Goal: Task Accomplishment & Management: Use online tool/utility

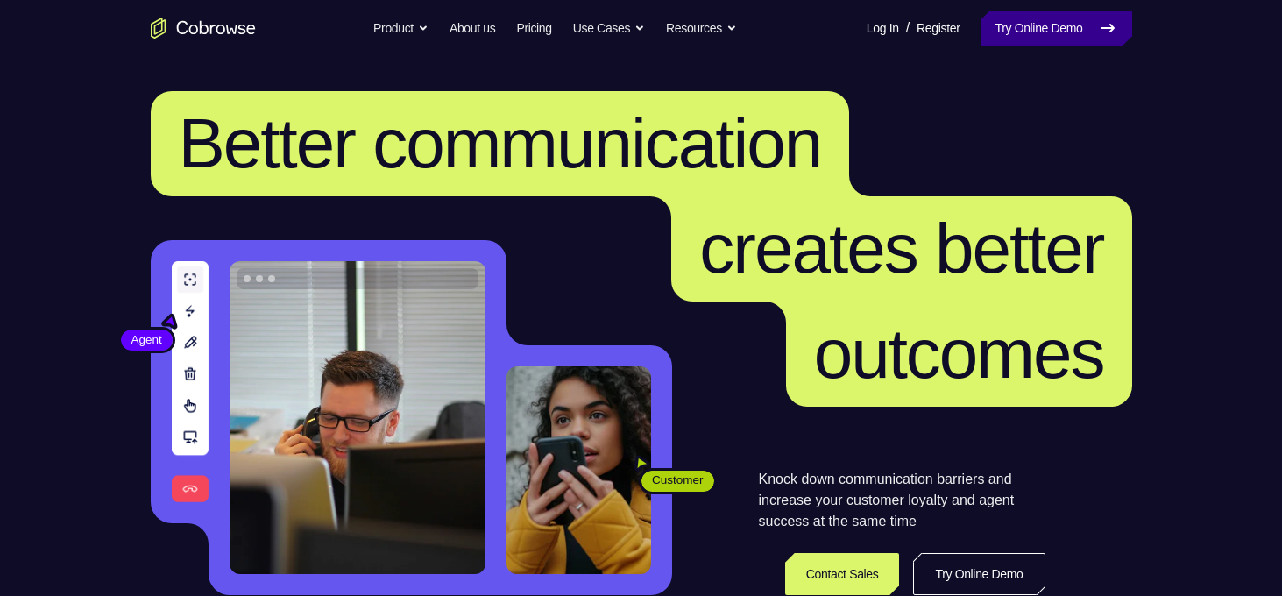
click at [1025, 13] on link "Try Online Demo" at bounding box center [1056, 28] width 151 height 35
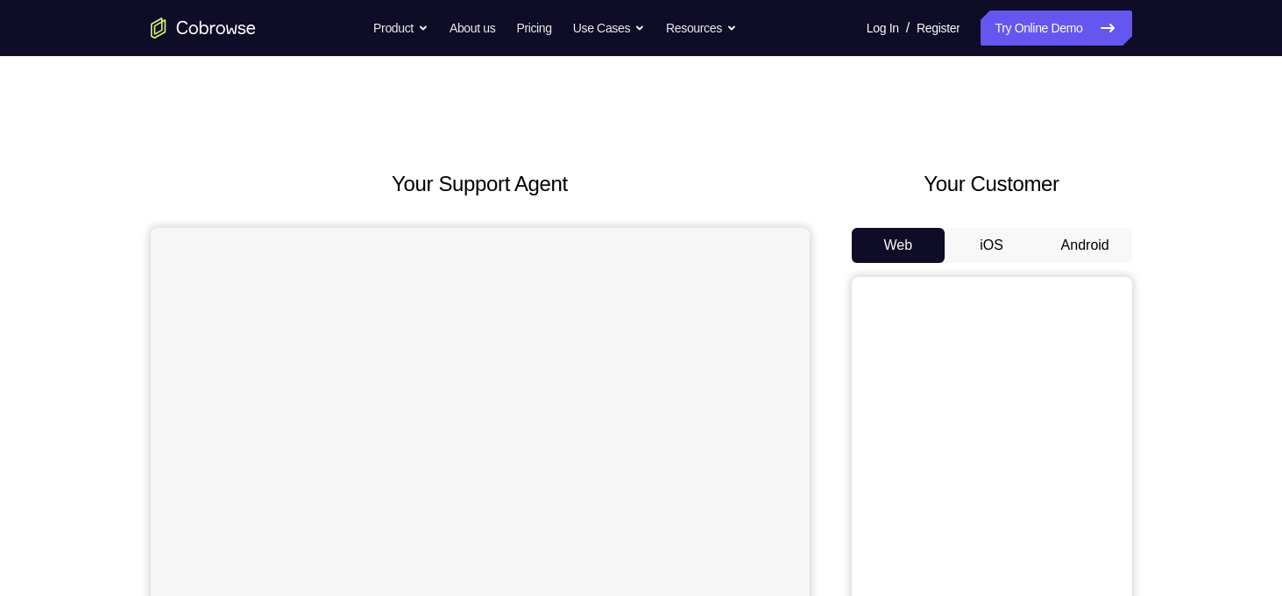
click at [1089, 255] on button "Android" at bounding box center [1086, 245] width 94 height 35
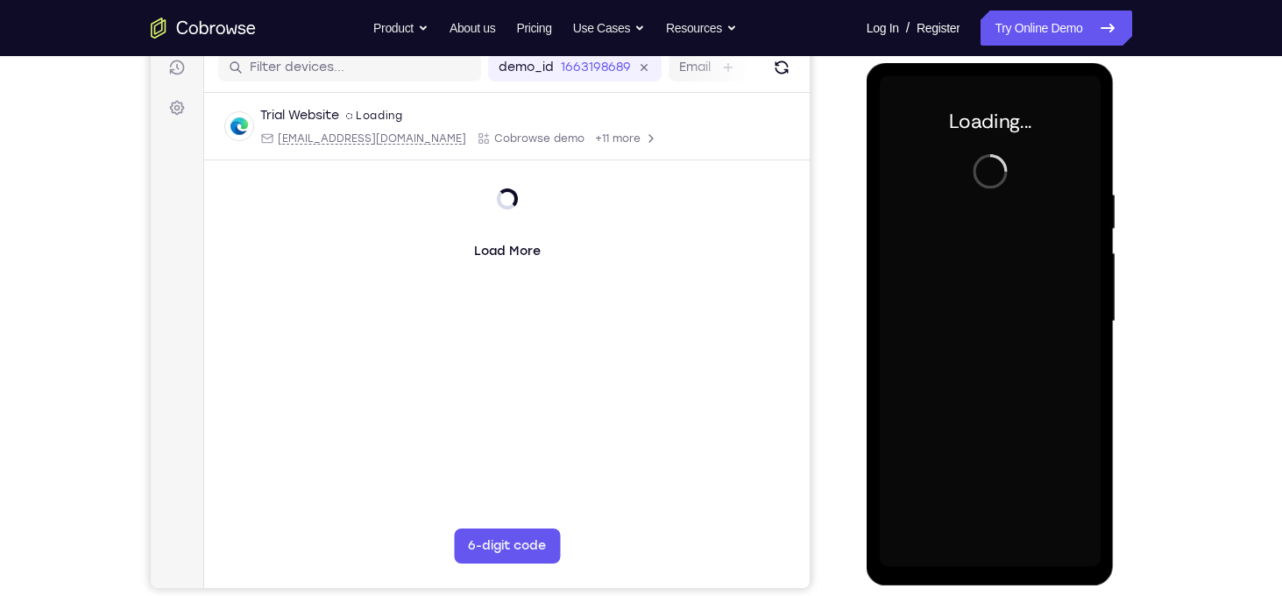
scroll to position [286, 0]
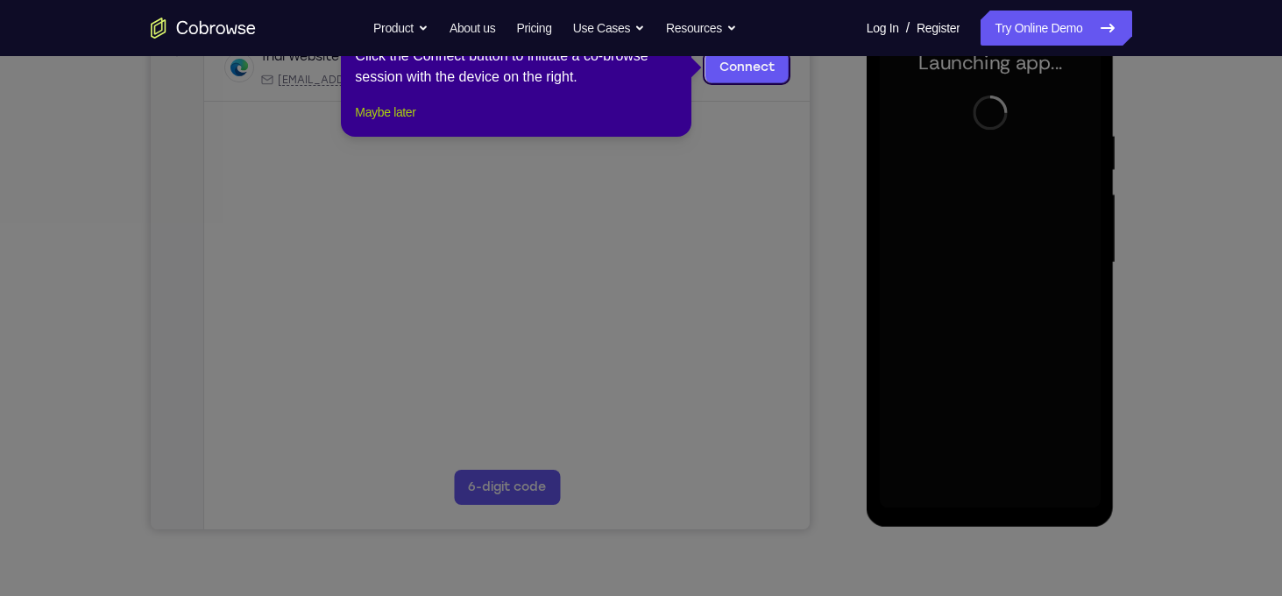
click at [372, 123] on button "Maybe later" at bounding box center [385, 112] width 60 height 21
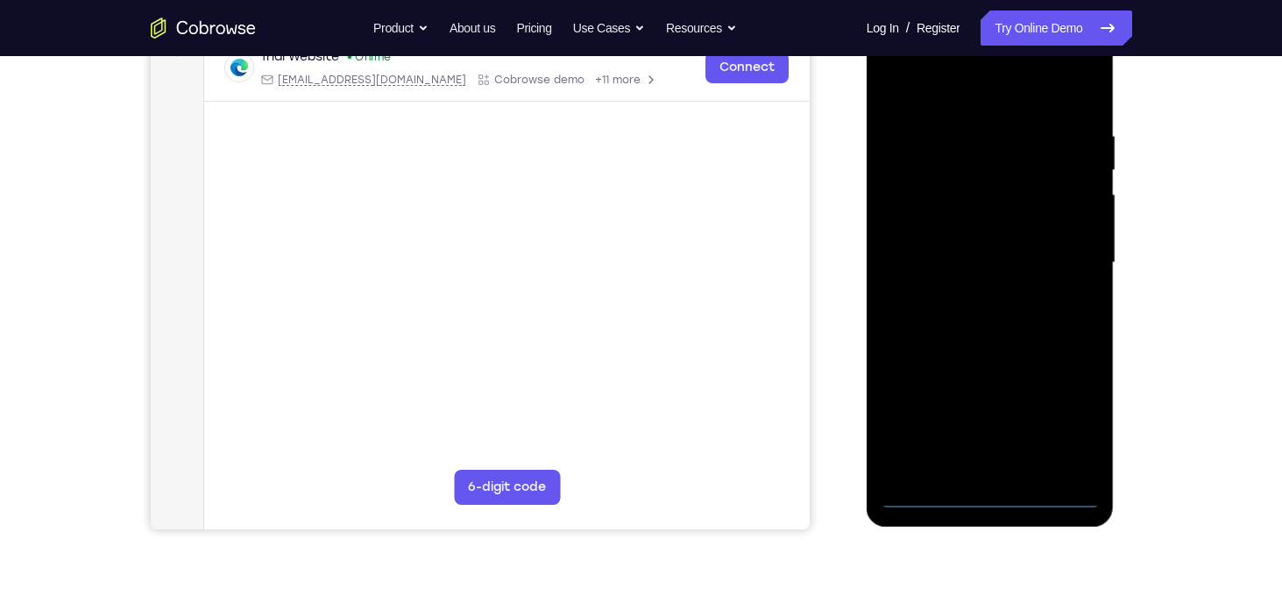
click at [1002, 497] on div at bounding box center [990, 263] width 221 height 491
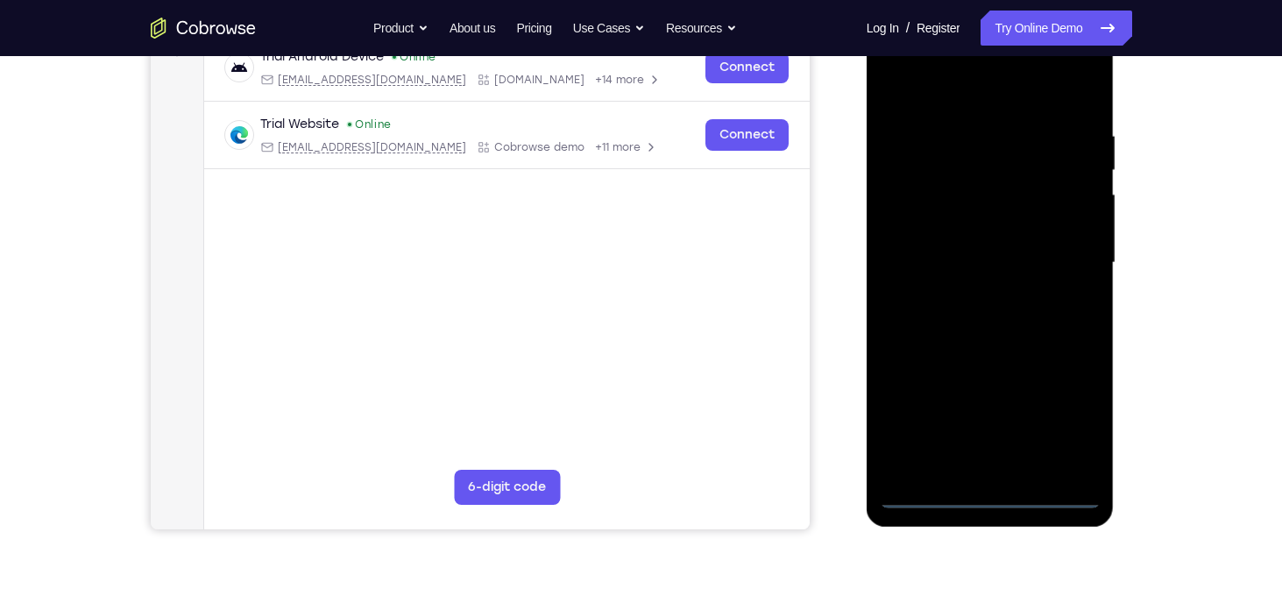
click at [1061, 429] on div at bounding box center [990, 263] width 221 height 491
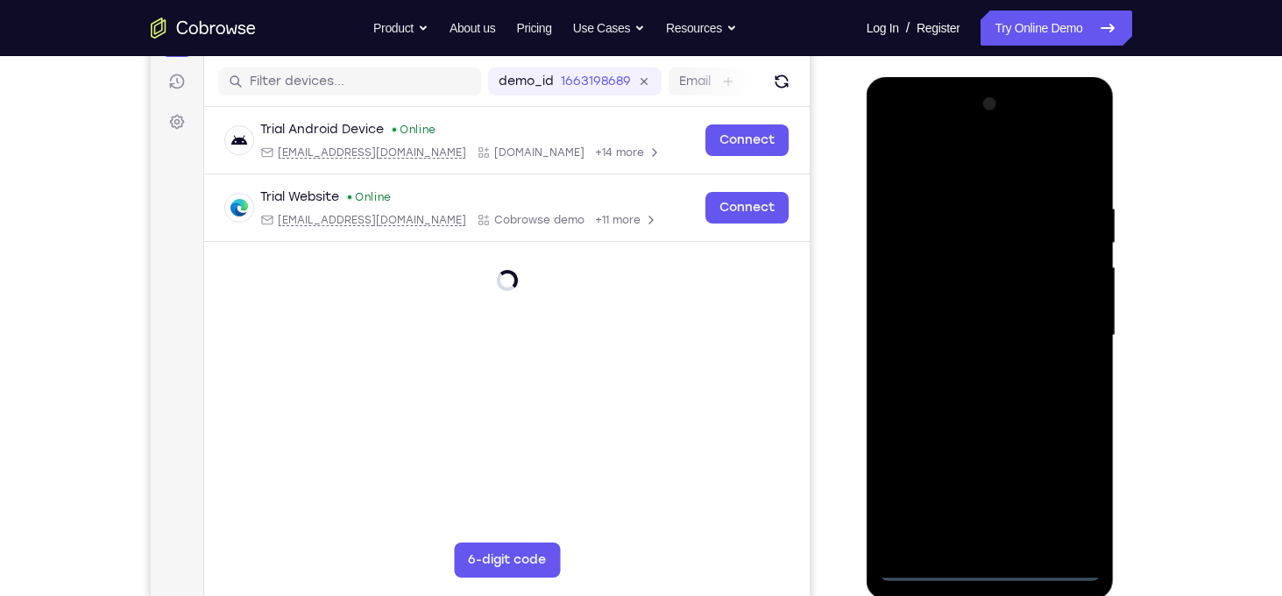
scroll to position [212, 0]
click at [965, 170] on div at bounding box center [990, 336] width 221 height 491
click at [1051, 330] on div at bounding box center [990, 336] width 221 height 491
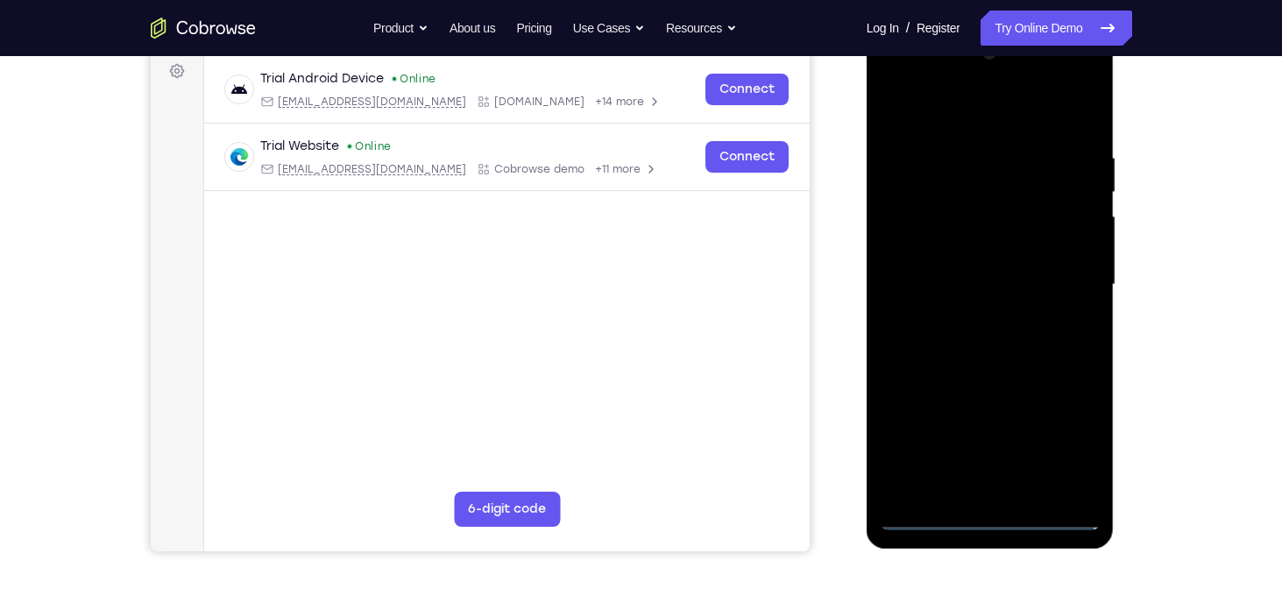
click at [970, 316] on div at bounding box center [990, 284] width 221 height 491
click at [983, 272] on div at bounding box center [990, 284] width 221 height 491
click at [999, 245] on div at bounding box center [990, 284] width 221 height 491
click at [969, 294] on div at bounding box center [990, 284] width 221 height 491
click at [959, 342] on div at bounding box center [990, 284] width 221 height 491
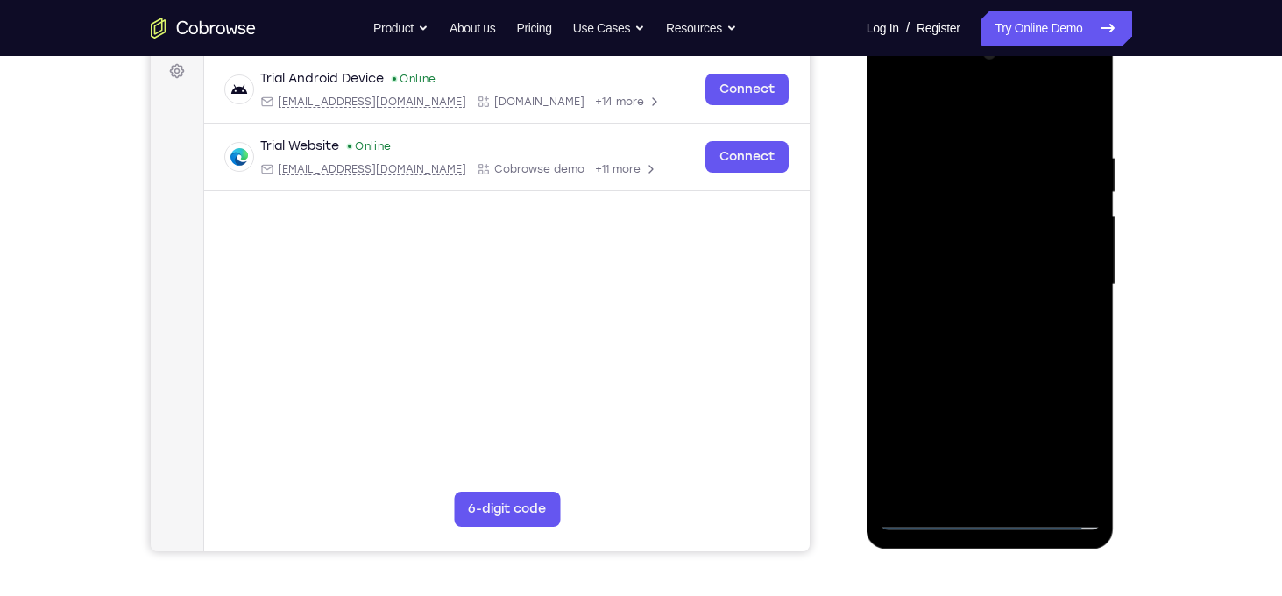
click at [959, 342] on div at bounding box center [990, 284] width 221 height 491
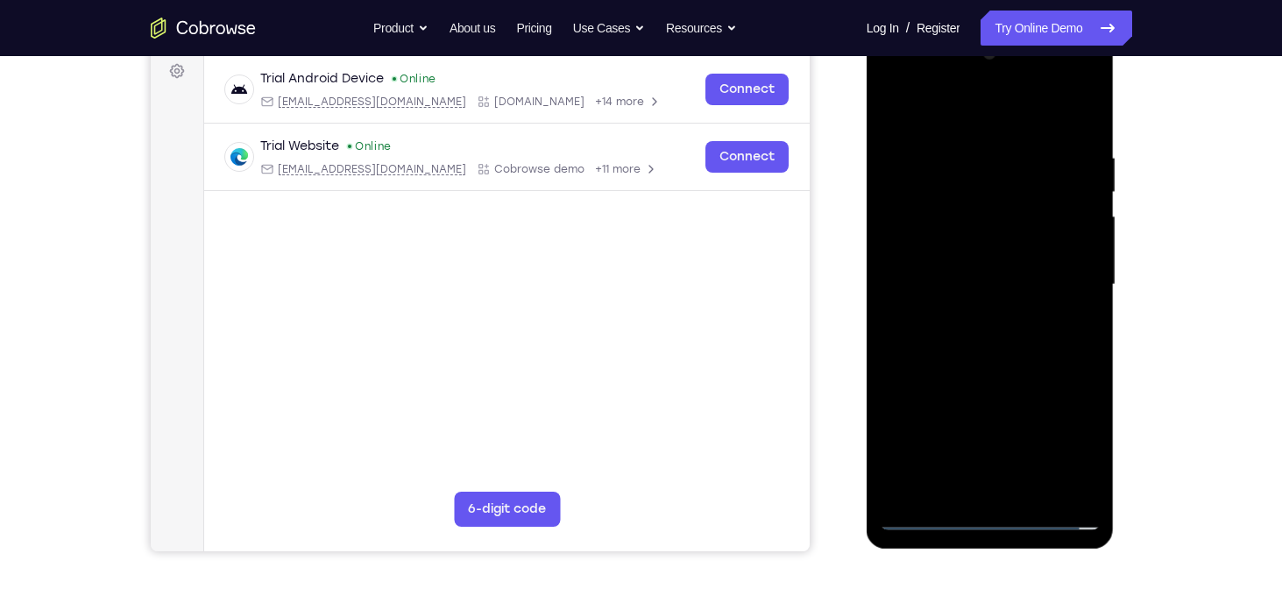
click at [959, 342] on div at bounding box center [990, 284] width 221 height 491
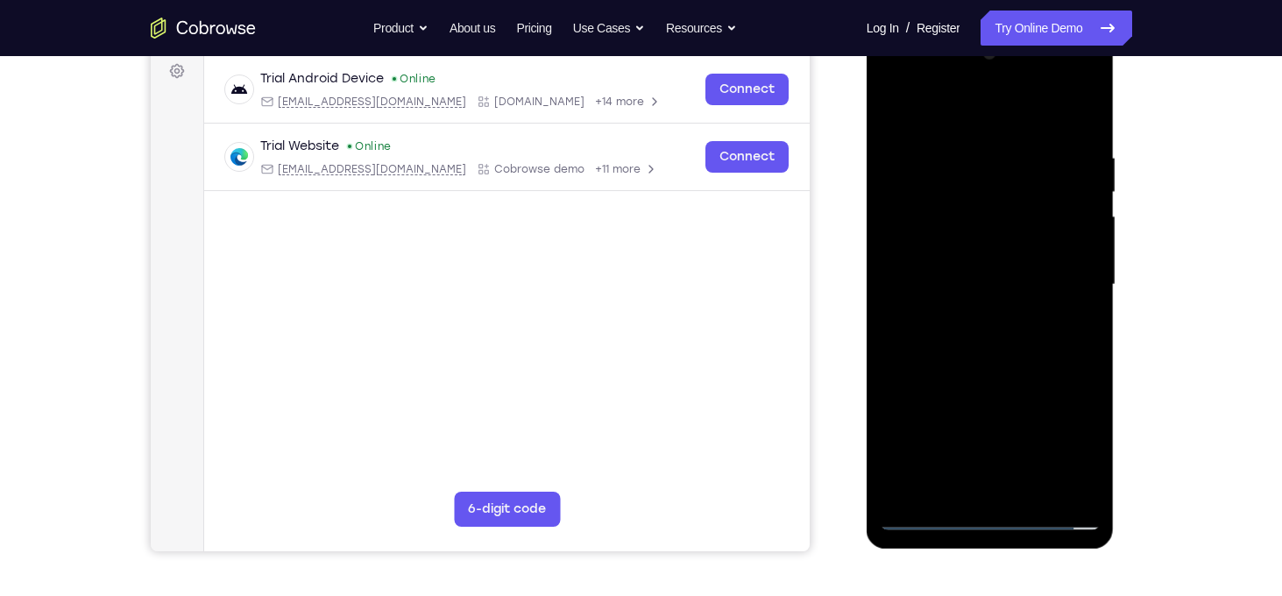
click at [1063, 118] on div at bounding box center [990, 284] width 221 height 491
click at [1022, 330] on div at bounding box center [990, 284] width 221 height 491
click at [1019, 334] on div at bounding box center [990, 284] width 221 height 491
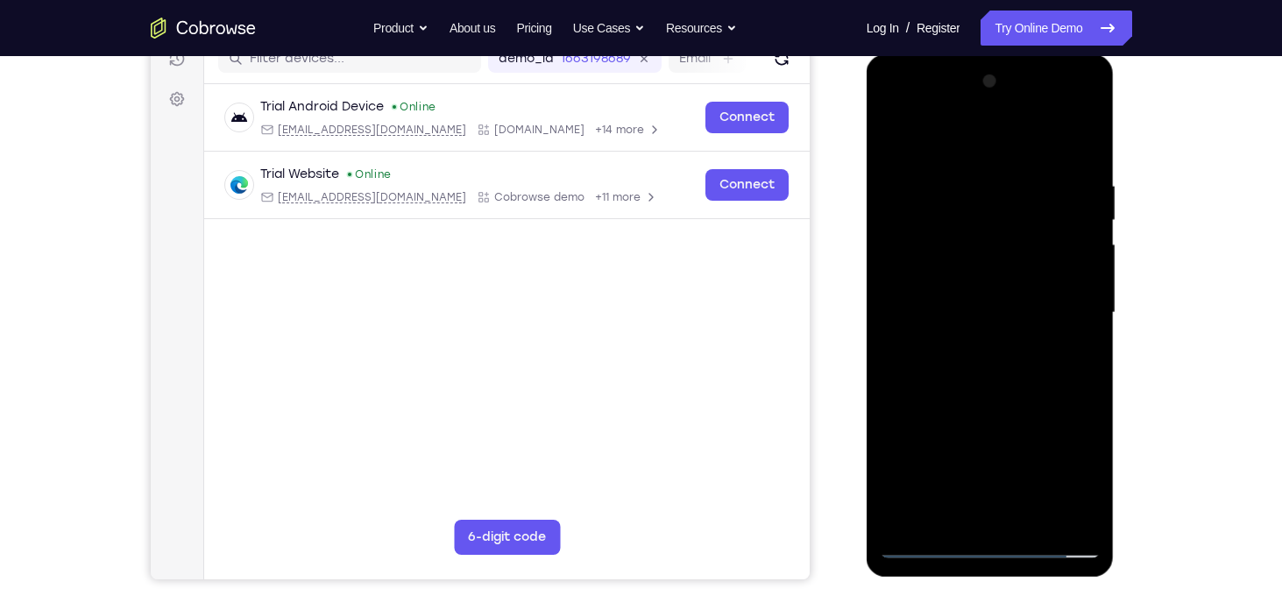
scroll to position [233, 0]
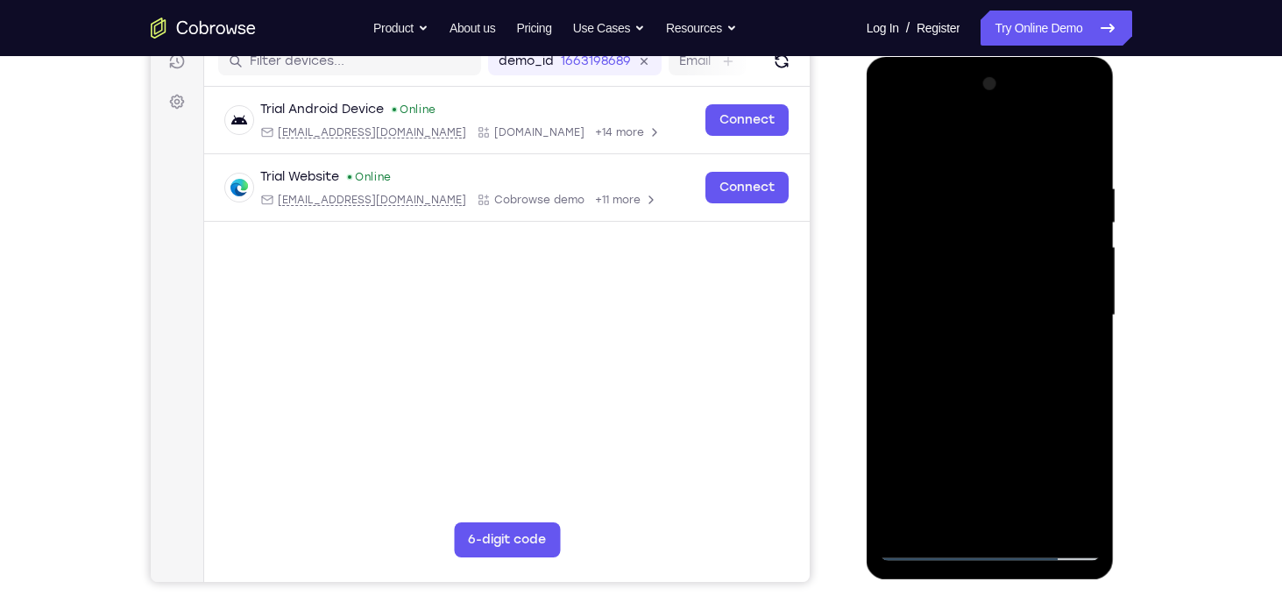
click at [997, 401] on div at bounding box center [990, 315] width 221 height 491
click at [1081, 515] on div at bounding box center [990, 315] width 221 height 491
click at [1084, 520] on div at bounding box center [990, 315] width 221 height 491
click at [1092, 138] on div at bounding box center [990, 315] width 221 height 491
click at [964, 266] on div at bounding box center [990, 315] width 221 height 491
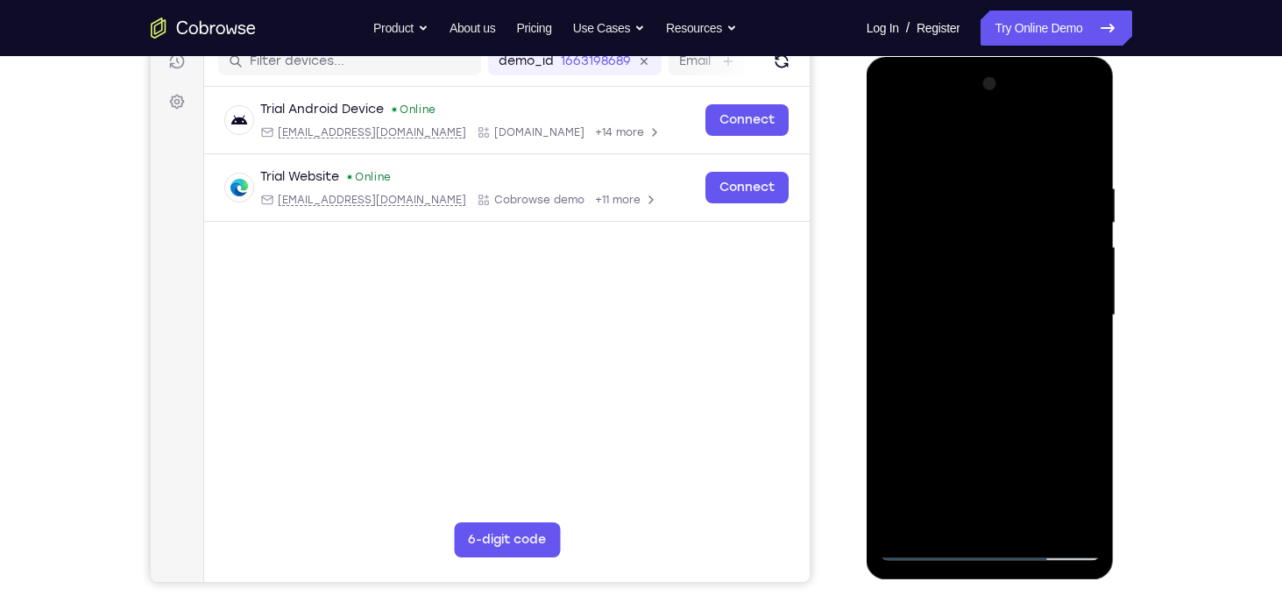
drag, startPoint x: 989, startPoint y: 401, endPoint x: 990, endPoint y: 258, distance: 143.8
click at [990, 258] on div at bounding box center [990, 315] width 221 height 491
drag, startPoint x: 1040, startPoint y: 225, endPoint x: 1040, endPoint y: 215, distance: 10.6
click at [1040, 215] on div at bounding box center [990, 315] width 221 height 491
click at [912, 522] on div at bounding box center [990, 315] width 221 height 491
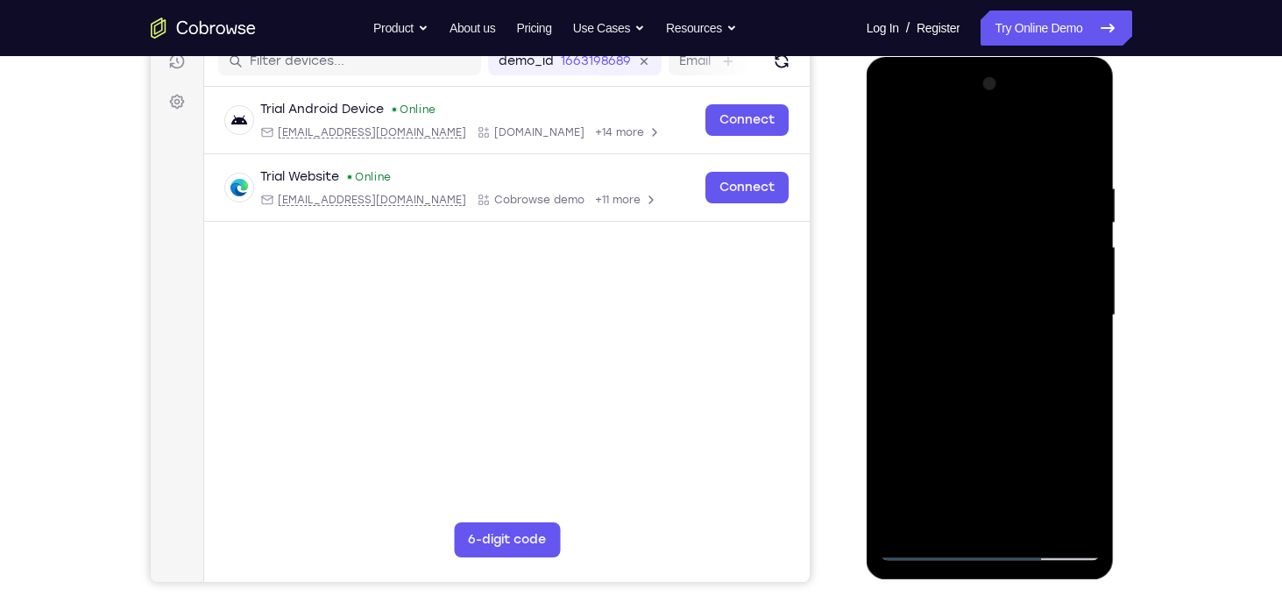
click at [1085, 139] on div at bounding box center [990, 315] width 221 height 491
click at [1070, 182] on div at bounding box center [990, 315] width 221 height 491
click at [1025, 241] on div at bounding box center [990, 315] width 221 height 491
click at [942, 231] on div at bounding box center [990, 315] width 221 height 491
click at [983, 197] on div at bounding box center [990, 315] width 221 height 491
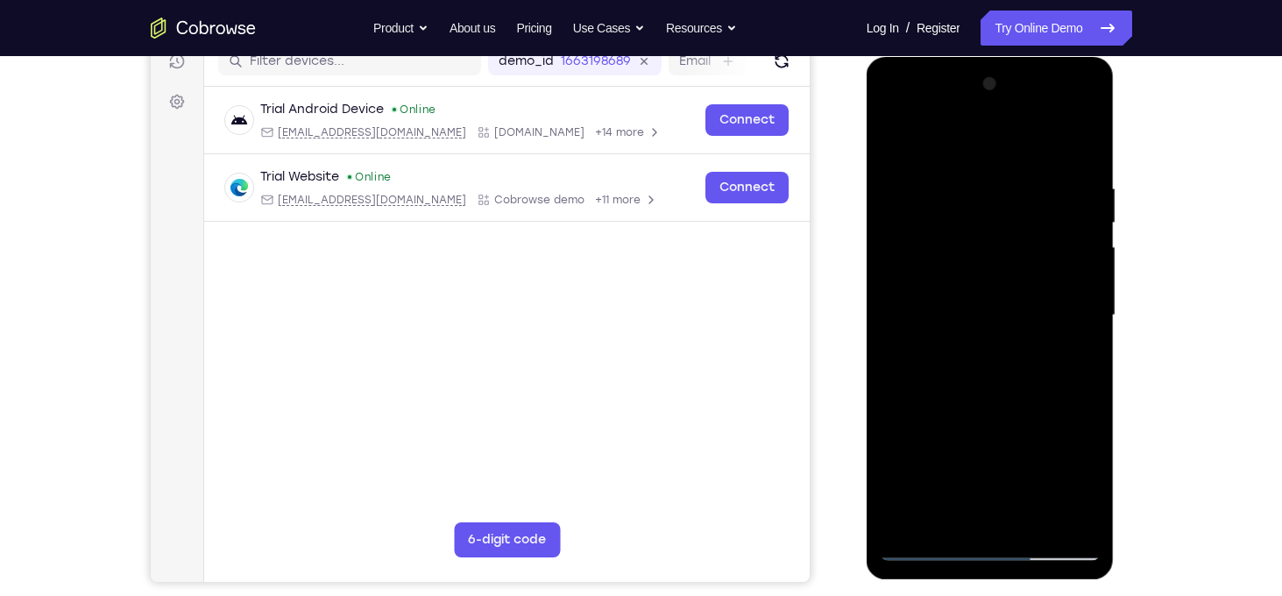
click at [962, 402] on div at bounding box center [990, 315] width 221 height 491
click at [966, 286] on div at bounding box center [990, 315] width 221 height 491
click at [915, 199] on div at bounding box center [990, 315] width 221 height 491
click at [1067, 259] on div at bounding box center [990, 315] width 221 height 491
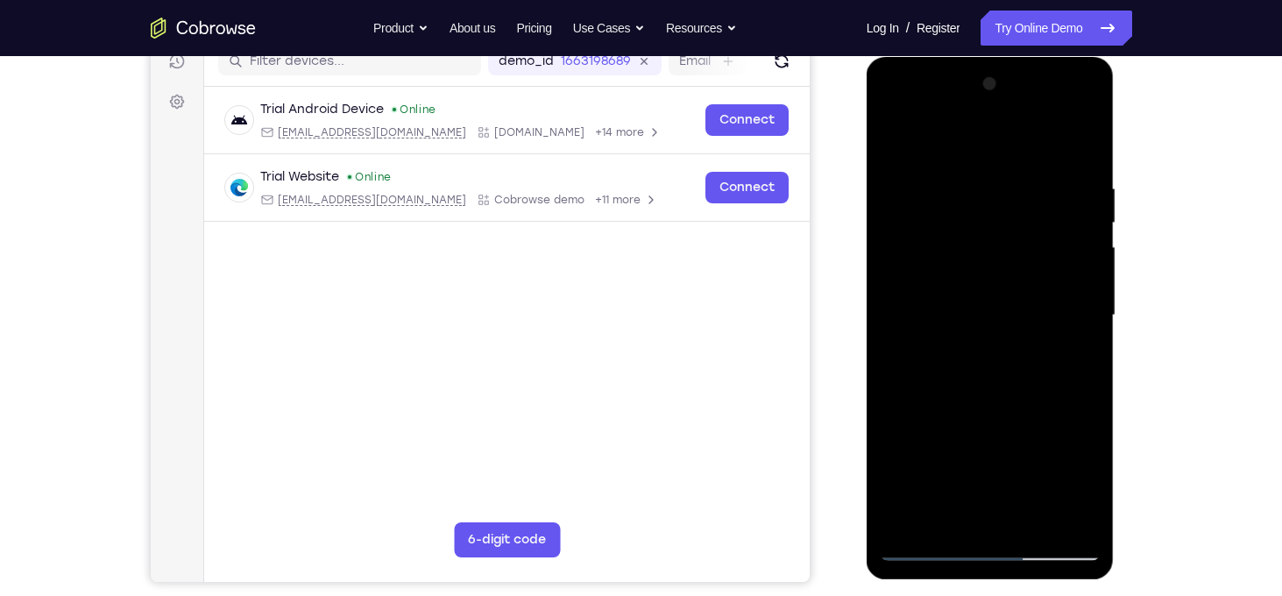
drag, startPoint x: 1021, startPoint y: 459, endPoint x: 1036, endPoint y: 288, distance: 171.6
click at [1036, 288] on div at bounding box center [990, 315] width 221 height 491
click at [908, 444] on div at bounding box center [990, 315] width 221 height 491
click at [1038, 521] on div at bounding box center [990, 315] width 221 height 491
click at [1014, 406] on div at bounding box center [990, 315] width 221 height 491
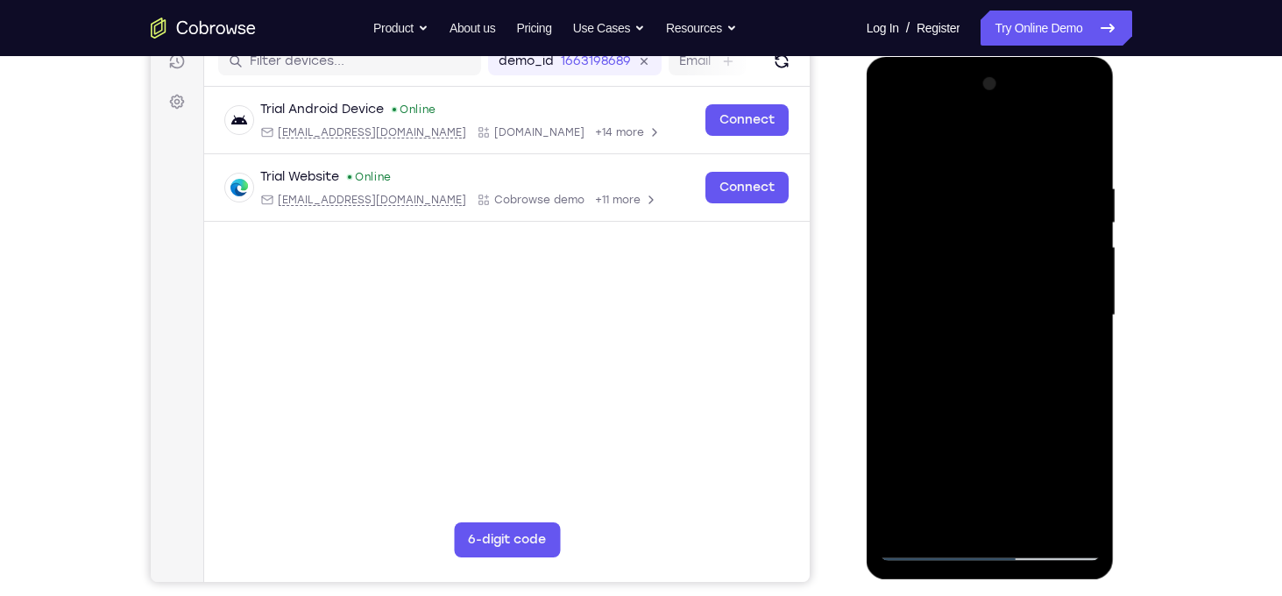
drag, startPoint x: 1005, startPoint y: 443, endPoint x: 1020, endPoint y: 241, distance: 202.1
click at [1020, 241] on div at bounding box center [990, 315] width 221 height 491
drag, startPoint x: 1017, startPoint y: 333, endPoint x: 1005, endPoint y: 451, distance: 118.9
click at [1005, 451] on div at bounding box center [990, 315] width 221 height 491
click at [1021, 422] on div at bounding box center [990, 315] width 221 height 491
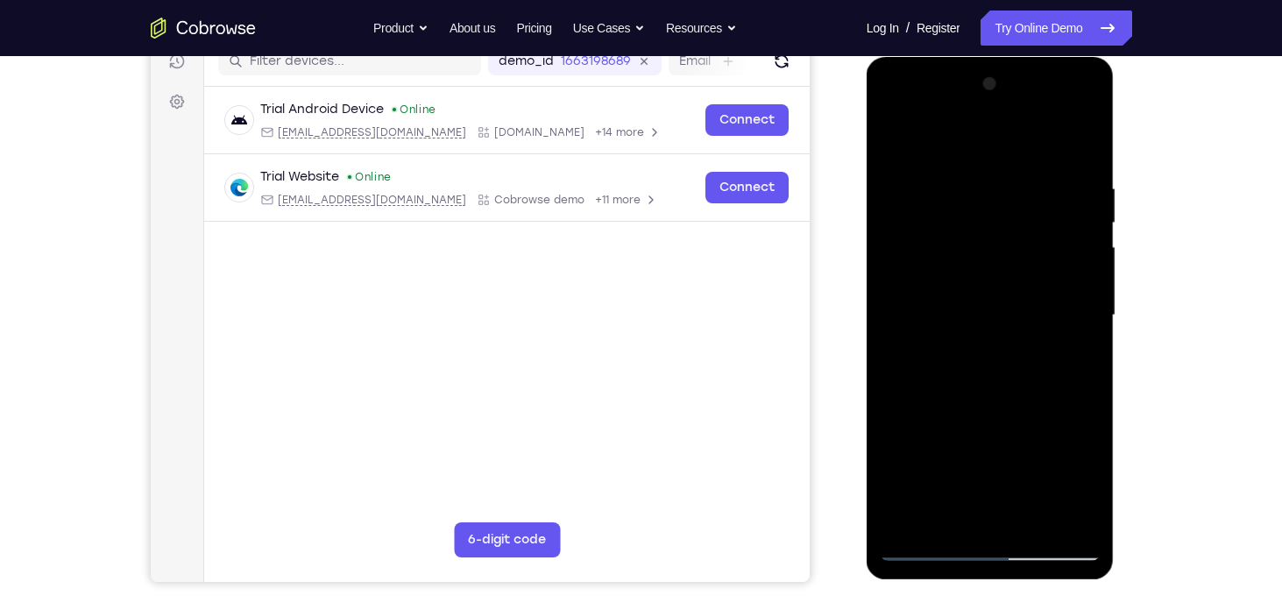
click at [904, 144] on div at bounding box center [990, 315] width 221 height 491
click at [947, 374] on div at bounding box center [990, 315] width 221 height 491
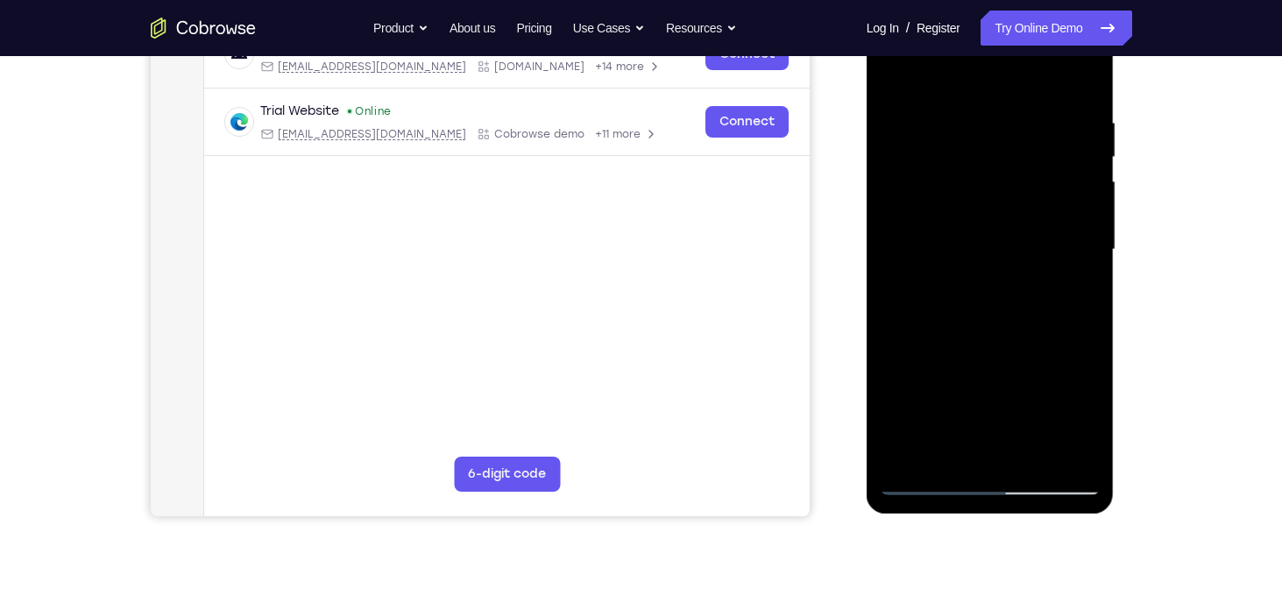
click at [934, 453] on div at bounding box center [990, 249] width 221 height 491
click at [1062, 289] on div at bounding box center [990, 249] width 221 height 491
click at [1069, 289] on div at bounding box center [990, 249] width 221 height 491
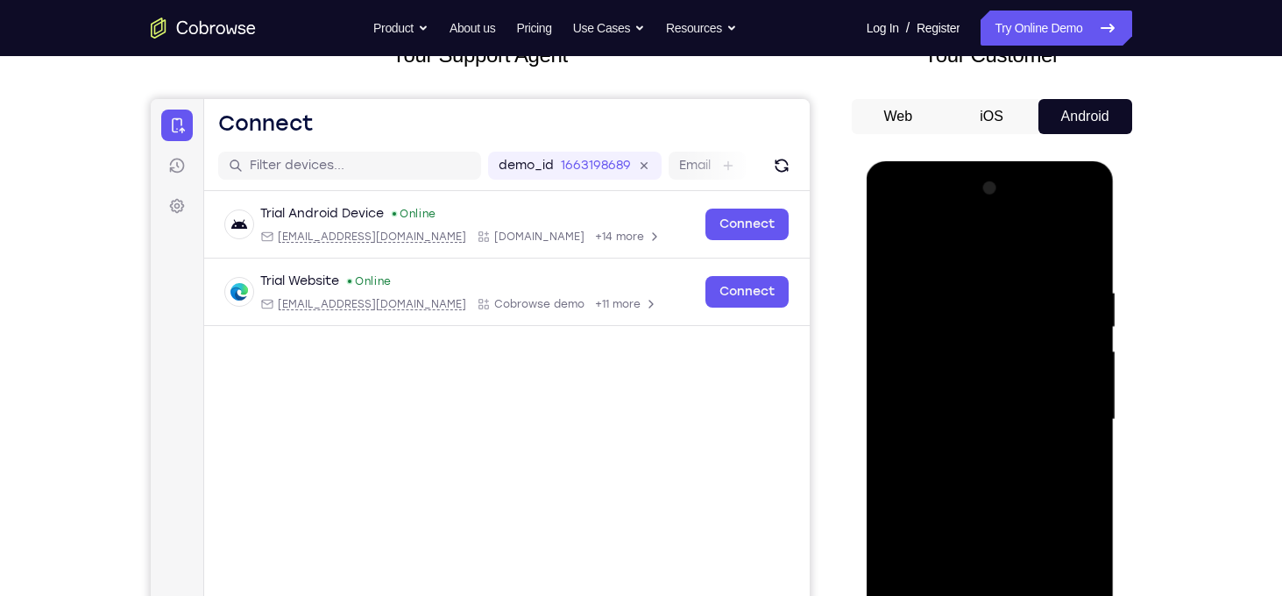
scroll to position [124, 0]
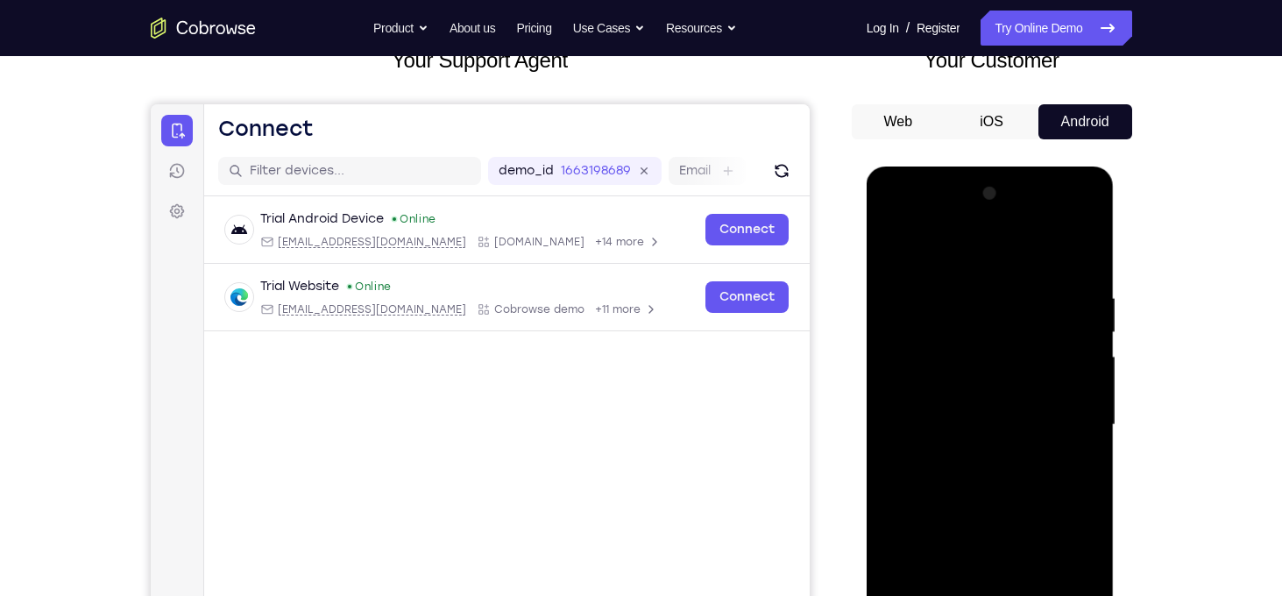
click at [899, 249] on div at bounding box center [990, 425] width 221 height 491
click at [972, 375] on div at bounding box center [990, 425] width 221 height 491
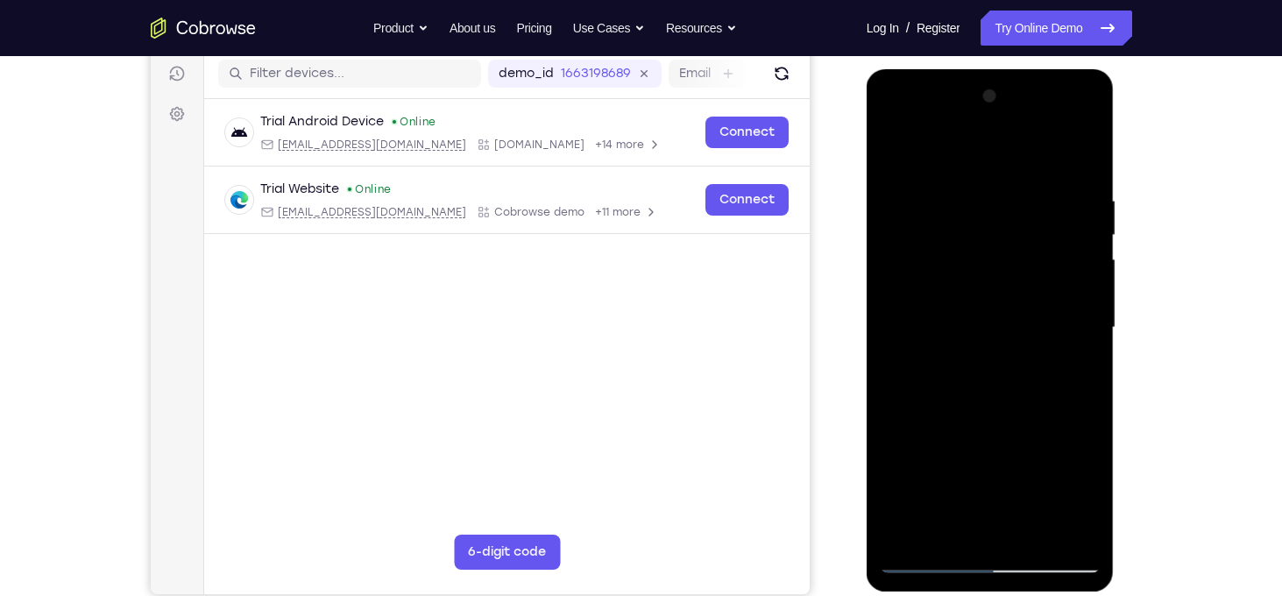
scroll to position [220, 0]
click at [902, 160] on div at bounding box center [990, 328] width 221 height 491
click at [964, 309] on div at bounding box center [990, 328] width 221 height 491
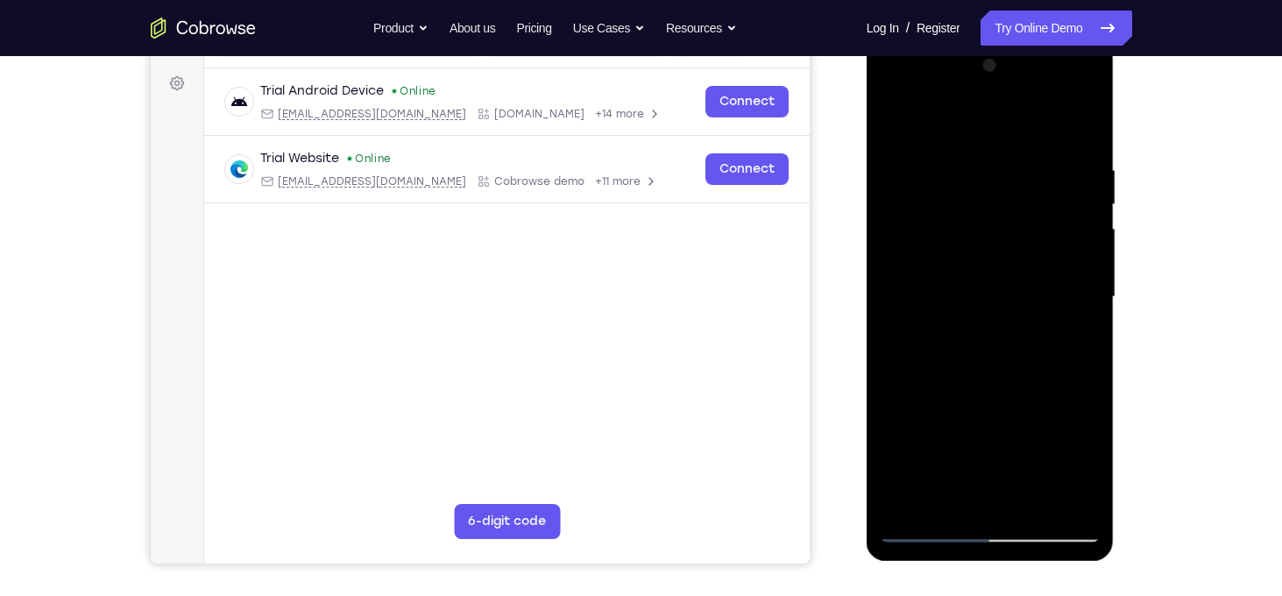
click at [962, 487] on div at bounding box center [990, 297] width 221 height 491
click at [1082, 344] on div at bounding box center [990, 297] width 221 height 491
click at [892, 126] on div at bounding box center [990, 297] width 221 height 491
click at [952, 359] on div at bounding box center [990, 297] width 221 height 491
click at [941, 488] on div at bounding box center [990, 297] width 221 height 491
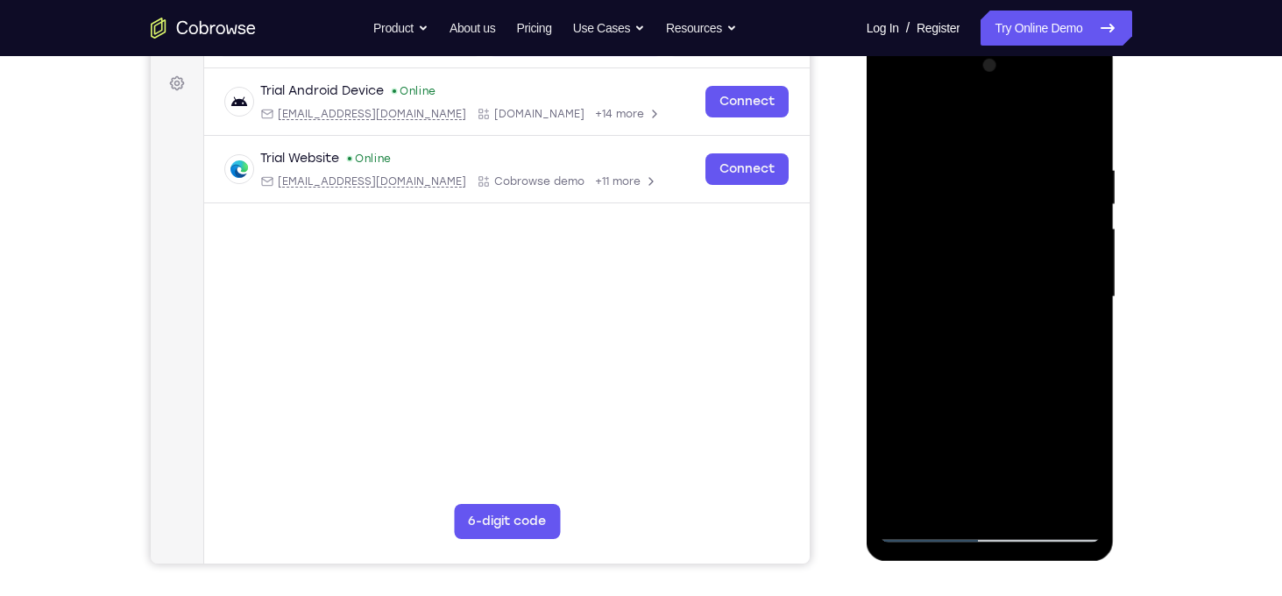
click at [1075, 342] on div at bounding box center [990, 297] width 221 height 491
click at [1084, 458] on div at bounding box center [990, 297] width 221 height 491
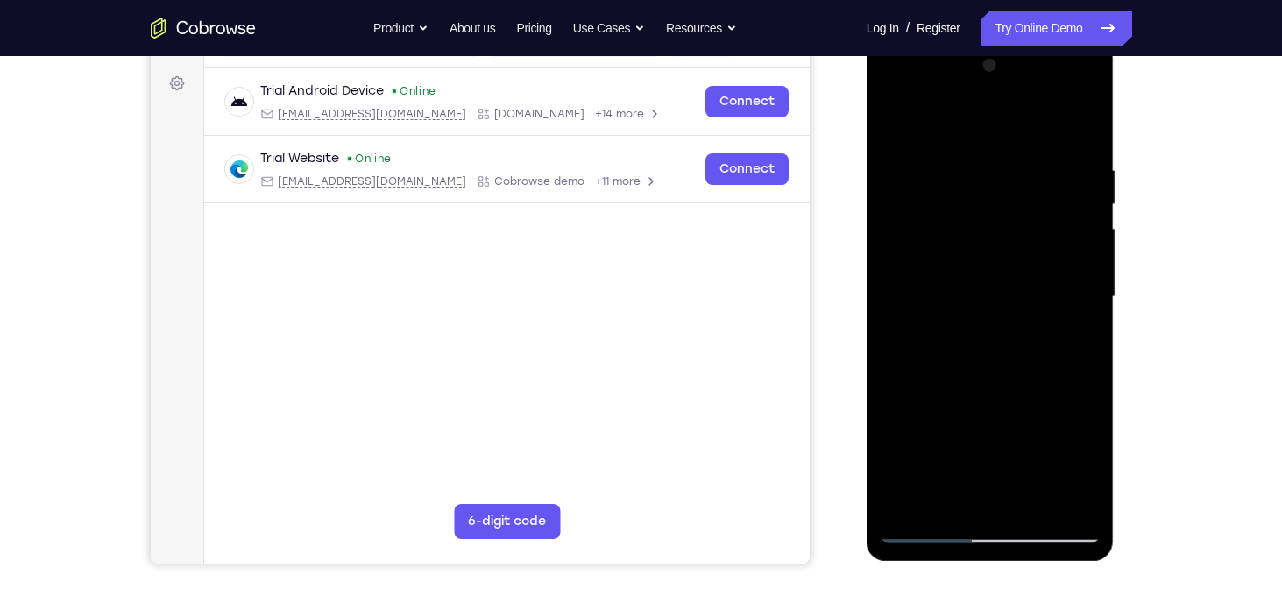
click at [1084, 458] on div at bounding box center [990, 297] width 221 height 491
click at [1085, 344] on div at bounding box center [990, 297] width 221 height 491
click at [897, 131] on div at bounding box center [990, 297] width 221 height 491
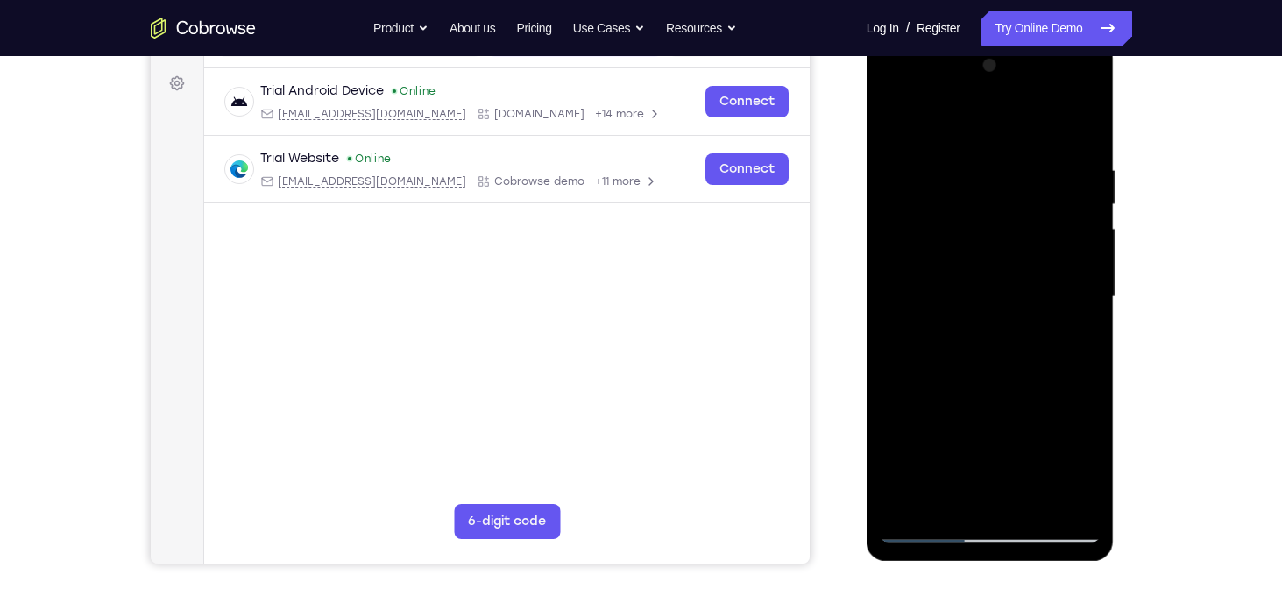
drag, startPoint x: 975, startPoint y: 135, endPoint x: 986, endPoint y: 318, distance: 183.5
click at [986, 318] on div at bounding box center [990, 297] width 221 height 491
click at [974, 160] on div at bounding box center [990, 297] width 221 height 491
click at [1075, 329] on div at bounding box center [990, 297] width 221 height 491
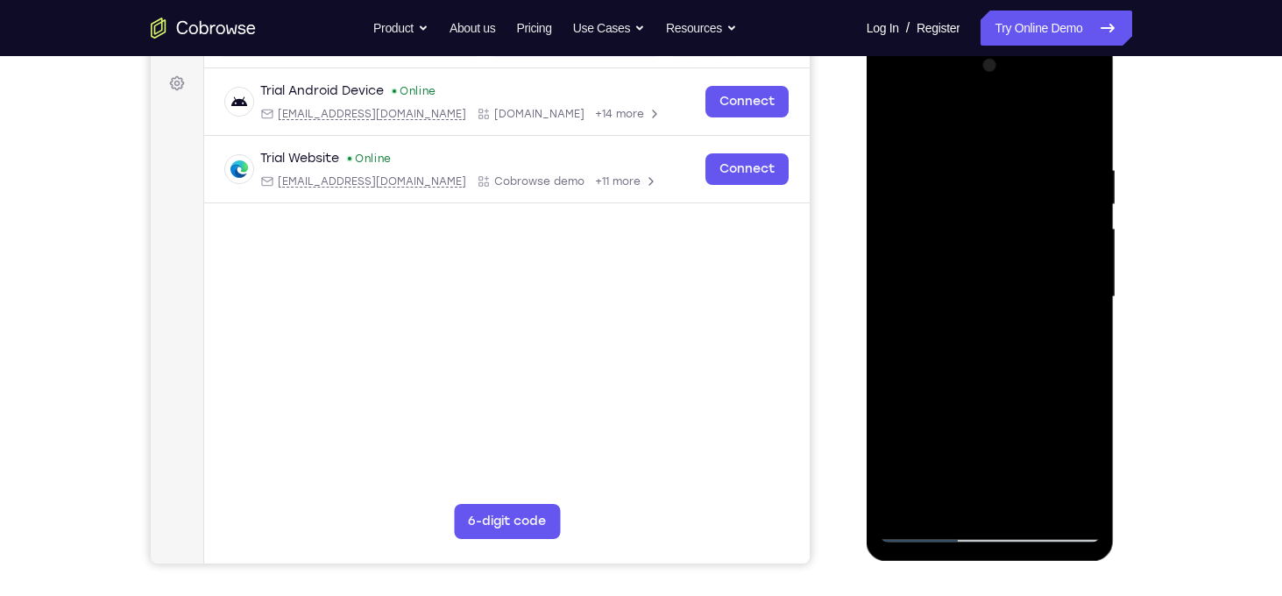
click at [1083, 494] on div at bounding box center [990, 297] width 221 height 491
click at [1064, 340] on div at bounding box center [990, 297] width 221 height 491
click at [914, 356] on div at bounding box center [990, 297] width 221 height 491
click at [1075, 324] on div at bounding box center [990, 297] width 221 height 491
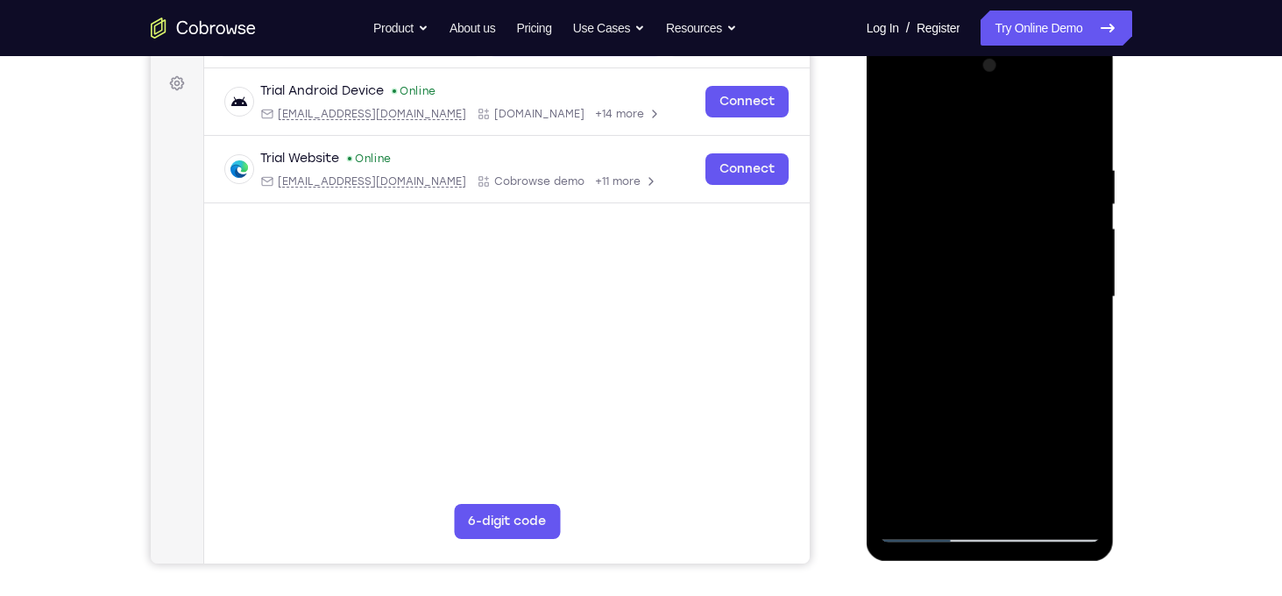
click at [1075, 324] on div at bounding box center [990, 297] width 221 height 491
click at [1058, 495] on div at bounding box center [990, 297] width 221 height 491
click at [1049, 358] on div at bounding box center [990, 297] width 221 height 491
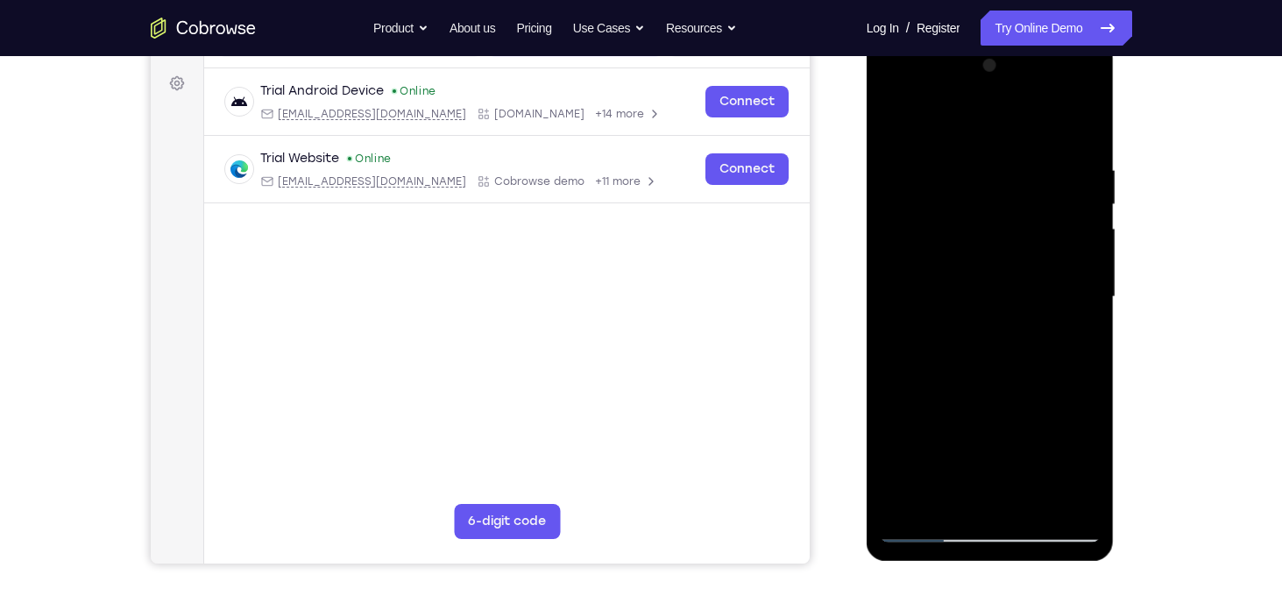
click at [1053, 342] on div at bounding box center [990, 297] width 221 height 491
click at [1061, 495] on div at bounding box center [990, 297] width 221 height 491
click at [1059, 292] on div at bounding box center [990, 297] width 221 height 491
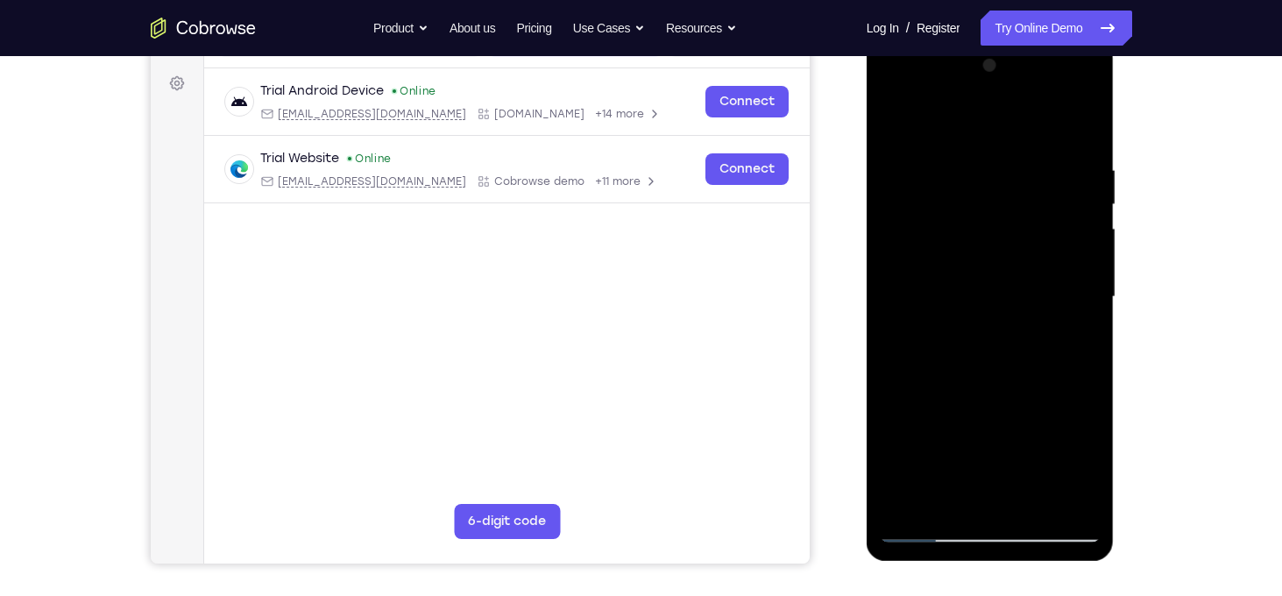
click at [996, 494] on div at bounding box center [990, 297] width 221 height 491
click at [929, 529] on div at bounding box center [990, 297] width 221 height 491
click at [984, 498] on div at bounding box center [990, 297] width 221 height 491
click at [934, 535] on div at bounding box center [990, 297] width 221 height 491
click at [1073, 500] on div at bounding box center [990, 297] width 221 height 491
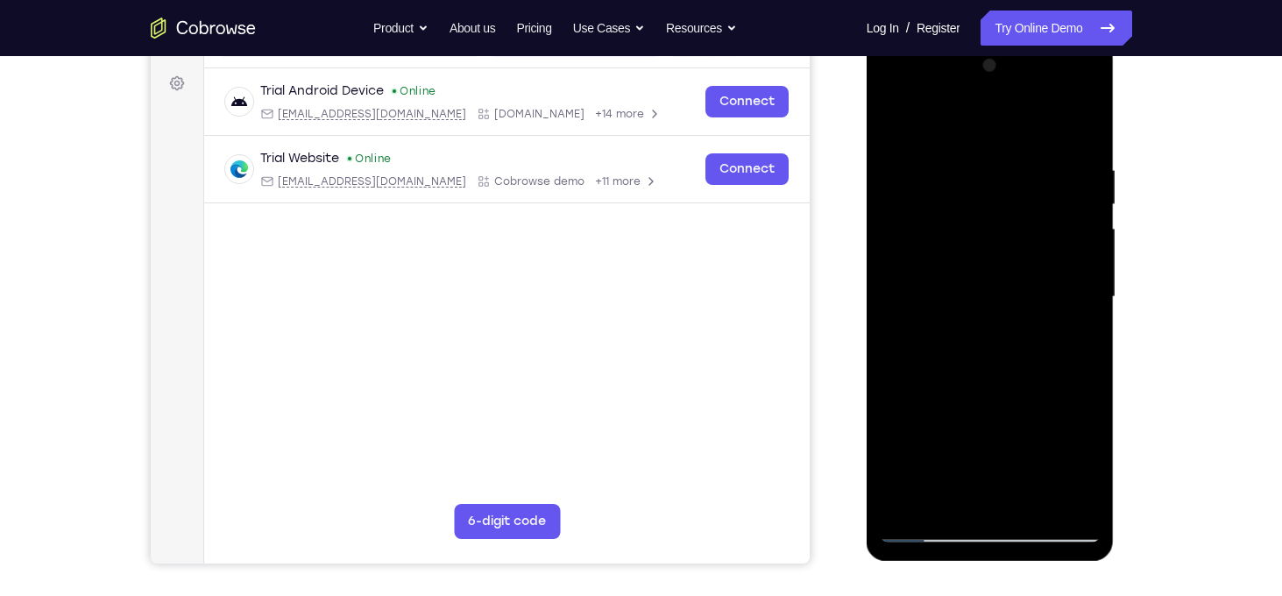
click at [1068, 357] on div at bounding box center [990, 297] width 221 height 491
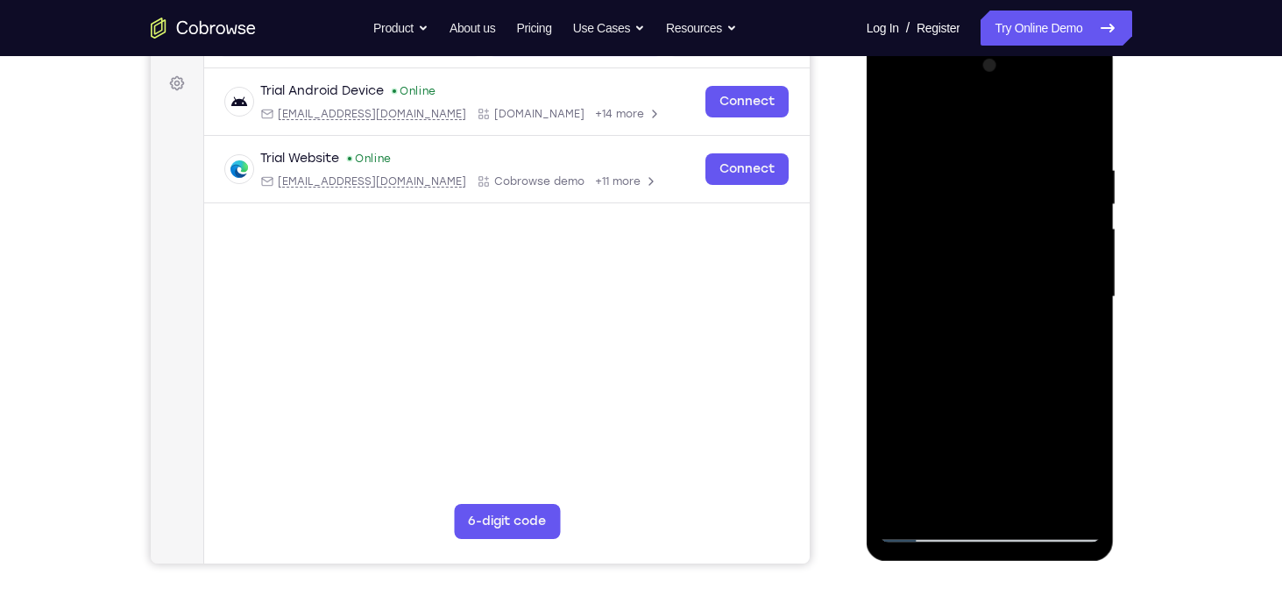
click at [1060, 215] on div at bounding box center [990, 297] width 221 height 491
click at [1052, 486] on div at bounding box center [990, 297] width 221 height 491
click at [1071, 348] on div at bounding box center [990, 297] width 221 height 491
click at [898, 364] on div at bounding box center [990, 297] width 221 height 491
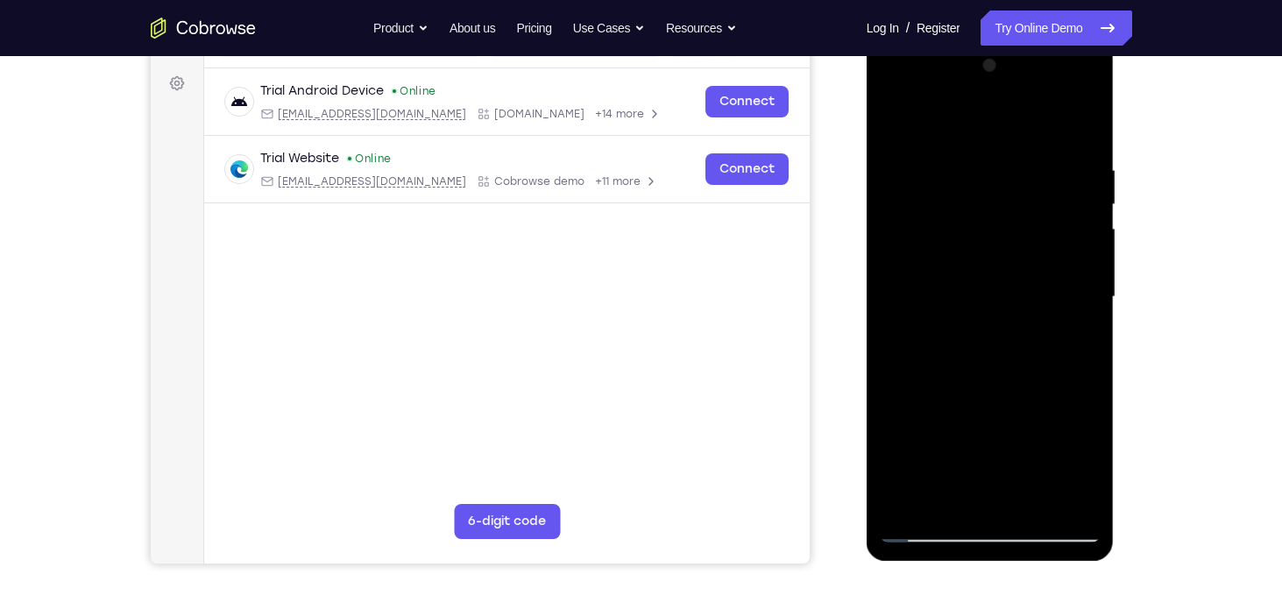
click at [898, 364] on div at bounding box center [990, 297] width 221 height 491
click at [1073, 296] on div at bounding box center [990, 297] width 221 height 491
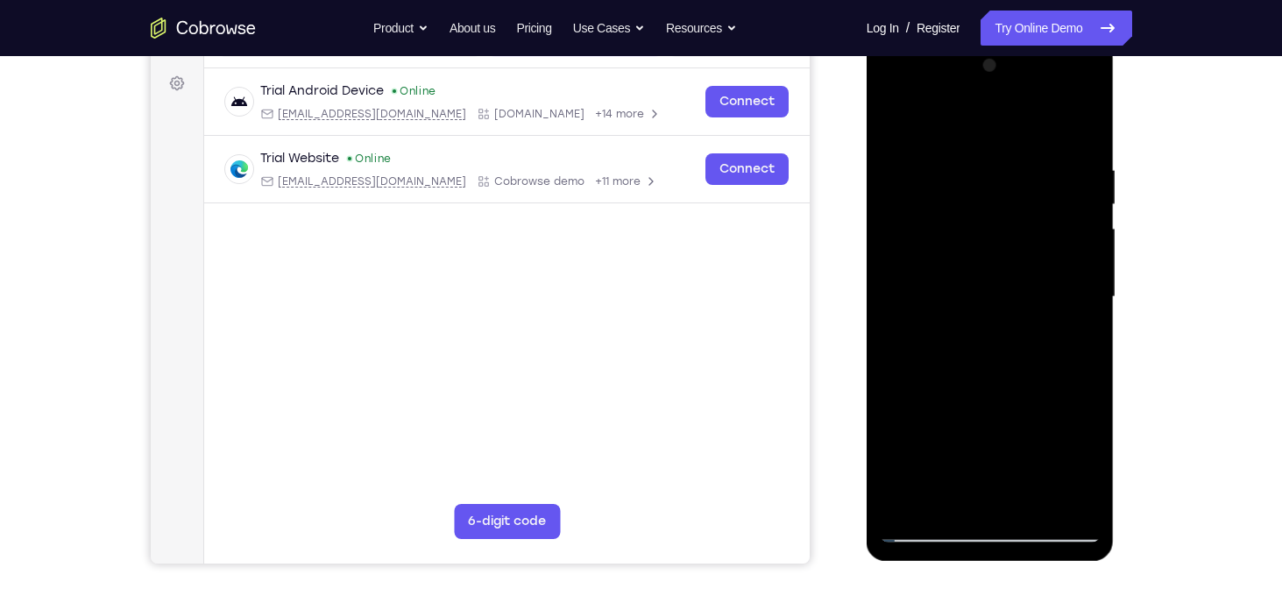
click at [1073, 296] on div at bounding box center [990, 297] width 221 height 491
click at [939, 121] on div at bounding box center [990, 297] width 221 height 491
click at [903, 117] on div at bounding box center [990, 297] width 221 height 491
click at [1070, 370] on div at bounding box center [990, 297] width 221 height 491
click at [909, 377] on div at bounding box center [990, 297] width 221 height 491
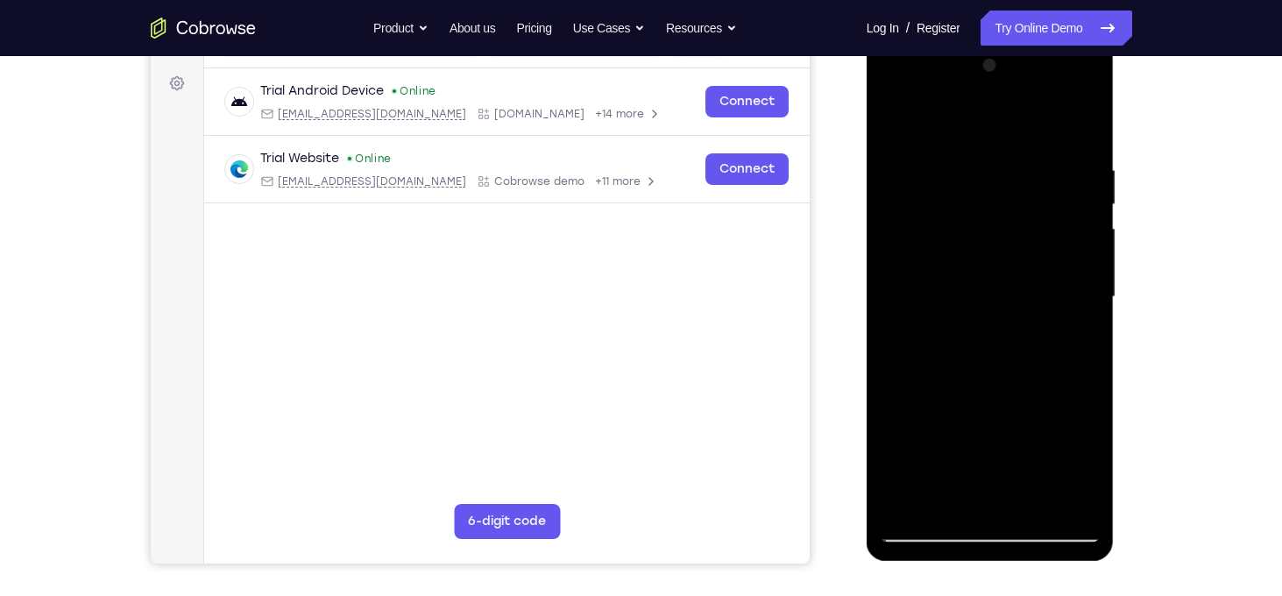
click at [996, 505] on div at bounding box center [990, 297] width 221 height 491
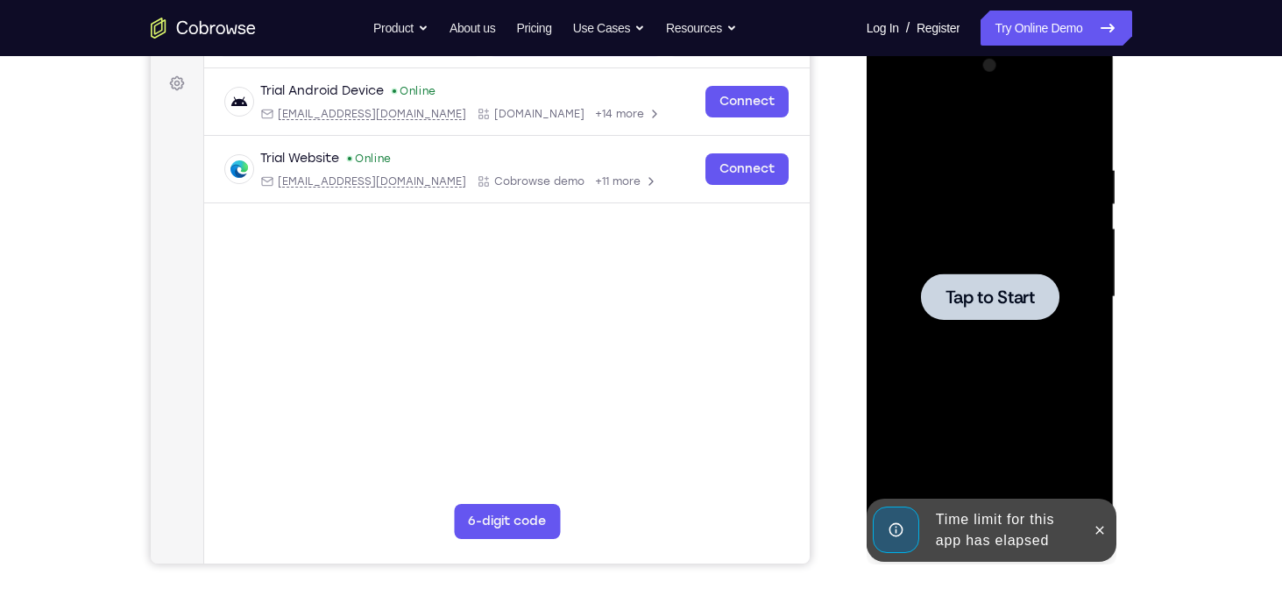
click at [1022, 444] on div at bounding box center [990, 297] width 221 height 491
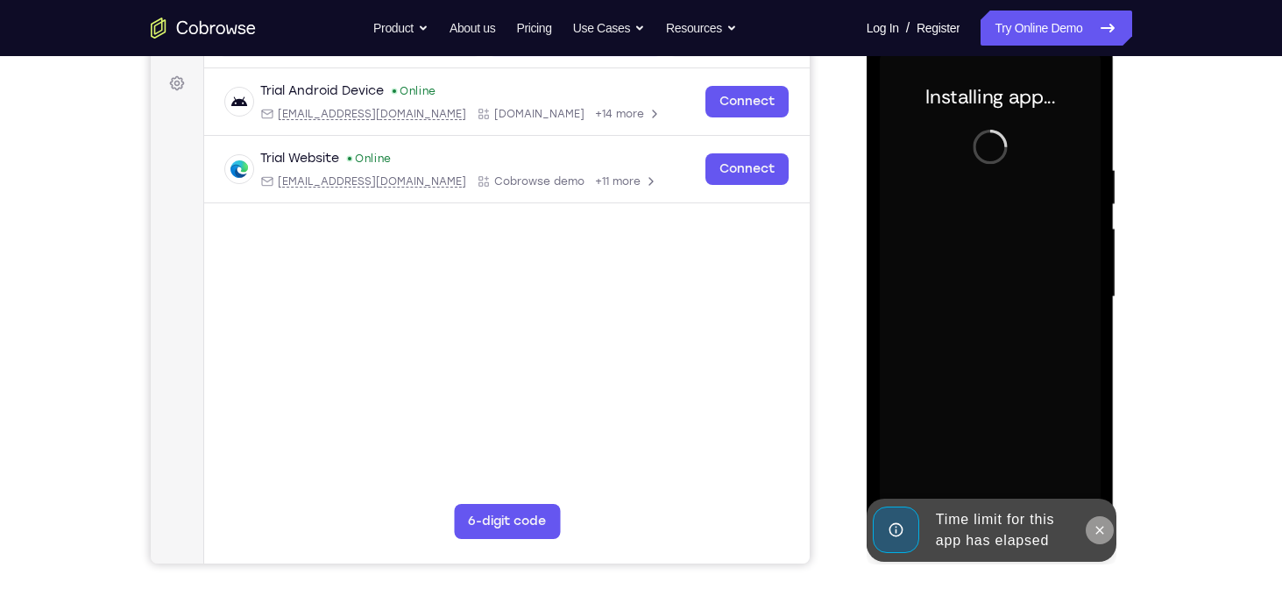
click at [1097, 529] on icon at bounding box center [1100, 530] width 14 height 14
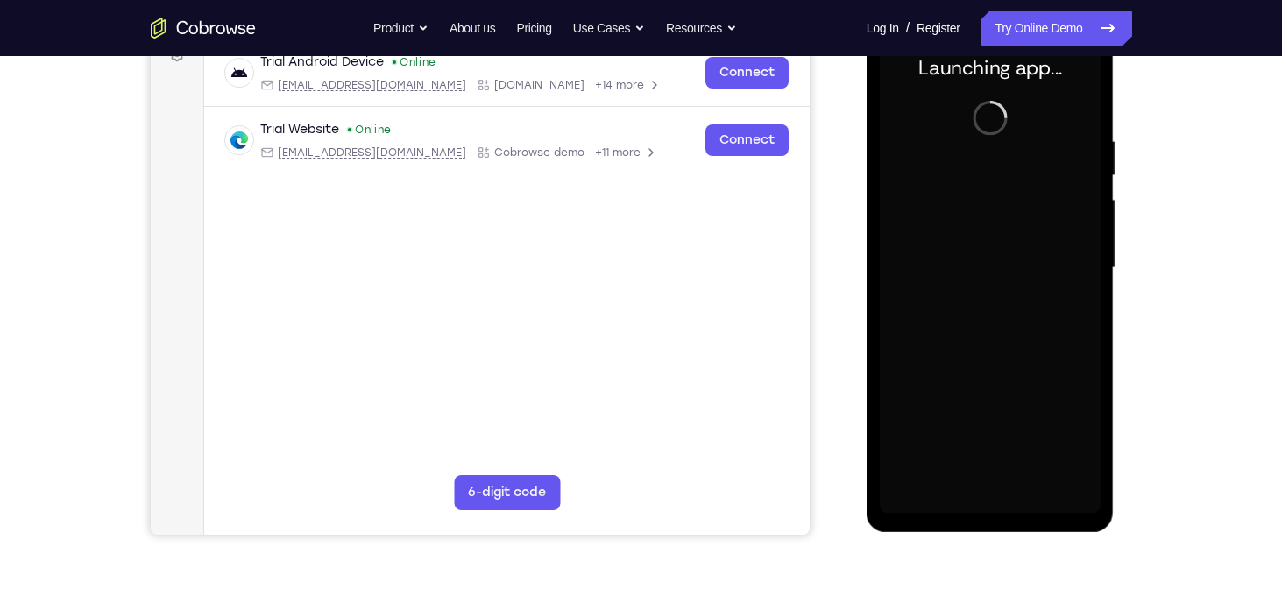
scroll to position [281, 0]
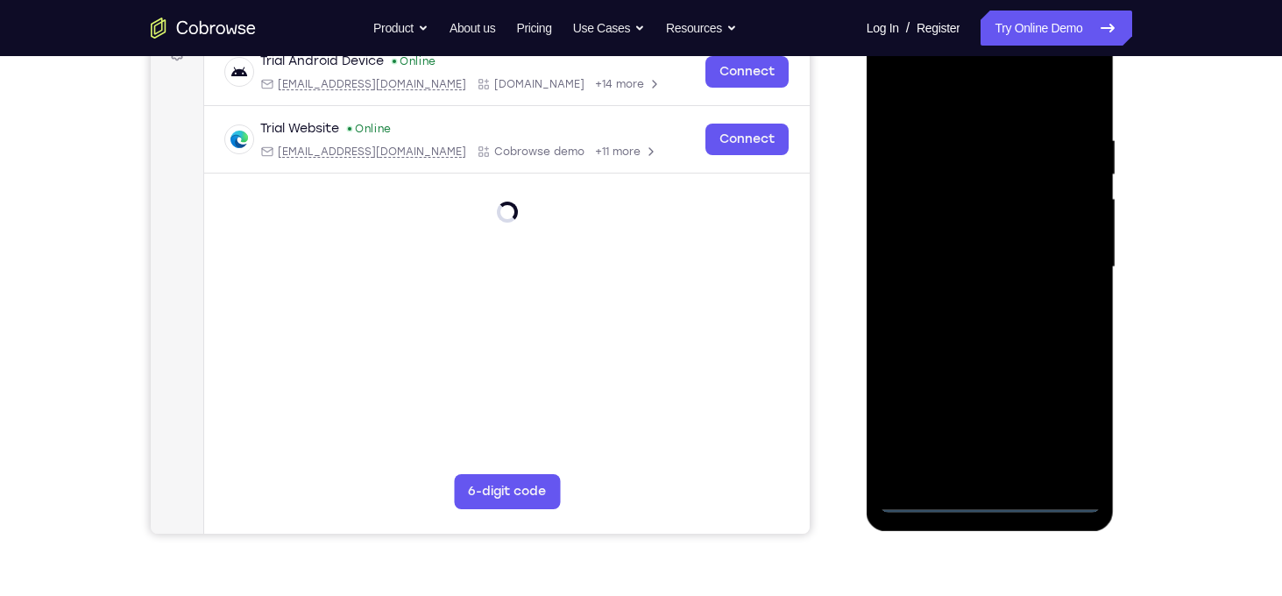
click at [1003, 504] on div at bounding box center [990, 267] width 221 height 491
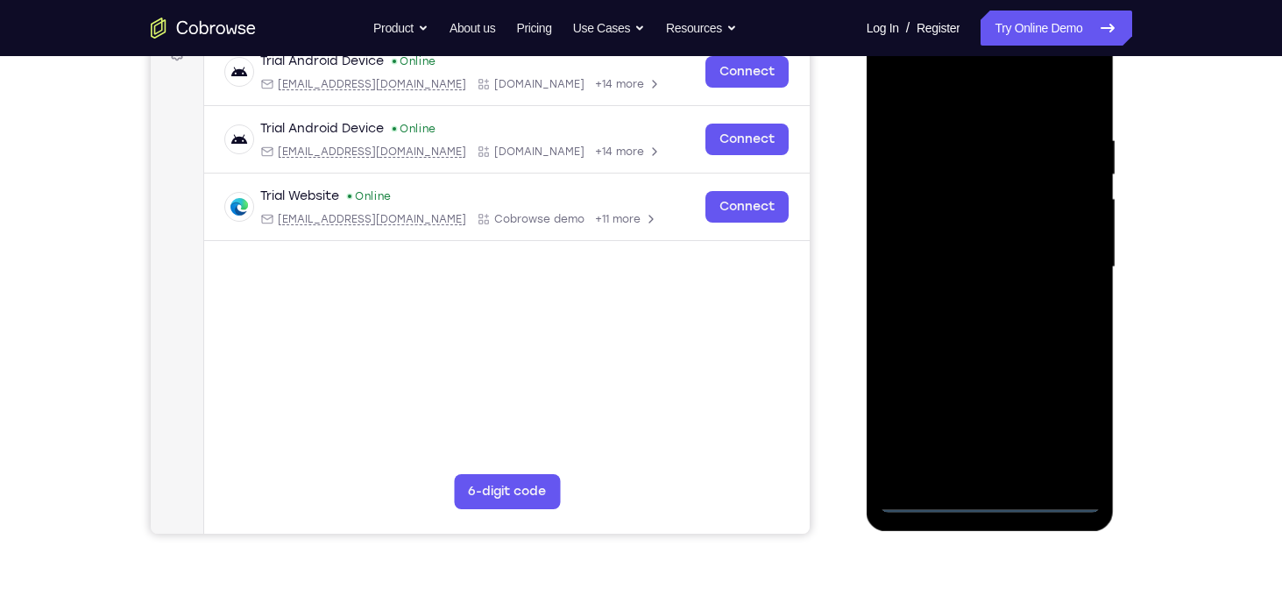
click at [1056, 421] on div at bounding box center [990, 267] width 221 height 491
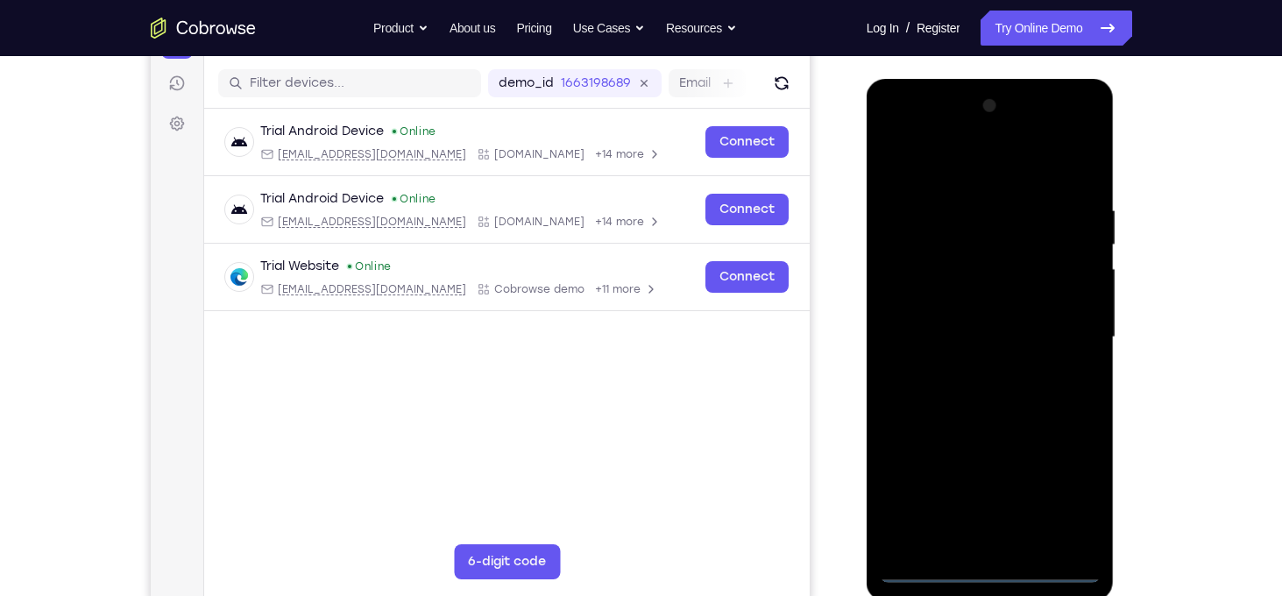
scroll to position [210, 0]
click at [1010, 178] on div at bounding box center [990, 338] width 221 height 491
click at [1056, 328] on div at bounding box center [990, 338] width 221 height 491
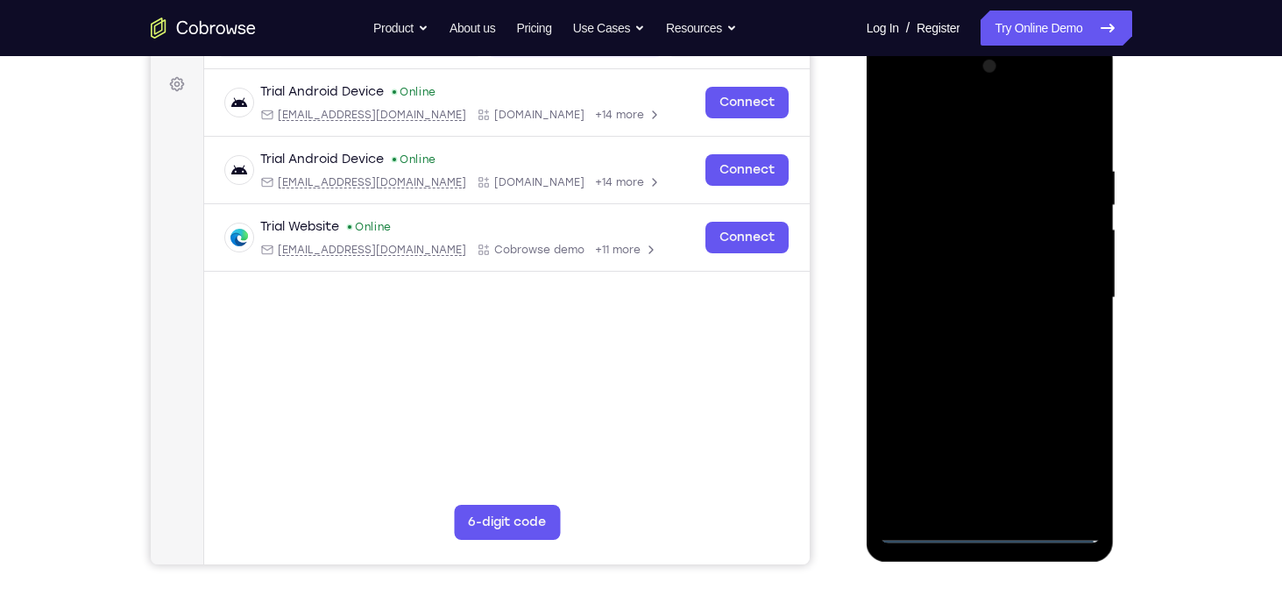
scroll to position [252, 0]
click at [970, 503] on div at bounding box center [990, 297] width 221 height 491
click at [1014, 282] on div at bounding box center [990, 297] width 221 height 491
click at [1000, 264] on div at bounding box center [990, 297] width 221 height 491
click at [983, 284] on div at bounding box center [990, 297] width 221 height 491
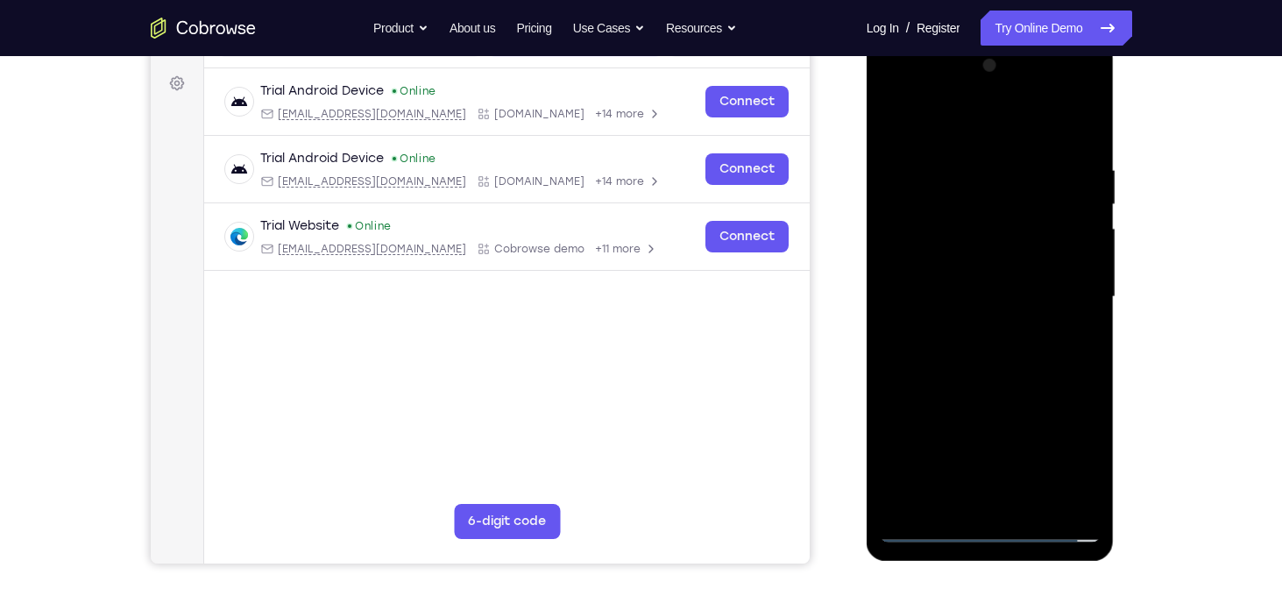
click at [974, 315] on div at bounding box center [990, 297] width 221 height 491
click at [978, 309] on div at bounding box center [990, 297] width 221 height 491
click at [957, 360] on div at bounding box center [990, 297] width 221 height 491
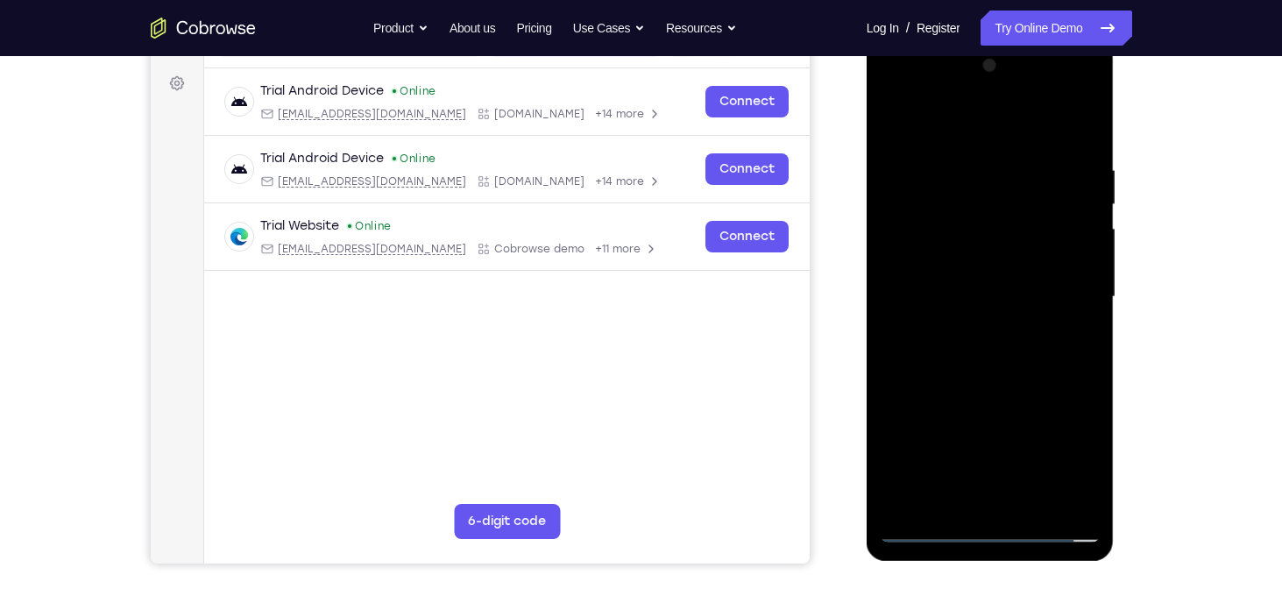
click at [957, 360] on div at bounding box center [990, 297] width 221 height 491
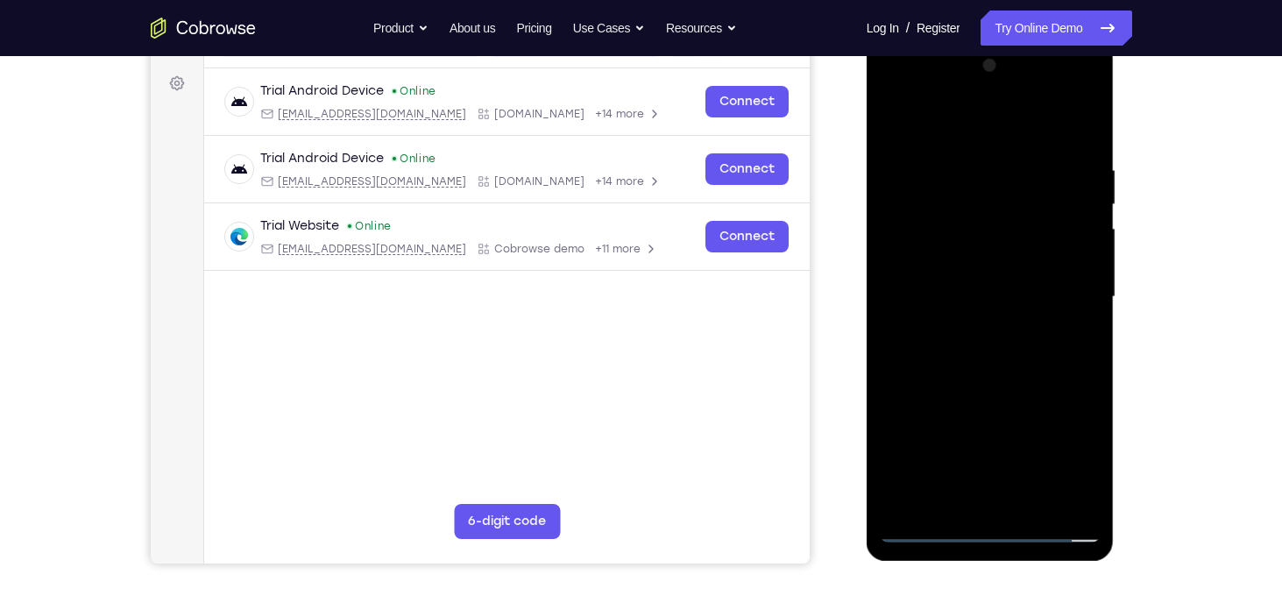
click at [957, 360] on div at bounding box center [990, 297] width 221 height 491
click at [1037, 380] on div at bounding box center [990, 297] width 221 height 491
click at [1084, 131] on div at bounding box center [990, 297] width 221 height 491
click at [1089, 123] on div at bounding box center [990, 297] width 221 height 491
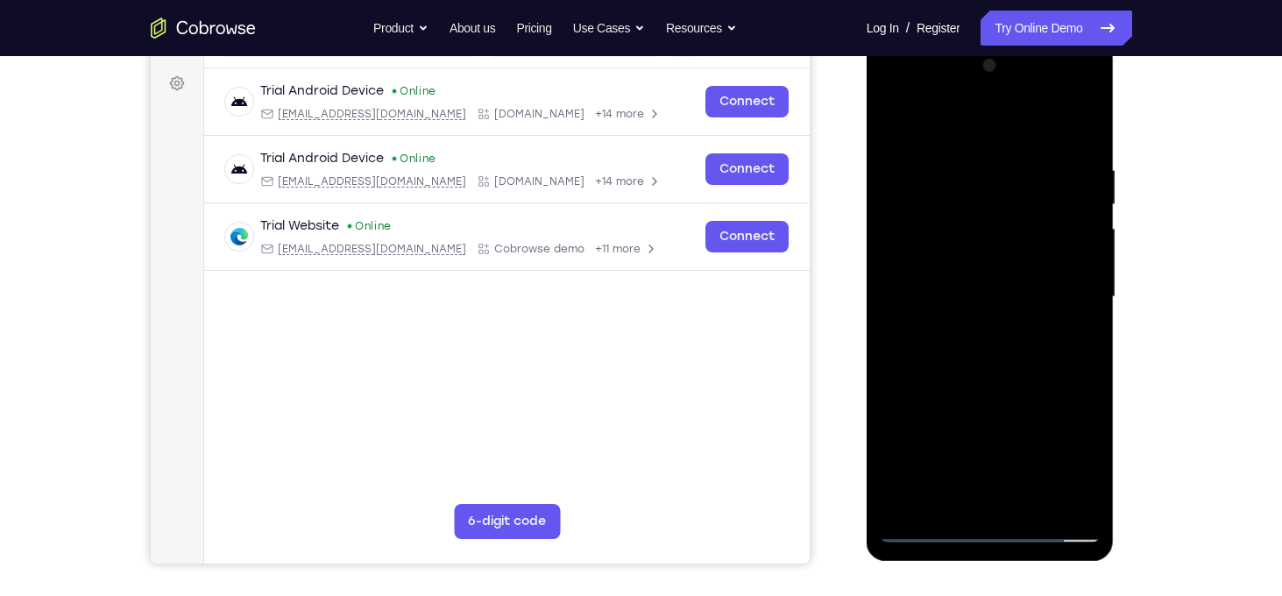
click at [896, 124] on div at bounding box center [990, 297] width 221 height 491
click at [970, 163] on div at bounding box center [990, 297] width 221 height 491
click at [1063, 493] on div at bounding box center [990, 297] width 221 height 491
click at [1078, 415] on div at bounding box center [990, 297] width 221 height 491
click at [1059, 501] on div at bounding box center [990, 297] width 221 height 491
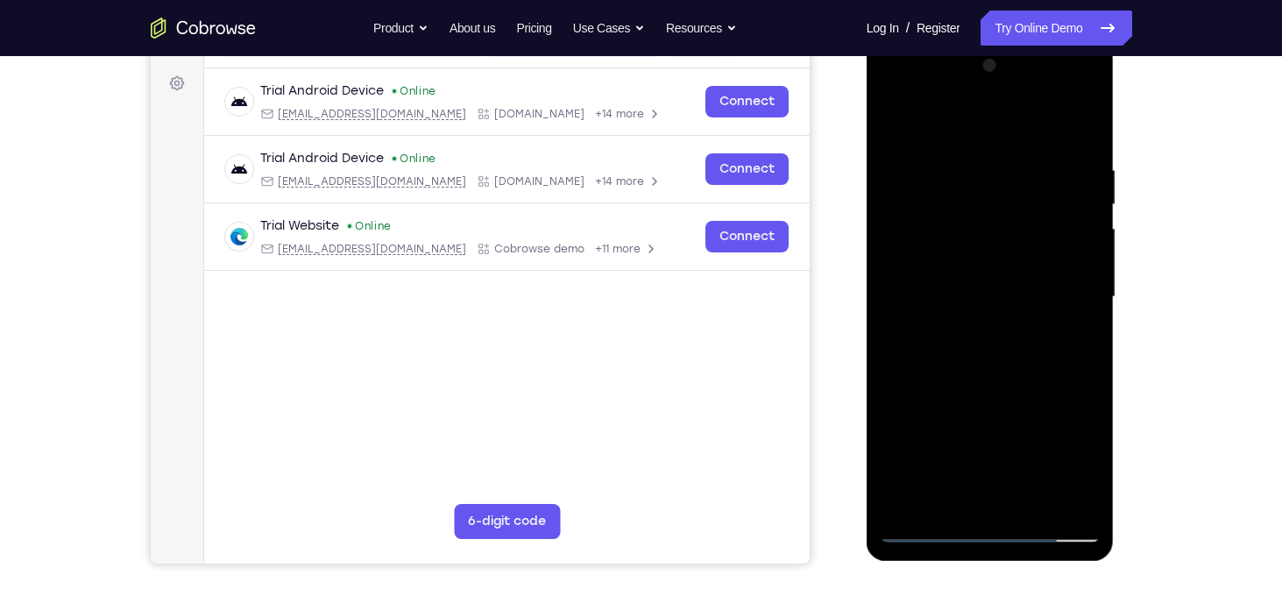
click at [1071, 400] on div at bounding box center [990, 297] width 221 height 491
click at [1075, 137] on div at bounding box center [990, 297] width 221 height 491
drag, startPoint x: 1069, startPoint y: 159, endPoint x: 907, endPoint y: 191, distance: 165.4
click at [907, 191] on div at bounding box center [990, 297] width 221 height 491
click at [912, 169] on div at bounding box center [990, 297] width 221 height 491
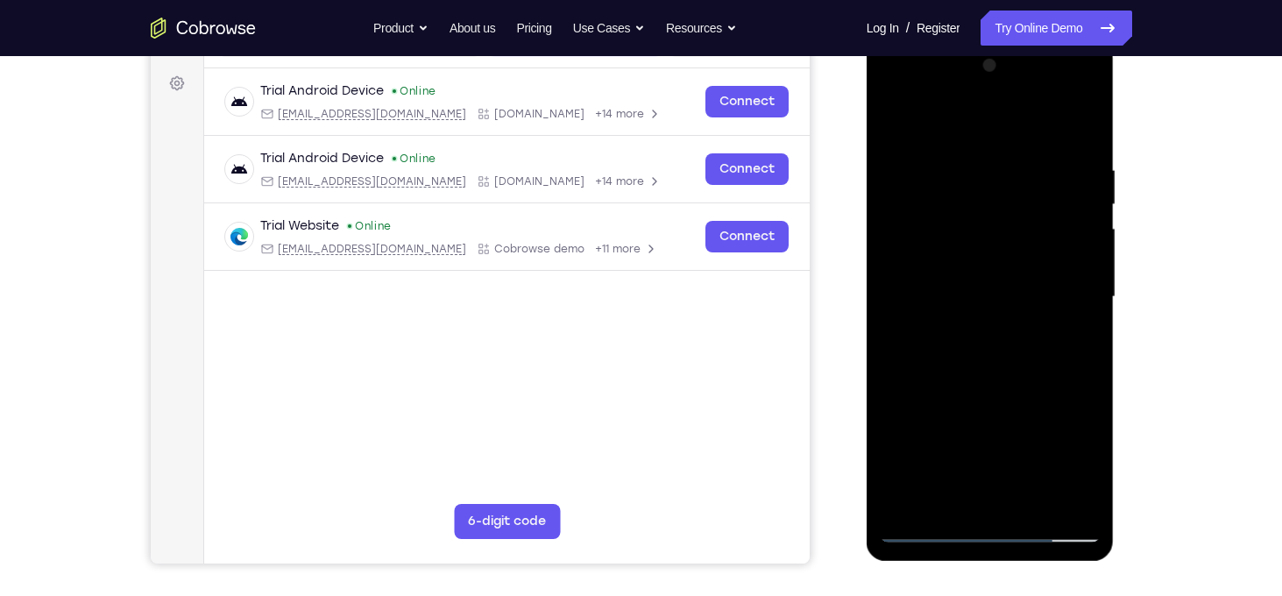
click at [1083, 127] on div at bounding box center [990, 297] width 221 height 491
click at [1036, 501] on div at bounding box center [990, 297] width 221 height 491
click at [950, 379] on div at bounding box center [990, 297] width 221 height 491
click at [958, 411] on div at bounding box center [990, 297] width 221 height 491
click at [950, 497] on div at bounding box center [990, 297] width 221 height 491
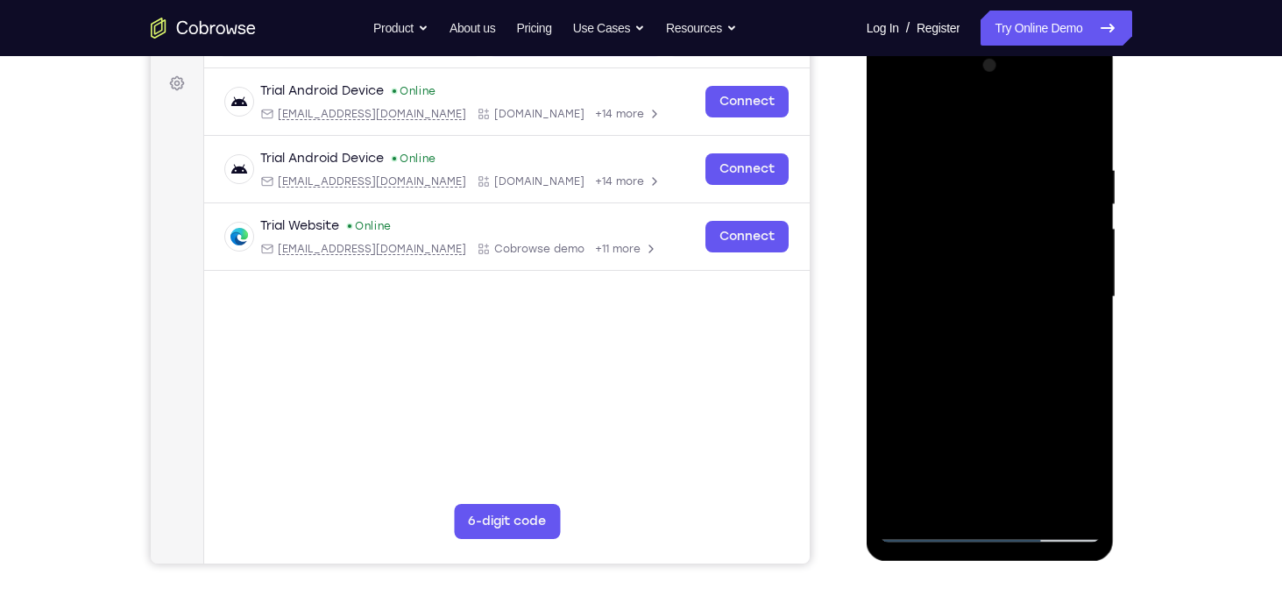
click at [1070, 343] on div at bounding box center [990, 297] width 221 height 491
click at [900, 128] on div at bounding box center [990, 297] width 221 height 491
click at [942, 506] on div at bounding box center [990, 297] width 221 height 491
click at [1018, 119] on div at bounding box center [990, 297] width 221 height 491
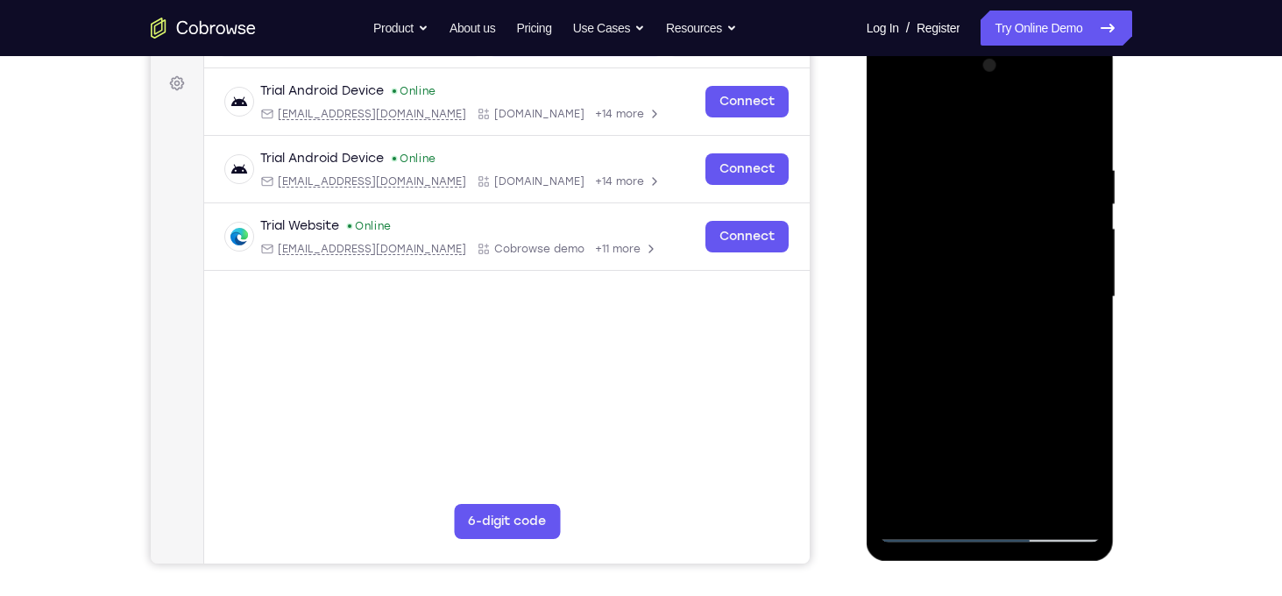
click at [1068, 345] on div at bounding box center [990, 297] width 221 height 491
click at [1051, 367] on div at bounding box center [990, 297] width 221 height 491
click at [1044, 149] on div at bounding box center [990, 297] width 221 height 491
drag, startPoint x: 972, startPoint y: 287, endPoint x: 975, endPoint y: 171, distance: 115.7
click at [975, 171] on div at bounding box center [990, 297] width 221 height 491
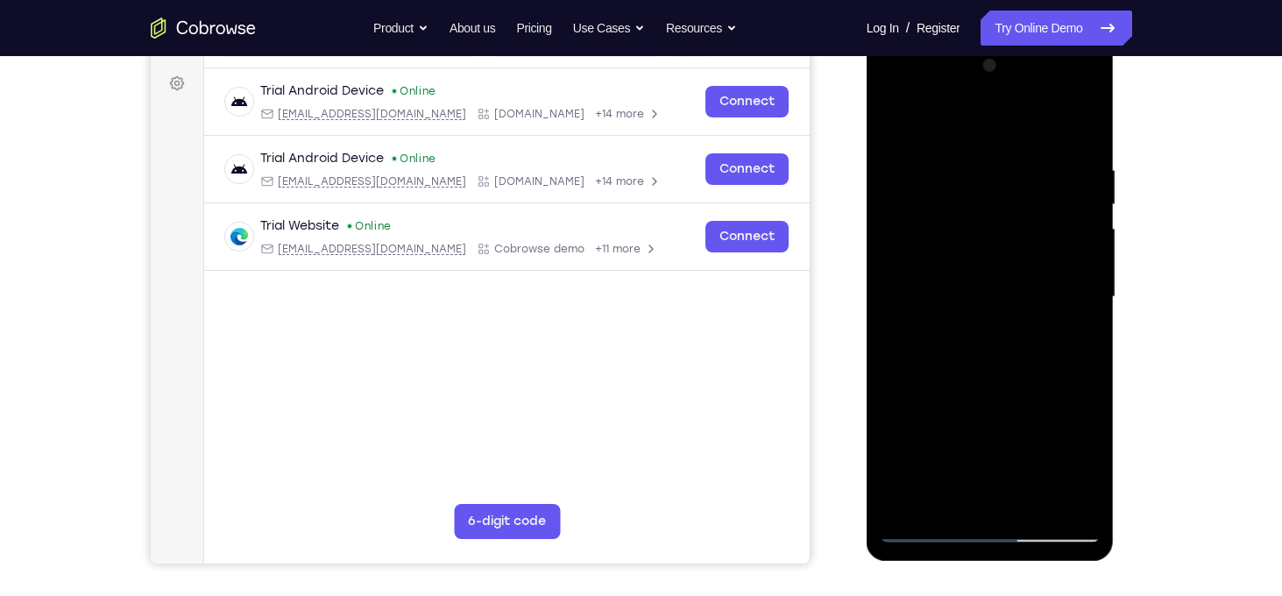
drag, startPoint x: 942, startPoint y: 286, endPoint x: 961, endPoint y: 111, distance: 175.4
click at [961, 111] on div at bounding box center [990, 297] width 221 height 491
click at [943, 208] on div at bounding box center [990, 297] width 221 height 491
click at [930, 458] on div at bounding box center [990, 297] width 221 height 491
click at [1037, 153] on div at bounding box center [990, 297] width 221 height 491
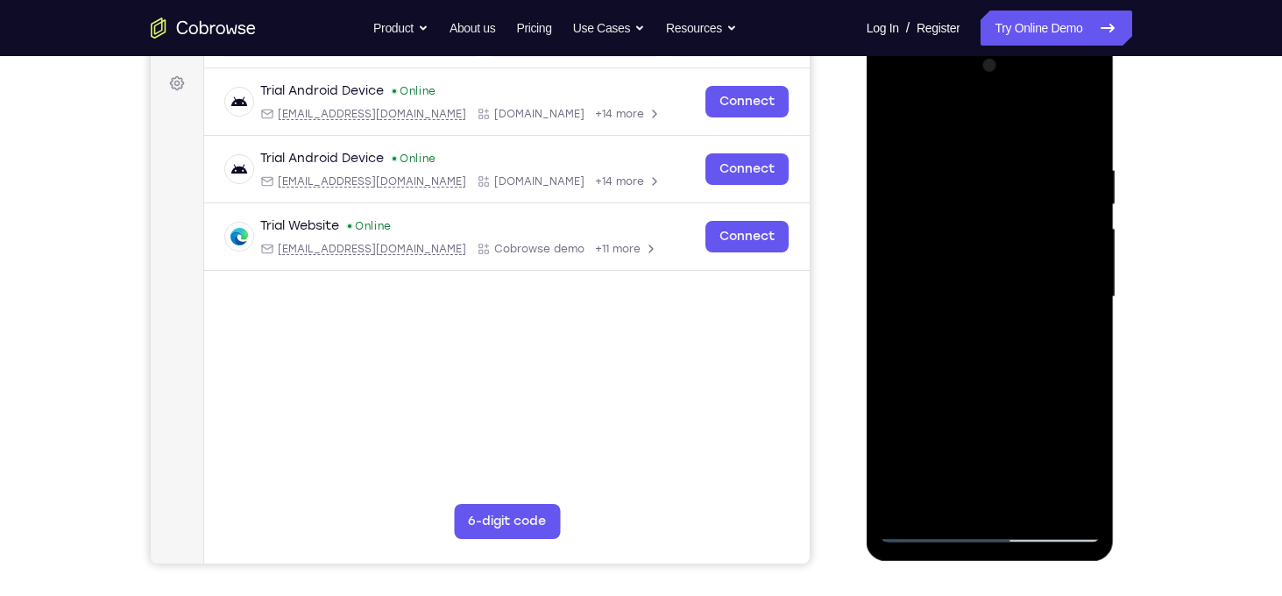
click at [891, 117] on div at bounding box center [990, 297] width 221 height 491
click at [905, 124] on div at bounding box center [990, 297] width 221 height 491
click at [1068, 501] on div at bounding box center [990, 297] width 221 height 491
click at [1053, 337] on div at bounding box center [990, 297] width 221 height 491
drag, startPoint x: 967, startPoint y: 195, endPoint x: 1026, endPoint y: 580, distance: 390.2
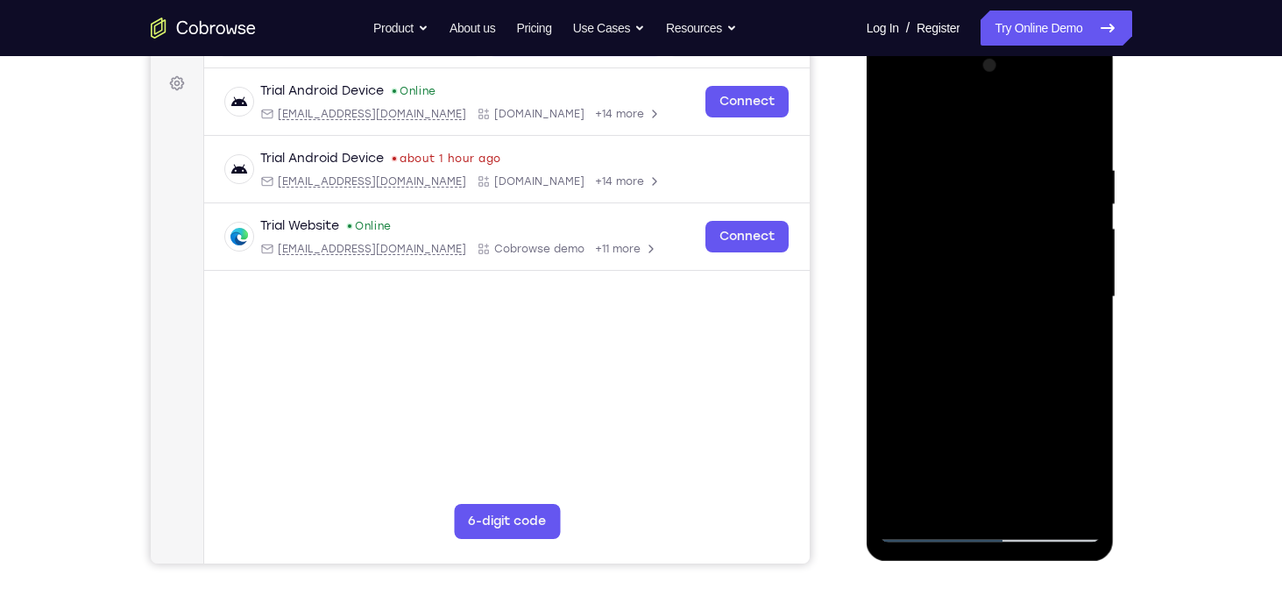
click at [1026, 564] on html "Online web based iOS Simulators and Android Emulators. Run iPhone, iPad, Mobile…" at bounding box center [992, 302] width 250 height 526
click at [984, 151] on div at bounding box center [990, 297] width 221 height 491
drag, startPoint x: 954, startPoint y: 283, endPoint x: 968, endPoint y: 203, distance: 81.0
click at [968, 203] on div at bounding box center [990, 297] width 221 height 491
drag, startPoint x: 944, startPoint y: 252, endPoint x: 956, endPoint y: 147, distance: 105.9
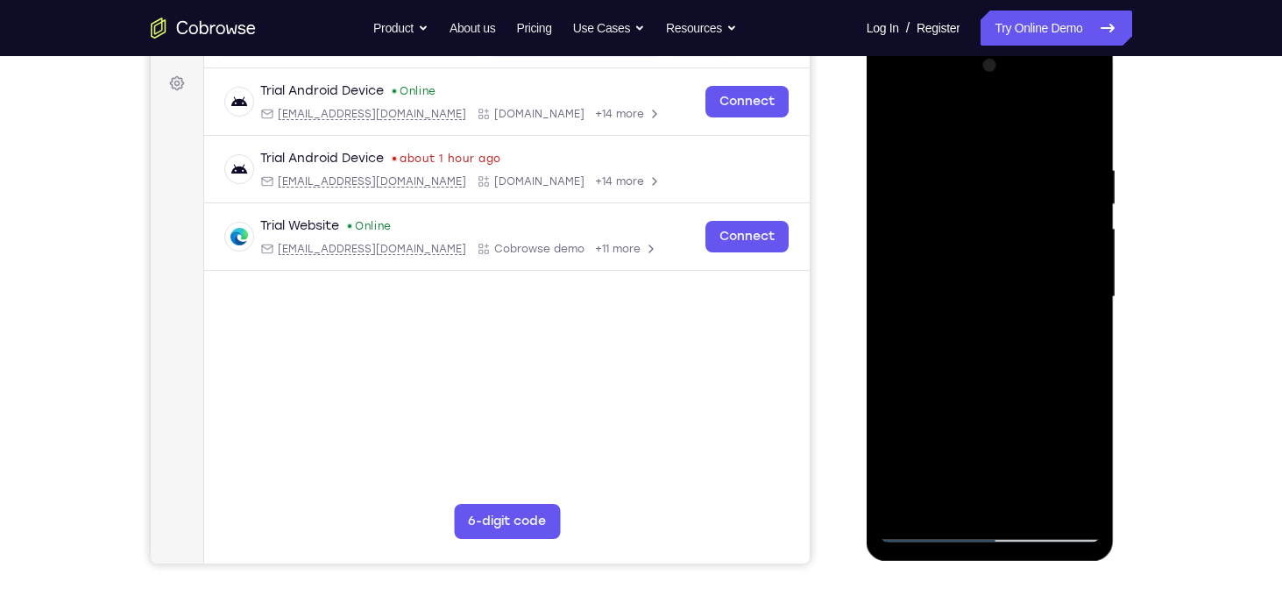
click at [956, 147] on div at bounding box center [990, 297] width 221 height 491
drag, startPoint x: 943, startPoint y: 238, endPoint x: 954, endPoint y: 152, distance: 86.6
click at [954, 152] on div at bounding box center [990, 297] width 221 height 491
click at [909, 235] on div at bounding box center [990, 297] width 221 height 491
click at [900, 461] on div at bounding box center [990, 297] width 221 height 491
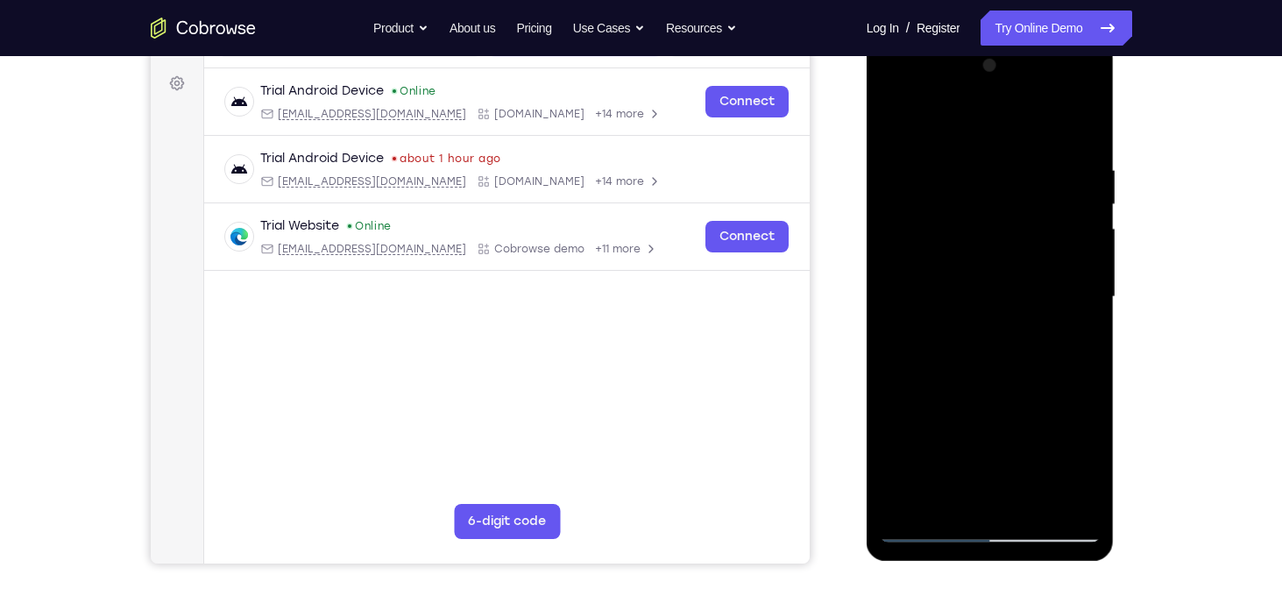
click at [1064, 369] on div at bounding box center [990, 297] width 221 height 491
click at [992, 496] on div at bounding box center [990, 297] width 221 height 491
click at [1001, 376] on div at bounding box center [990, 297] width 221 height 491
click at [947, 498] on div at bounding box center [990, 297] width 221 height 491
click at [1009, 423] on div at bounding box center [990, 297] width 221 height 491
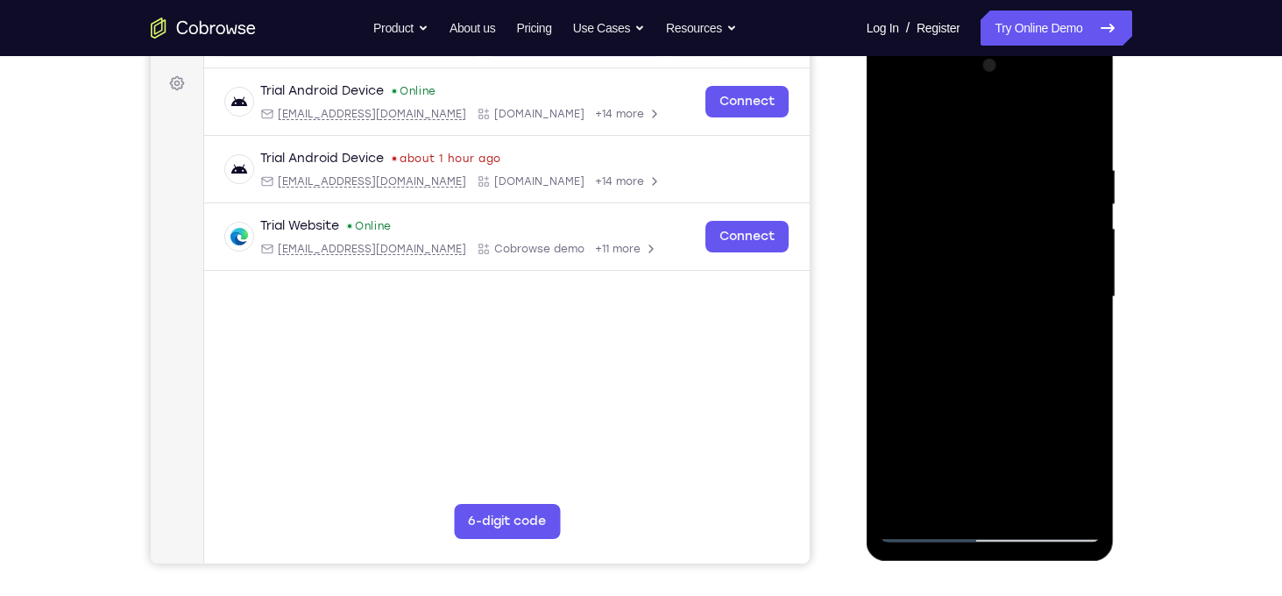
click at [926, 531] on div at bounding box center [990, 297] width 221 height 491
click at [1073, 498] on div at bounding box center [990, 297] width 221 height 491
click at [902, 141] on div at bounding box center [990, 297] width 221 height 491
click at [1026, 187] on div at bounding box center [990, 297] width 221 height 491
click at [924, 126] on div at bounding box center [990, 297] width 221 height 491
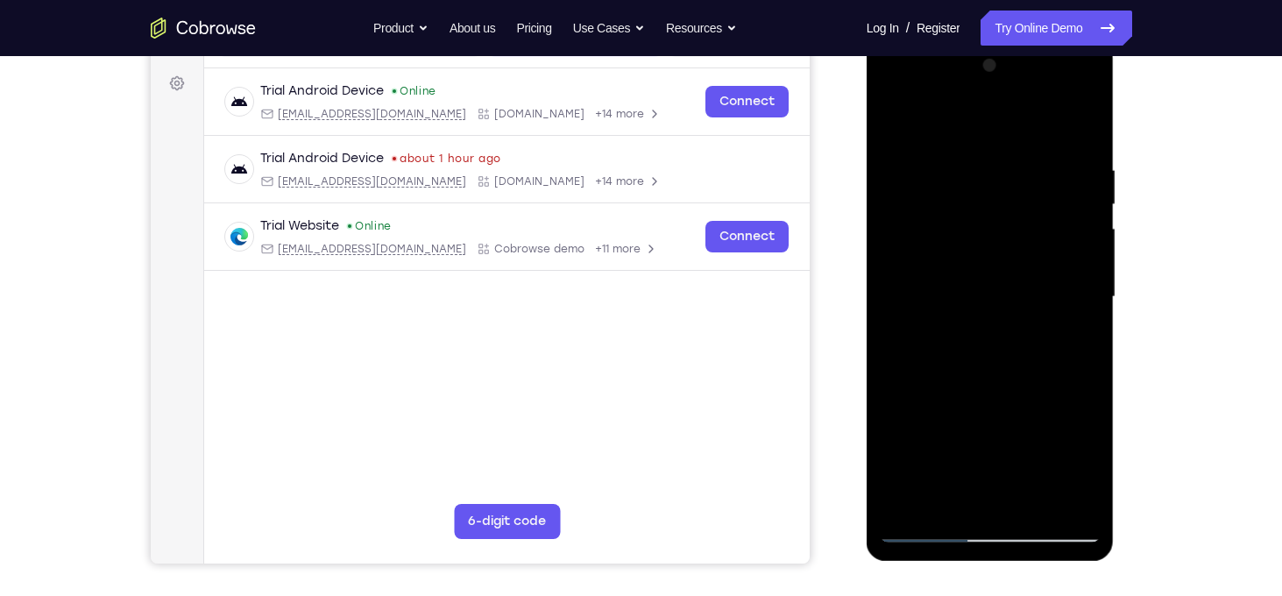
click at [1007, 218] on div at bounding box center [990, 297] width 221 height 491
click at [962, 231] on div at bounding box center [990, 297] width 221 height 491
click at [903, 128] on div at bounding box center [990, 297] width 221 height 491
click at [915, 506] on div at bounding box center [990, 297] width 221 height 491
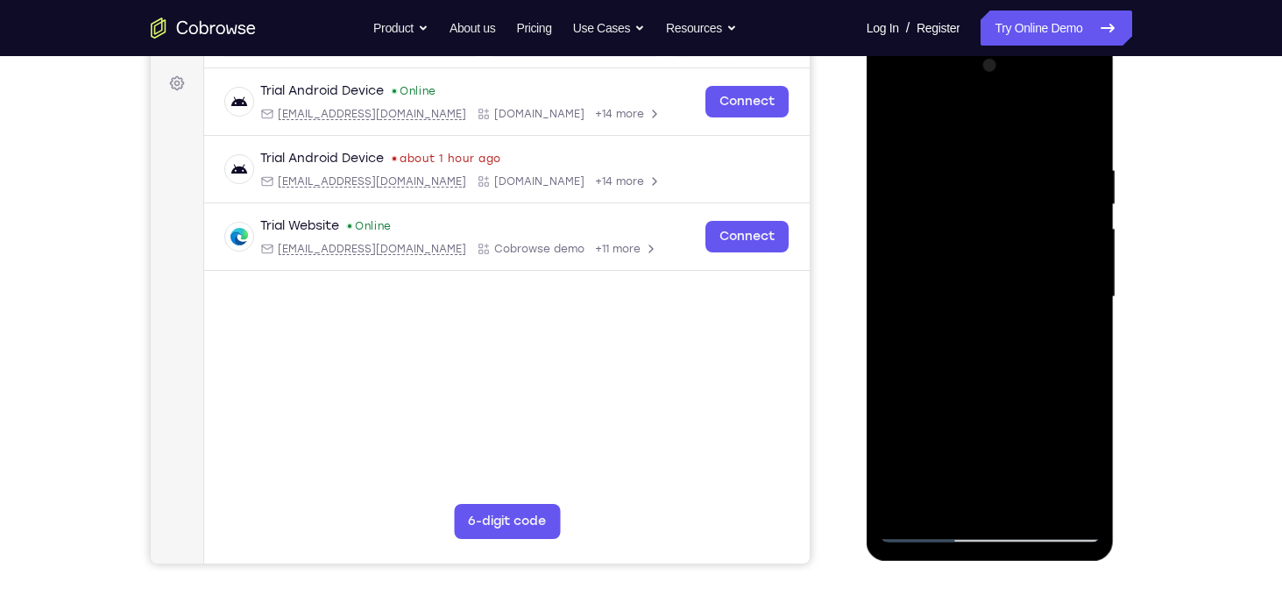
drag, startPoint x: 947, startPoint y: 437, endPoint x: 967, endPoint y: 217, distance: 220.9
click at [967, 217] on div at bounding box center [990, 297] width 221 height 491
drag, startPoint x: 963, startPoint y: 401, endPoint x: 970, endPoint y: 126, distance: 275.3
click at [970, 126] on div at bounding box center [990, 297] width 221 height 491
drag, startPoint x: 954, startPoint y: 417, endPoint x: 971, endPoint y: 212, distance: 205.8
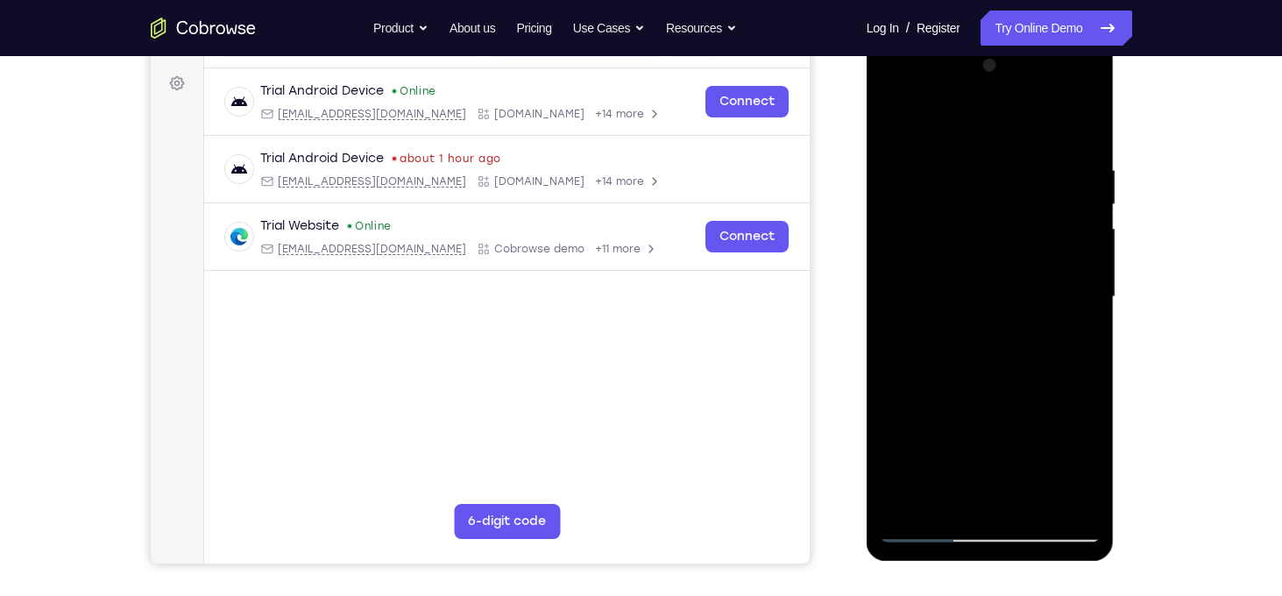
click at [971, 212] on div at bounding box center [990, 297] width 221 height 491
drag, startPoint x: 966, startPoint y: 420, endPoint x: 990, endPoint y: 275, distance: 146.5
click at [990, 275] on div at bounding box center [990, 297] width 221 height 491
click at [1095, 251] on div at bounding box center [990, 297] width 221 height 491
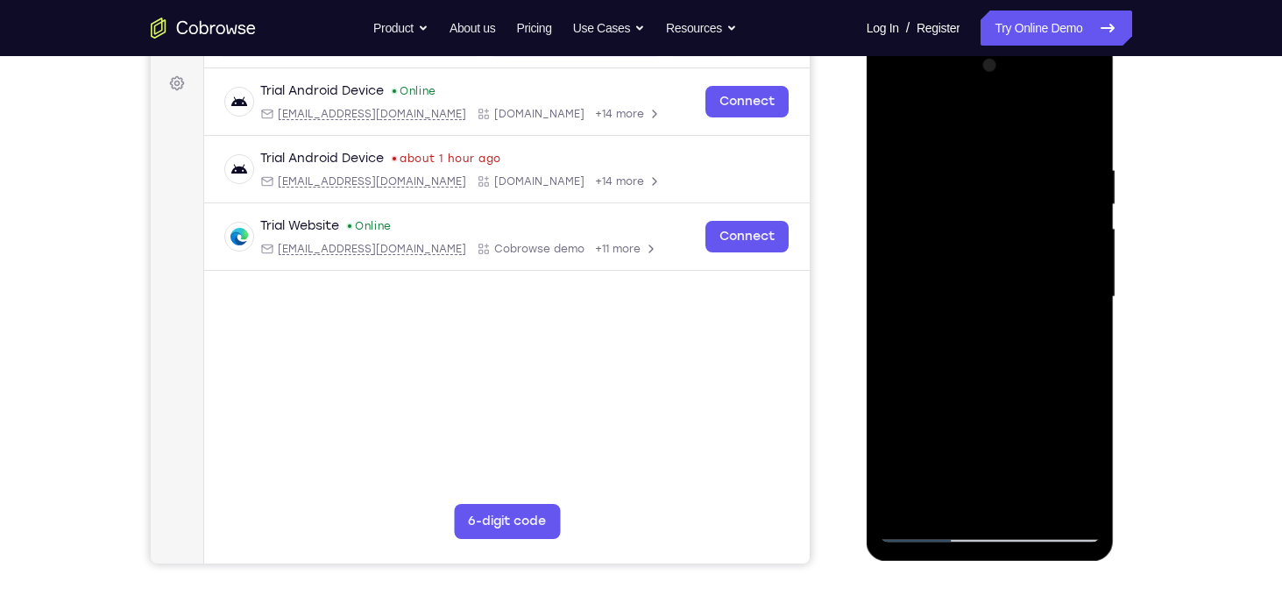
click at [1095, 251] on div at bounding box center [990, 297] width 221 height 491
drag, startPoint x: 986, startPoint y: 434, endPoint x: 999, endPoint y: 213, distance: 221.3
click at [999, 213] on div at bounding box center [990, 297] width 221 height 491
drag, startPoint x: 961, startPoint y: 444, endPoint x: 969, endPoint y: 268, distance: 175.5
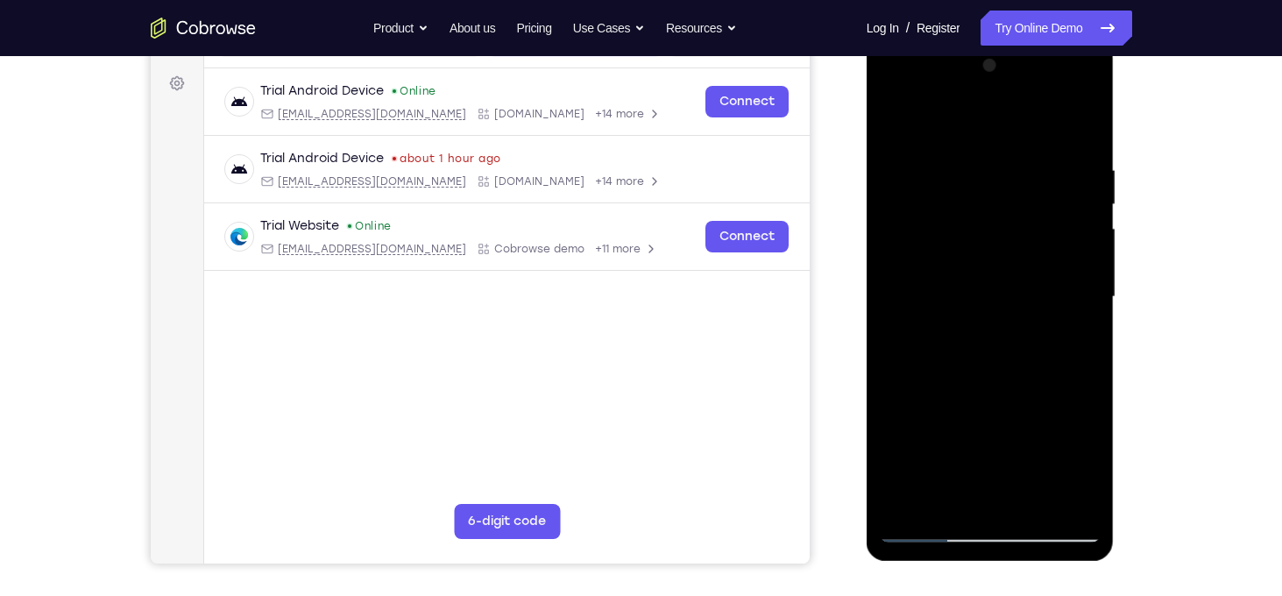
click at [969, 268] on div at bounding box center [990, 297] width 221 height 491
drag, startPoint x: 983, startPoint y: 435, endPoint x: 996, endPoint y: 191, distance: 244.0
click at [996, 191] on div at bounding box center [990, 297] width 221 height 491
drag, startPoint x: 991, startPoint y: 454, endPoint x: 997, endPoint y: 200, distance: 254.3
click at [997, 200] on div at bounding box center [990, 297] width 221 height 491
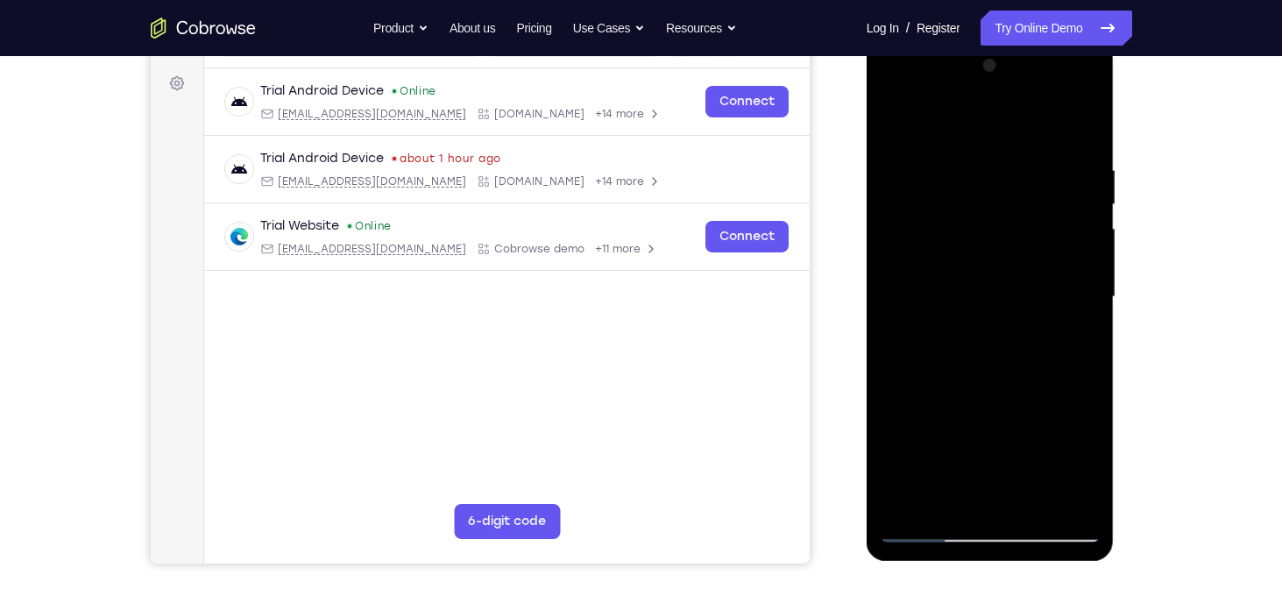
drag, startPoint x: 980, startPoint y: 390, endPoint x: 1018, endPoint y: 160, distance: 232.7
click at [1018, 160] on div at bounding box center [990, 297] width 221 height 491
drag, startPoint x: 1009, startPoint y: 447, endPoint x: 1020, endPoint y: 386, distance: 62.4
click at [1020, 386] on div at bounding box center [990, 297] width 221 height 491
click at [1087, 305] on div at bounding box center [990, 297] width 221 height 491
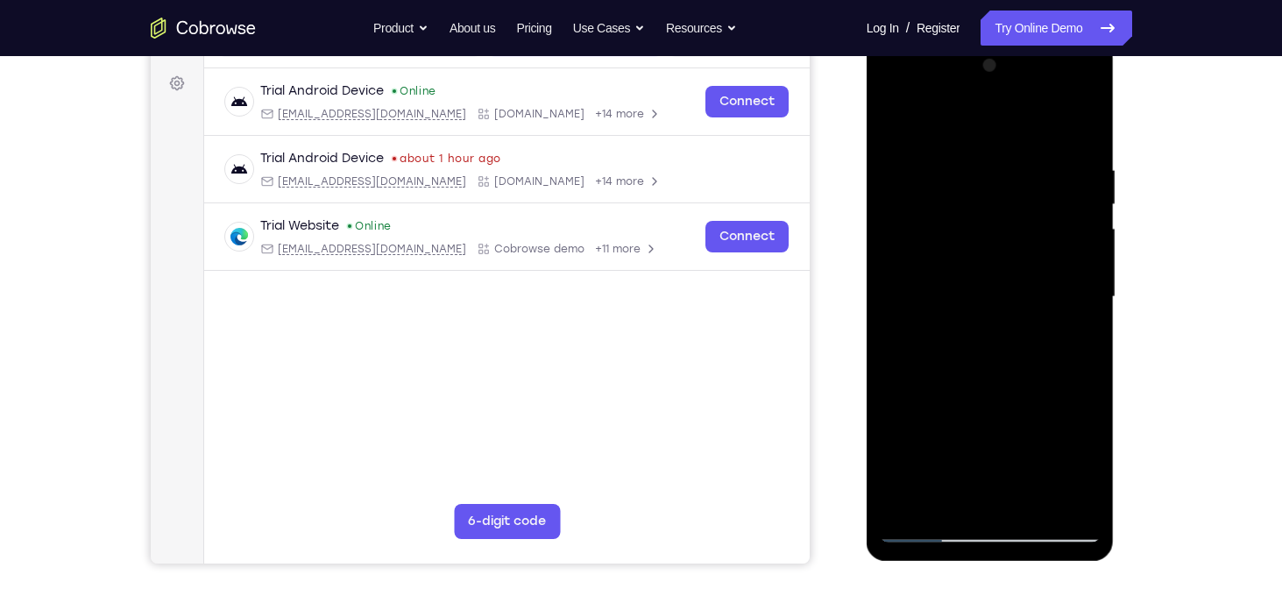
click at [1087, 305] on div at bounding box center [990, 297] width 221 height 491
click at [1035, 507] on div at bounding box center [990, 297] width 221 height 491
drag, startPoint x: 979, startPoint y: 422, endPoint x: 997, endPoint y: 387, distance: 39.6
click at [997, 387] on div at bounding box center [990, 297] width 221 height 491
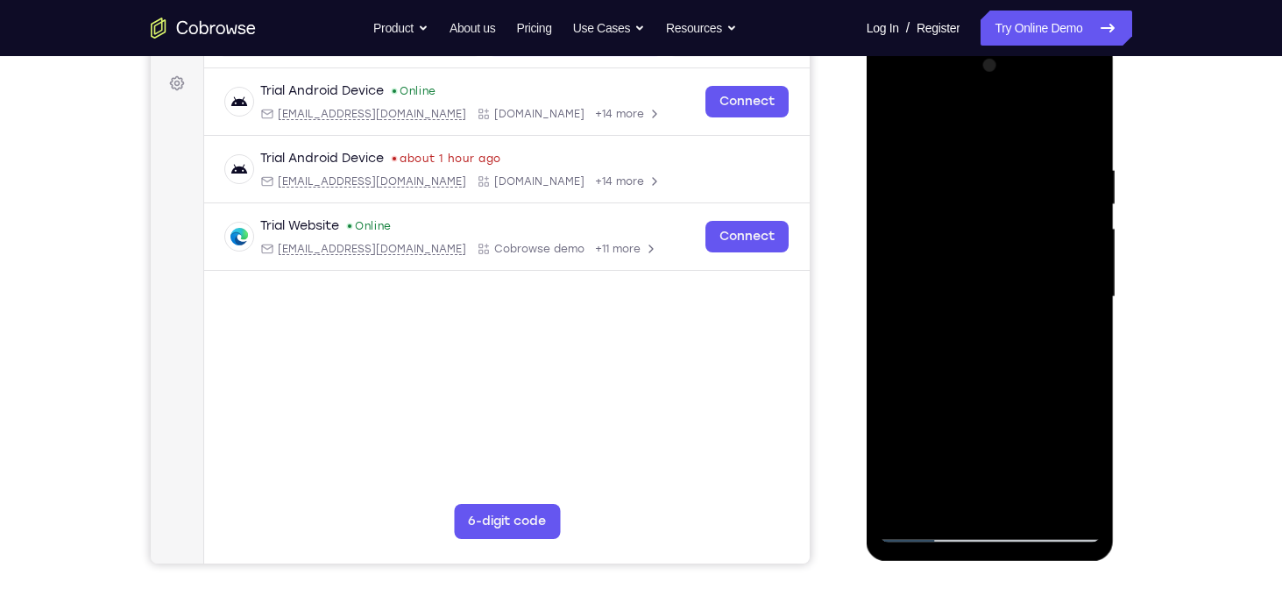
click at [978, 437] on div at bounding box center [990, 297] width 221 height 491
click at [965, 495] on div at bounding box center [990, 297] width 221 height 491
click at [1064, 344] on div at bounding box center [990, 297] width 221 height 491
click at [1076, 465] on div at bounding box center [990, 297] width 221 height 491
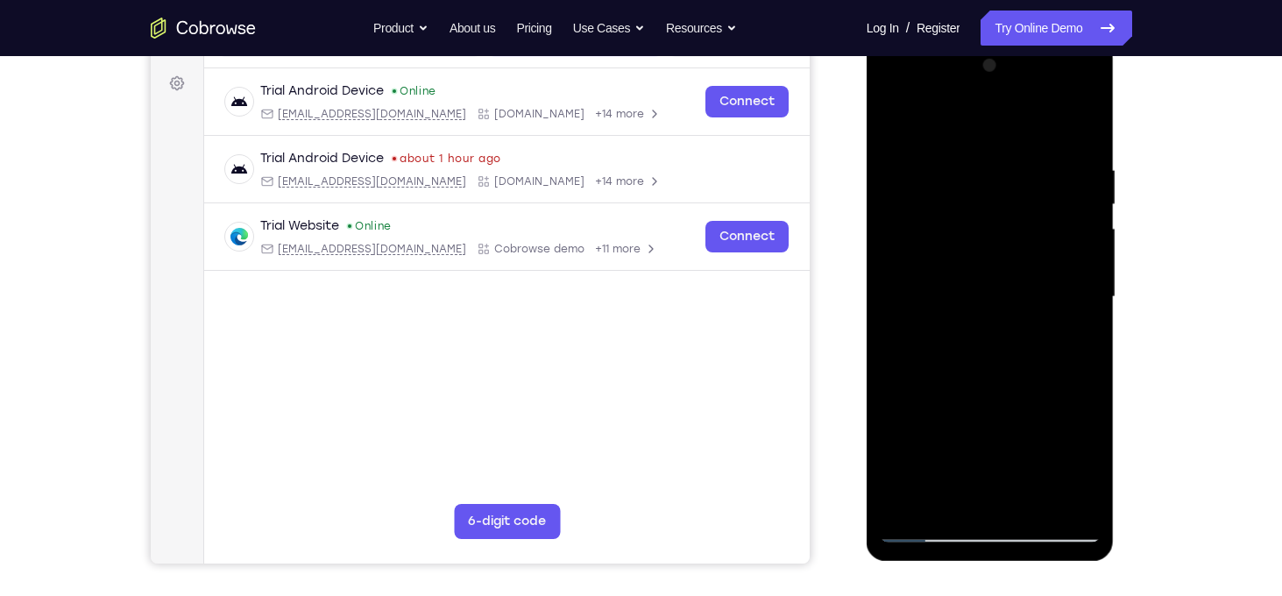
click at [1076, 465] on div at bounding box center [990, 297] width 221 height 491
click at [1074, 348] on div at bounding box center [990, 297] width 221 height 491
click at [901, 129] on div at bounding box center [990, 297] width 221 height 491
click at [986, 397] on div at bounding box center [990, 297] width 221 height 491
click at [951, 490] on div at bounding box center [990, 297] width 221 height 491
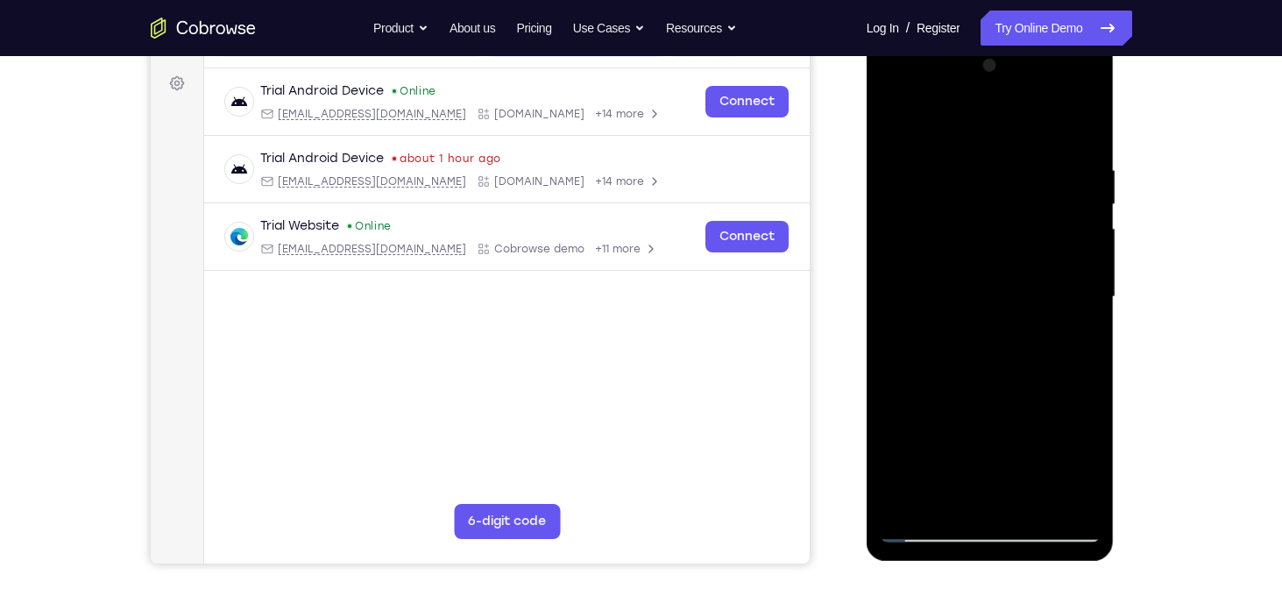
click at [951, 490] on div at bounding box center [990, 297] width 221 height 491
click at [923, 529] on div at bounding box center [990, 297] width 221 height 491
click at [995, 498] on div at bounding box center [990, 297] width 221 height 491
click at [1081, 462] on div at bounding box center [990, 297] width 221 height 491
click at [1073, 339] on div at bounding box center [990, 297] width 221 height 491
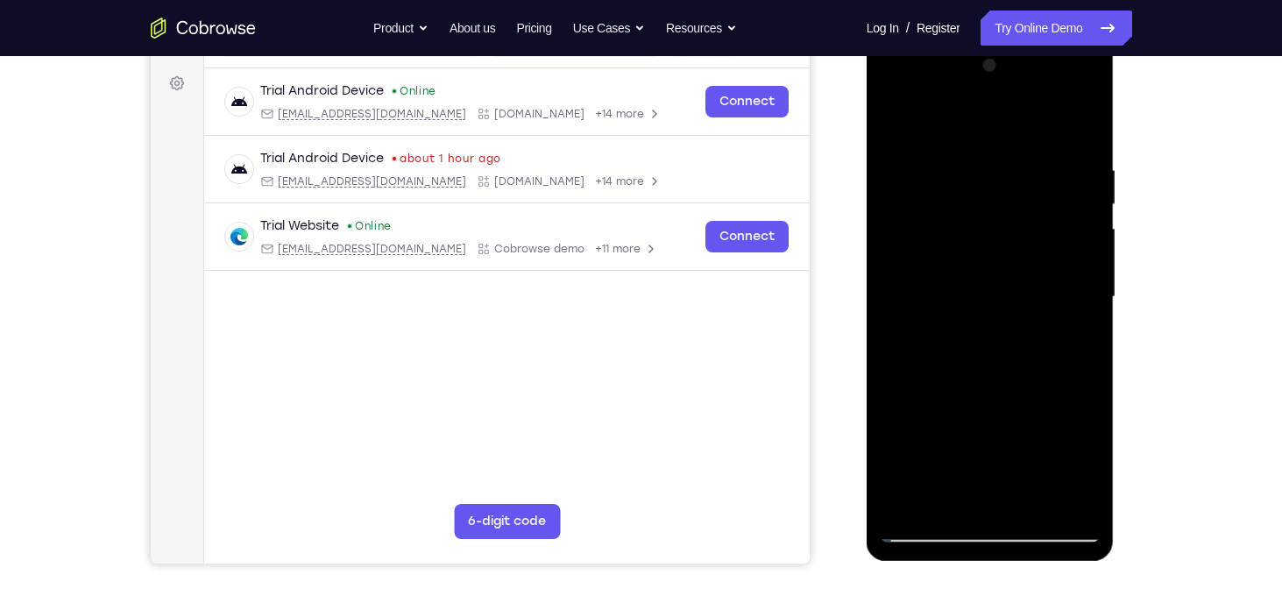
click at [903, 117] on div at bounding box center [990, 297] width 221 height 491
click at [898, 121] on div at bounding box center [990, 297] width 221 height 491
drag, startPoint x: 948, startPoint y: 258, endPoint x: 947, endPoint y: 407, distance: 149.0
click at [947, 407] on div at bounding box center [990, 297] width 221 height 491
click at [1082, 98] on div at bounding box center [990, 297] width 221 height 491
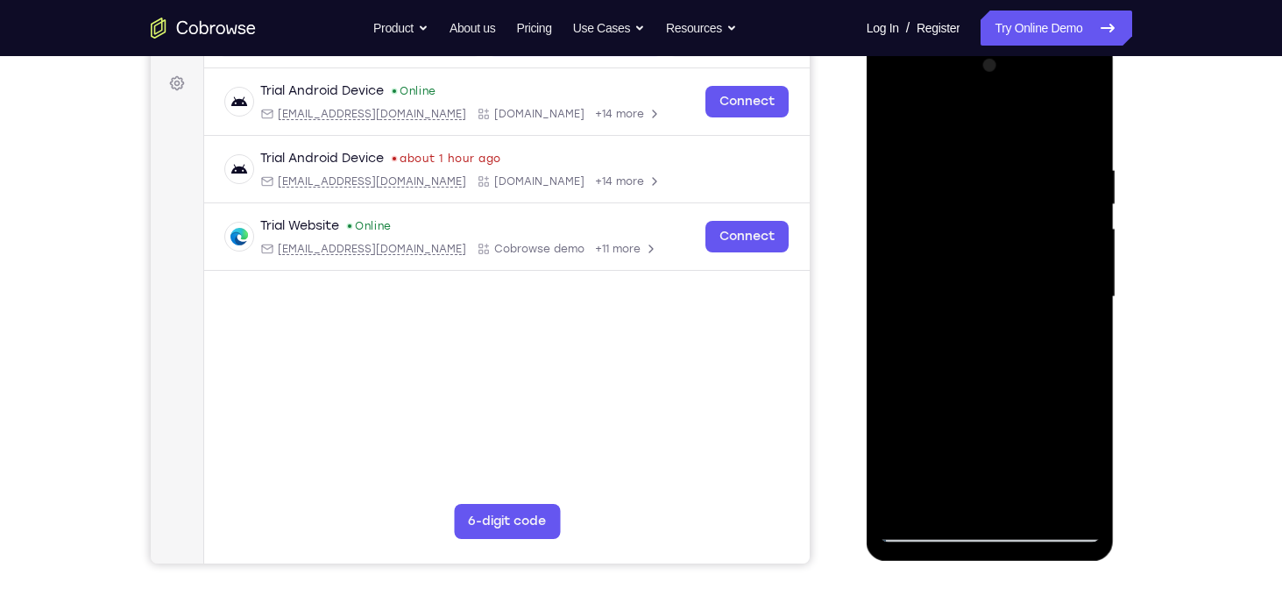
click at [1082, 98] on div at bounding box center [990, 297] width 221 height 491
click at [914, 248] on div at bounding box center [990, 297] width 221 height 491
click at [969, 171] on div at bounding box center [990, 297] width 221 height 491
click at [1071, 312] on div at bounding box center [990, 297] width 221 height 491
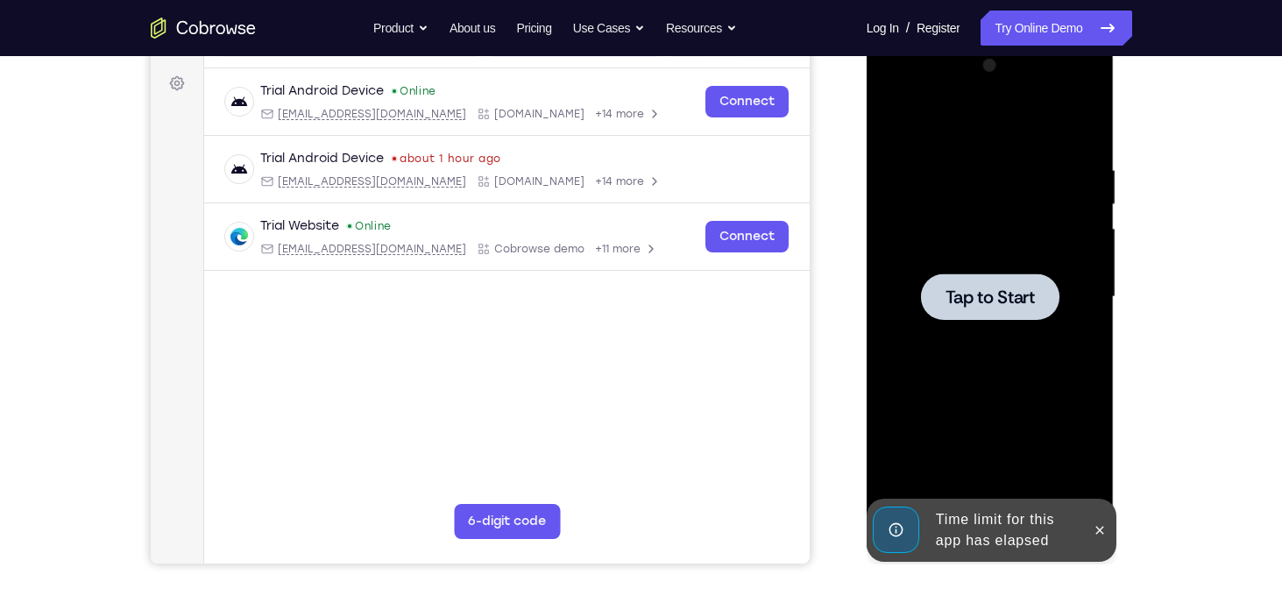
click at [1071, 312] on div at bounding box center [990, 297] width 221 height 491
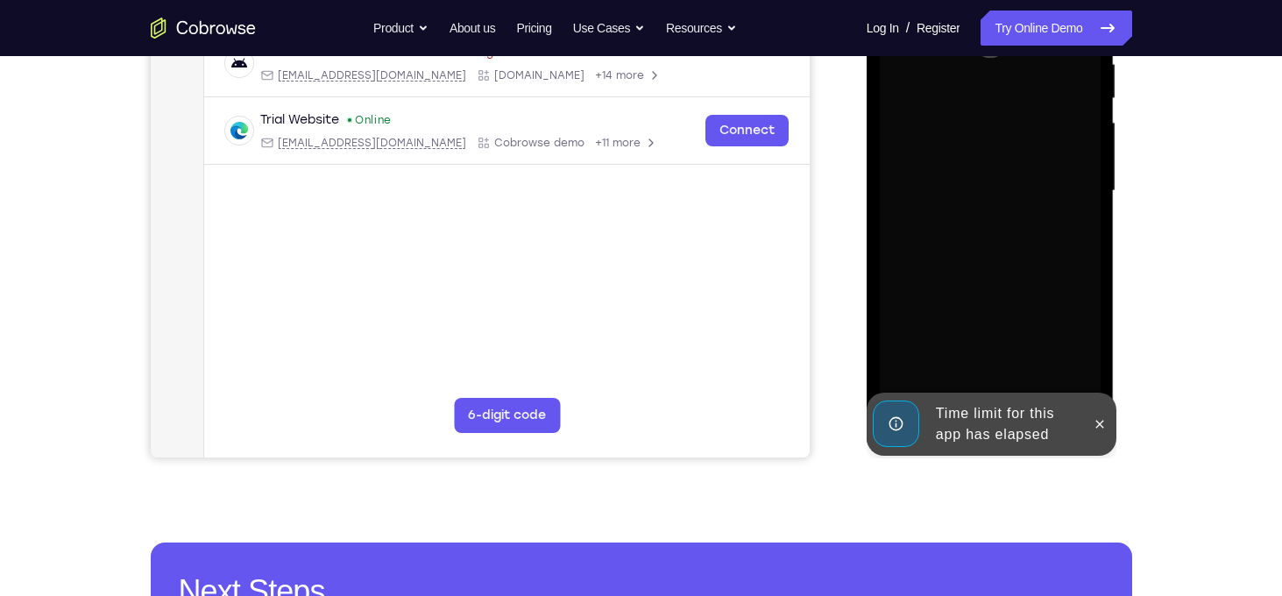
scroll to position [410, 0]
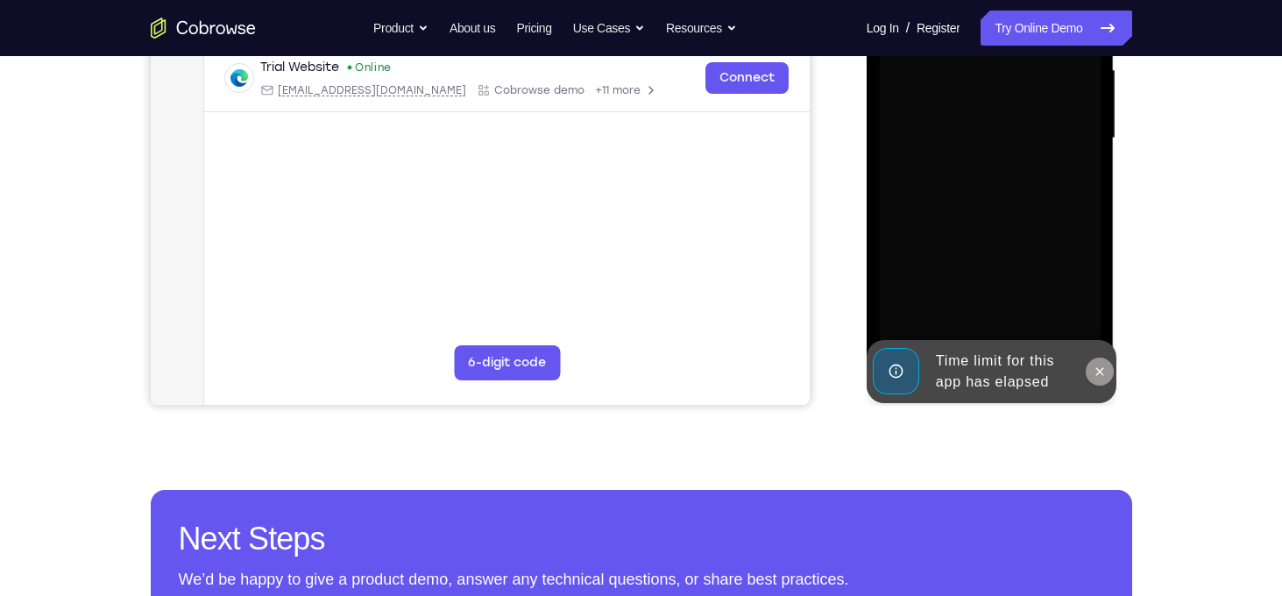
click at [1102, 374] on icon at bounding box center [1100, 371] width 8 height 8
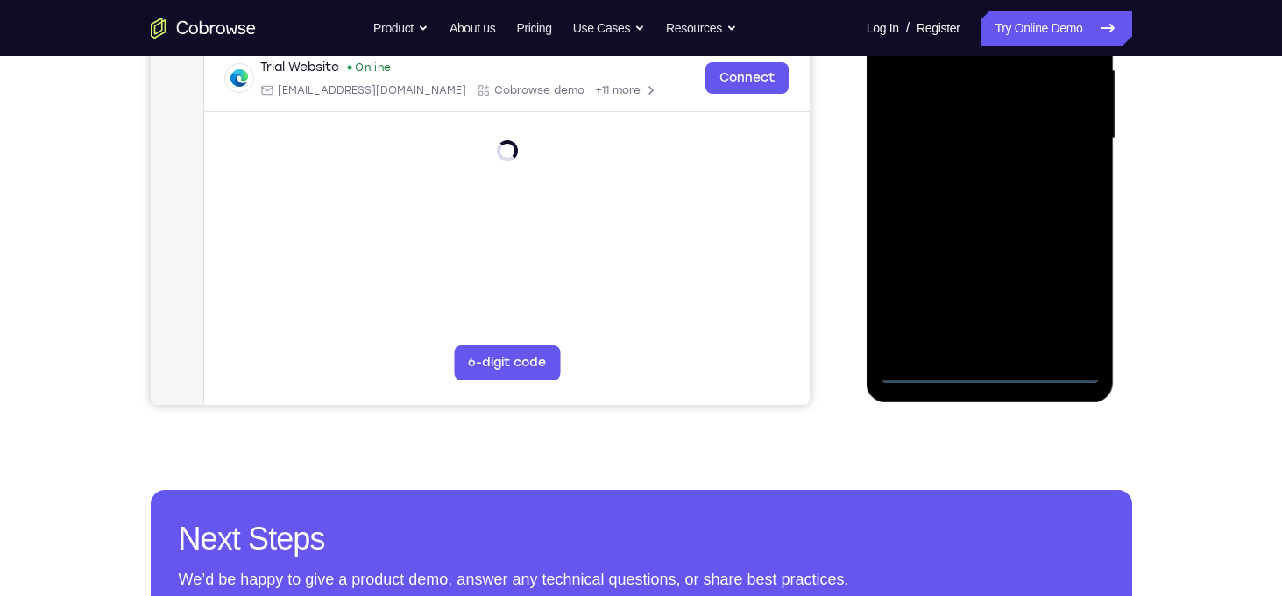
click at [989, 375] on div at bounding box center [990, 138] width 221 height 491
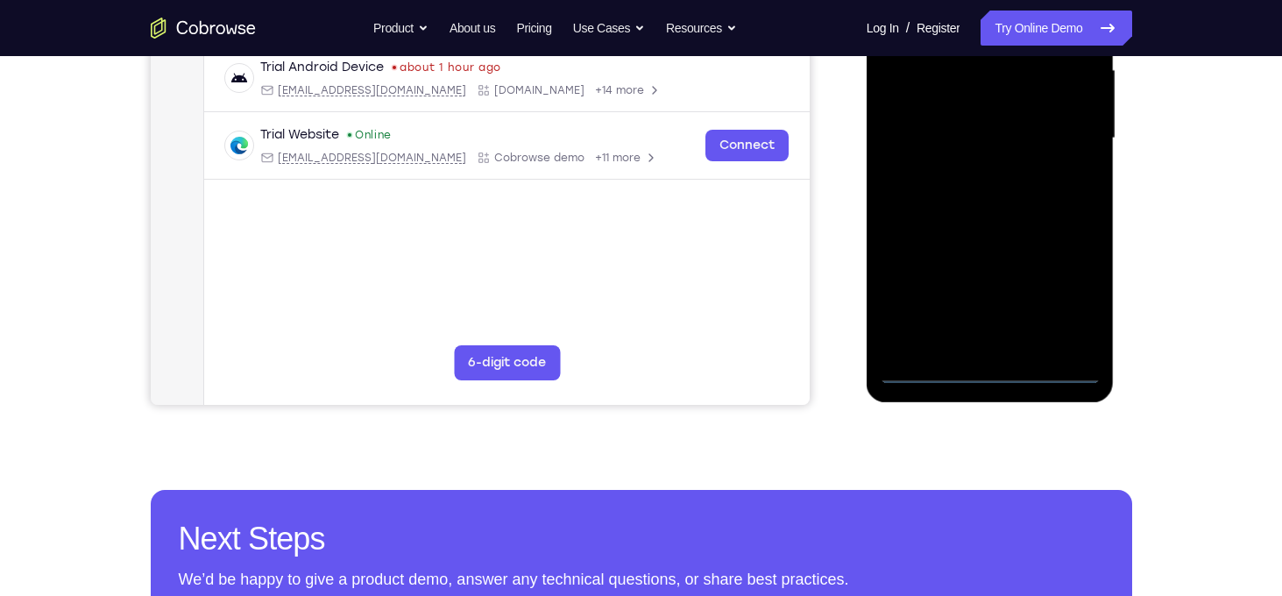
click at [1047, 292] on div at bounding box center [990, 138] width 221 height 491
click at [1053, 294] on div at bounding box center [990, 138] width 221 height 491
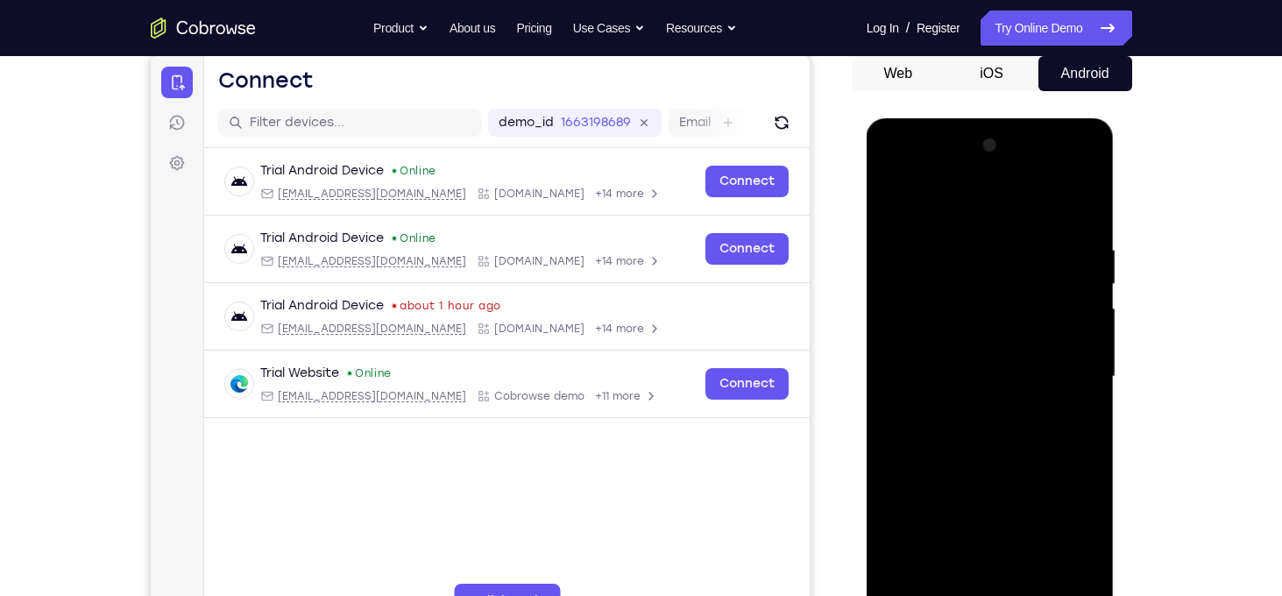
scroll to position [171, 0]
click at [1000, 214] on div at bounding box center [990, 377] width 221 height 491
click at [1067, 387] on div at bounding box center [990, 377] width 221 height 491
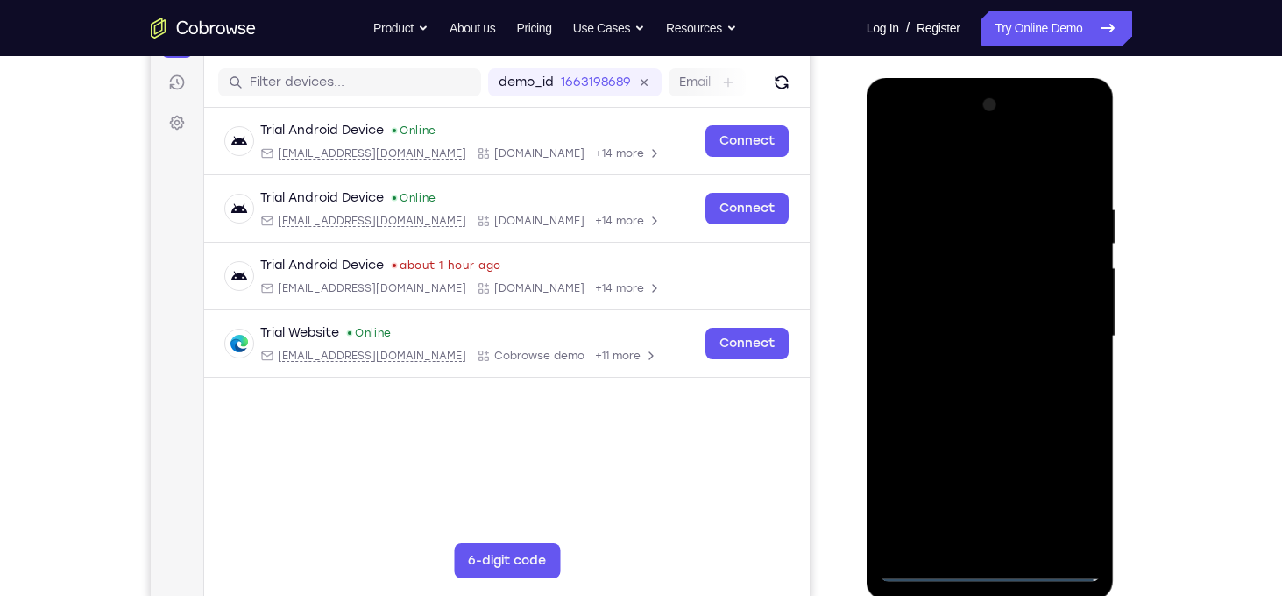
scroll to position [213, 0]
click at [972, 368] on div at bounding box center [990, 335] width 221 height 491
click at [1007, 316] on div at bounding box center [990, 335] width 221 height 491
click at [1082, 503] on div at bounding box center [990, 335] width 221 height 491
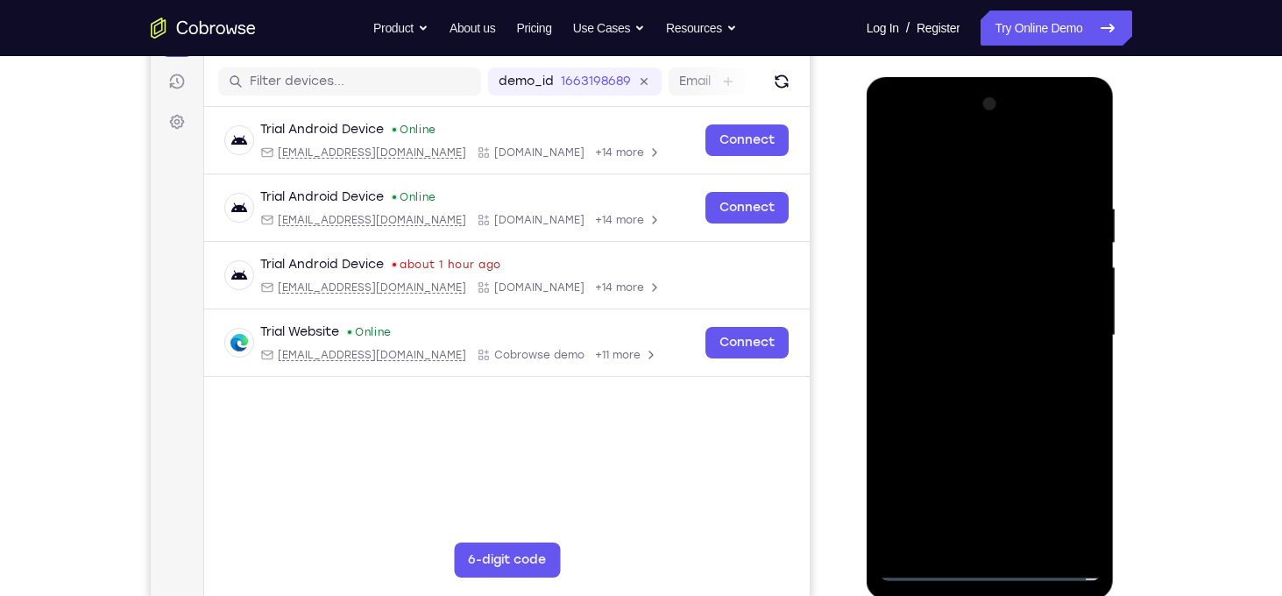
click at [1082, 503] on div at bounding box center [990, 335] width 221 height 491
click at [1036, 312] on div at bounding box center [990, 335] width 221 height 491
click at [987, 344] on div at bounding box center [990, 335] width 221 height 491
click at [990, 369] on div at bounding box center [990, 335] width 221 height 491
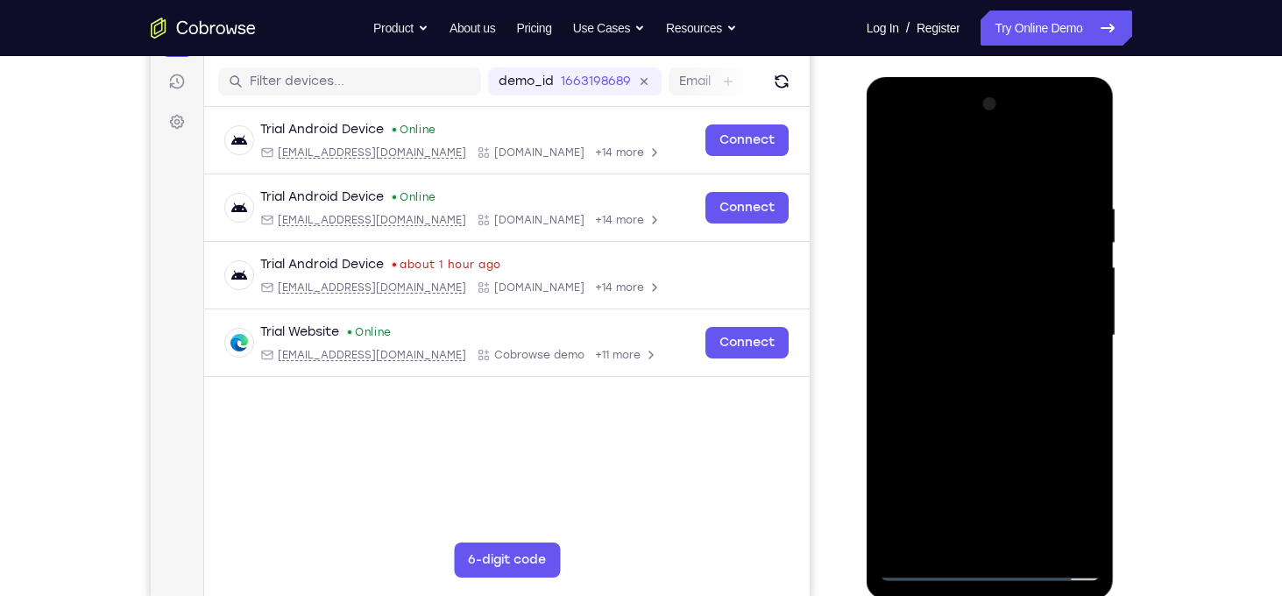
click at [983, 343] on div at bounding box center [990, 335] width 221 height 491
click at [957, 390] on div at bounding box center [990, 335] width 221 height 491
click at [1065, 158] on div at bounding box center [990, 335] width 221 height 491
click at [962, 411] on div at bounding box center [990, 335] width 221 height 491
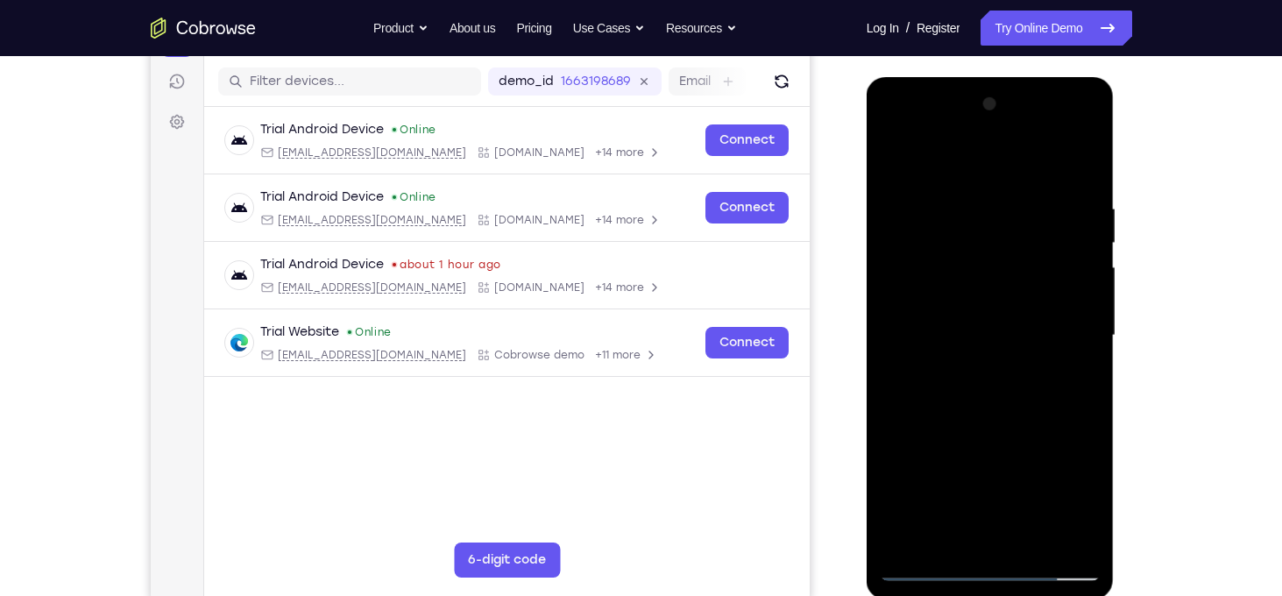
click at [1024, 197] on div at bounding box center [990, 335] width 221 height 491
click at [1091, 245] on div at bounding box center [990, 335] width 221 height 491
click at [885, 337] on div at bounding box center [990, 335] width 221 height 491
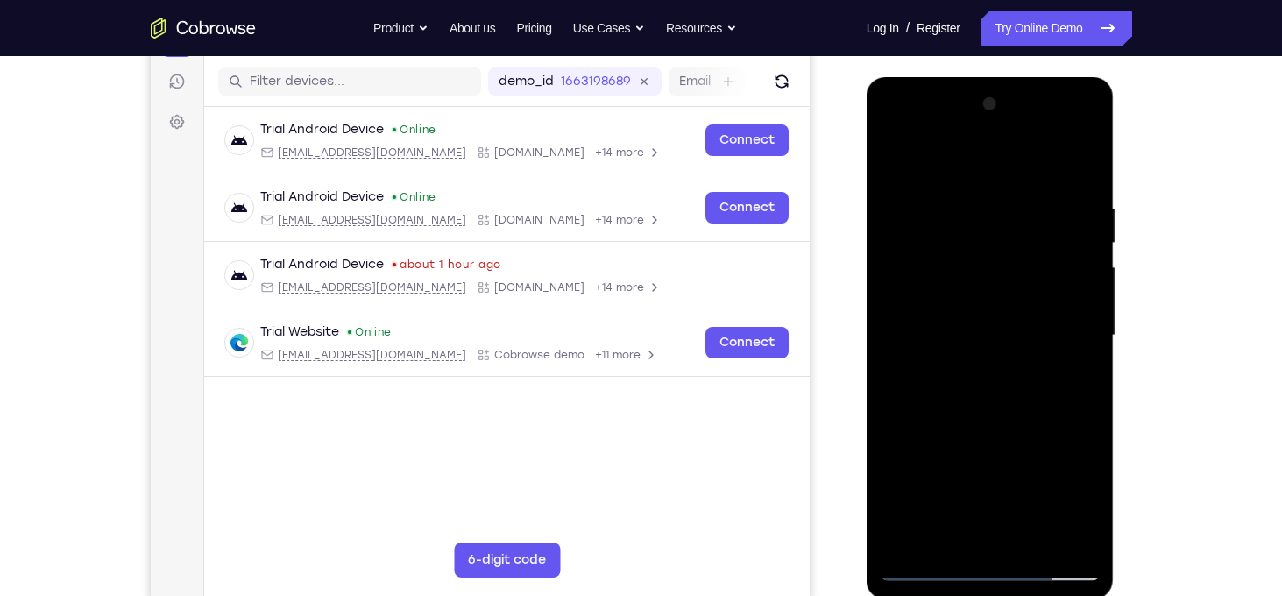
click at [1068, 340] on div at bounding box center [990, 335] width 221 height 491
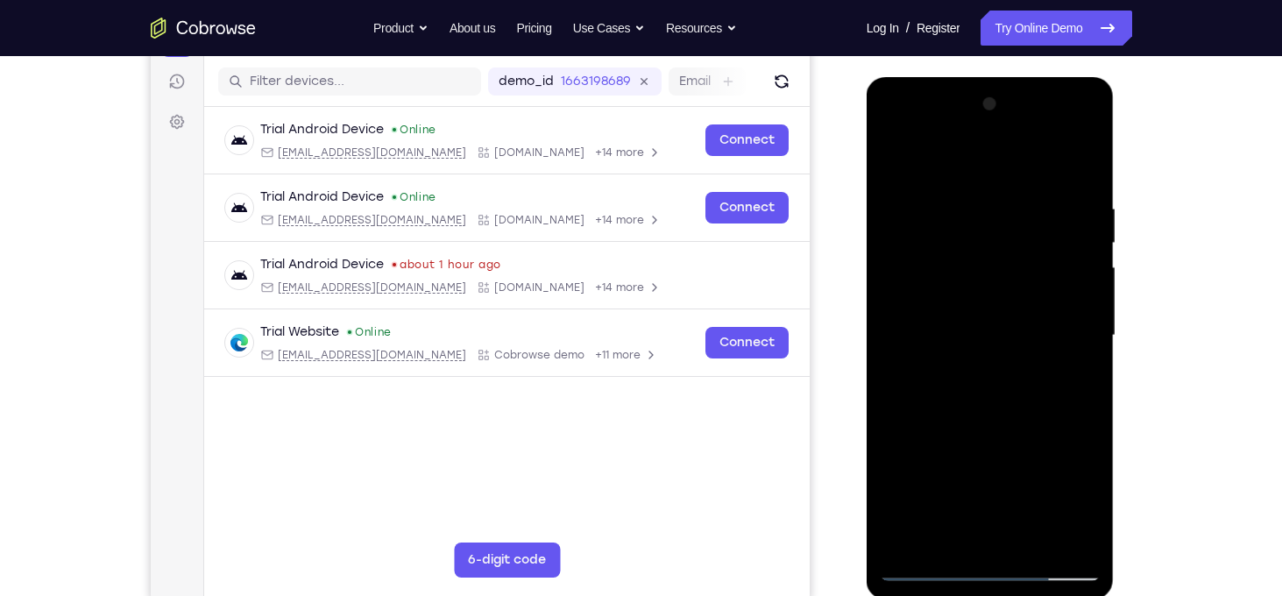
click at [1068, 340] on div at bounding box center [990, 335] width 221 height 491
click at [1077, 534] on div at bounding box center [990, 335] width 221 height 491
click at [916, 400] on div at bounding box center [990, 335] width 221 height 491
click at [1071, 391] on div at bounding box center [990, 335] width 221 height 491
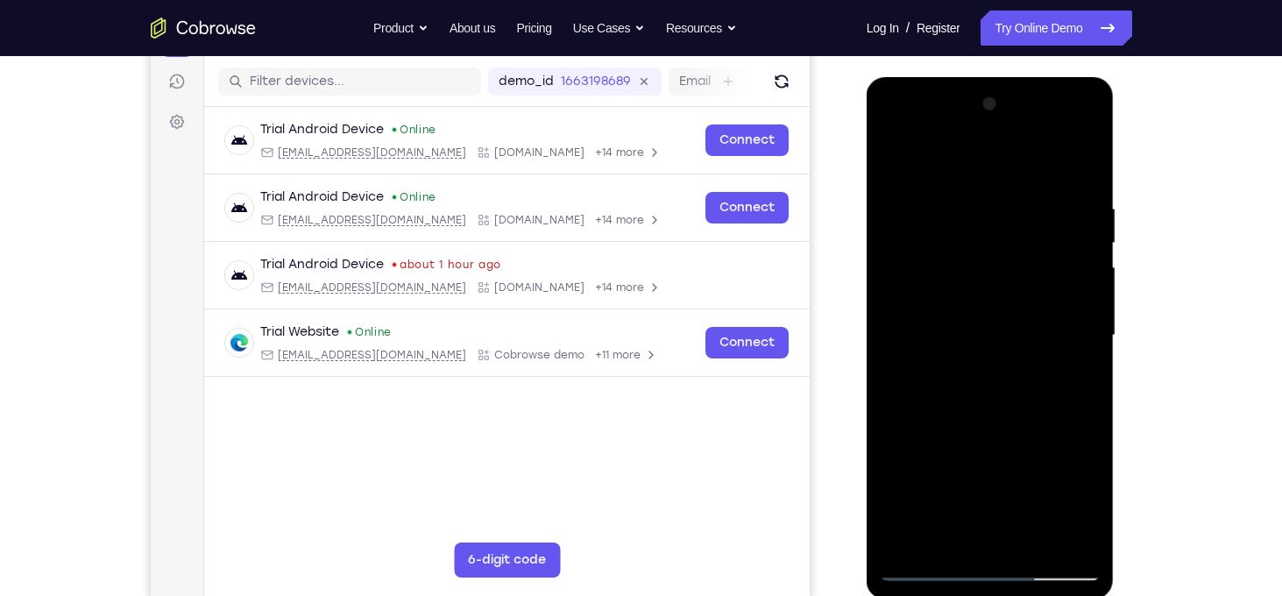
click at [1071, 391] on div at bounding box center [990, 335] width 221 height 491
click at [1061, 266] on div at bounding box center [990, 335] width 221 height 491
click at [1084, 174] on div at bounding box center [990, 335] width 221 height 491
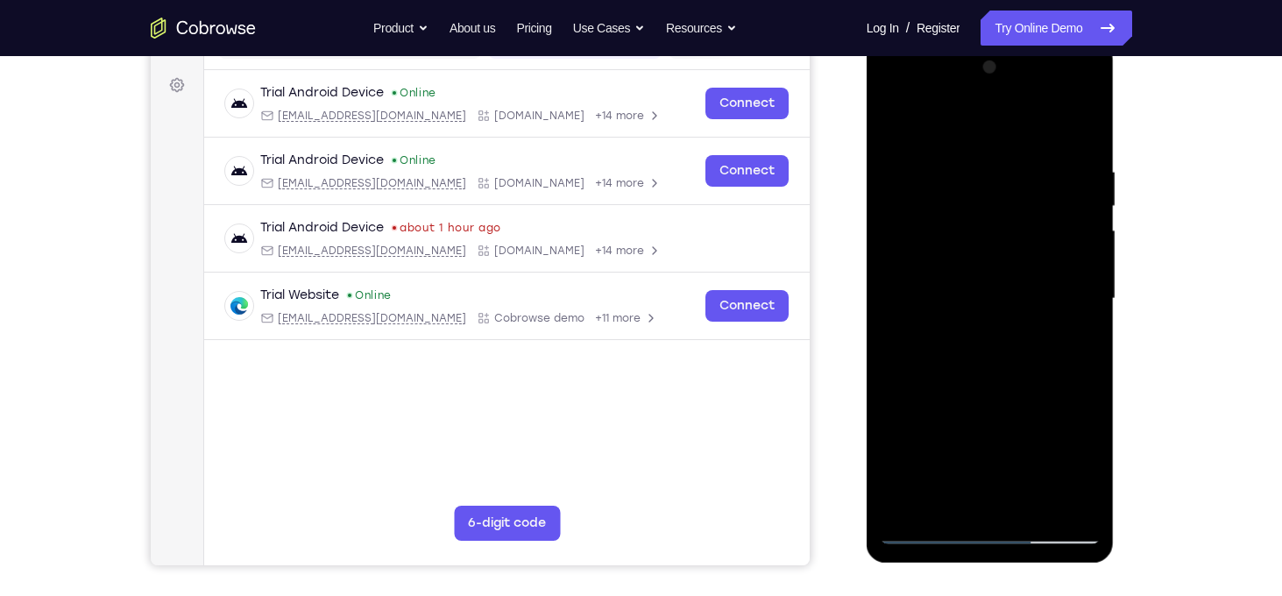
scroll to position [251, 0]
click at [1027, 504] on div at bounding box center [990, 298] width 221 height 491
click at [1032, 384] on div at bounding box center [990, 298] width 221 height 491
click at [1018, 291] on div at bounding box center [990, 298] width 221 height 491
click at [955, 491] on div at bounding box center [990, 298] width 221 height 491
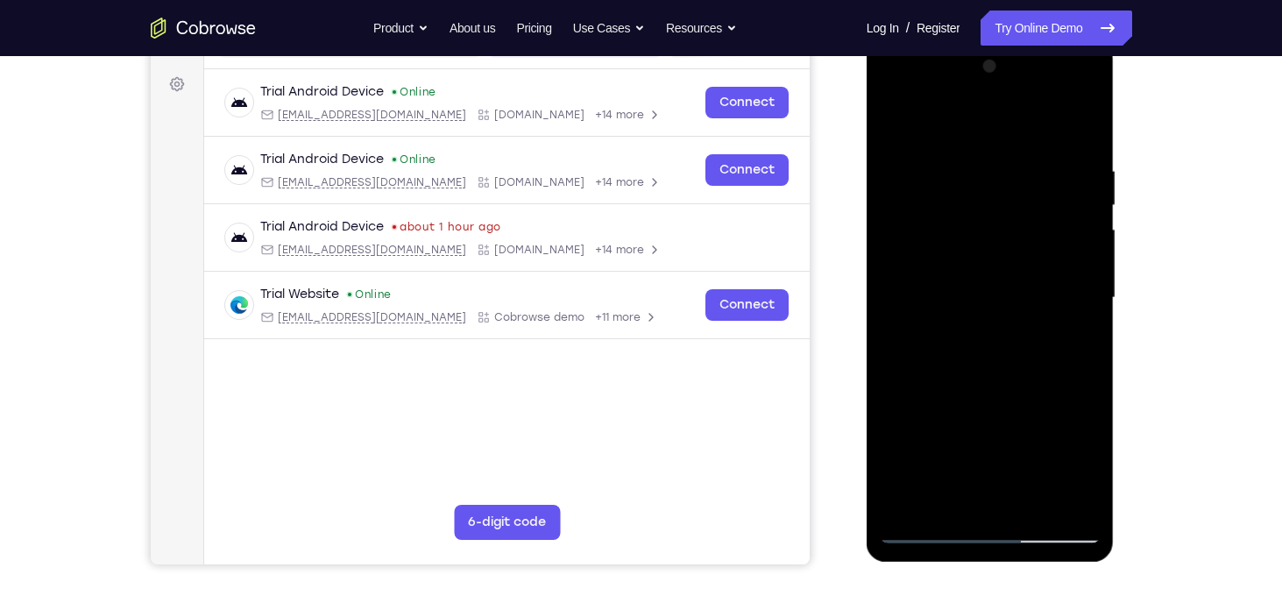
click at [1072, 337] on div at bounding box center [990, 298] width 221 height 491
click at [969, 273] on div at bounding box center [990, 298] width 221 height 491
click at [997, 426] on div at bounding box center [990, 298] width 221 height 491
click at [1071, 342] on div at bounding box center [990, 298] width 221 height 491
click at [894, 125] on div at bounding box center [990, 298] width 221 height 491
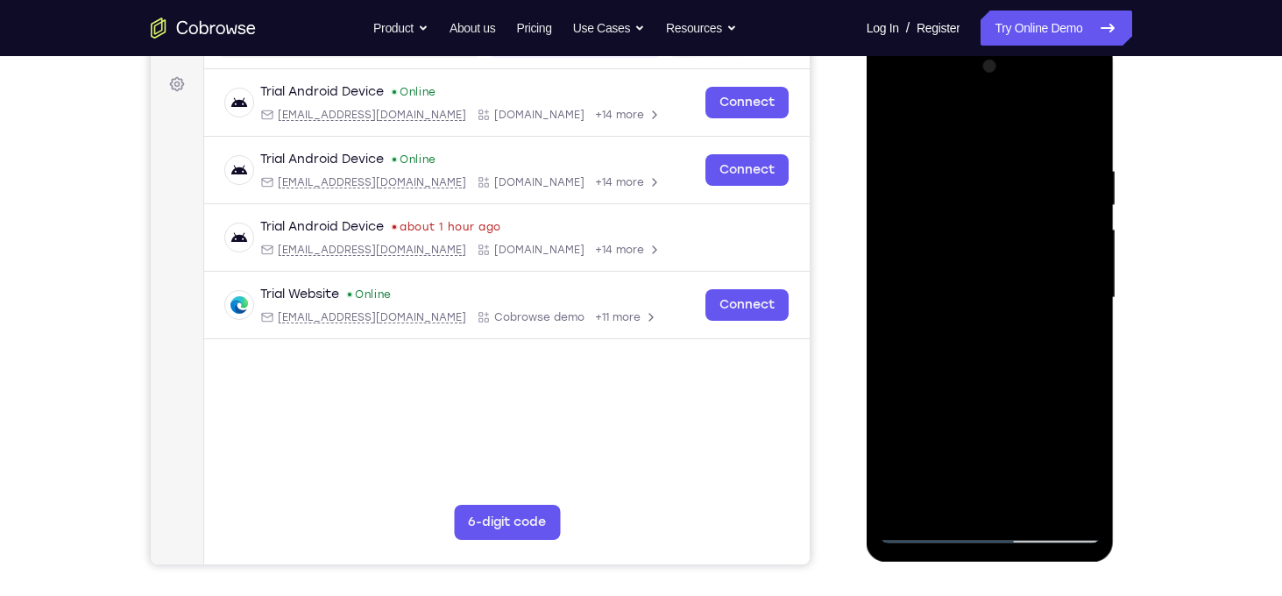
click at [940, 323] on div at bounding box center [990, 298] width 221 height 491
click at [980, 500] on div at bounding box center [990, 298] width 221 height 491
click at [1068, 340] on div at bounding box center [990, 298] width 221 height 491
click at [969, 265] on div at bounding box center [990, 298] width 221 height 491
click at [1000, 403] on div at bounding box center [990, 298] width 221 height 491
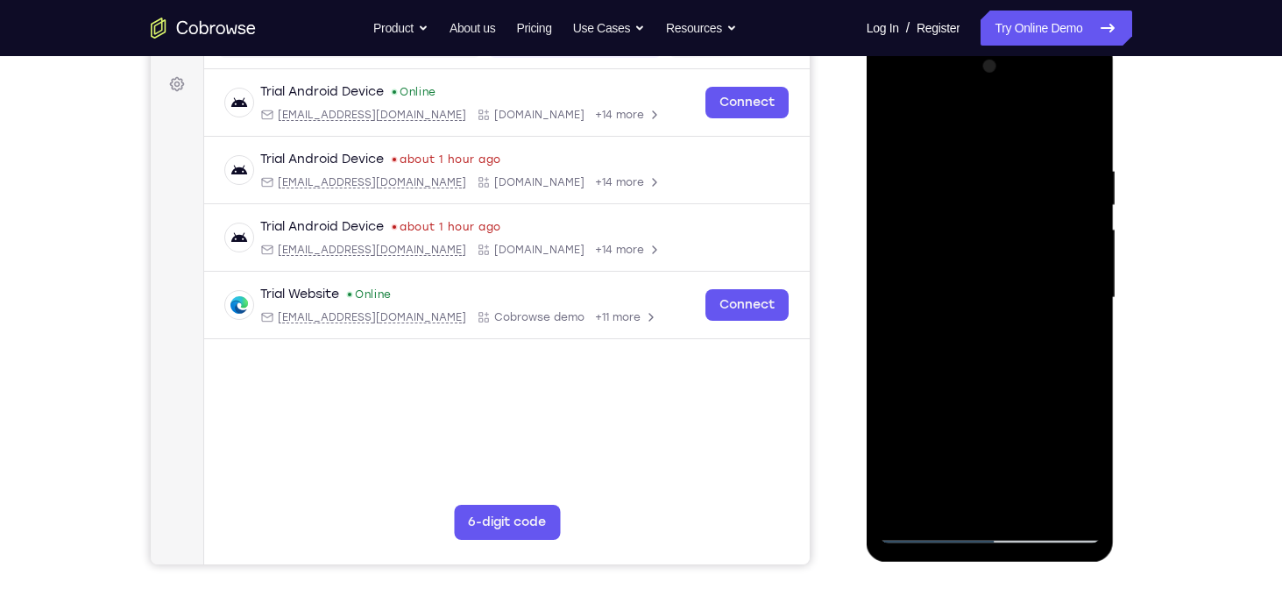
click at [950, 384] on div at bounding box center [990, 298] width 221 height 491
click at [891, 129] on div at bounding box center [990, 298] width 221 height 491
click at [940, 274] on div at bounding box center [990, 298] width 221 height 491
click at [954, 492] on div at bounding box center [990, 298] width 221 height 491
click at [1082, 477] on div at bounding box center [990, 298] width 221 height 491
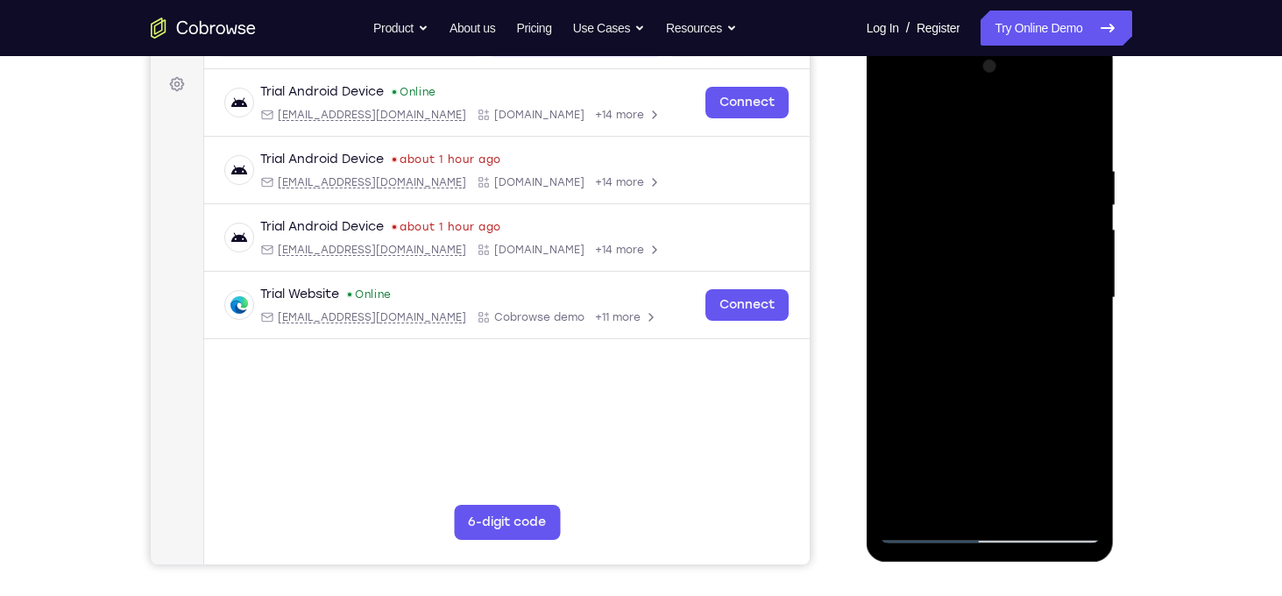
click at [1082, 477] on div at bounding box center [990, 298] width 221 height 491
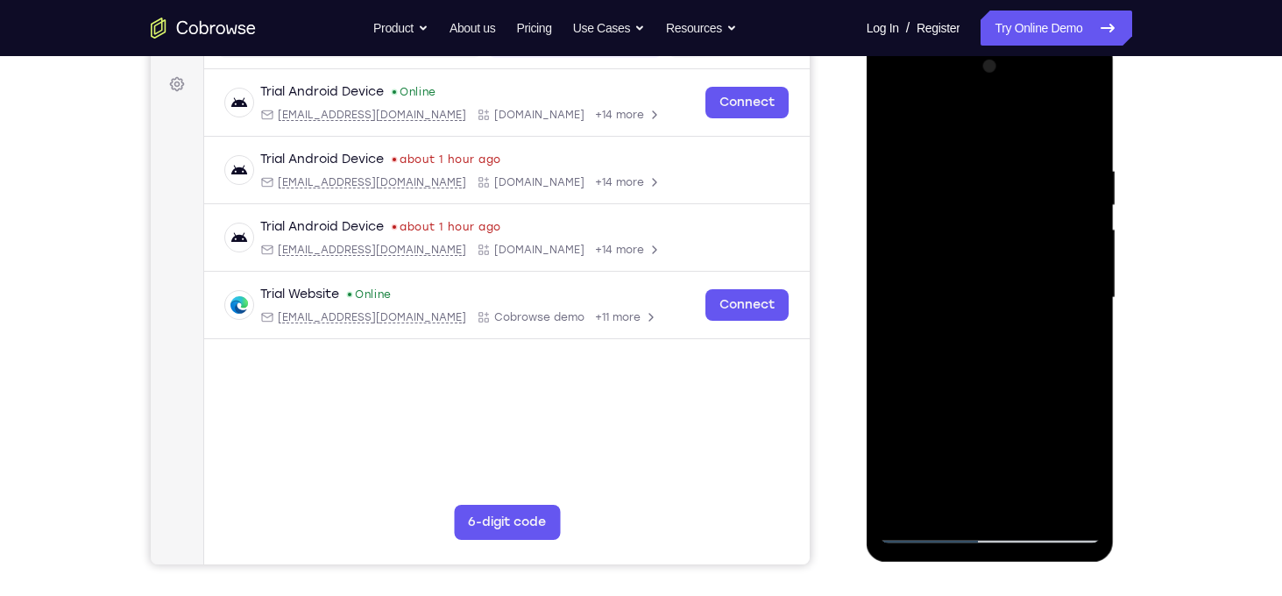
click at [1082, 477] on div at bounding box center [990, 298] width 221 height 491
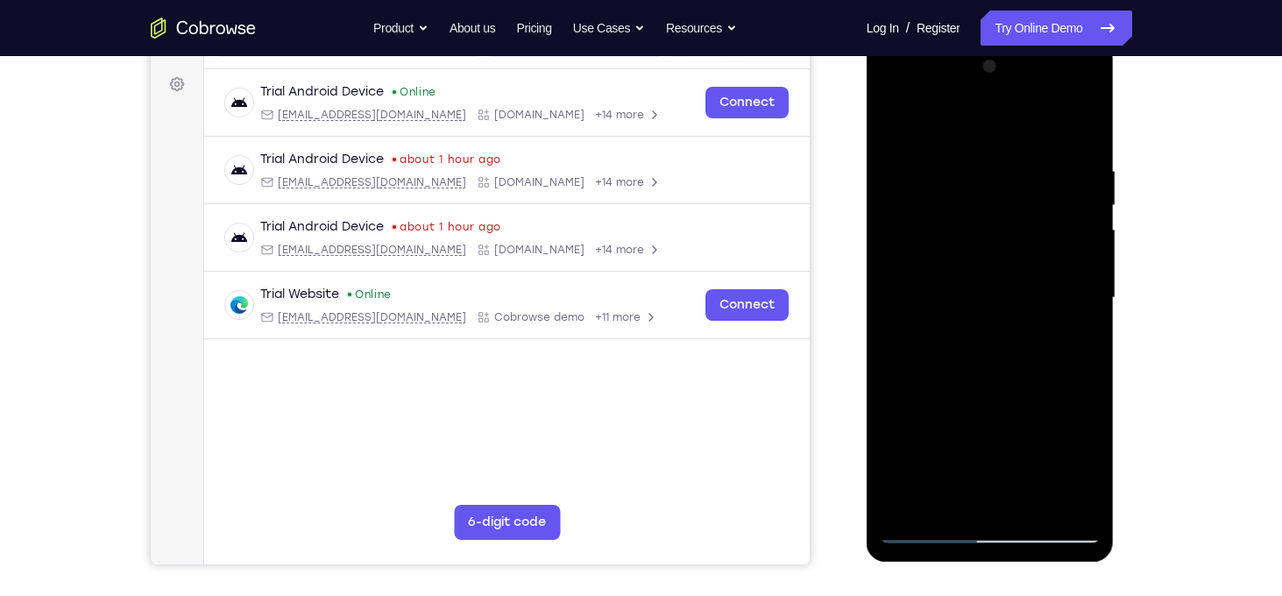
click at [1082, 477] on div at bounding box center [990, 298] width 221 height 491
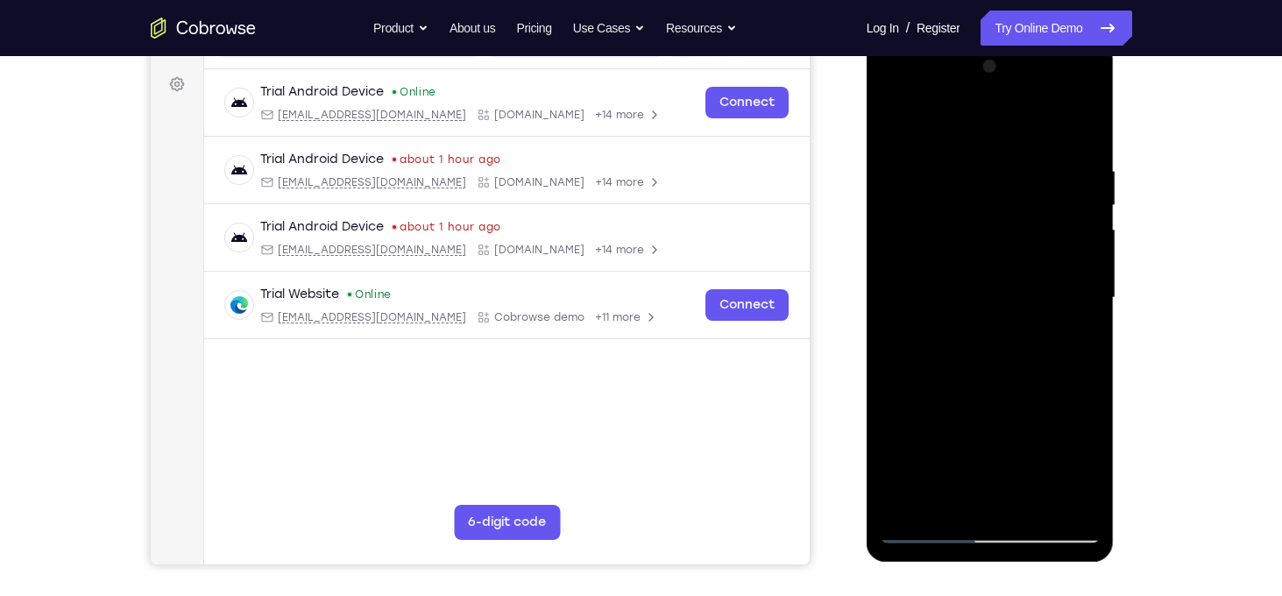
click at [1082, 477] on div at bounding box center [990, 298] width 221 height 491
click at [1079, 342] on div at bounding box center [990, 298] width 221 height 491
click at [887, 132] on div at bounding box center [990, 298] width 221 height 491
click at [940, 322] on div at bounding box center [990, 298] width 221 height 491
click at [940, 465] on div at bounding box center [990, 298] width 221 height 491
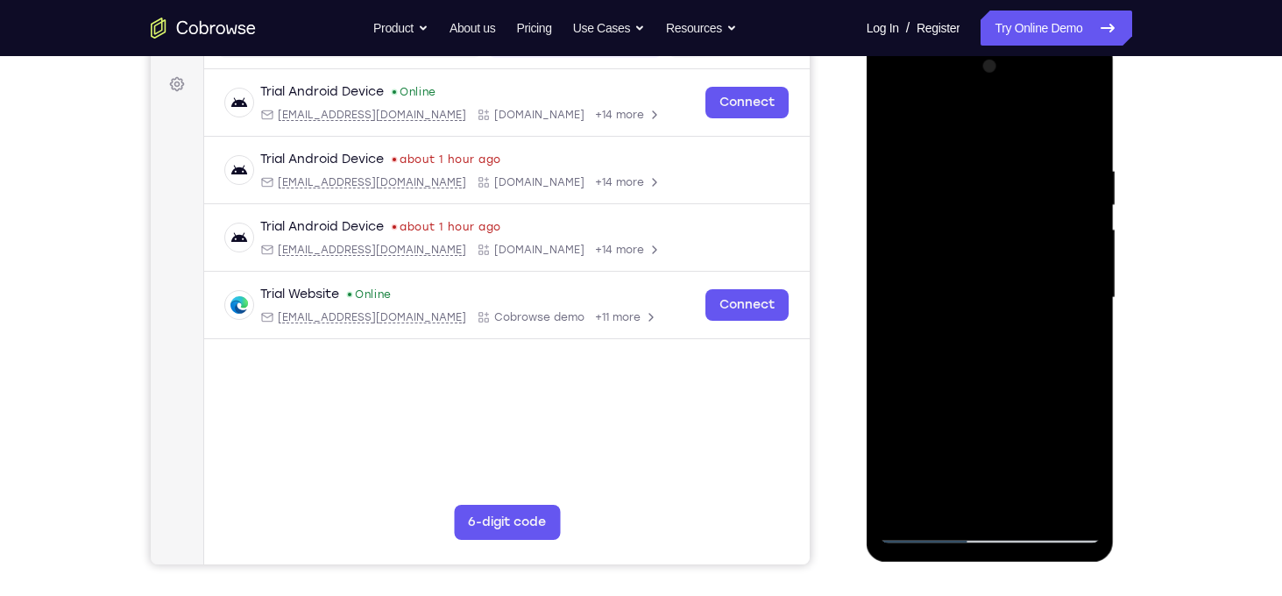
click at [943, 460] on div at bounding box center [990, 298] width 221 height 491
click at [969, 464] on div at bounding box center [990, 298] width 221 height 491
click at [951, 435] on div at bounding box center [990, 298] width 221 height 491
click at [898, 455] on div at bounding box center [990, 298] width 221 height 491
drag, startPoint x: 968, startPoint y: 457, endPoint x: 997, endPoint y: 303, distance: 156.1
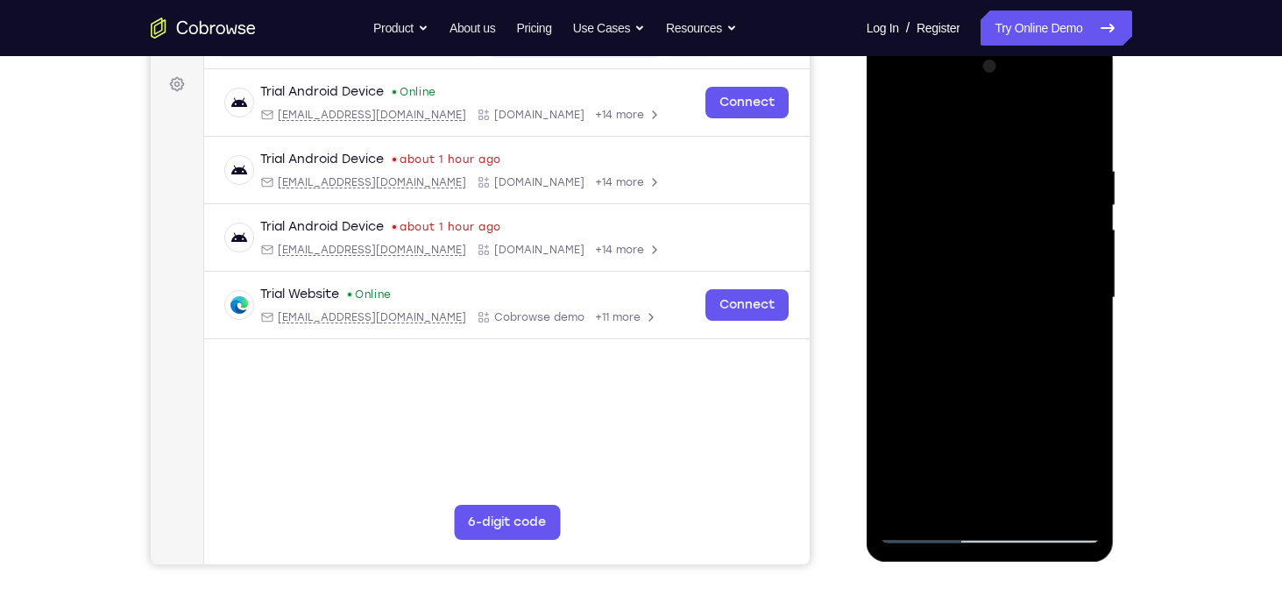
click at [997, 303] on div at bounding box center [990, 298] width 221 height 491
click at [987, 422] on div at bounding box center [990, 298] width 221 height 491
drag, startPoint x: 929, startPoint y: 256, endPoint x: 946, endPoint y: 347, distance: 92.7
click at [946, 347] on div at bounding box center [990, 298] width 221 height 491
click at [898, 125] on div at bounding box center [990, 298] width 221 height 491
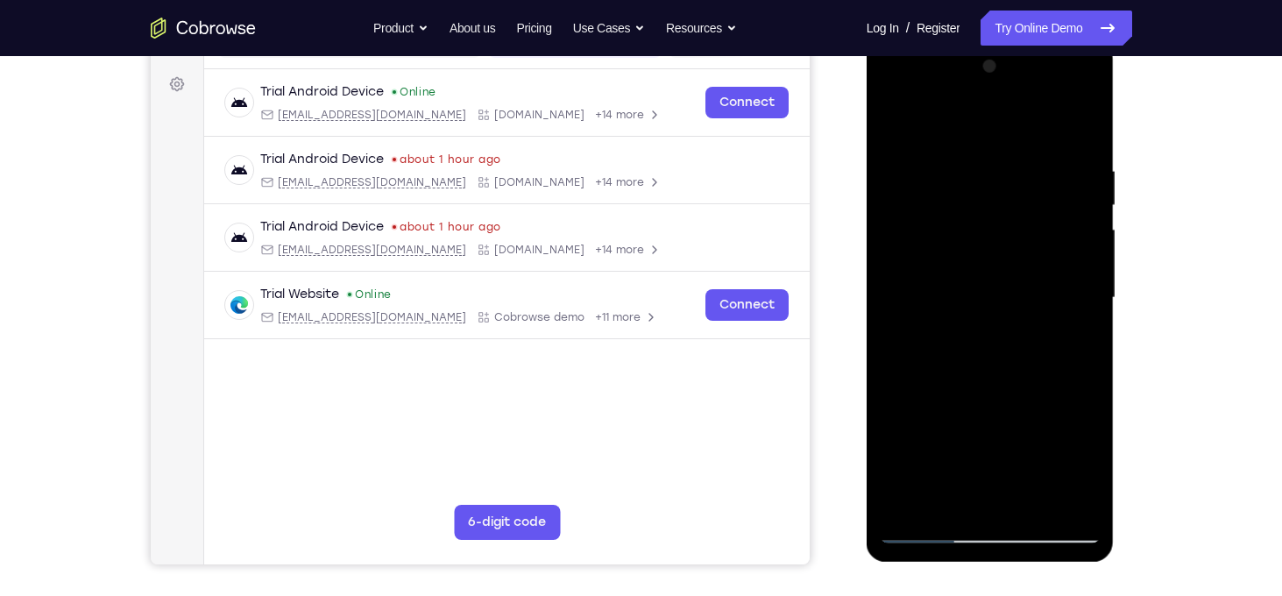
click at [914, 380] on div at bounding box center [990, 298] width 221 height 491
click at [1087, 313] on div at bounding box center [990, 298] width 221 height 491
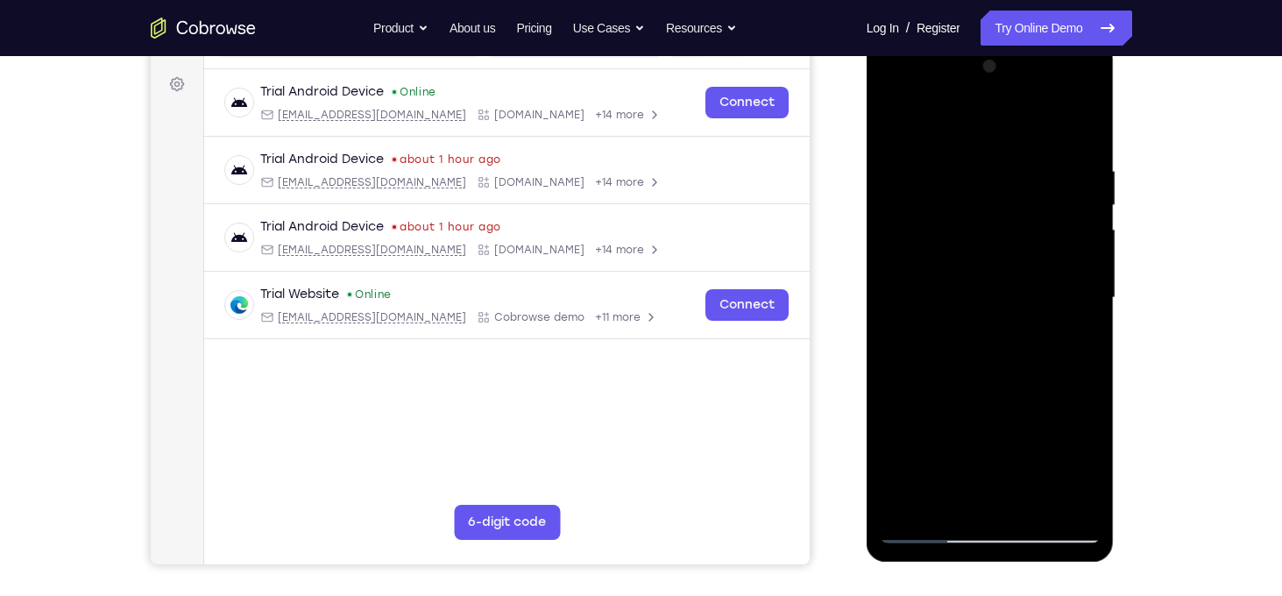
click at [1030, 507] on div at bounding box center [990, 298] width 221 height 491
click at [1020, 252] on div at bounding box center [990, 298] width 221 height 491
click at [974, 493] on div at bounding box center [990, 298] width 221 height 491
click at [1081, 341] on div at bounding box center [990, 298] width 221 height 491
click at [1068, 343] on div at bounding box center [990, 298] width 221 height 491
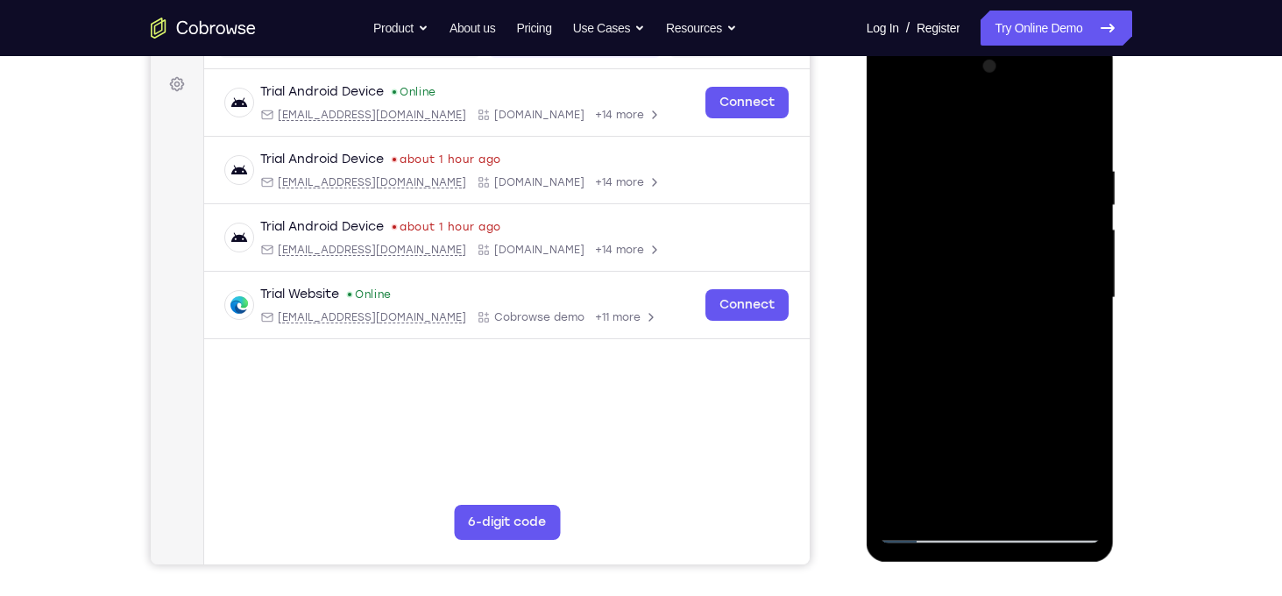
click at [1046, 231] on div at bounding box center [990, 298] width 221 height 491
click at [1048, 380] on div at bounding box center [990, 298] width 221 height 491
click at [1062, 375] on div at bounding box center [990, 298] width 221 height 491
click at [1003, 372] on div at bounding box center [990, 298] width 221 height 491
click at [1085, 466] on div at bounding box center [990, 298] width 221 height 491
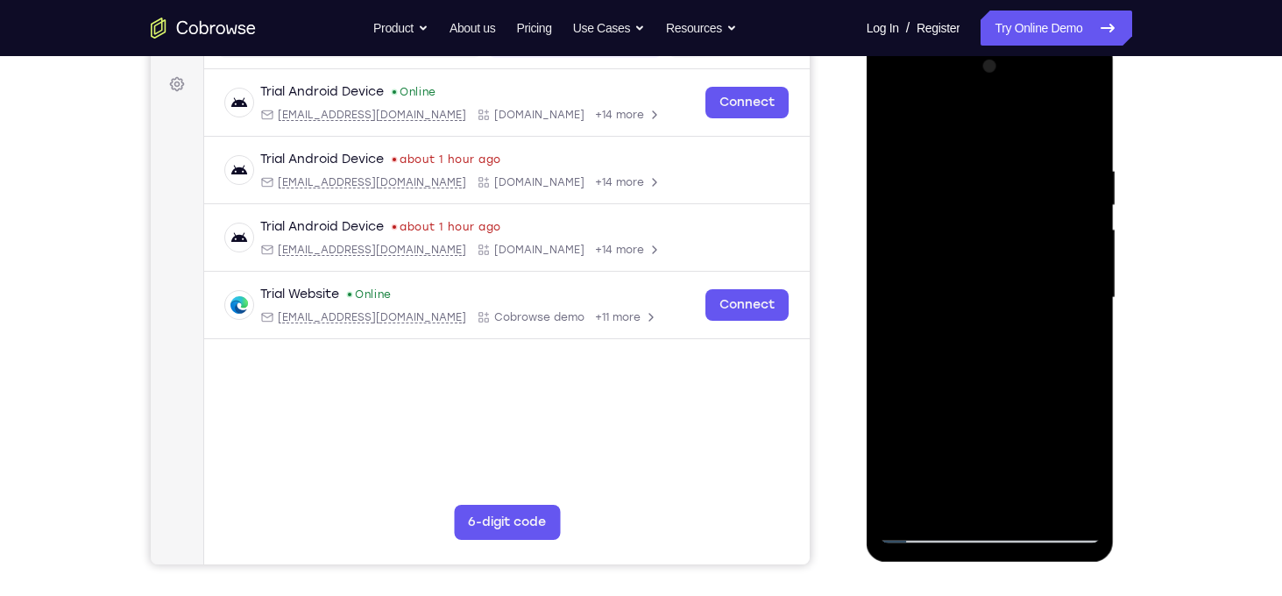
click at [1085, 466] on div at bounding box center [990, 298] width 221 height 491
click at [1073, 349] on div at bounding box center [990, 298] width 221 height 491
click at [896, 138] on div at bounding box center [990, 298] width 221 height 491
click at [896, 130] on div at bounding box center [990, 298] width 221 height 491
click at [946, 341] on div at bounding box center [990, 298] width 221 height 491
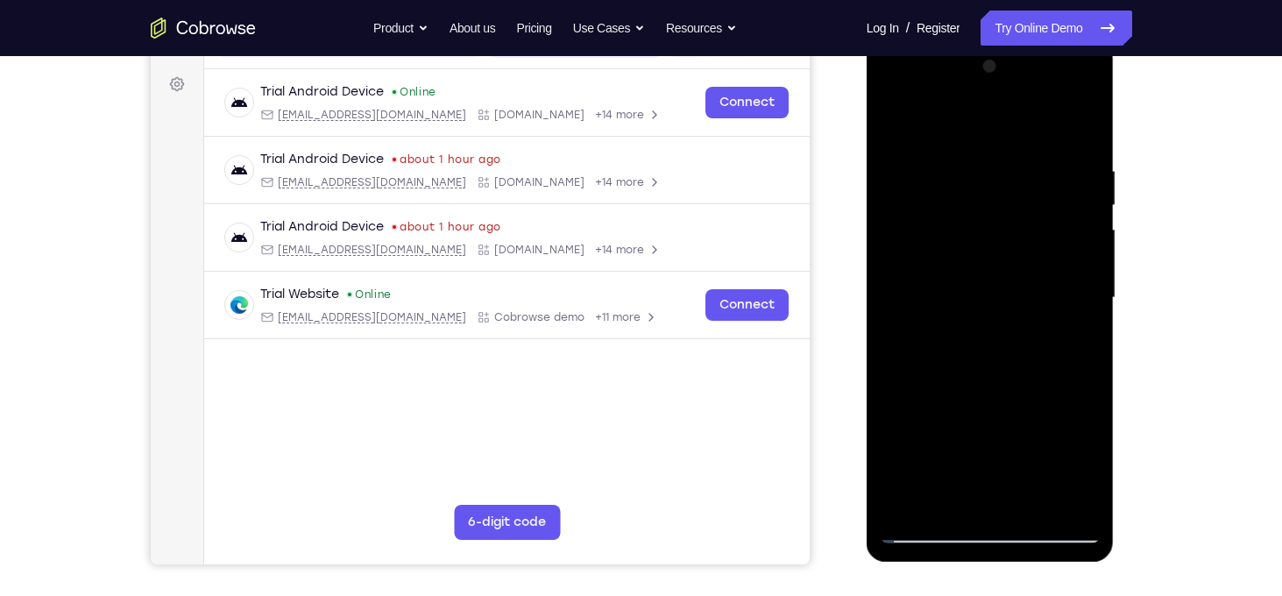
click at [954, 500] on div at bounding box center [990, 298] width 221 height 491
click at [1075, 342] on div at bounding box center [990, 298] width 221 height 491
click at [902, 119] on div at bounding box center [990, 298] width 221 height 491
click at [953, 296] on div at bounding box center [990, 298] width 221 height 491
click at [896, 129] on div at bounding box center [990, 298] width 221 height 491
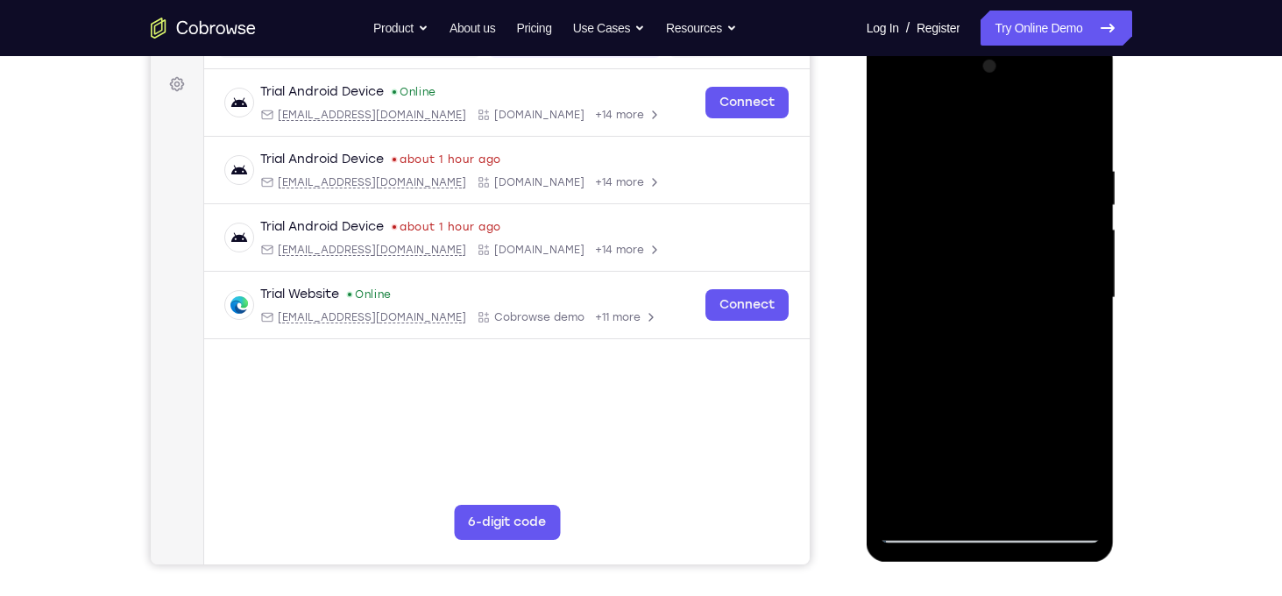
click at [937, 331] on div at bounding box center [990, 298] width 221 height 491
click at [941, 493] on div at bounding box center [990, 298] width 221 height 491
click at [1070, 344] on div at bounding box center [990, 298] width 221 height 491
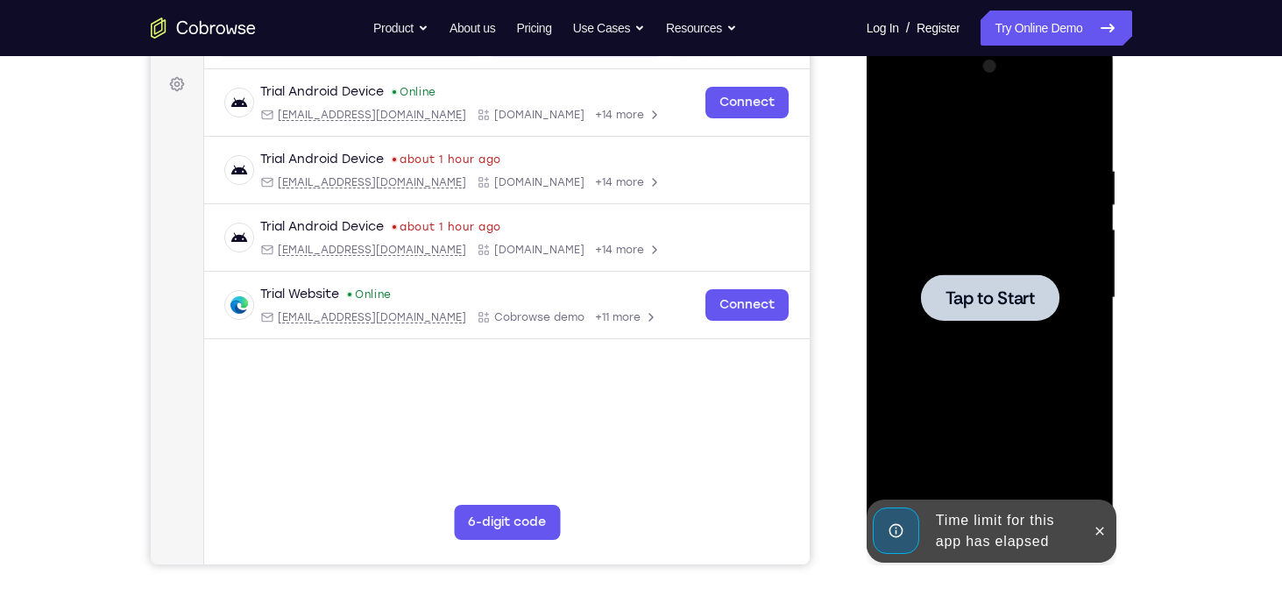
click at [892, 39] on div "Tap to Start" at bounding box center [991, 39] width 248 height 0
click at [933, 266] on div at bounding box center [990, 298] width 221 height 491
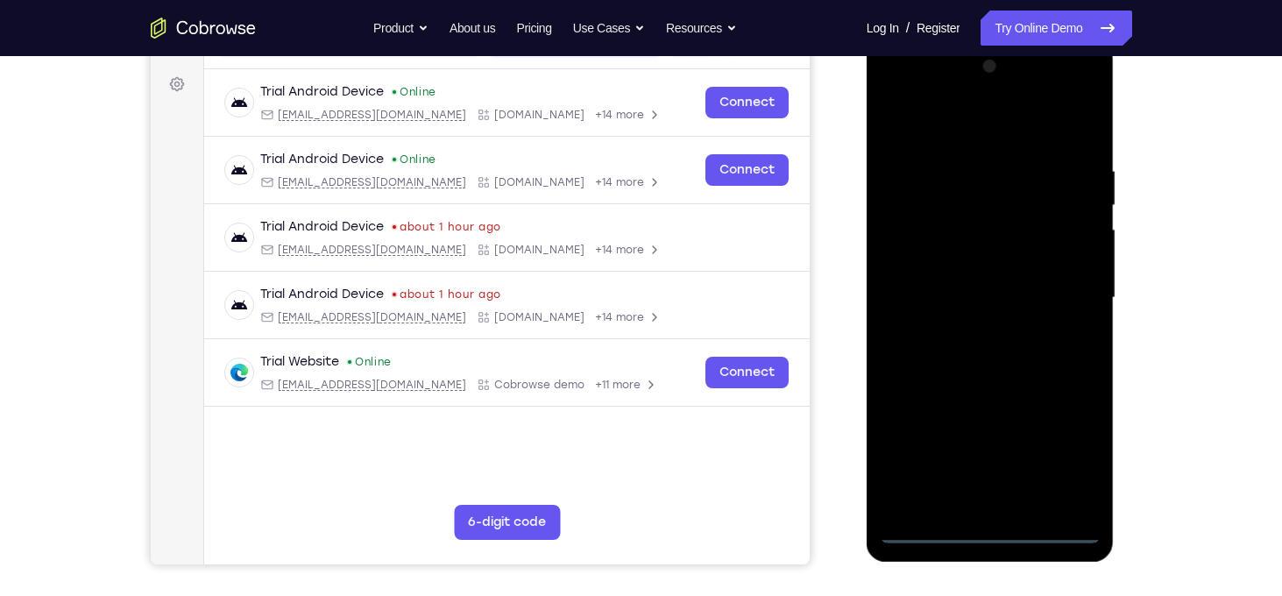
scroll to position [324, 0]
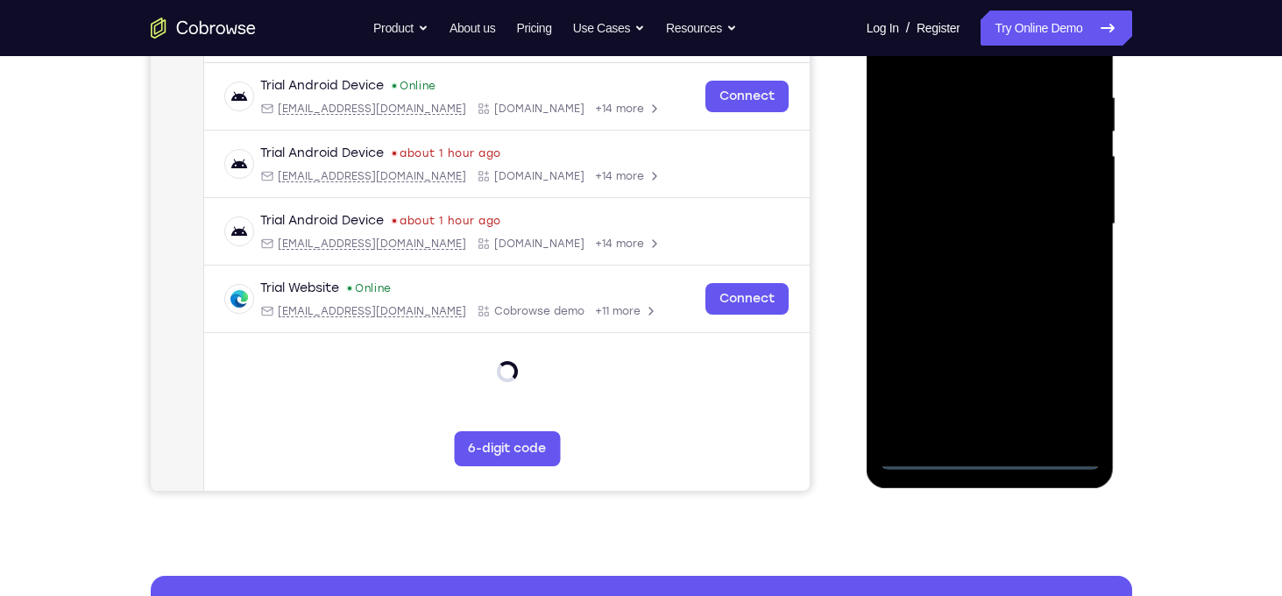
click at [1006, 457] on div at bounding box center [990, 224] width 221 height 491
click at [1071, 393] on div at bounding box center [990, 224] width 221 height 491
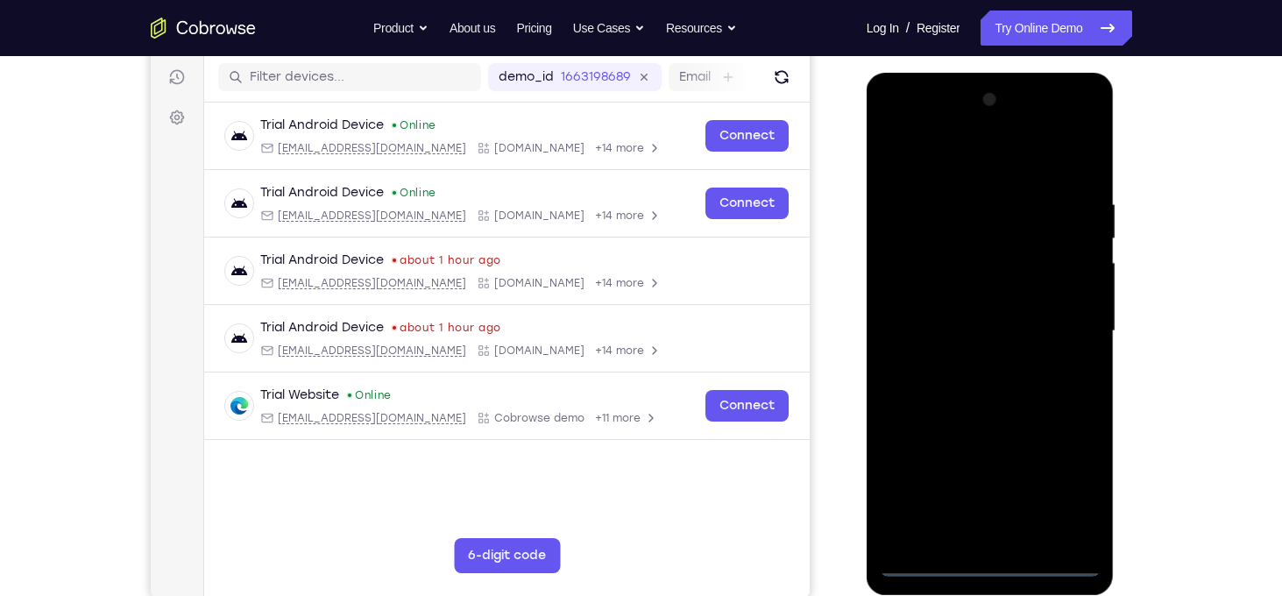
scroll to position [218, 0]
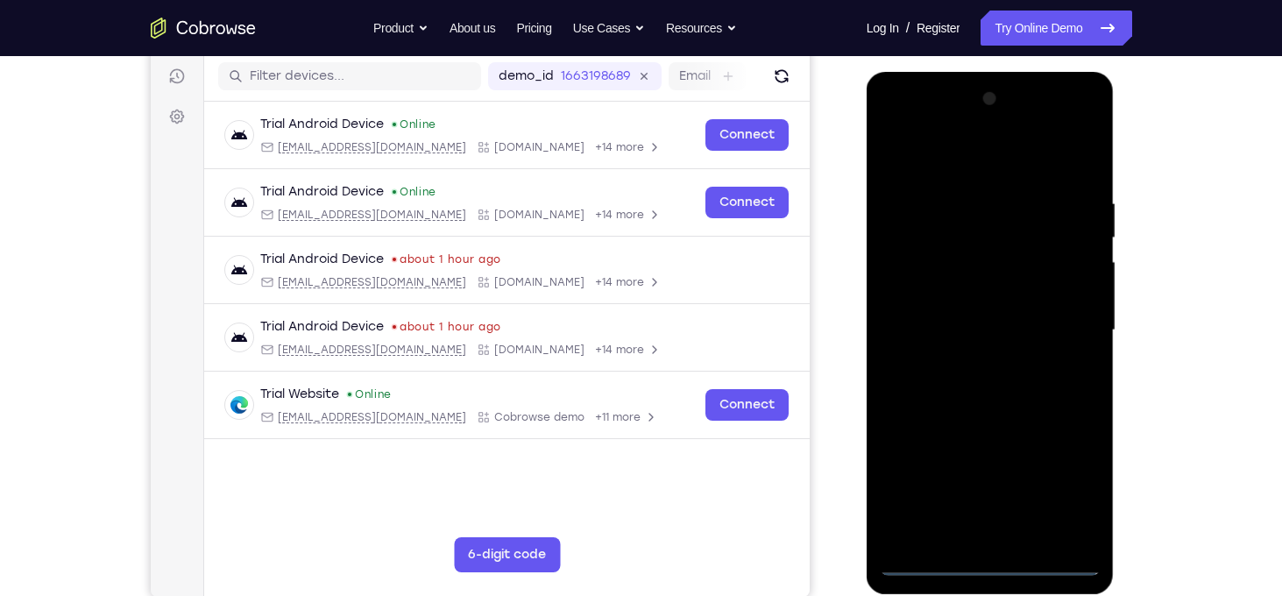
click at [997, 166] on div at bounding box center [990, 330] width 221 height 491
click at [1072, 334] on div at bounding box center [990, 330] width 221 height 491
click at [969, 362] on div at bounding box center [990, 330] width 221 height 491
click at [998, 308] on div at bounding box center [990, 330] width 221 height 491
click at [997, 308] on div at bounding box center [990, 330] width 221 height 491
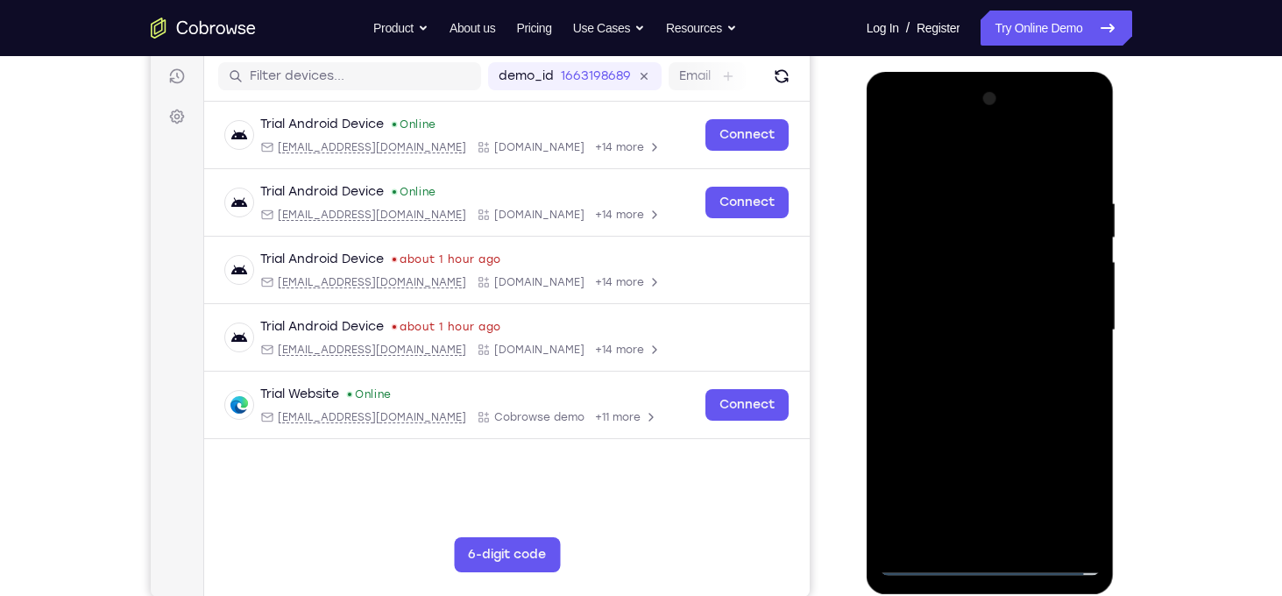
click at [976, 330] on div at bounding box center [990, 330] width 221 height 491
click at [987, 381] on div at bounding box center [990, 330] width 221 height 491
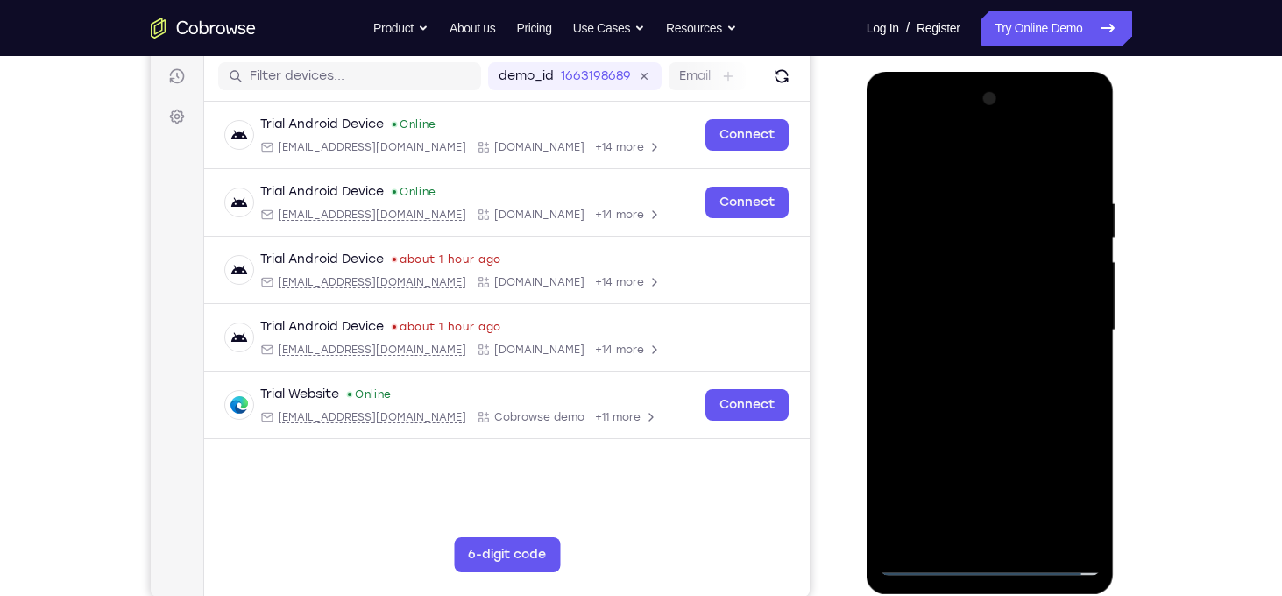
click at [987, 381] on div at bounding box center [990, 330] width 221 height 491
click at [983, 376] on div at bounding box center [990, 330] width 221 height 491
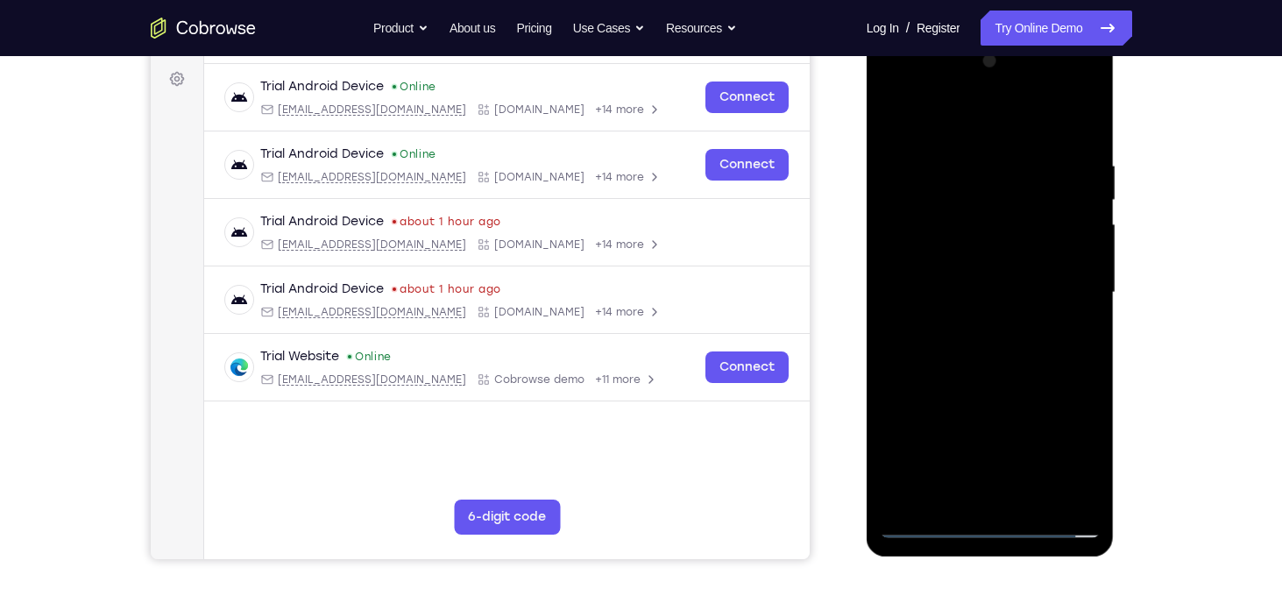
click at [1025, 372] on div at bounding box center [990, 292] width 221 height 491
click at [1037, 494] on div at bounding box center [990, 292] width 221 height 491
click at [983, 392] on div at bounding box center [990, 292] width 221 height 491
click at [1020, 243] on div at bounding box center [990, 292] width 221 height 491
click at [931, 479] on div at bounding box center [990, 292] width 221 height 491
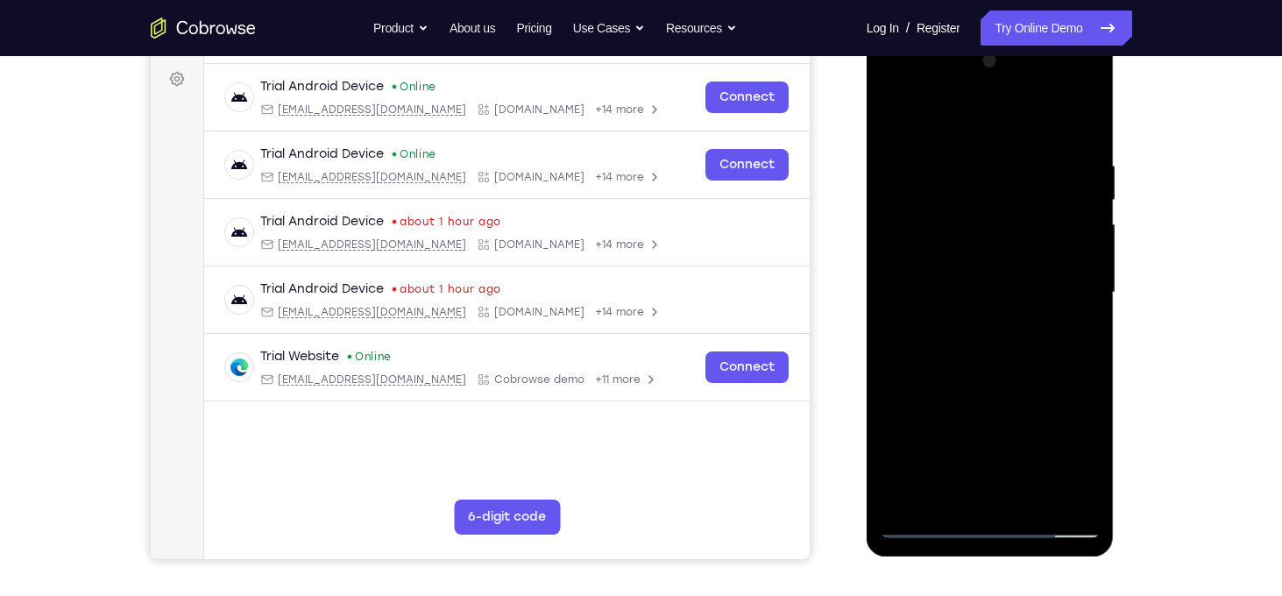
click at [945, 497] on div at bounding box center [990, 292] width 221 height 491
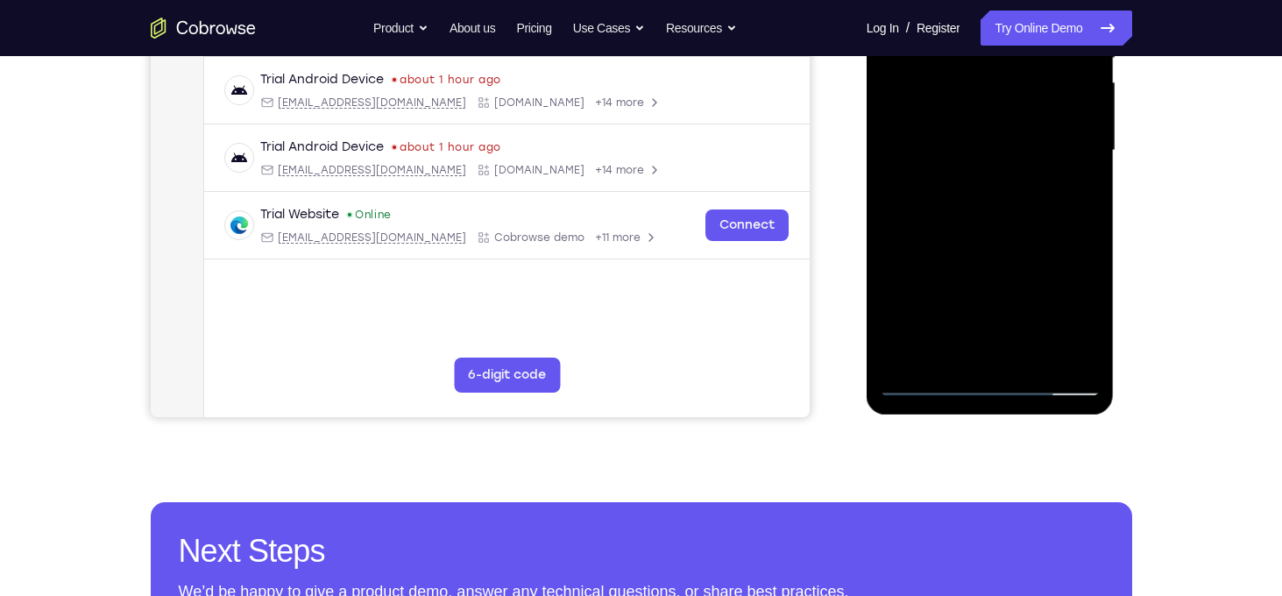
scroll to position [476, 0]
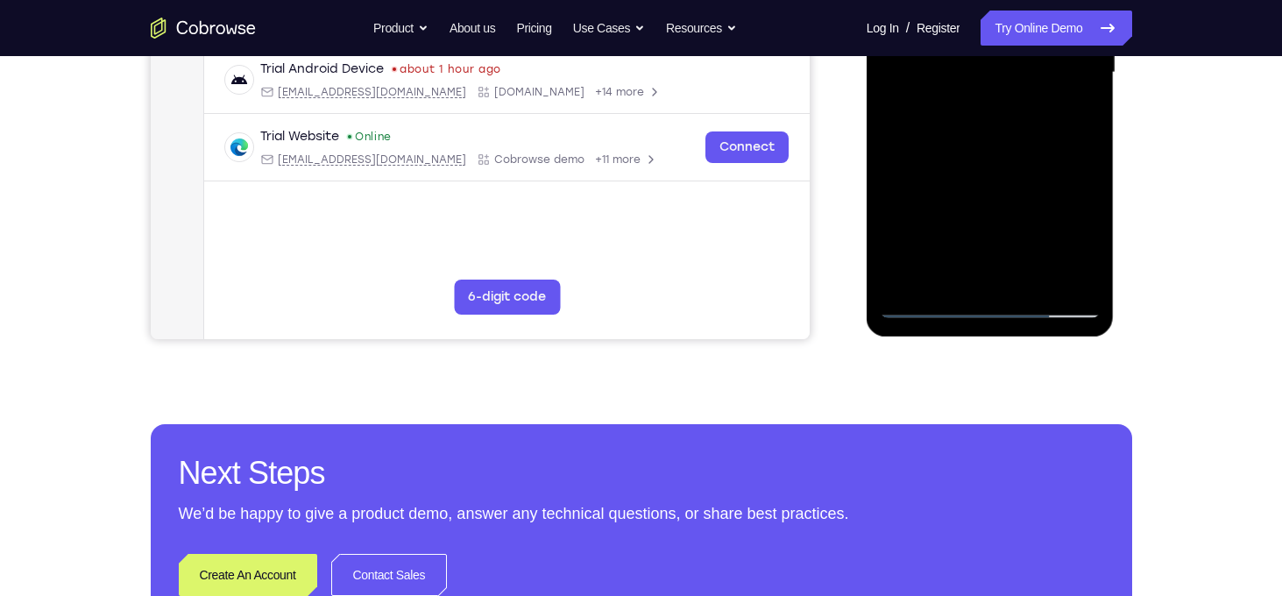
click at [1078, 121] on div at bounding box center [990, 72] width 221 height 491
click at [1081, 115] on div at bounding box center [990, 72] width 221 height 491
click at [926, 310] on div at bounding box center [990, 72] width 221 height 491
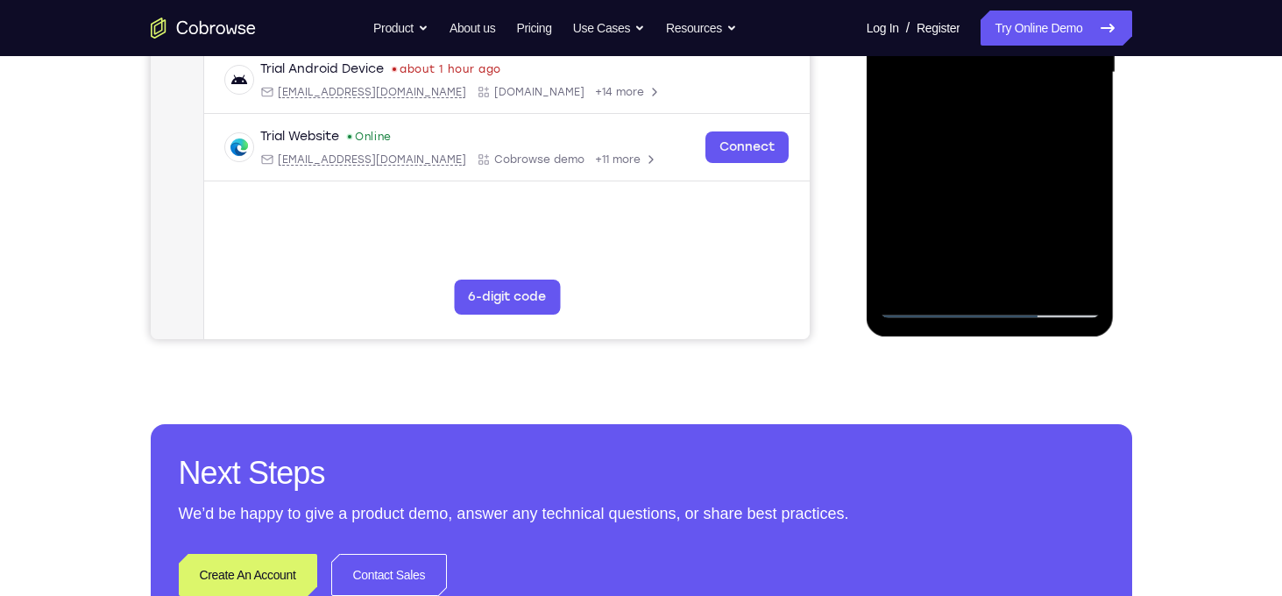
click at [926, 310] on div at bounding box center [990, 72] width 221 height 491
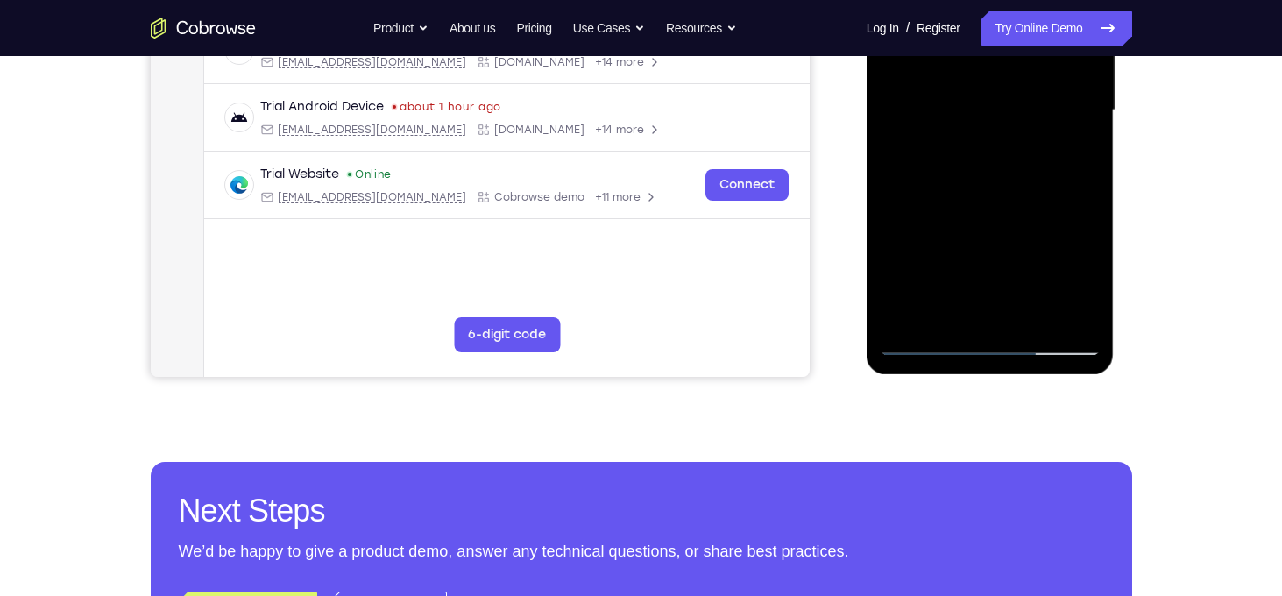
scroll to position [363, 0]
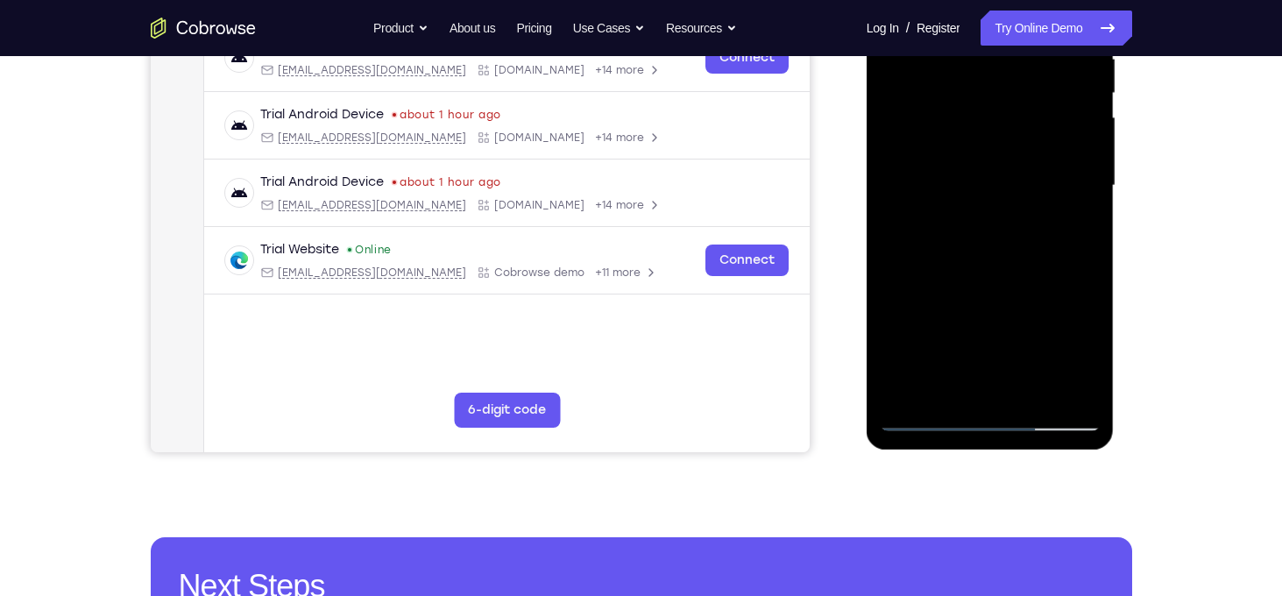
click at [913, 390] on div at bounding box center [990, 185] width 221 height 491
click at [1090, 369] on div at bounding box center [990, 185] width 221 height 491
drag, startPoint x: 964, startPoint y: 337, endPoint x: 969, endPoint y: 151, distance: 185.9
click at [969, 151] on div at bounding box center [990, 185] width 221 height 491
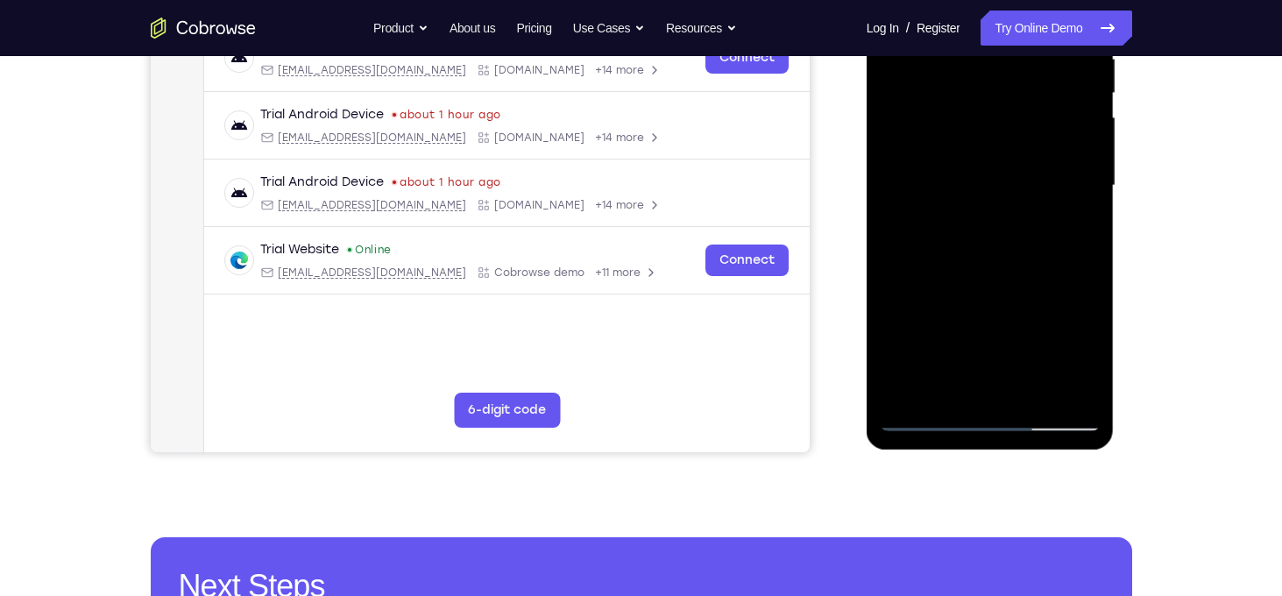
click at [1084, 82] on div at bounding box center [990, 185] width 221 height 491
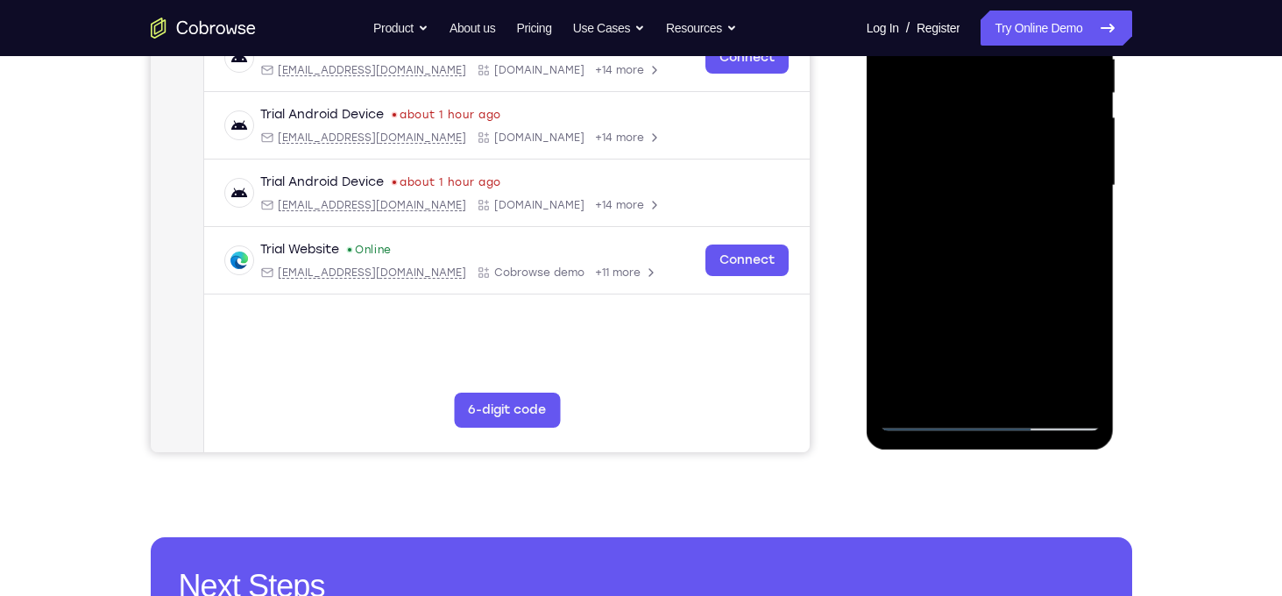
scroll to position [294, 0]
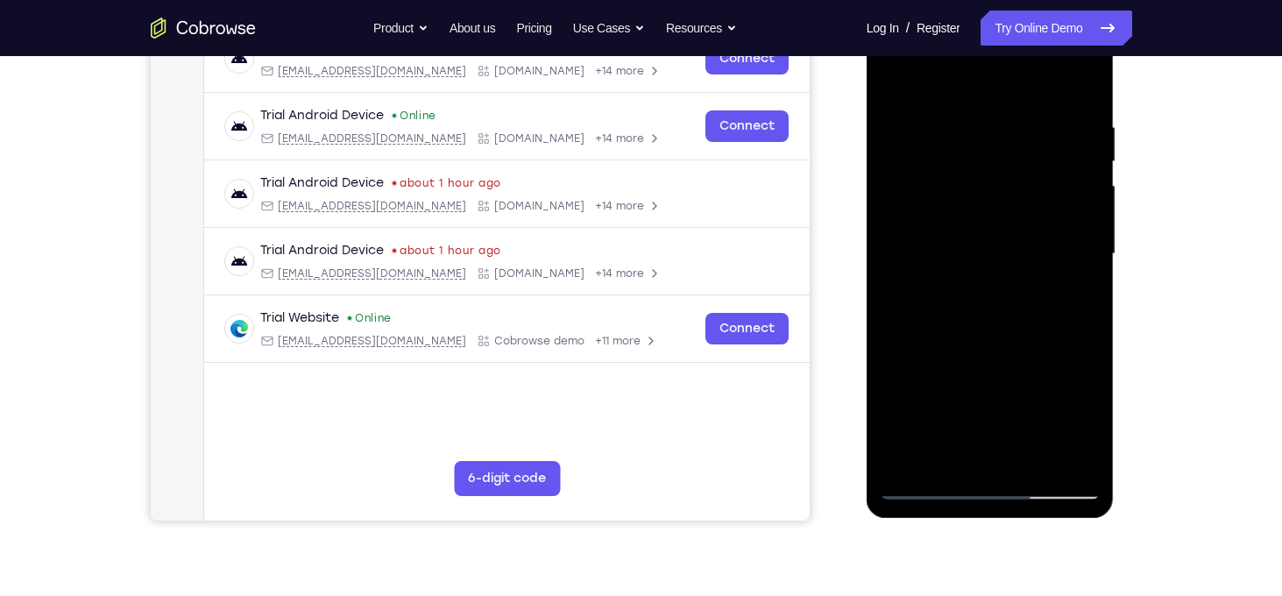
click at [1091, 150] on div at bounding box center [990, 254] width 221 height 491
drag, startPoint x: 967, startPoint y: 389, endPoint x: 980, endPoint y: 181, distance: 208.1
click at [980, 181] on div at bounding box center [990, 254] width 221 height 491
click at [909, 472] on div at bounding box center [990, 254] width 221 height 491
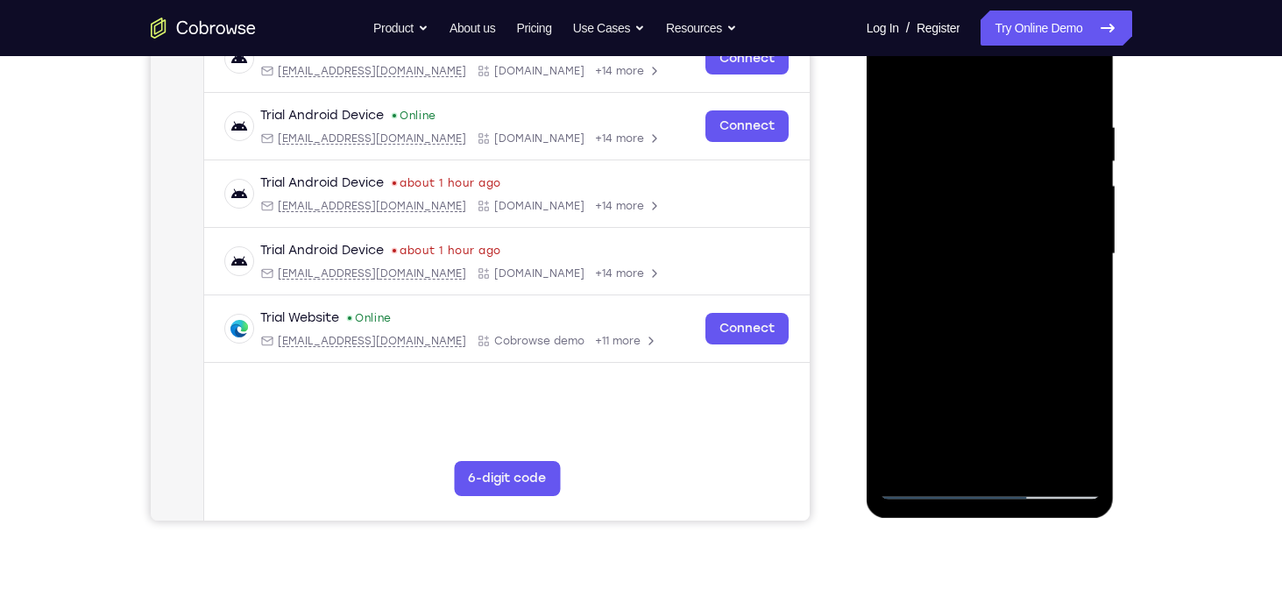
click at [909, 472] on div at bounding box center [990, 254] width 221 height 491
drag, startPoint x: 967, startPoint y: 380, endPoint x: 1005, endPoint y: 125, distance: 258.0
click at [1005, 125] on div at bounding box center [990, 254] width 221 height 491
drag, startPoint x: 990, startPoint y: 371, endPoint x: 1016, endPoint y: 128, distance: 244.1
click at [1016, 128] on div at bounding box center [990, 254] width 221 height 491
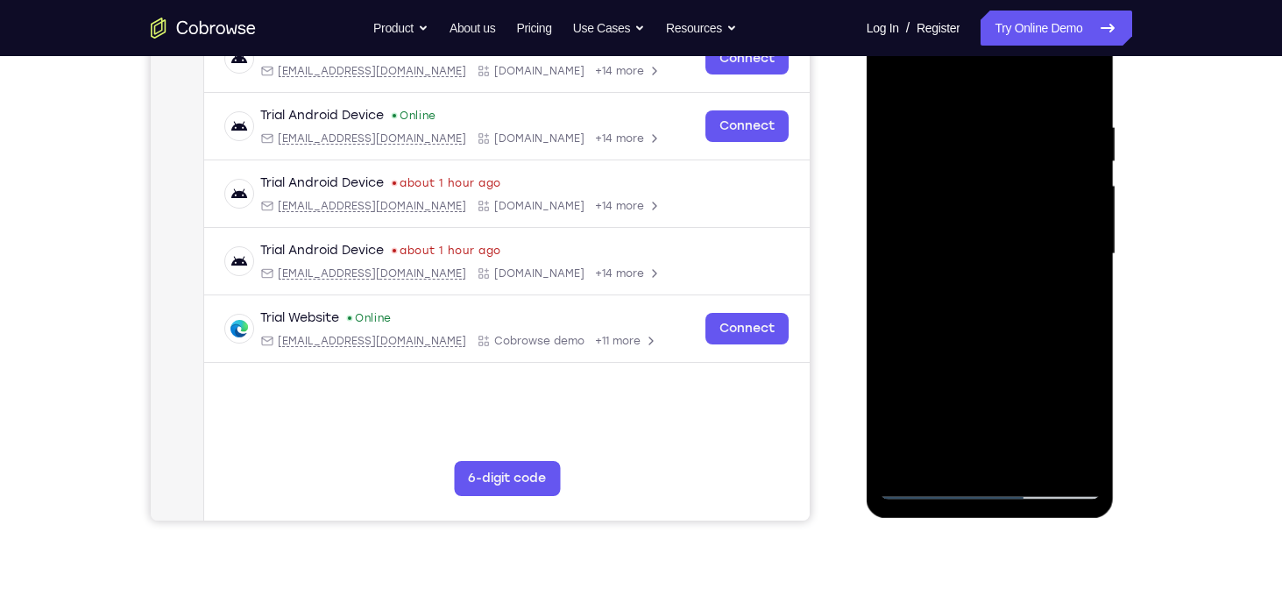
drag, startPoint x: 993, startPoint y: 373, endPoint x: 1026, endPoint y: 142, distance: 233.8
click at [1026, 142] on div at bounding box center [990, 254] width 221 height 491
drag, startPoint x: 983, startPoint y: 408, endPoint x: 1011, endPoint y: 159, distance: 251.3
click at [1011, 159] on div at bounding box center [990, 254] width 221 height 491
click at [1084, 223] on div at bounding box center [990, 254] width 221 height 491
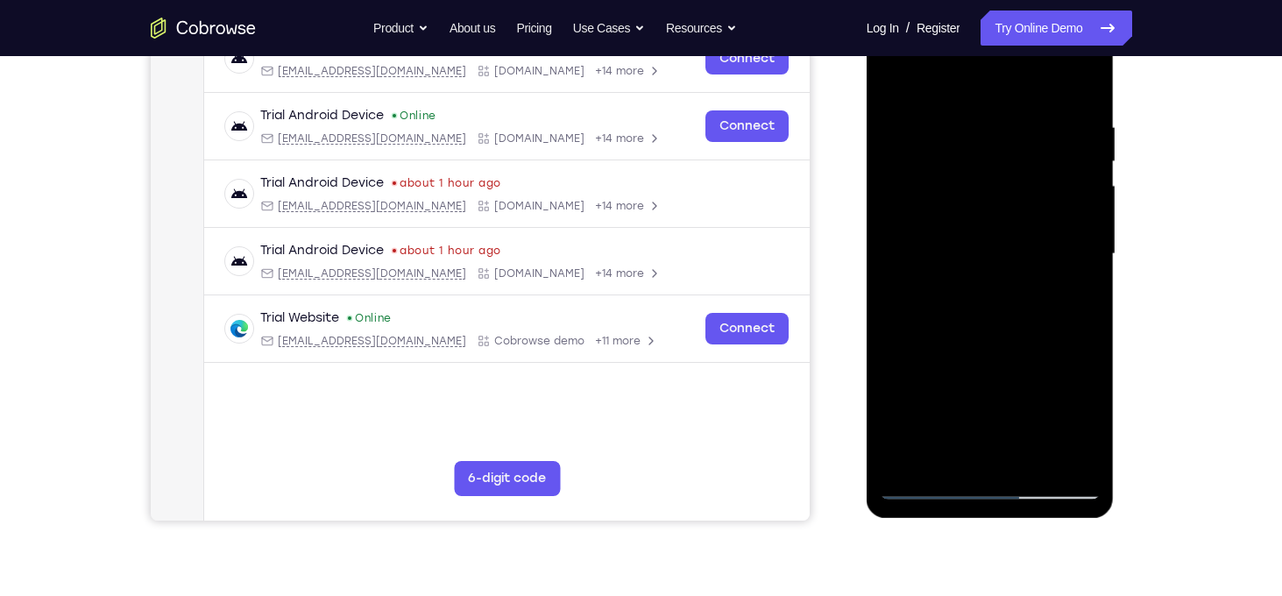
drag, startPoint x: 936, startPoint y: 417, endPoint x: 940, endPoint y: 250, distance: 167.5
click at [940, 250] on div at bounding box center [990, 254] width 221 height 491
drag, startPoint x: 940, startPoint y: 325, endPoint x: 966, endPoint y: 93, distance: 233.8
click at [966, 93] on div at bounding box center [990, 254] width 221 height 491
click at [1098, 212] on div at bounding box center [990, 254] width 221 height 491
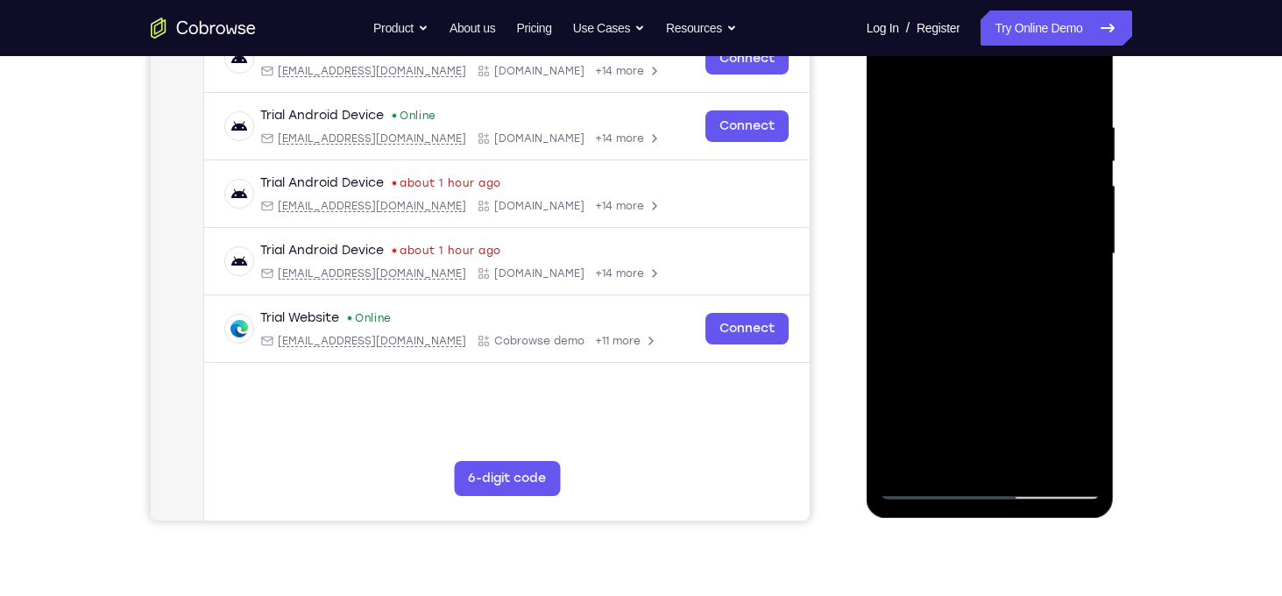
click at [1098, 212] on div at bounding box center [990, 254] width 221 height 491
drag, startPoint x: 1014, startPoint y: 405, endPoint x: 1009, endPoint y: 379, distance: 26.8
click at [1009, 379] on div at bounding box center [990, 254] width 221 height 491
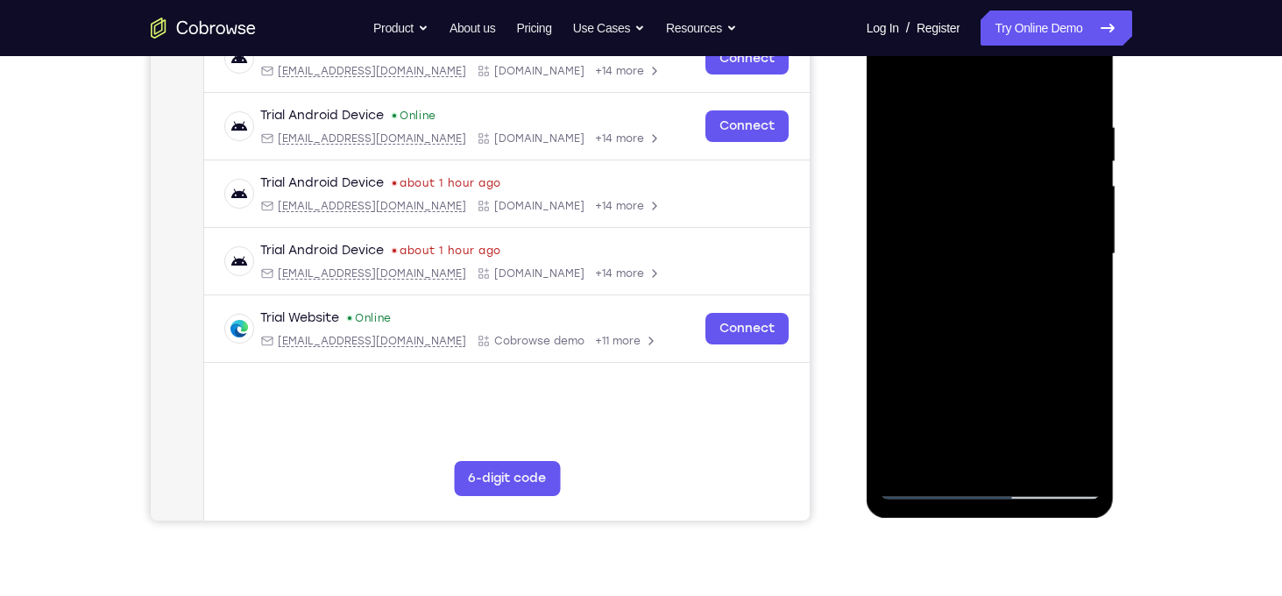
drag, startPoint x: 957, startPoint y: 194, endPoint x: 957, endPoint y: 277, distance: 83.3
click at [957, 277] on div at bounding box center [990, 254] width 221 height 491
click at [904, 273] on div at bounding box center [990, 254] width 221 height 491
click at [1028, 458] on div at bounding box center [990, 254] width 221 height 491
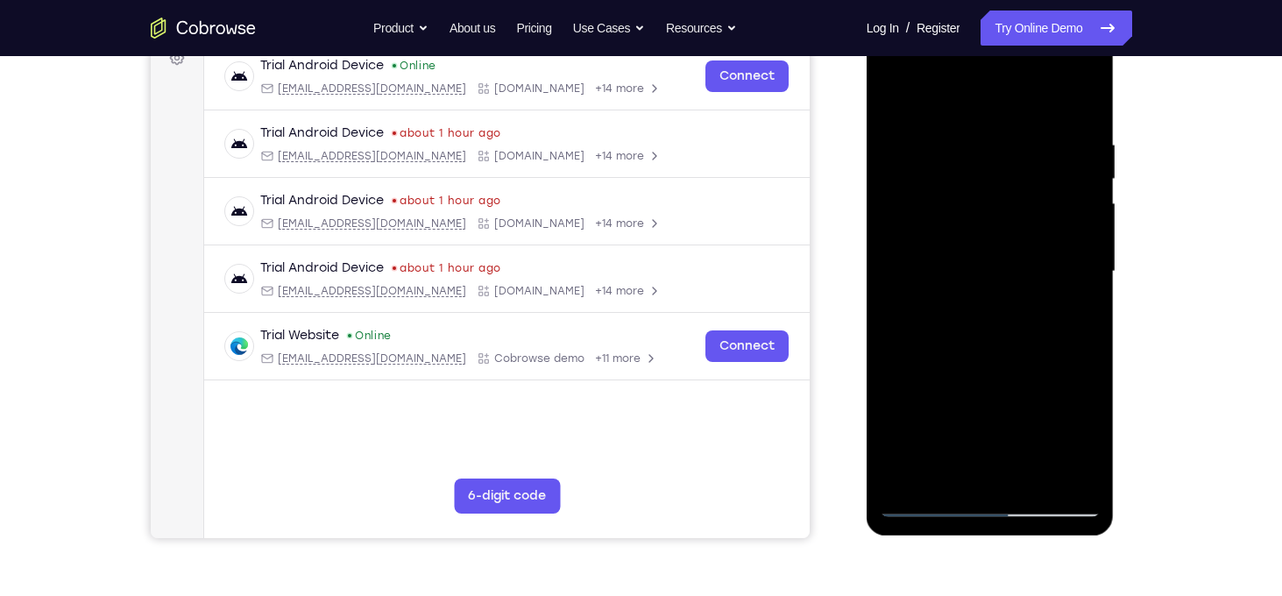
scroll to position [276, 0]
click at [1032, 273] on div at bounding box center [990, 272] width 221 height 491
click at [972, 471] on div at bounding box center [990, 272] width 221 height 491
click at [1079, 449] on div at bounding box center [990, 272] width 221 height 491
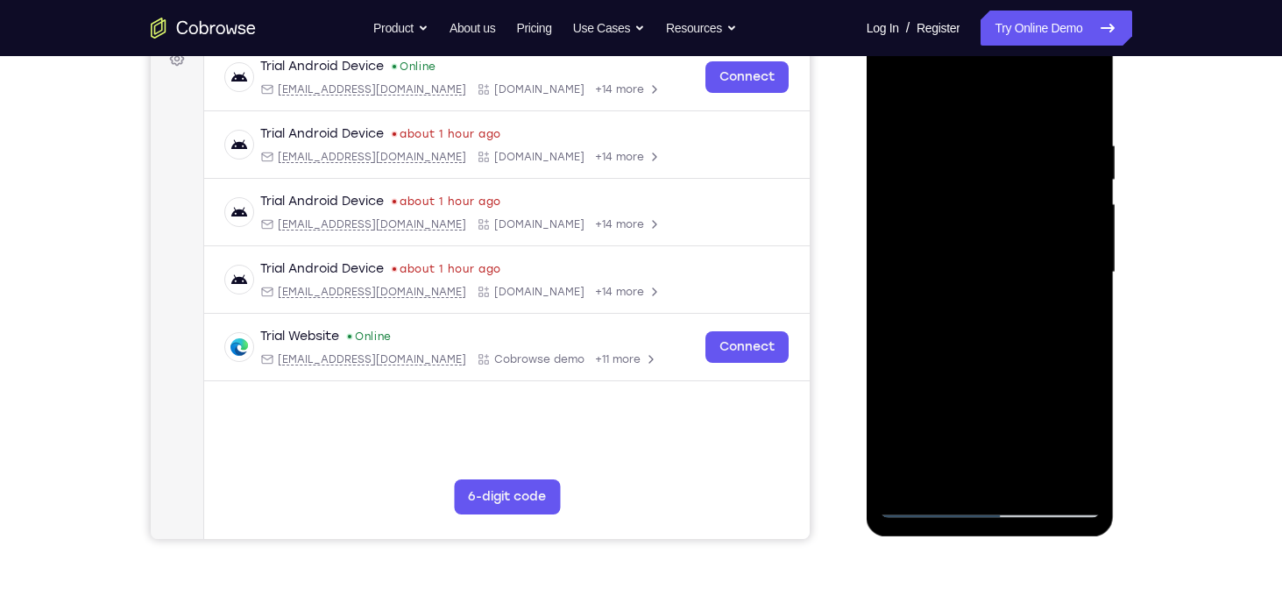
click at [1085, 316] on div at bounding box center [990, 272] width 221 height 491
click at [895, 96] on div at bounding box center [990, 272] width 221 height 491
click at [997, 294] on div at bounding box center [990, 272] width 221 height 491
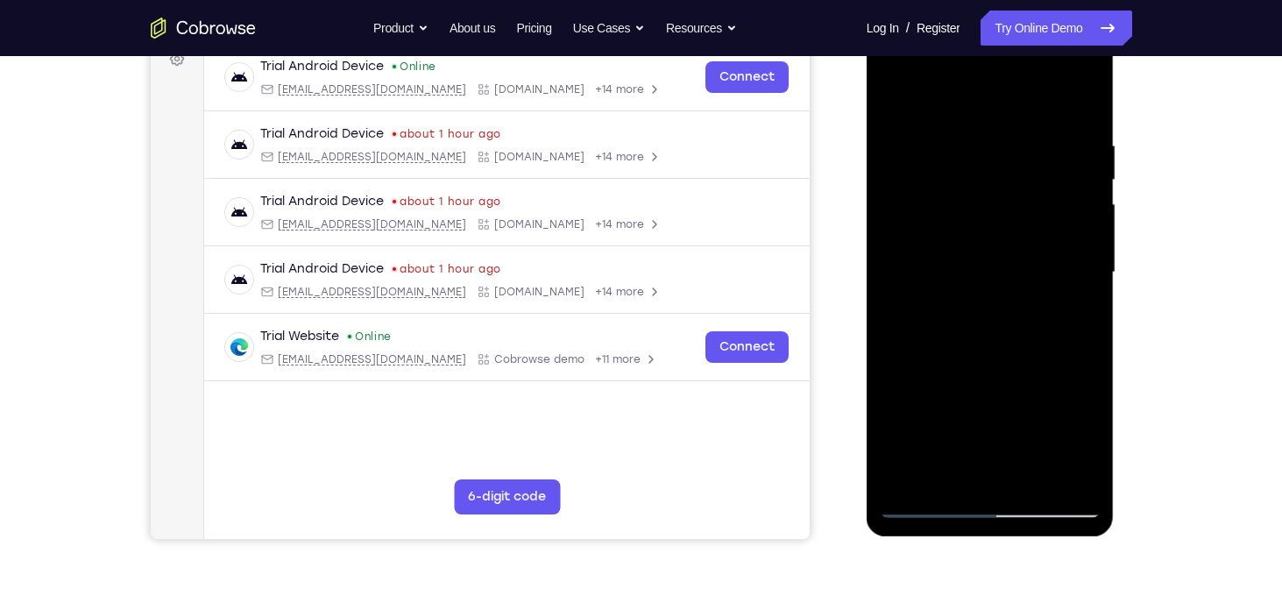
click at [997, 294] on div at bounding box center [990, 272] width 221 height 491
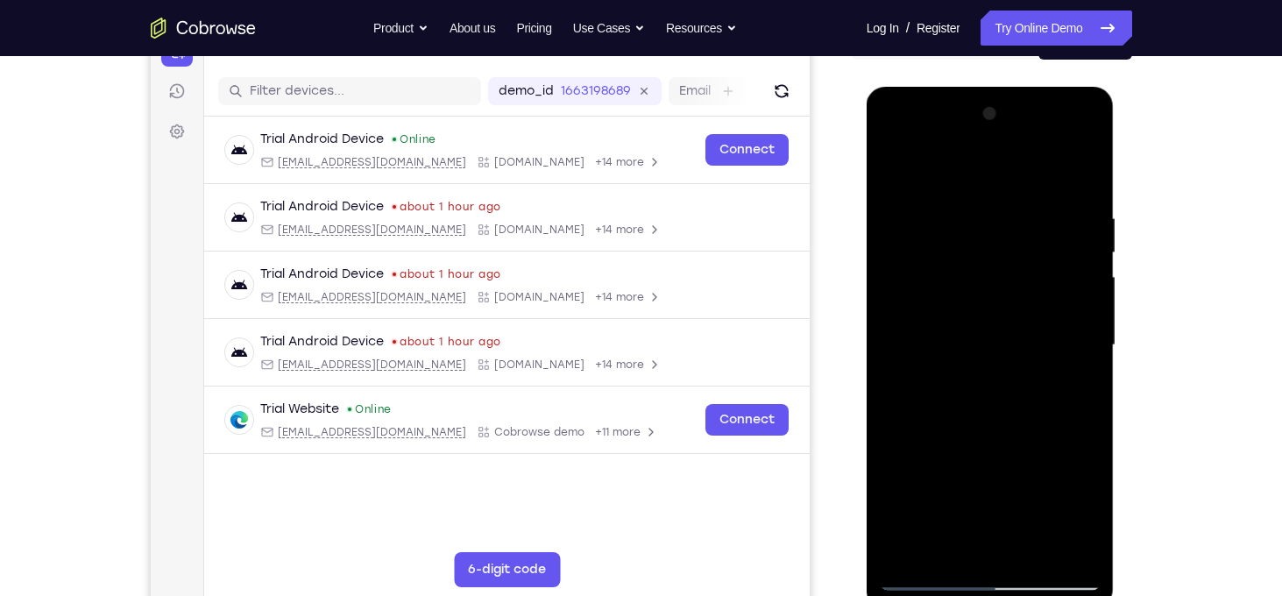
scroll to position [202, 0]
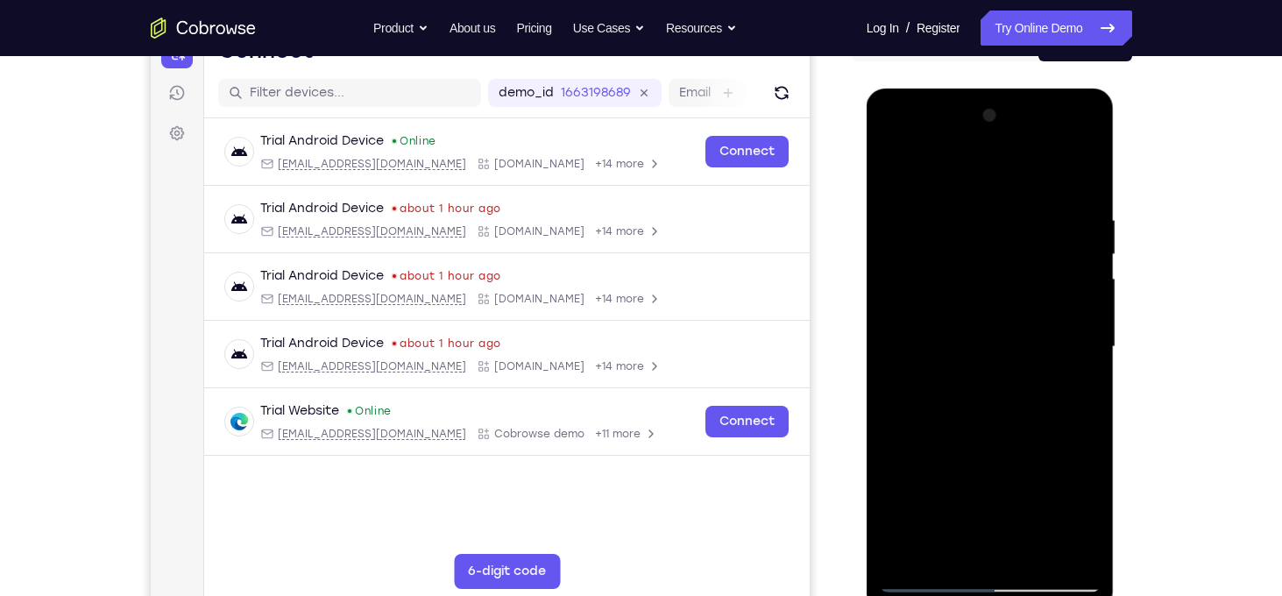
click at [1026, 190] on div at bounding box center [990, 347] width 221 height 491
click at [1075, 342] on div at bounding box center [990, 347] width 221 height 491
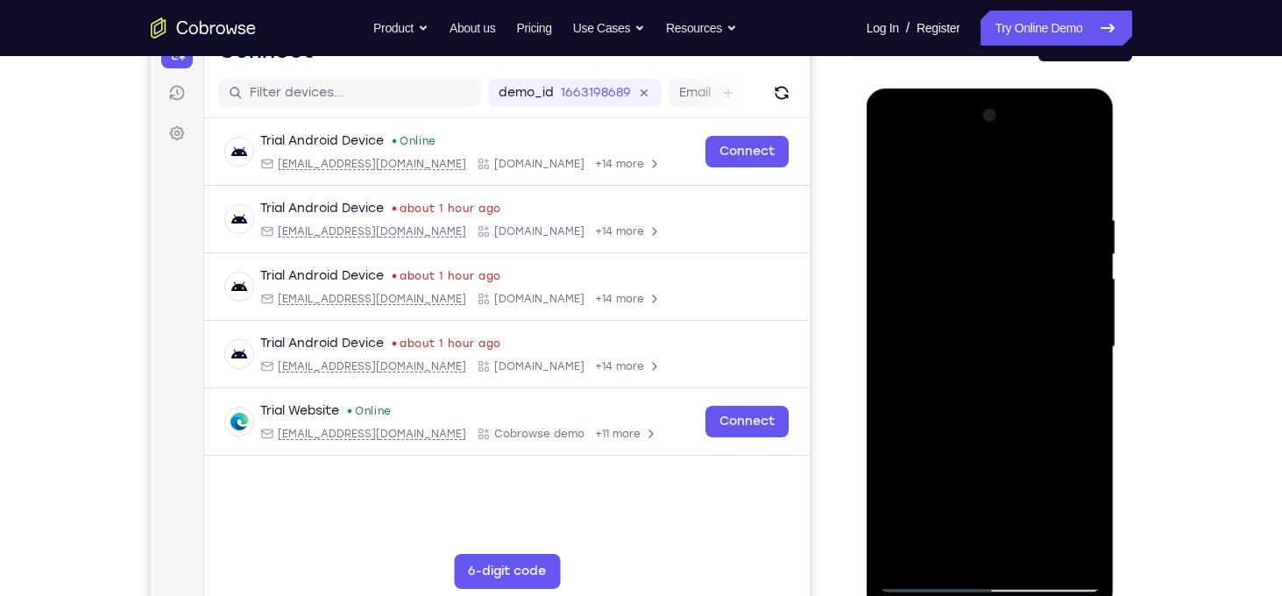
click at [1075, 342] on div at bounding box center [990, 347] width 221 height 491
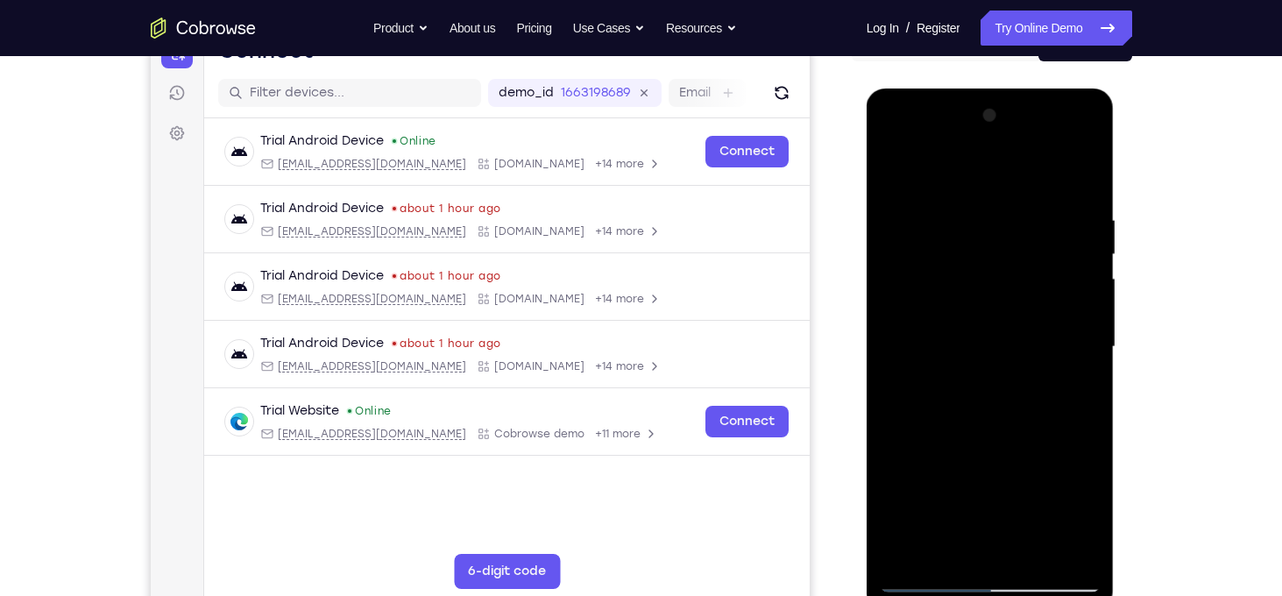
click at [1075, 342] on div at bounding box center [990, 347] width 221 height 491
click at [914, 391] on div at bounding box center [990, 347] width 221 height 491
click at [909, 395] on div at bounding box center [990, 347] width 221 height 491
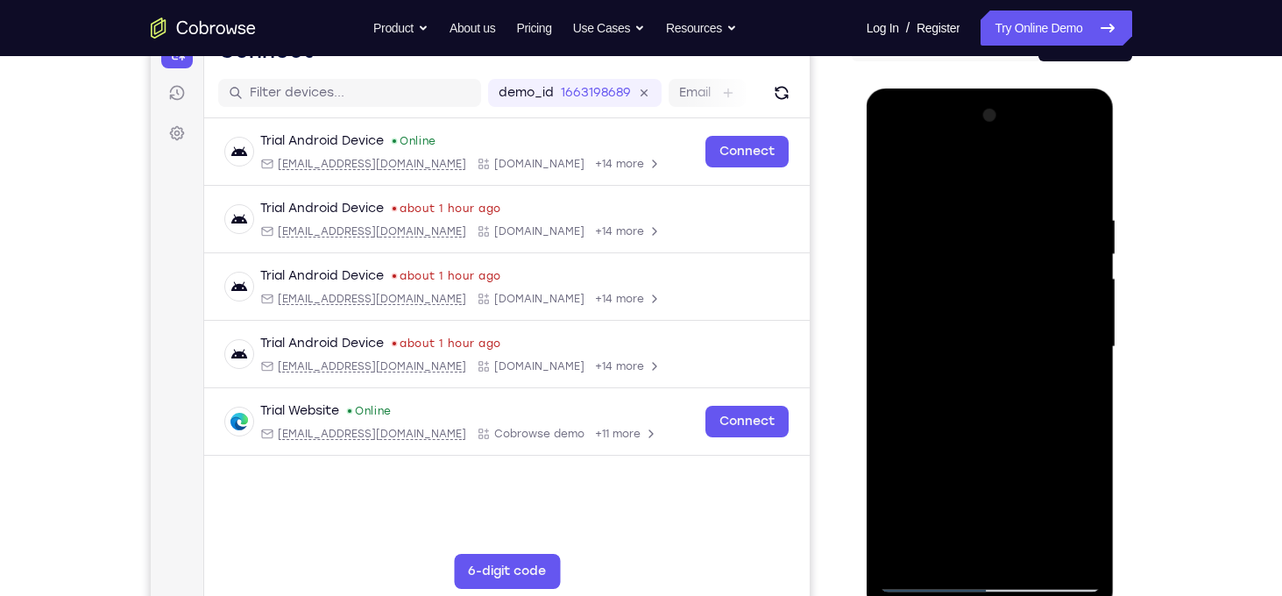
click at [1071, 359] on div at bounding box center [990, 347] width 221 height 491
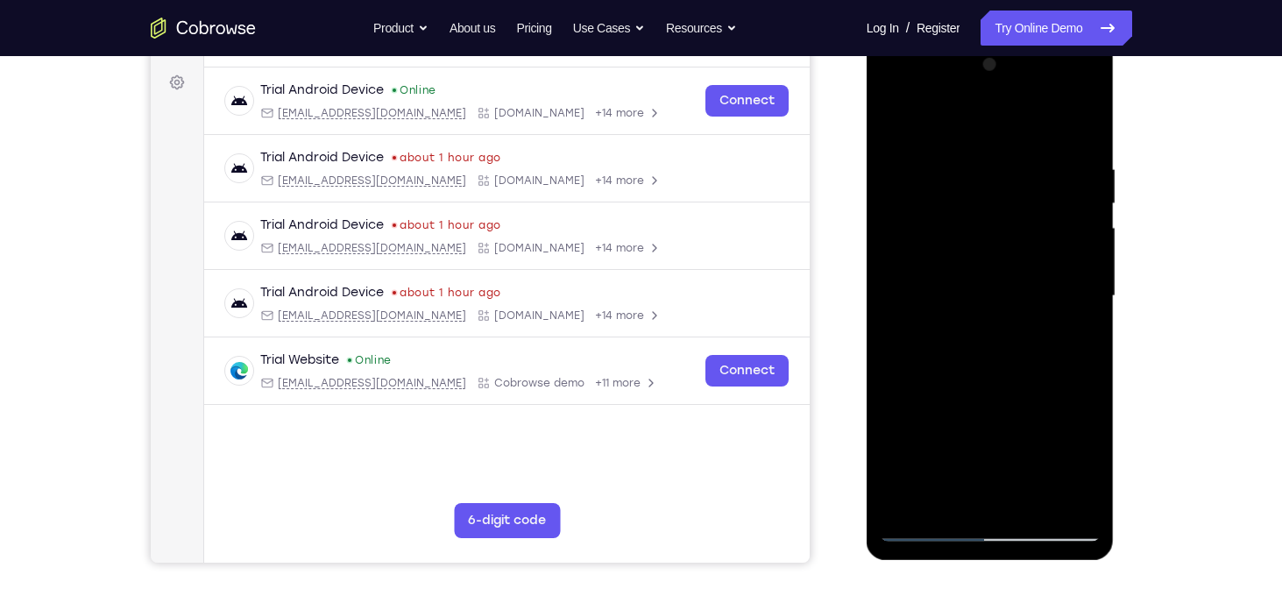
scroll to position [255, 0]
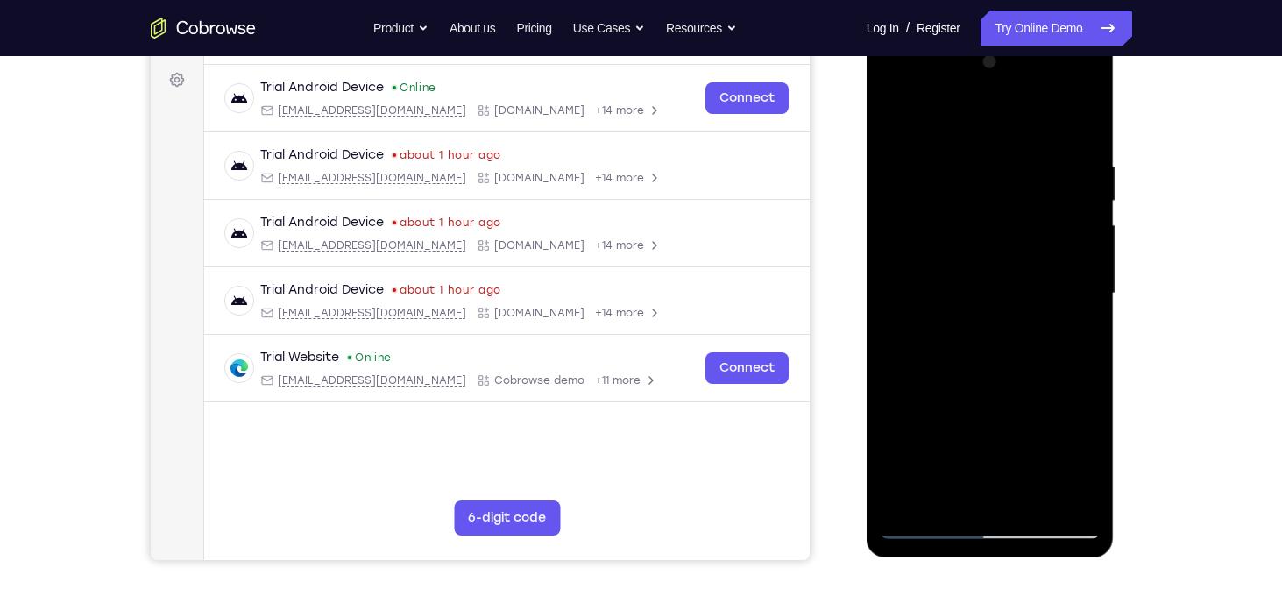
click at [1061, 496] on div at bounding box center [990, 293] width 221 height 491
click at [1070, 369] on div at bounding box center [990, 293] width 221 height 491
click at [1070, 274] on div at bounding box center [990, 293] width 221 height 491
click at [1073, 264] on div at bounding box center [990, 293] width 221 height 491
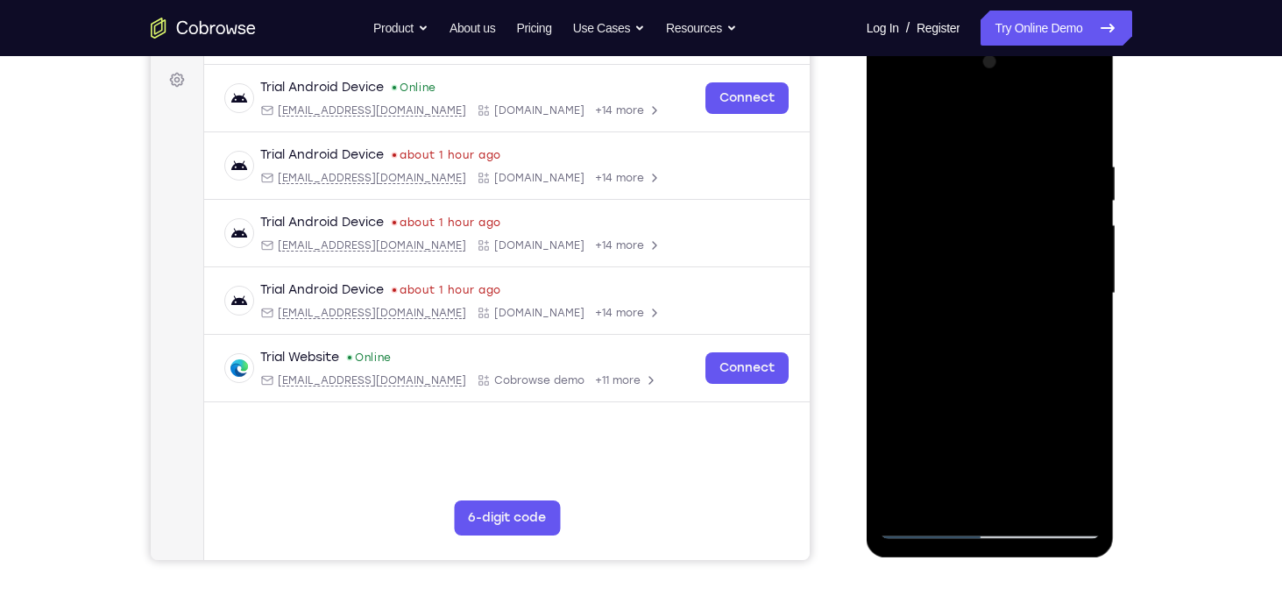
click at [1073, 264] on div at bounding box center [990, 293] width 221 height 491
click at [1084, 133] on div at bounding box center [990, 293] width 221 height 491
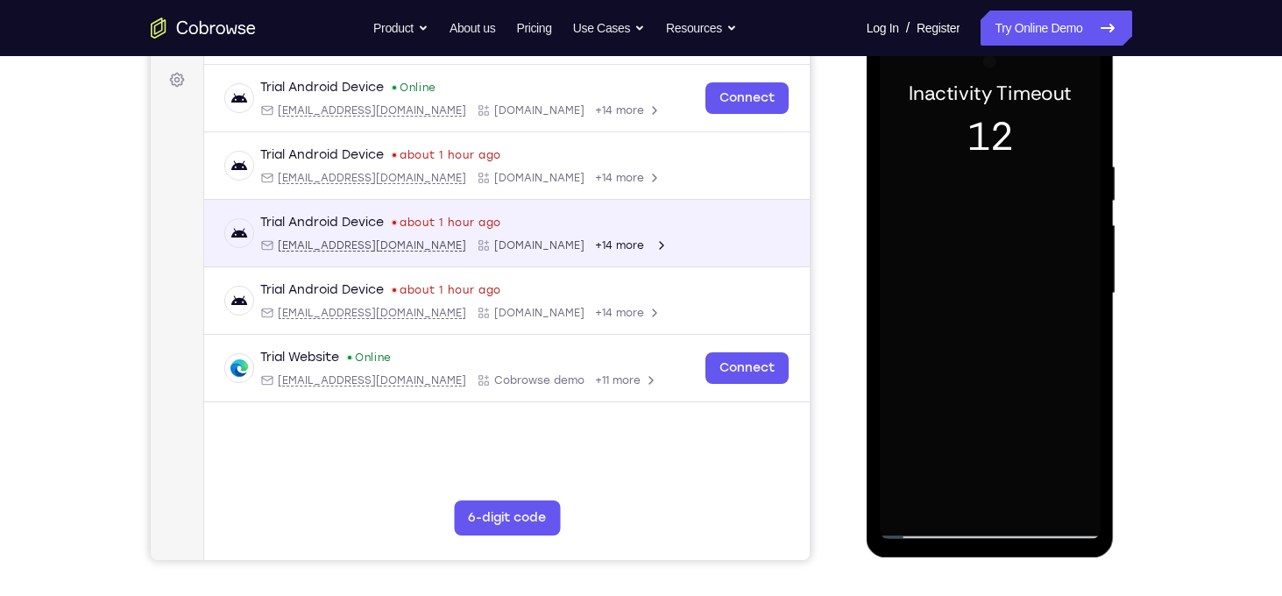
click at [781, 250] on div "Trial Android Device about 1 hour ago [EMAIL_ADDRESS][DOMAIN_NAME] [DOMAIN_NAME…" at bounding box center [506, 233] width 564 height 39
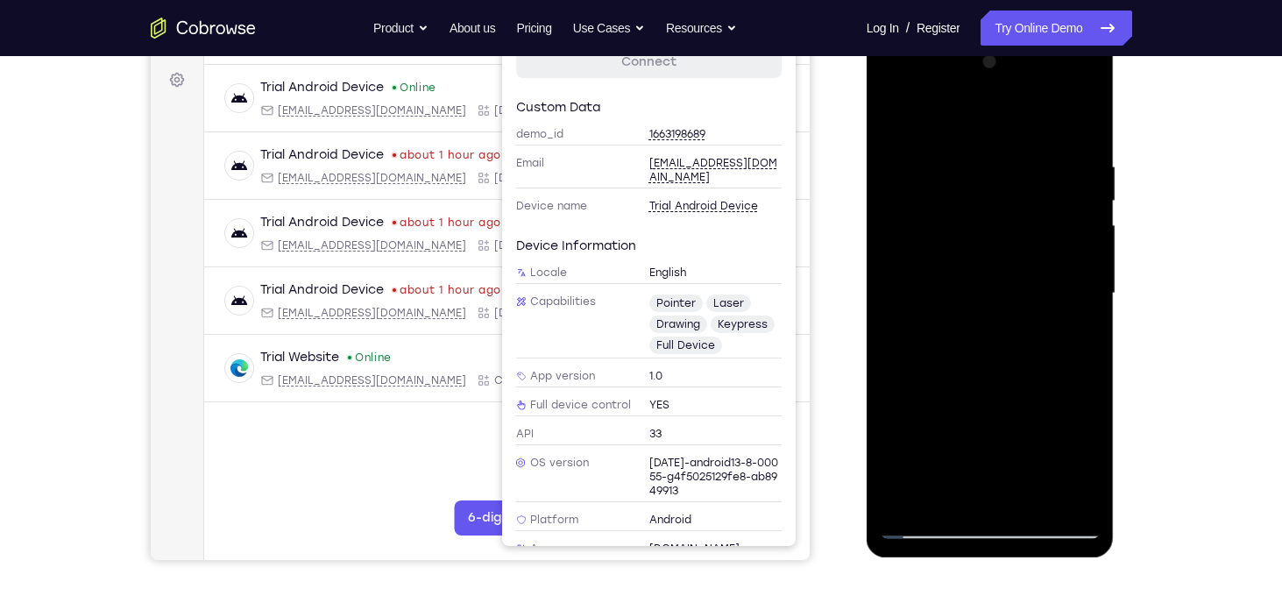
click at [962, 252] on div at bounding box center [990, 293] width 221 height 491
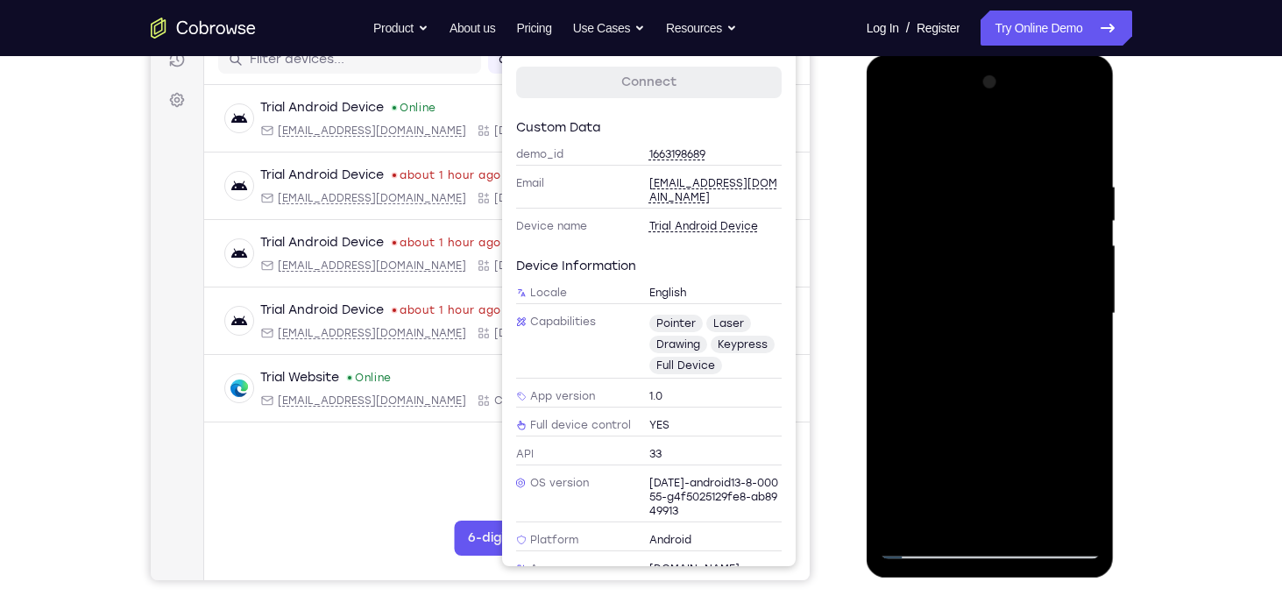
scroll to position [235, 0]
drag, startPoint x: 993, startPoint y: 408, endPoint x: 1035, endPoint y: 179, distance: 232.6
click at [1035, 179] on div at bounding box center [990, 313] width 221 height 491
drag, startPoint x: 975, startPoint y: 435, endPoint x: 1004, endPoint y: 23, distance: 413.0
click at [1004, 55] on html "Online web based iOS Simulators and Android Emulators. Run iPhone, iPad, Mobile…" at bounding box center [992, 318] width 250 height 526
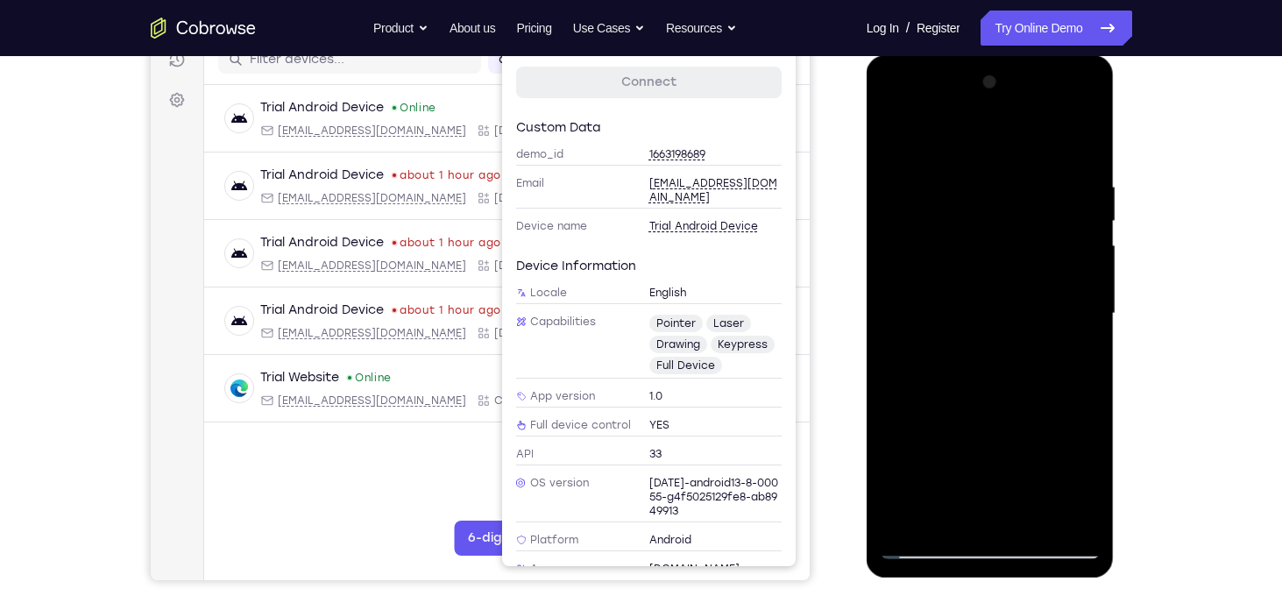
drag, startPoint x: 976, startPoint y: 384, endPoint x: 991, endPoint y: 73, distance: 311.5
click at [991, 73] on div at bounding box center [990, 313] width 221 height 491
drag, startPoint x: 968, startPoint y: 509, endPoint x: 996, endPoint y: 257, distance: 254.0
click at [996, 257] on div at bounding box center [990, 313] width 221 height 491
drag, startPoint x: 949, startPoint y: 476, endPoint x: 976, endPoint y: 226, distance: 251.3
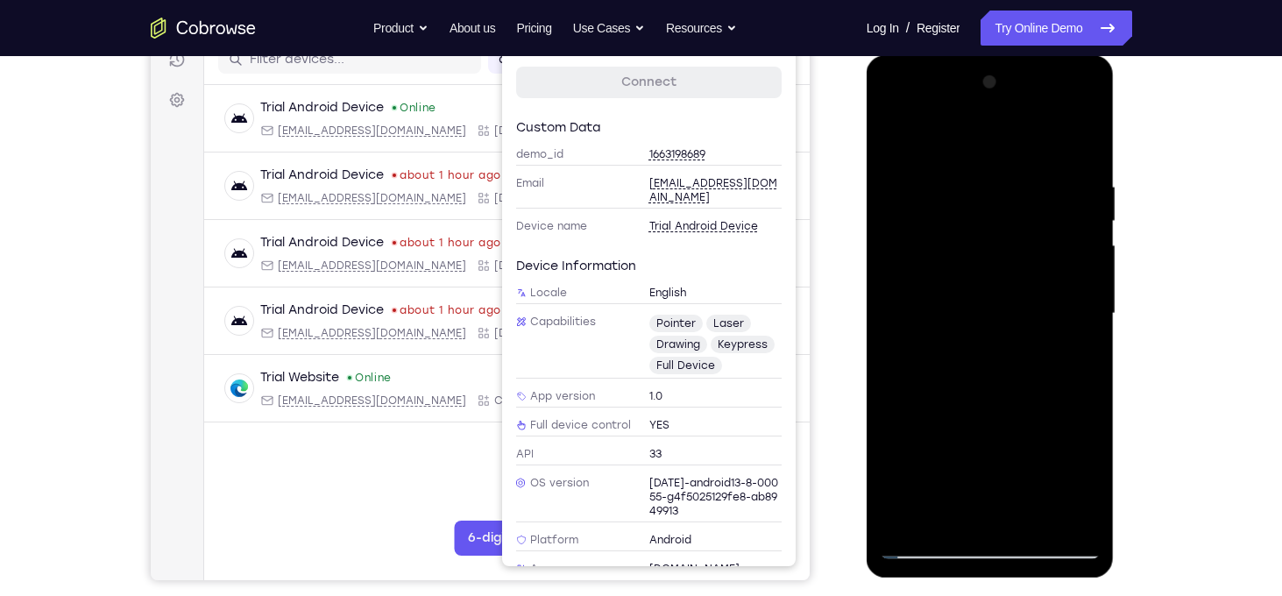
click at [976, 226] on div at bounding box center [990, 313] width 221 height 491
drag, startPoint x: 973, startPoint y: 480, endPoint x: 997, endPoint y: 164, distance: 317.3
click at [997, 164] on div at bounding box center [990, 313] width 221 height 491
drag, startPoint x: 961, startPoint y: 473, endPoint x: 1037, endPoint y: 143, distance: 339.1
click at [1037, 143] on div at bounding box center [990, 313] width 221 height 491
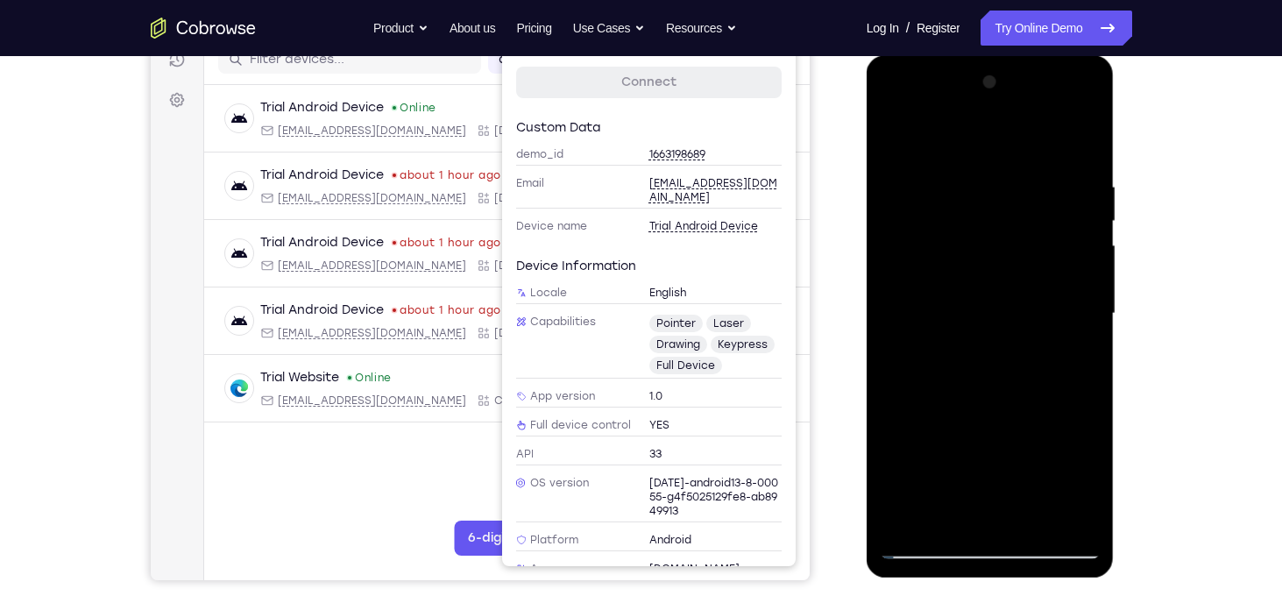
drag, startPoint x: 961, startPoint y: 444, endPoint x: 997, endPoint y: 150, distance: 295.9
click at [997, 150] on div at bounding box center [990, 313] width 221 height 491
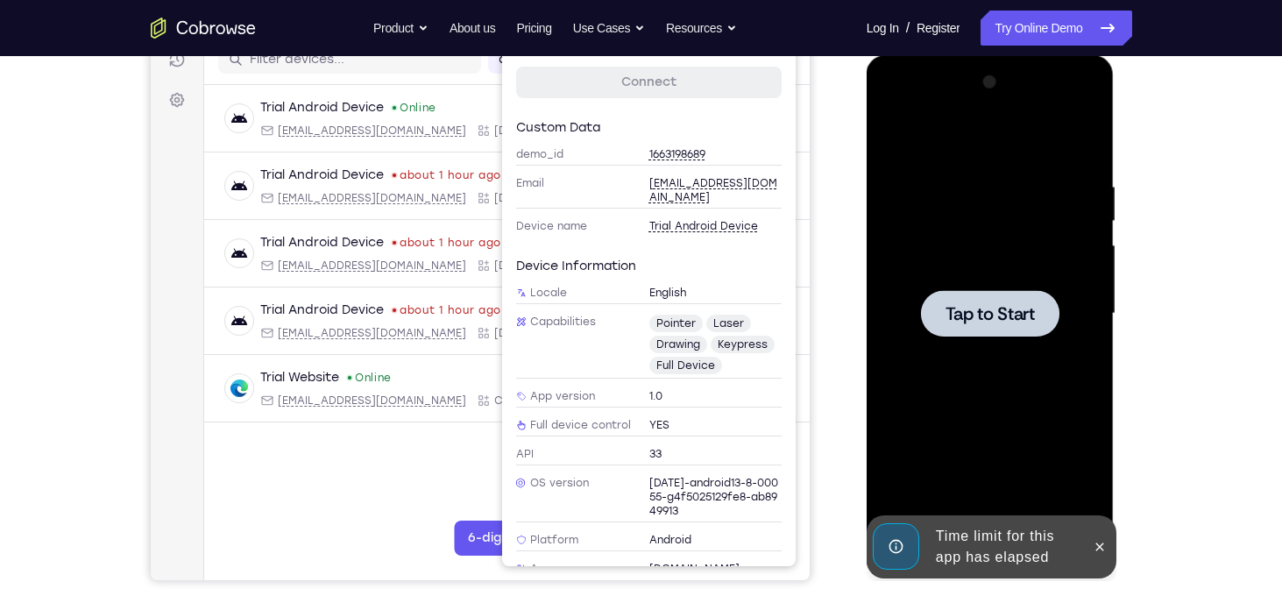
drag, startPoint x: 948, startPoint y: 497, endPoint x: 969, endPoint y: 160, distance: 338.1
click at [969, 55] on div "Tap to Start" at bounding box center [991, 55] width 248 height 0
click at [953, 280] on div at bounding box center [990, 313] width 221 height 491
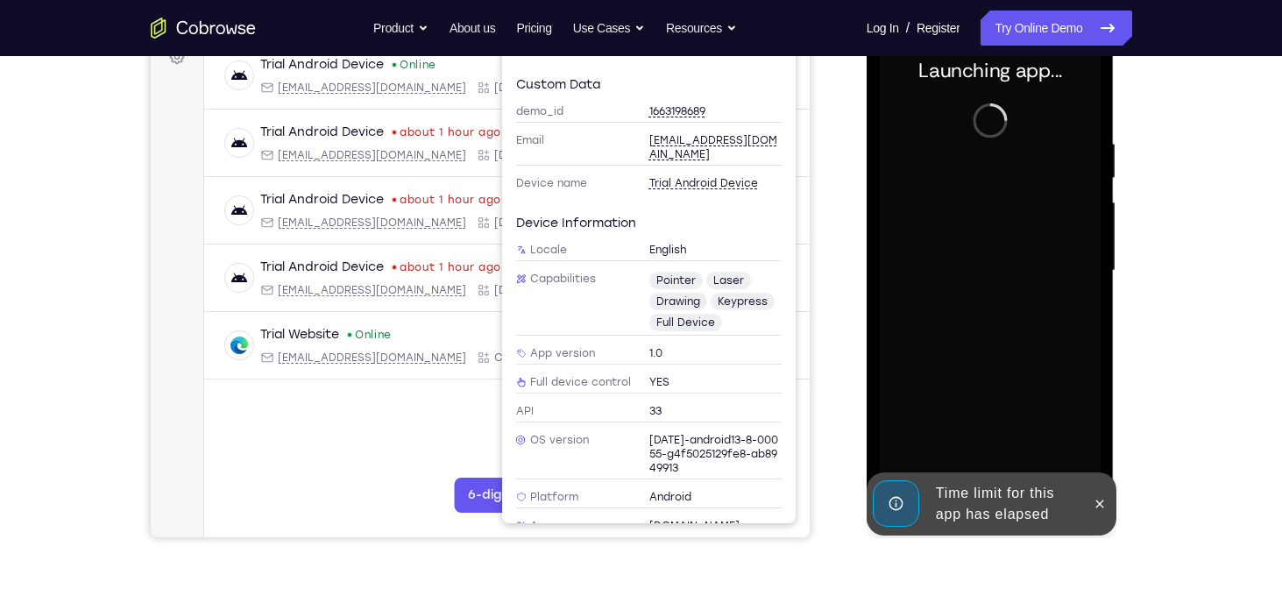
scroll to position [280, 0]
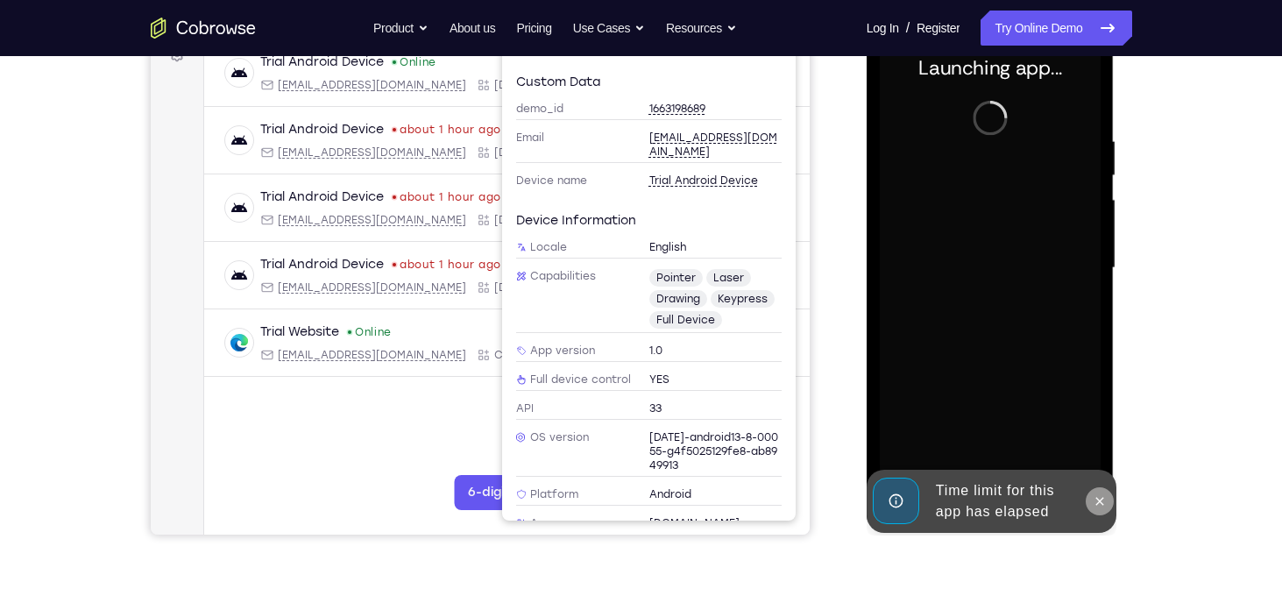
click at [1087, 497] on button at bounding box center [1100, 501] width 28 height 28
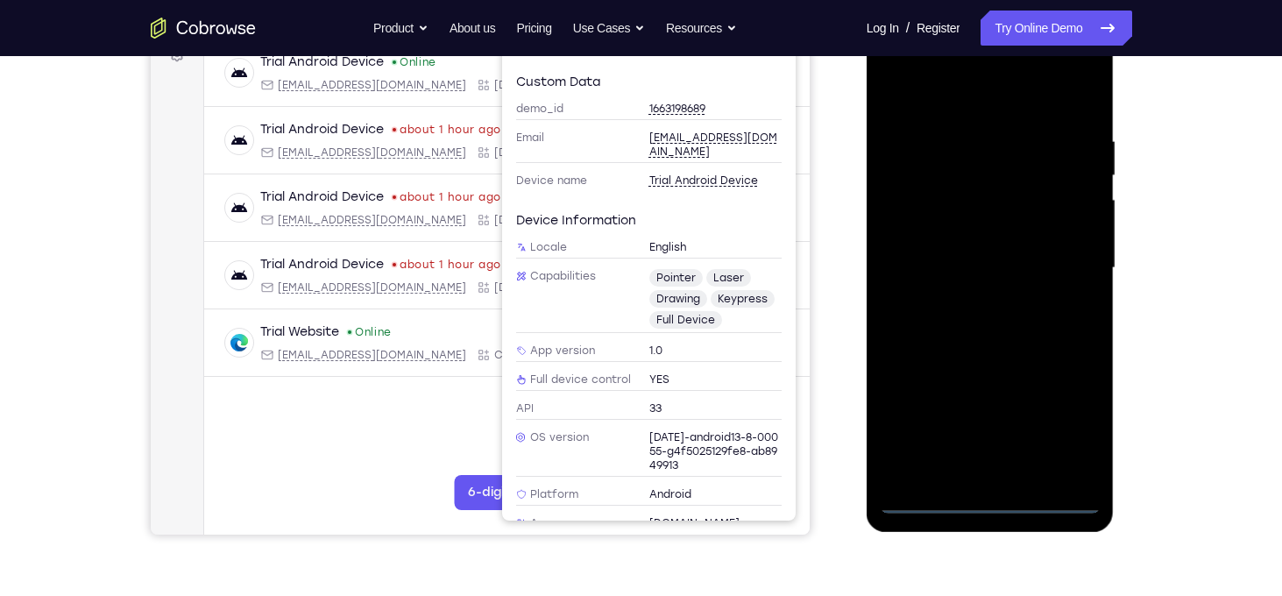
click at [1003, 498] on div at bounding box center [990, 268] width 221 height 491
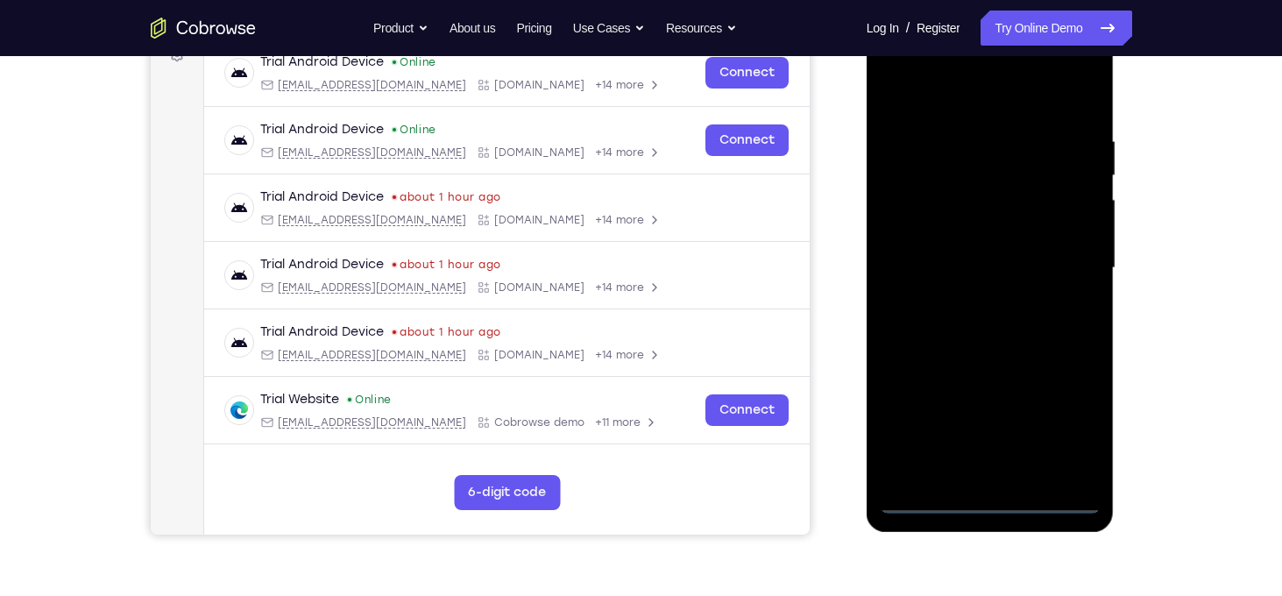
click at [1075, 436] on div at bounding box center [990, 268] width 221 height 491
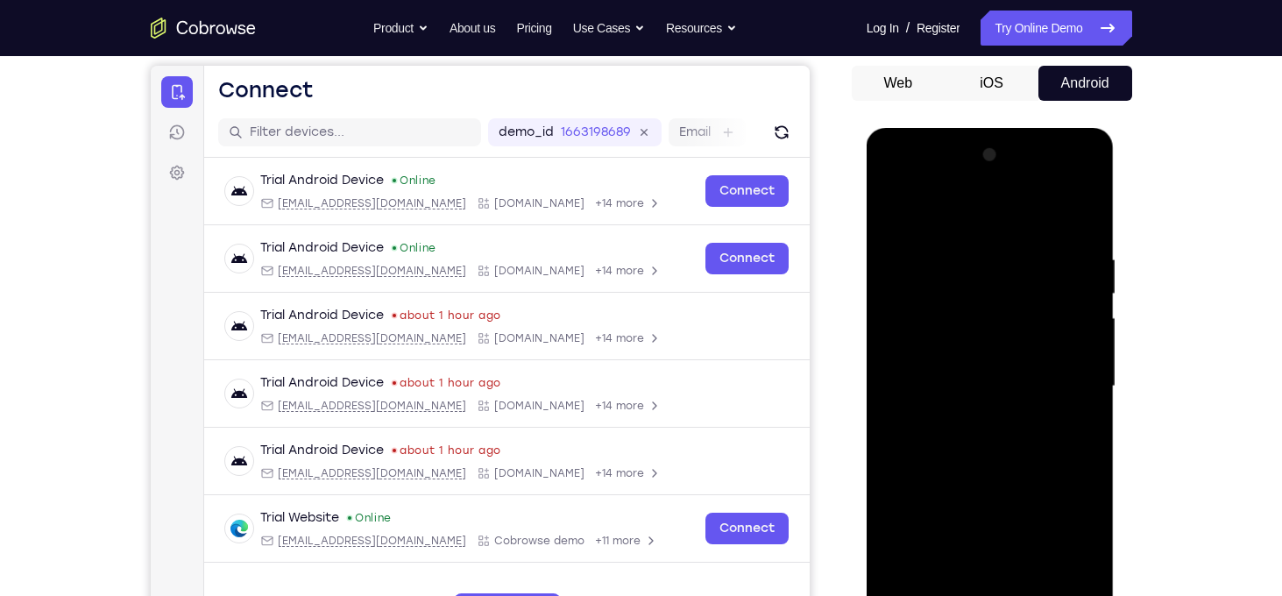
scroll to position [164, 0]
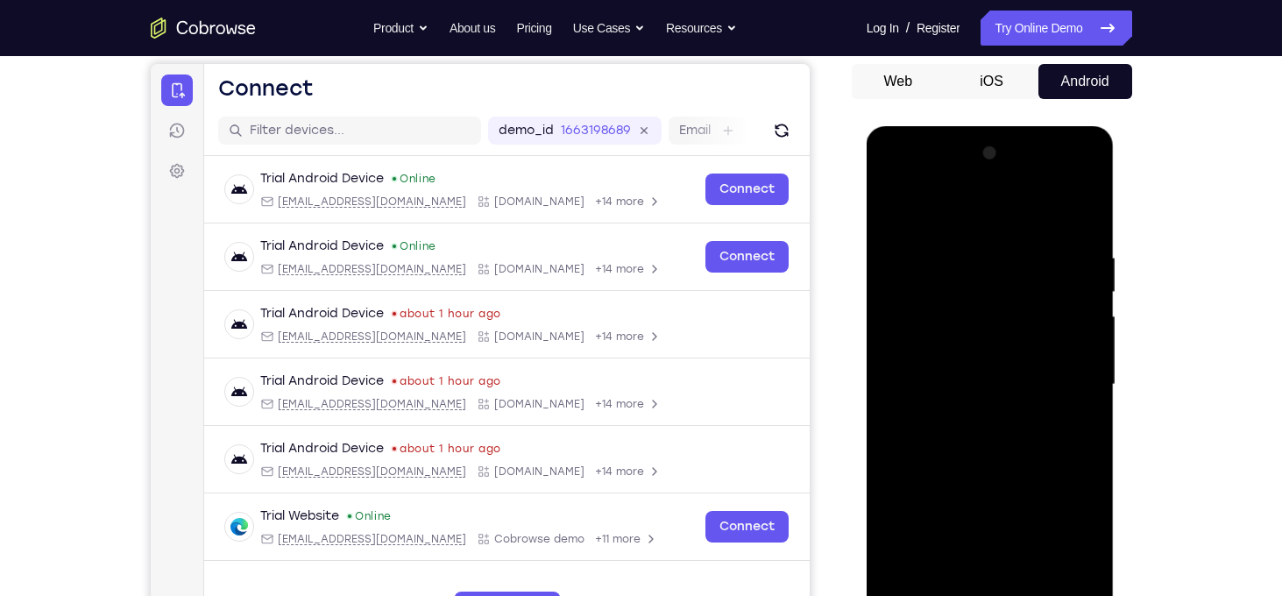
click at [1012, 224] on div at bounding box center [990, 384] width 221 height 491
click at [1052, 377] on div at bounding box center [990, 384] width 221 height 491
click at [968, 421] on div at bounding box center [990, 384] width 221 height 491
click at [993, 369] on div at bounding box center [990, 384] width 221 height 491
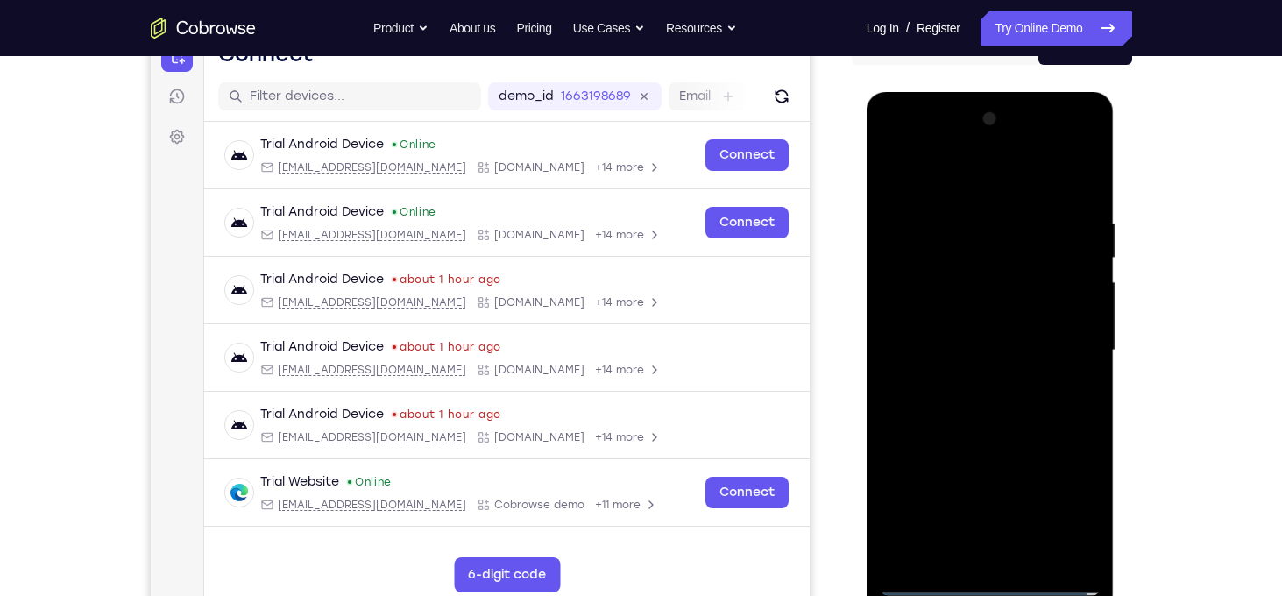
click at [1089, 516] on div at bounding box center [990, 350] width 221 height 491
click at [1000, 318] on div at bounding box center [990, 350] width 221 height 491
click at [988, 344] on div at bounding box center [990, 350] width 221 height 491
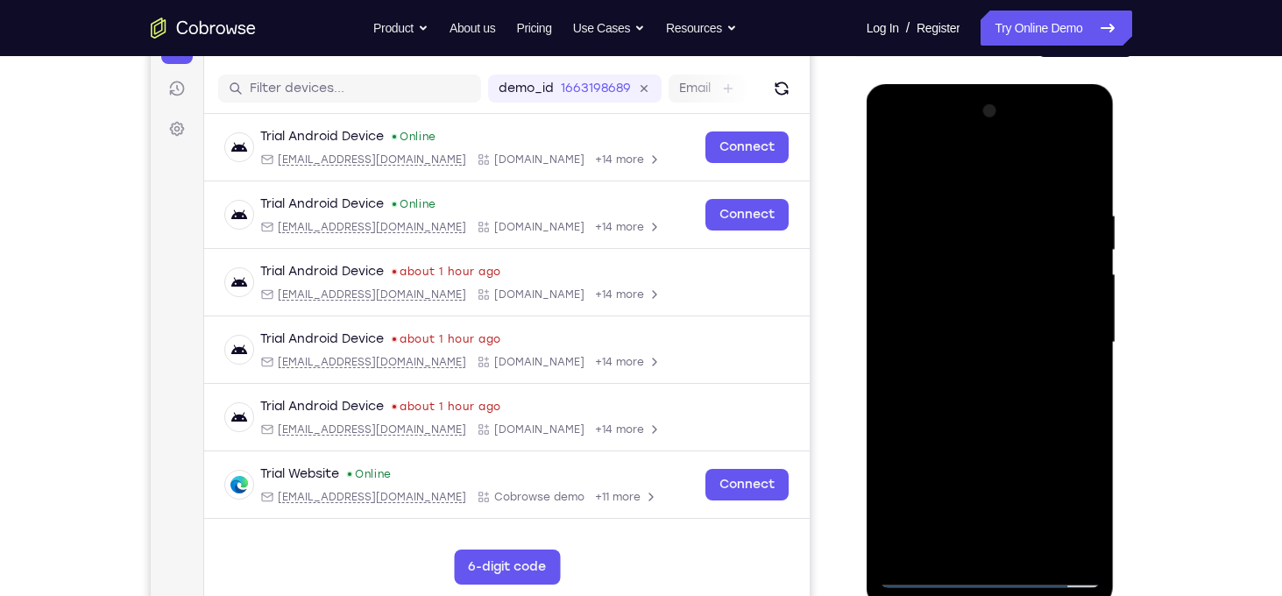
scroll to position [204, 0]
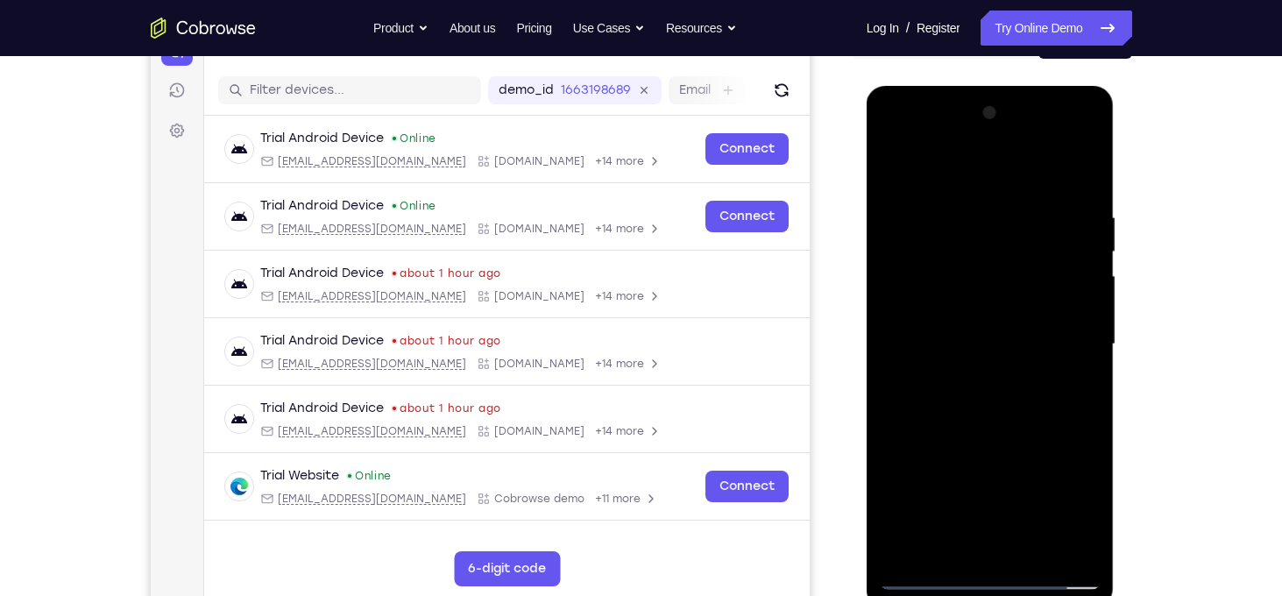
click at [1082, 141] on div at bounding box center [990, 344] width 221 height 491
click at [914, 251] on div at bounding box center [990, 344] width 221 height 491
click at [963, 409] on div at bounding box center [990, 344] width 221 height 491
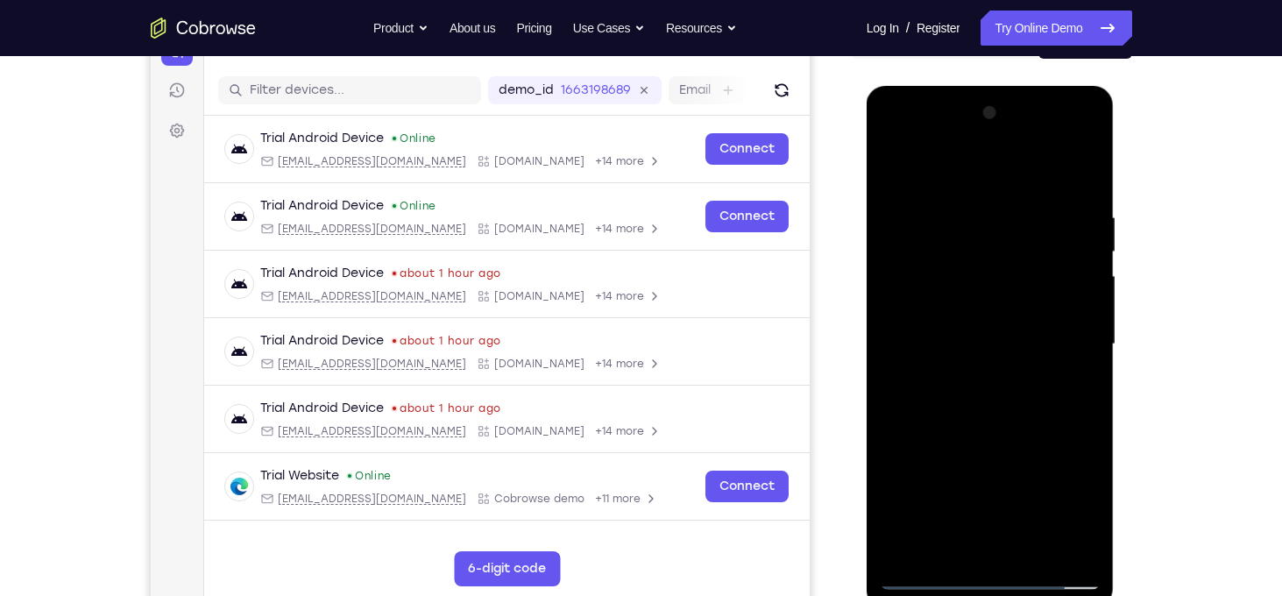
click at [963, 409] on div at bounding box center [990, 344] width 221 height 491
click at [1018, 422] on div at bounding box center [990, 344] width 221 height 491
drag, startPoint x: 990, startPoint y: 493, endPoint x: 1018, endPoint y: 238, distance: 257.5
click at [1018, 238] on div at bounding box center [990, 344] width 221 height 491
drag, startPoint x: 1001, startPoint y: 433, endPoint x: 1020, endPoint y: 176, distance: 257.5
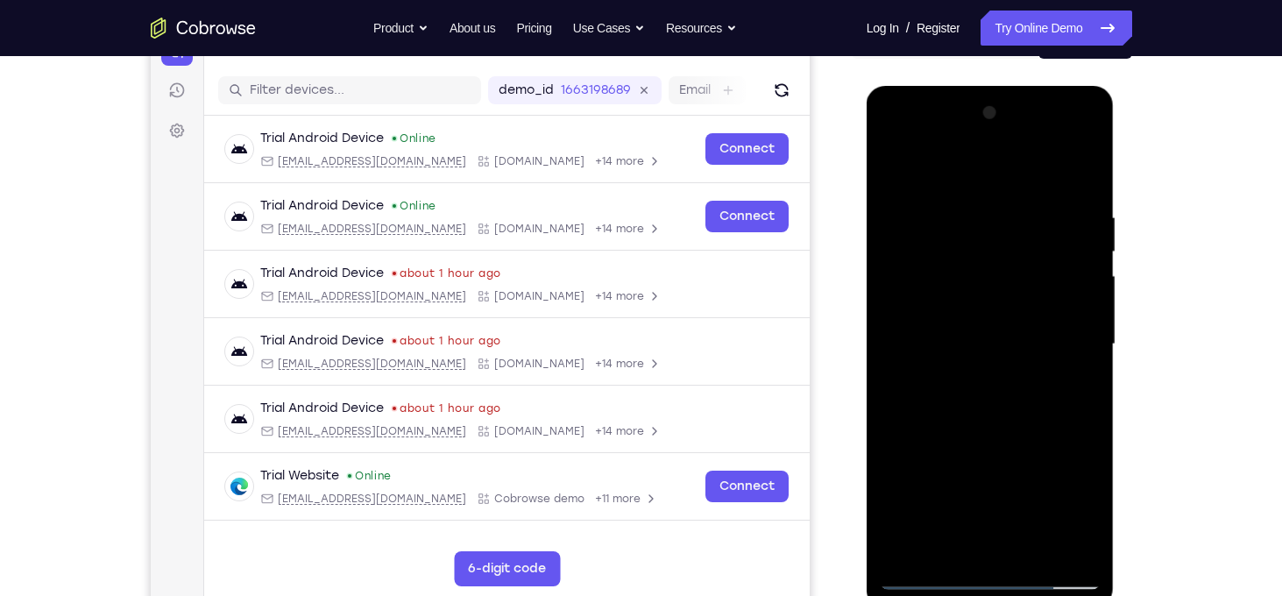
click at [1020, 176] on div at bounding box center [990, 344] width 221 height 491
drag, startPoint x: 996, startPoint y: 420, endPoint x: 1001, endPoint y: 229, distance: 191.1
click at [1001, 229] on div at bounding box center [990, 344] width 221 height 491
click at [1004, 411] on div at bounding box center [990, 344] width 221 height 491
click at [892, 309] on div at bounding box center [990, 344] width 221 height 491
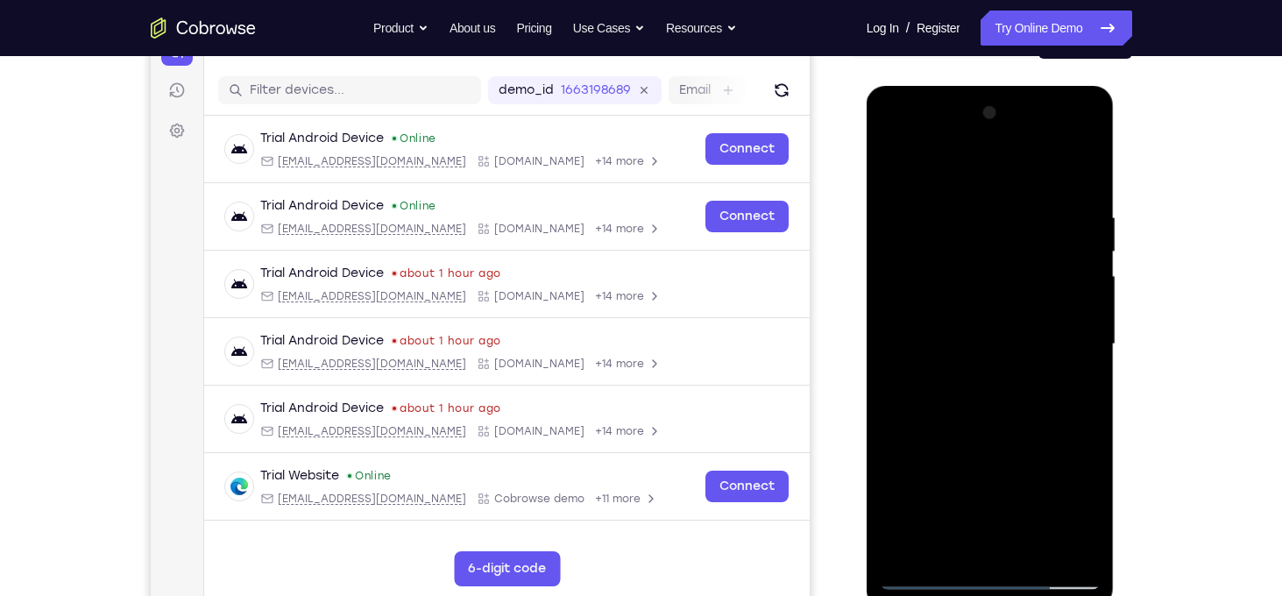
drag, startPoint x: 965, startPoint y: 474, endPoint x: 977, endPoint y: 192, distance: 282.5
click at [977, 192] on div at bounding box center [990, 344] width 221 height 491
drag, startPoint x: 974, startPoint y: 430, endPoint x: 973, endPoint y: 181, distance: 249.8
click at [973, 181] on div at bounding box center [990, 344] width 221 height 491
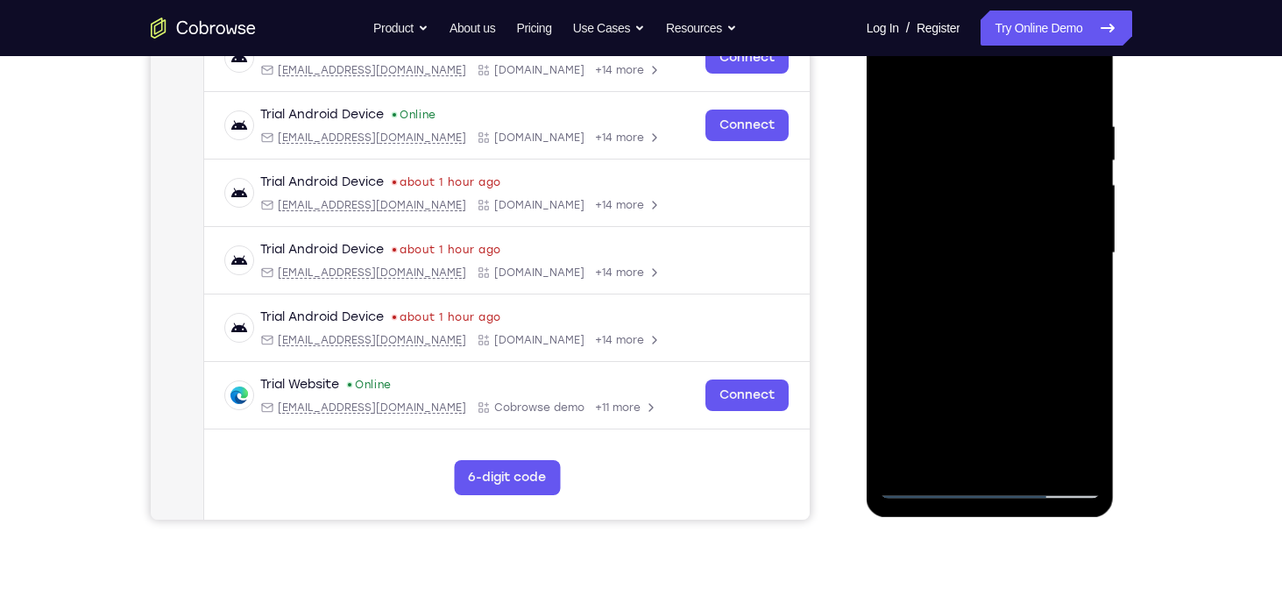
drag, startPoint x: 1005, startPoint y: 412, endPoint x: 993, endPoint y: 131, distance: 280.7
click at [993, 131] on div at bounding box center [990, 253] width 221 height 491
drag, startPoint x: 979, startPoint y: 354, endPoint x: 991, endPoint y: 188, distance: 167.0
click at [991, 188] on div at bounding box center [990, 253] width 221 height 491
drag, startPoint x: 987, startPoint y: 346, endPoint x: 994, endPoint y: 239, distance: 107.2
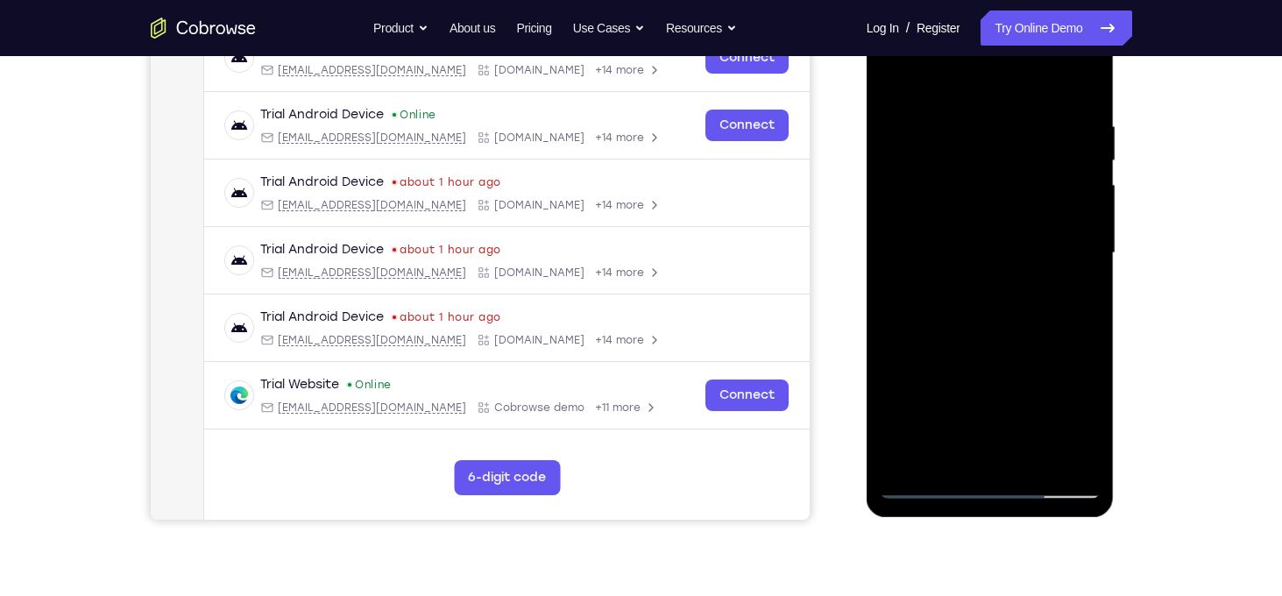
click at [994, 239] on div at bounding box center [990, 253] width 221 height 491
drag, startPoint x: 996, startPoint y: 397, endPoint x: 1011, endPoint y: 110, distance: 287.9
click at [1011, 110] on div at bounding box center [990, 253] width 221 height 491
drag, startPoint x: 990, startPoint y: 387, endPoint x: 1015, endPoint y: 211, distance: 177.1
click at [1015, 211] on div at bounding box center [990, 253] width 221 height 491
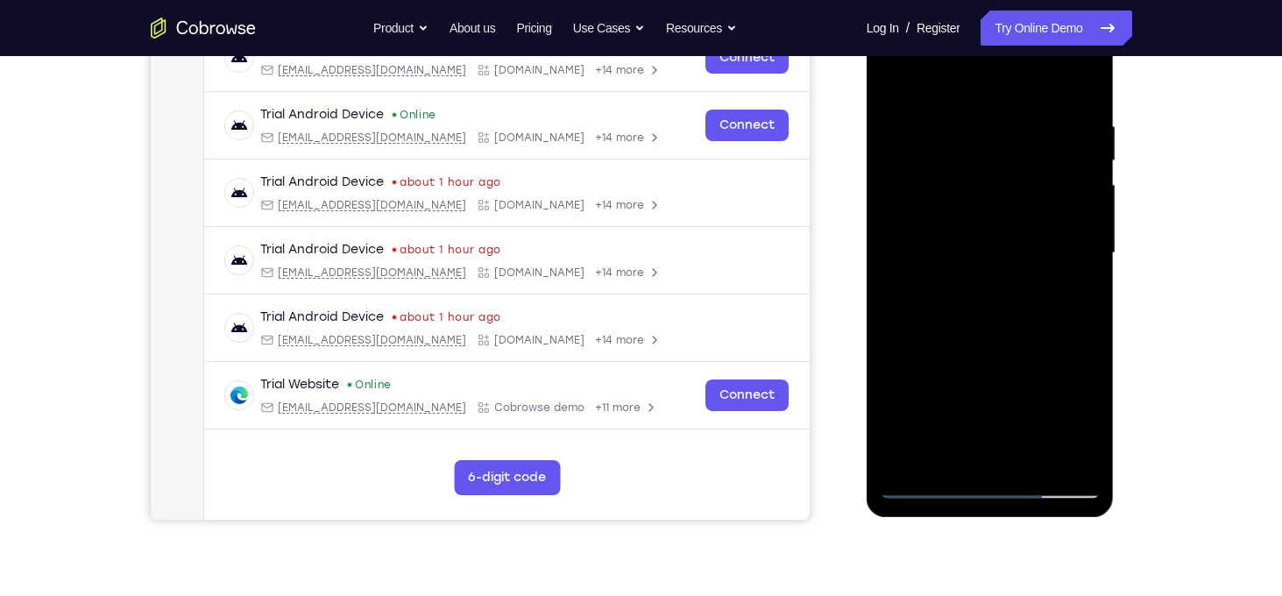
click at [1093, 277] on div at bounding box center [990, 253] width 221 height 491
click at [1034, 465] on div at bounding box center [990, 253] width 221 height 491
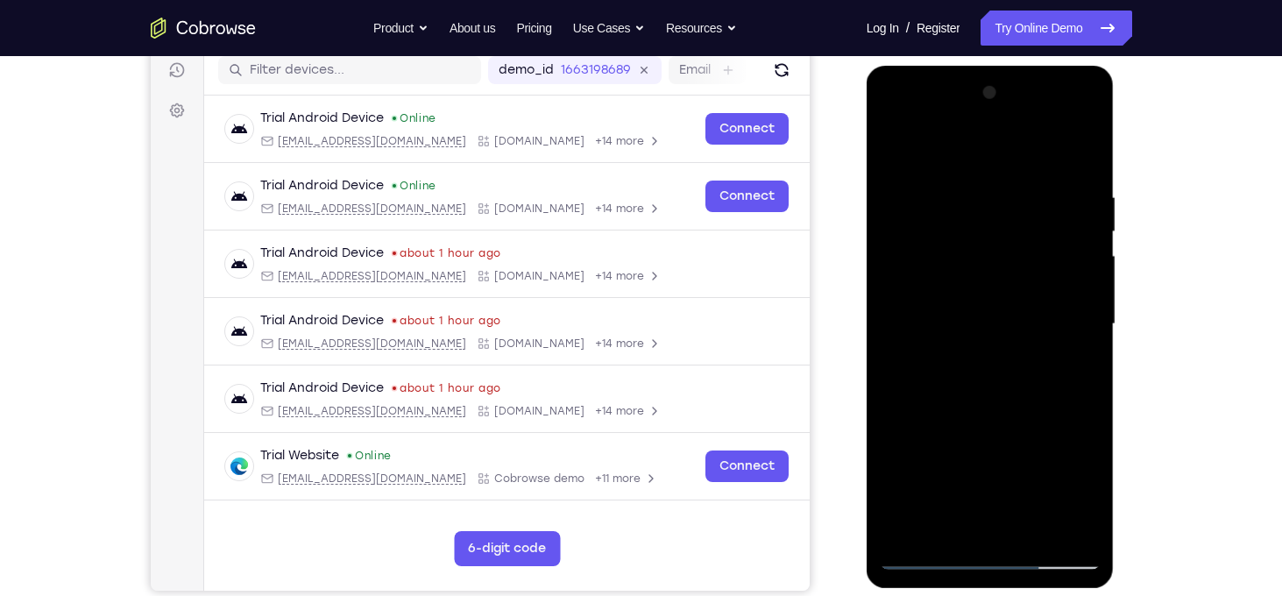
scroll to position [224, 0]
click at [1032, 446] on div at bounding box center [990, 324] width 221 height 491
click at [1038, 417] on div at bounding box center [990, 324] width 221 height 491
click at [1035, 350] on div at bounding box center [990, 324] width 221 height 491
click at [973, 516] on div at bounding box center [990, 324] width 221 height 491
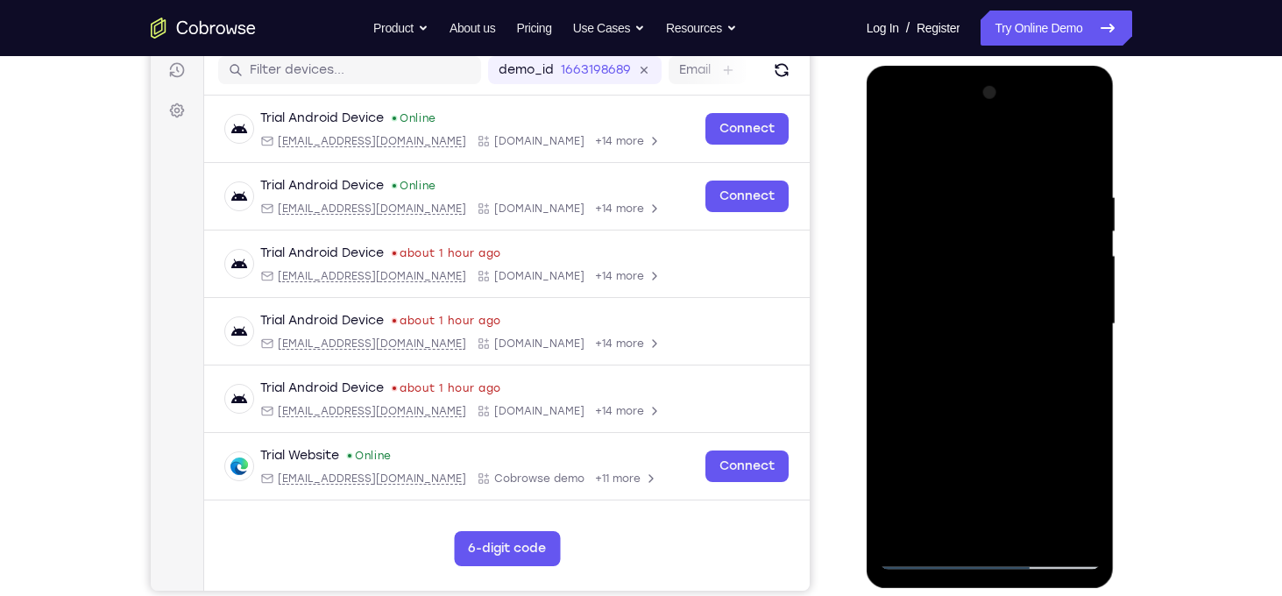
click at [1091, 497] on div at bounding box center [990, 324] width 221 height 491
click at [1079, 365] on div at bounding box center [990, 324] width 221 height 491
click at [900, 146] on div at bounding box center [990, 324] width 221 height 491
click at [968, 351] on div at bounding box center [990, 324] width 221 height 491
click at [983, 522] on div at bounding box center [990, 324] width 221 height 491
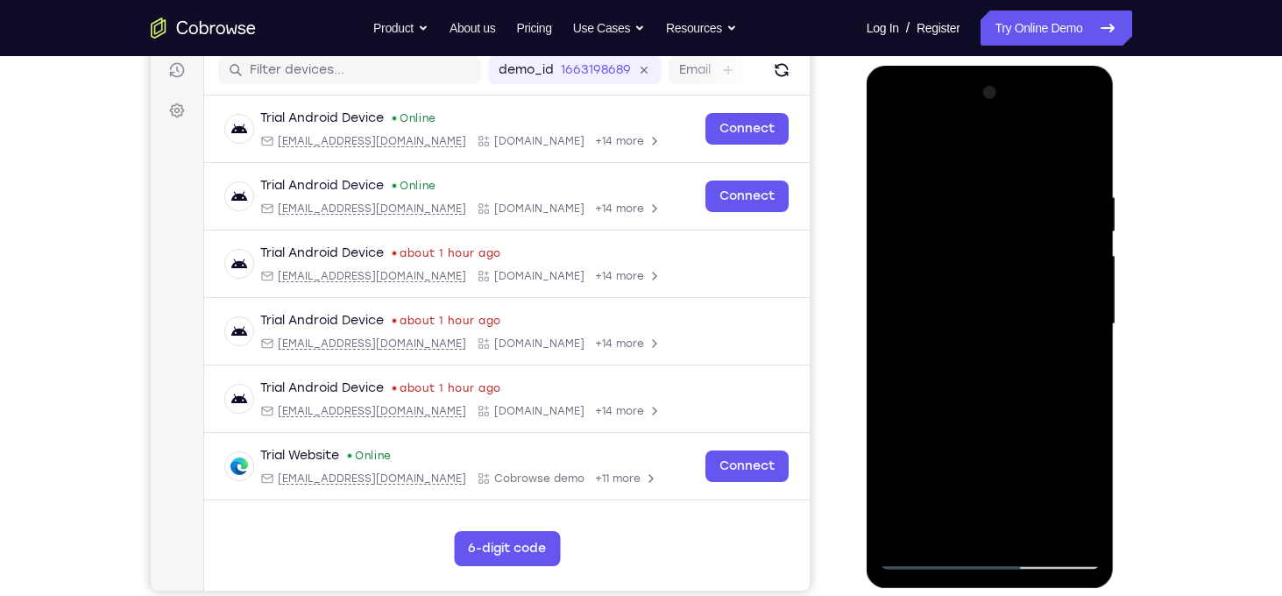
click at [1082, 488] on div at bounding box center [990, 324] width 221 height 491
click at [1091, 490] on div at bounding box center [990, 324] width 221 height 491
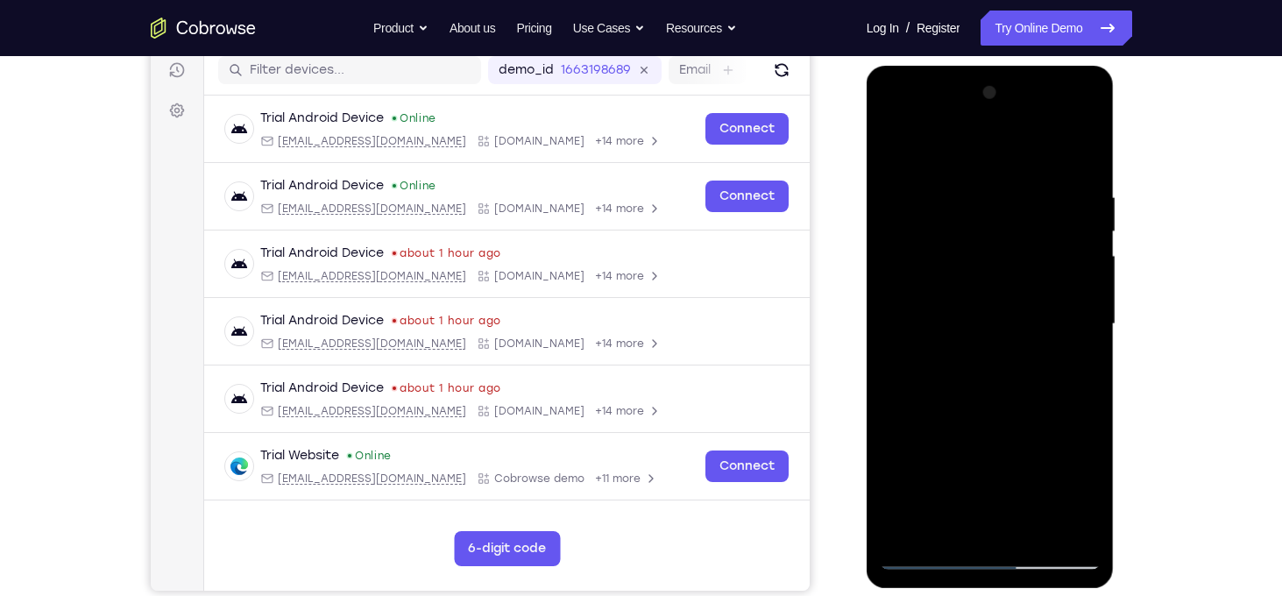
click at [1078, 372] on div at bounding box center [990, 324] width 221 height 491
click at [901, 150] on div at bounding box center [990, 324] width 221 height 491
click at [971, 352] on div at bounding box center [990, 324] width 221 height 491
click at [956, 522] on div at bounding box center [990, 324] width 221 height 491
click at [1072, 368] on div at bounding box center [990, 324] width 221 height 491
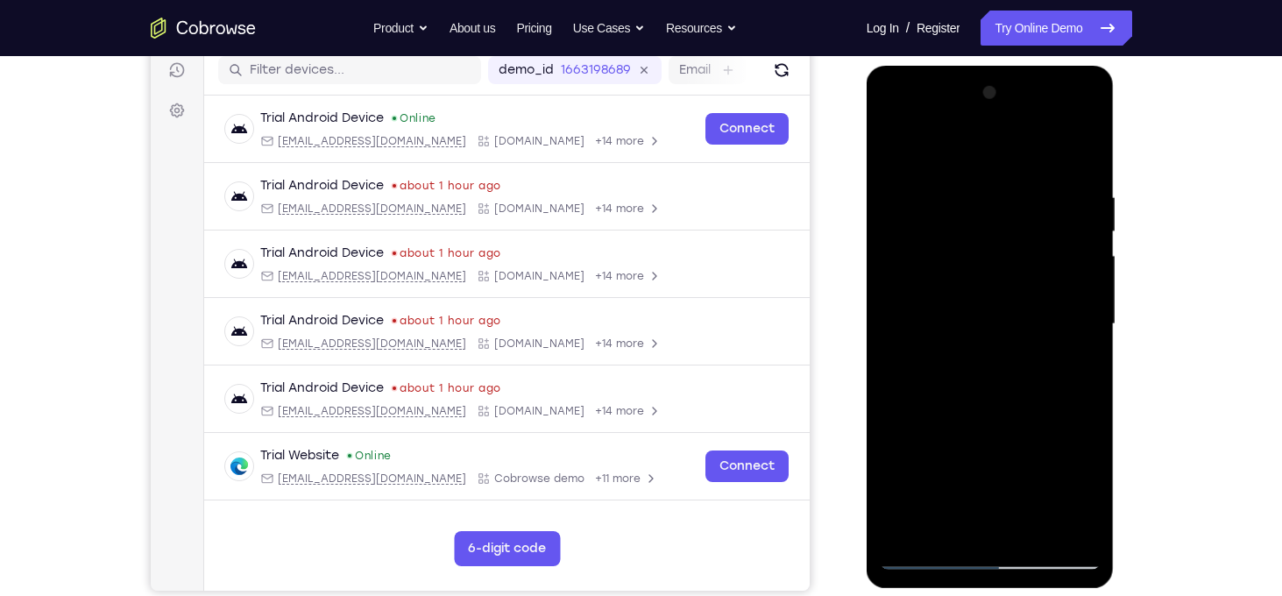
click at [898, 148] on div at bounding box center [990, 324] width 221 height 491
drag, startPoint x: 1051, startPoint y: 262, endPoint x: 1018, endPoint y: 408, distance: 149.3
click at [1018, 408] on div at bounding box center [990, 324] width 221 height 491
click at [1062, 192] on div at bounding box center [990, 324] width 221 height 491
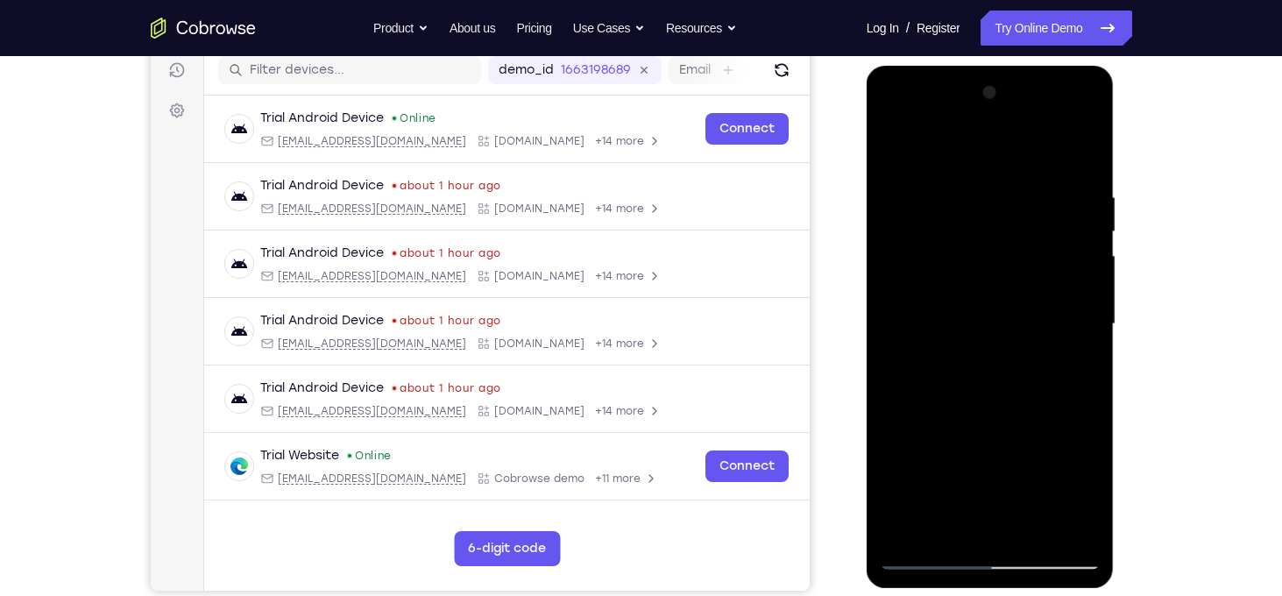
click at [1053, 529] on div at bounding box center [990, 324] width 221 height 491
click at [1056, 302] on div at bounding box center [990, 324] width 221 height 491
click at [1086, 154] on div at bounding box center [990, 324] width 221 height 491
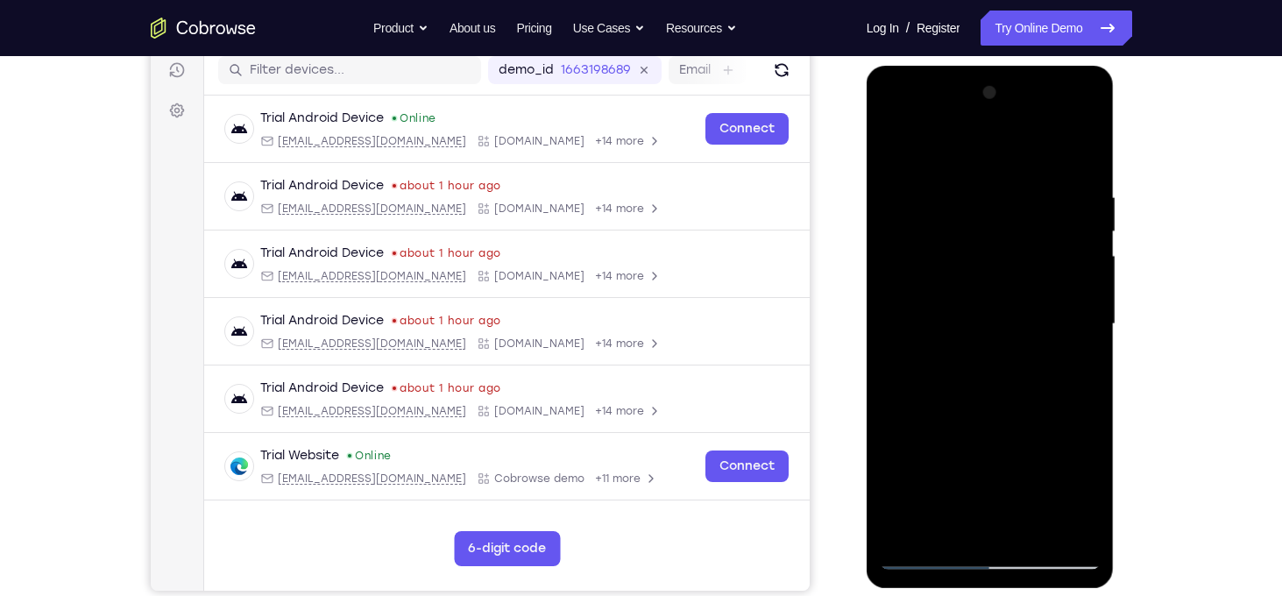
click at [953, 529] on div at bounding box center [990, 324] width 221 height 491
click at [1032, 526] on div at bounding box center [990, 324] width 221 height 491
click at [905, 138] on div at bounding box center [990, 324] width 221 height 491
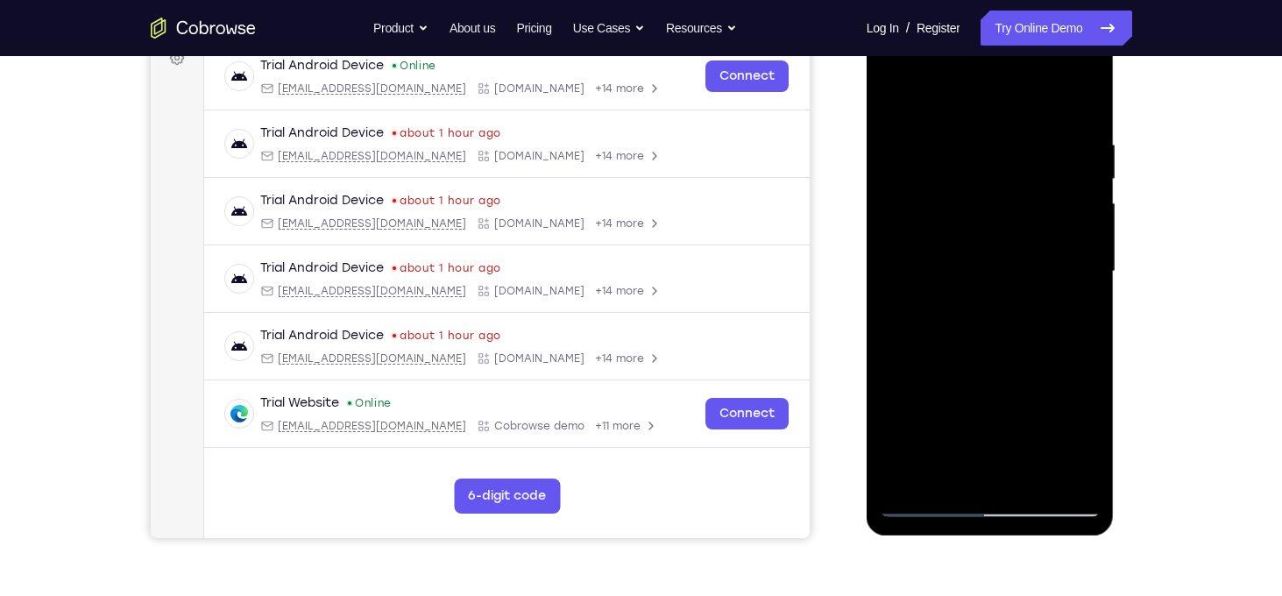
scroll to position [277, 0]
click at [947, 480] on div at bounding box center [990, 271] width 221 height 491
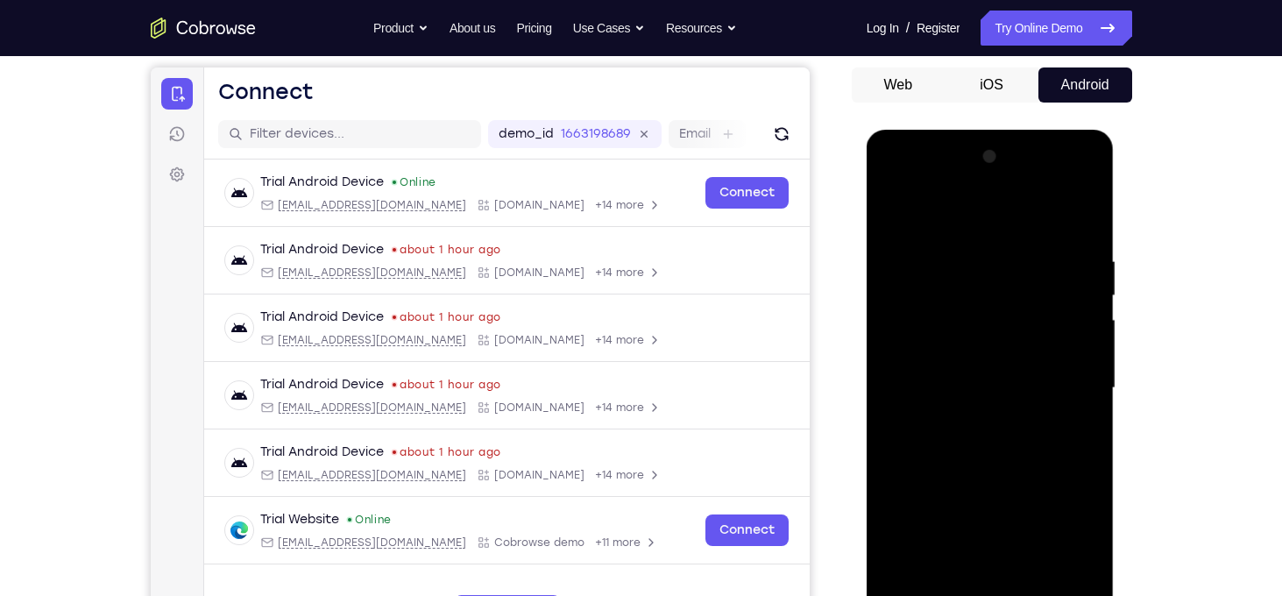
scroll to position [134, 0]
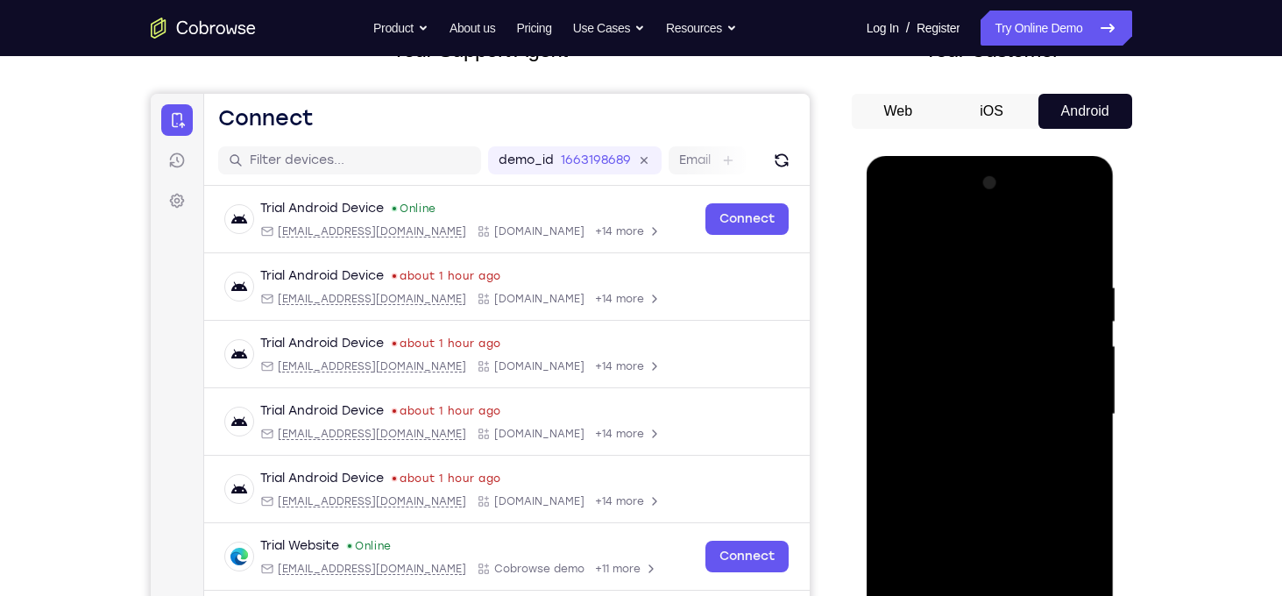
click at [1010, 256] on div at bounding box center [990, 414] width 221 height 491
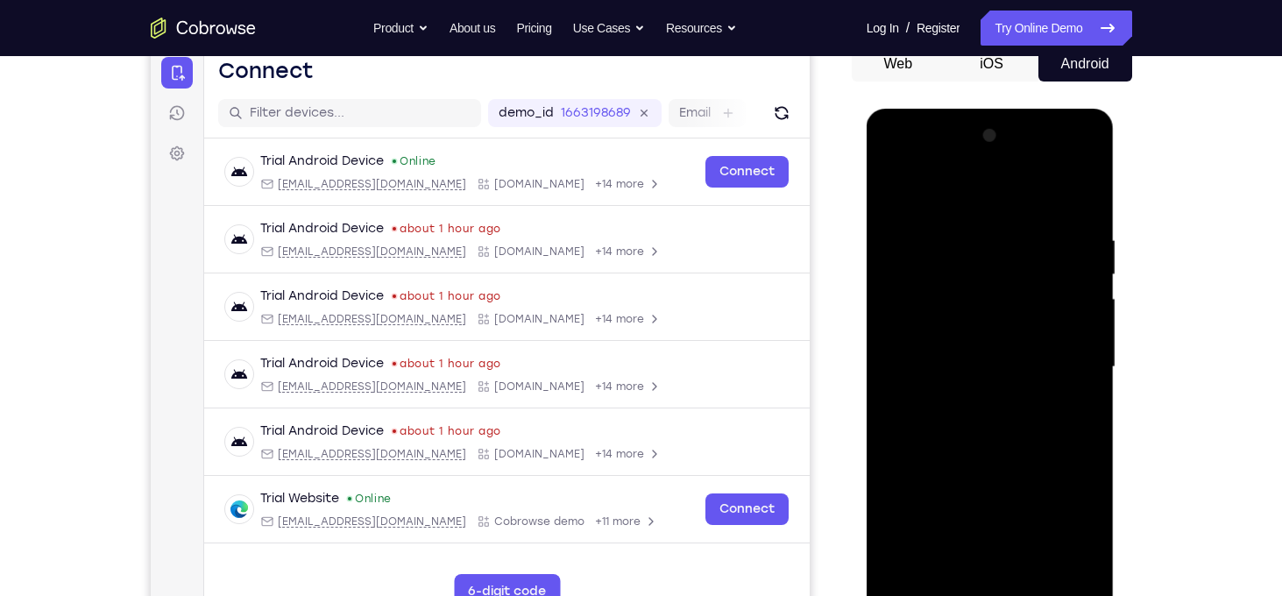
scroll to position [182, 0]
click at [944, 218] on div at bounding box center [990, 366] width 221 height 491
click at [895, 185] on div at bounding box center [990, 366] width 221 height 491
click at [1073, 386] on div at bounding box center [990, 366] width 221 height 491
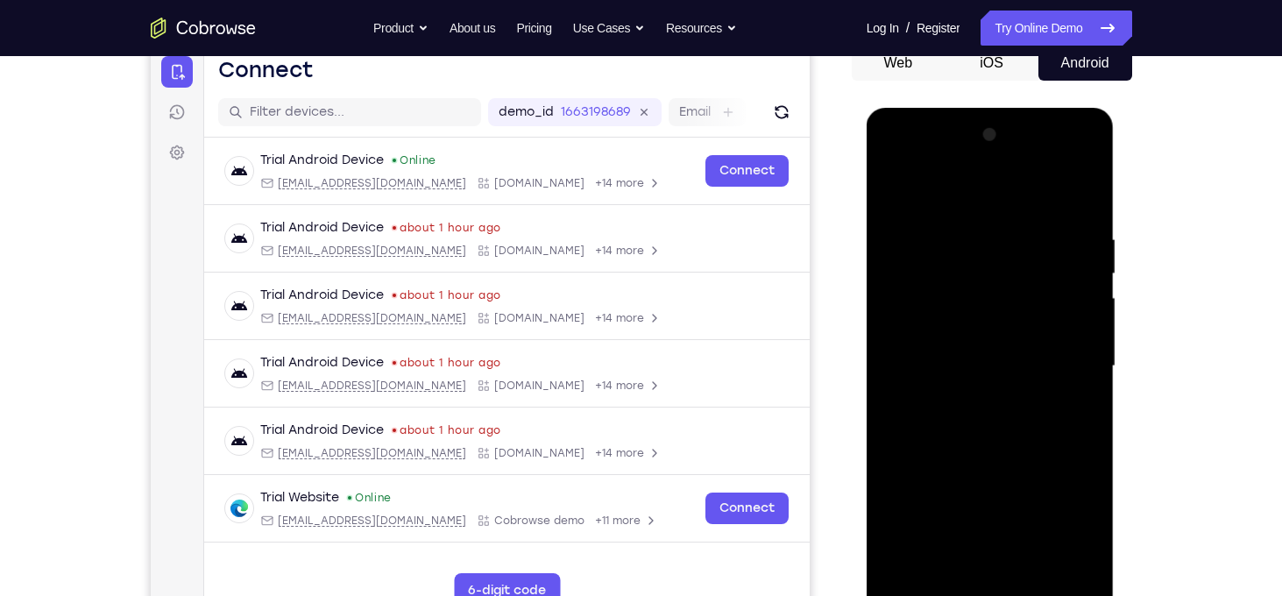
click at [943, 209] on div at bounding box center [990, 366] width 221 height 491
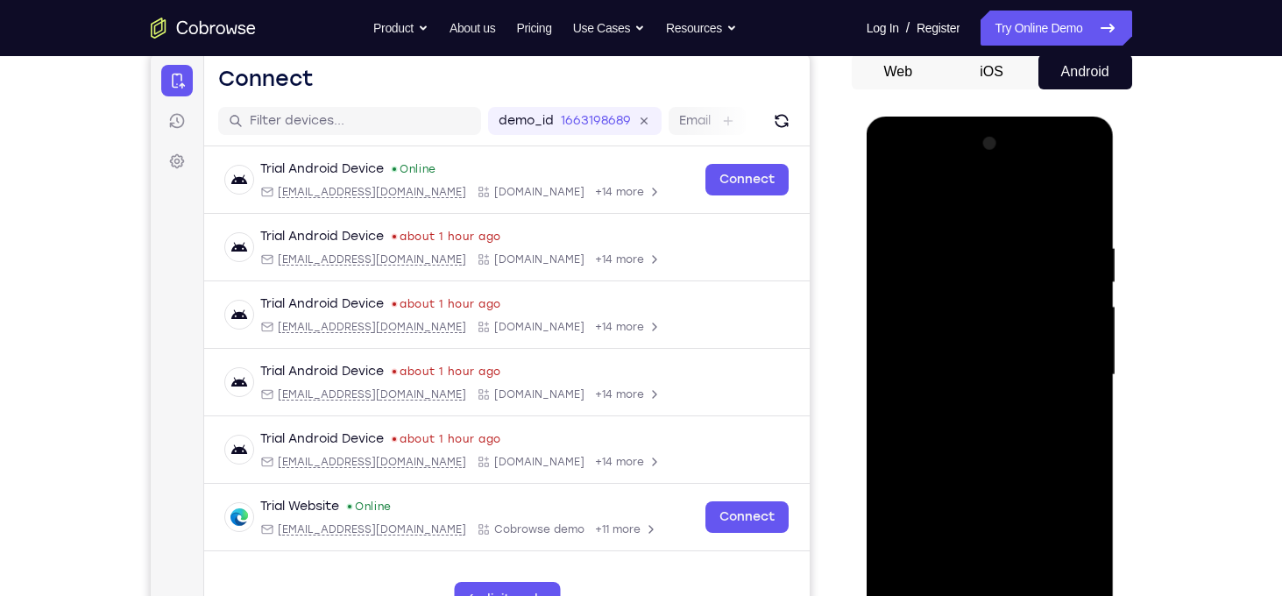
scroll to position [270, 0]
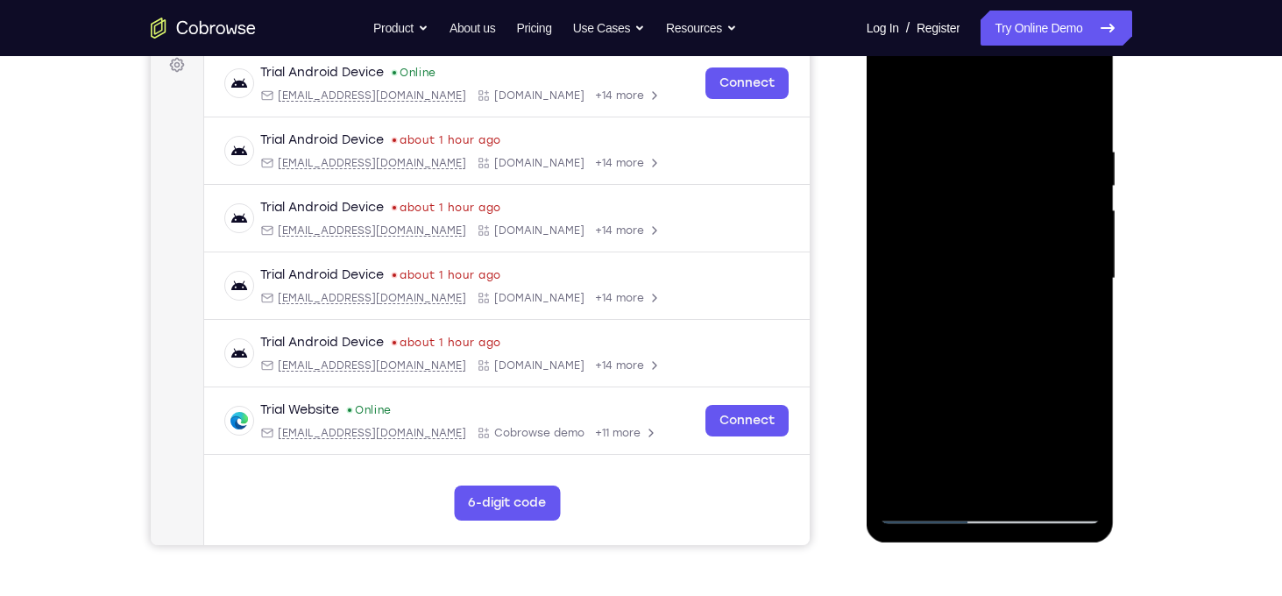
drag, startPoint x: 955, startPoint y: 399, endPoint x: 961, endPoint y: 500, distance: 100.9
click at [961, 500] on div at bounding box center [990, 278] width 221 height 491
click at [965, 167] on div at bounding box center [990, 278] width 221 height 491
click at [922, 486] on div at bounding box center [990, 278] width 221 height 491
click at [942, 484] on div at bounding box center [990, 278] width 221 height 491
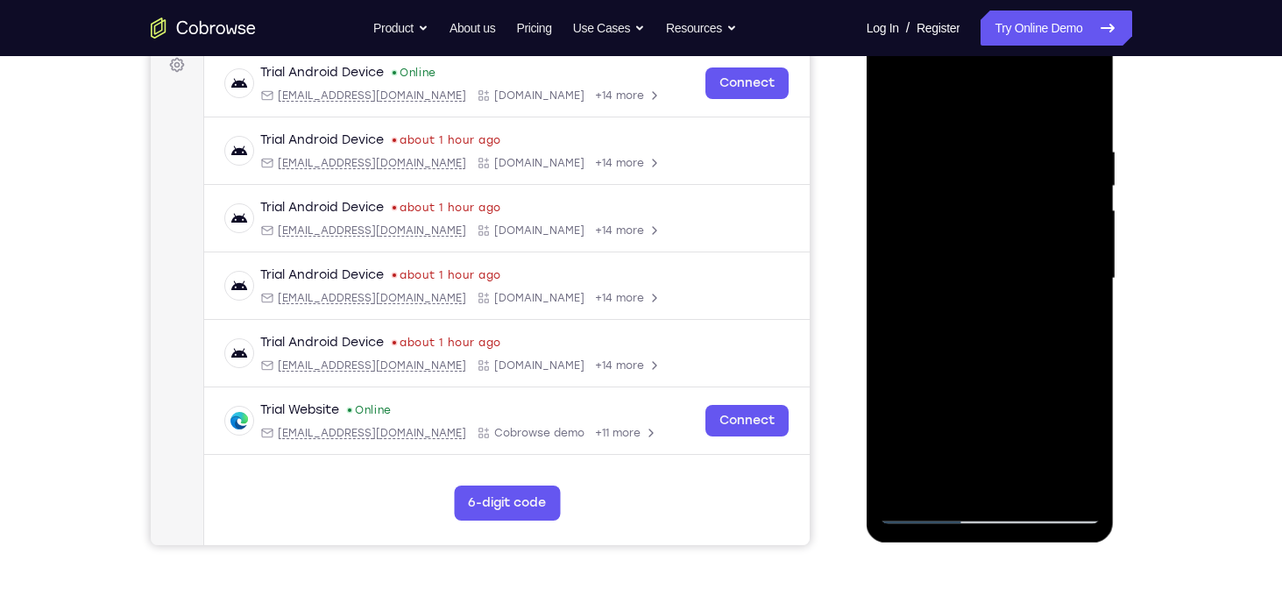
click at [984, 110] on div at bounding box center [990, 278] width 221 height 491
click at [981, 155] on div at bounding box center [990, 278] width 221 height 491
click at [989, 202] on div at bounding box center [990, 278] width 221 height 491
click at [1039, 496] on div at bounding box center [990, 278] width 221 height 491
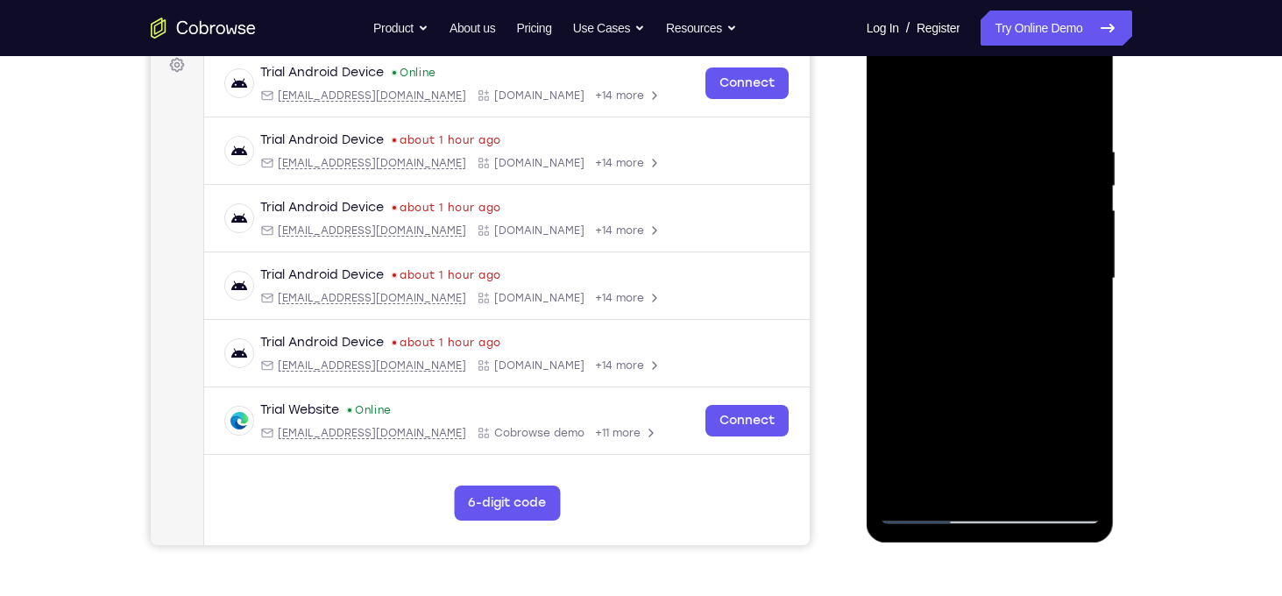
click at [986, 219] on div at bounding box center [990, 278] width 221 height 491
click at [952, 474] on div at bounding box center [990, 278] width 221 height 491
click at [1076, 451] on div at bounding box center [990, 278] width 221 height 491
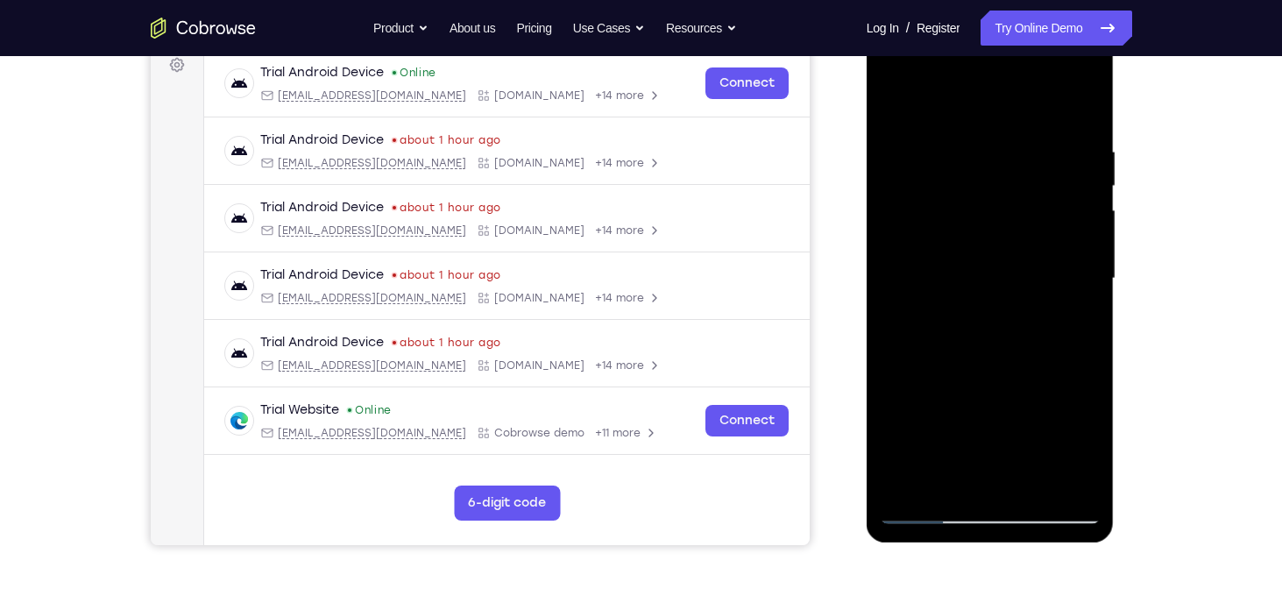
click at [1076, 451] on div at bounding box center [990, 278] width 221 height 491
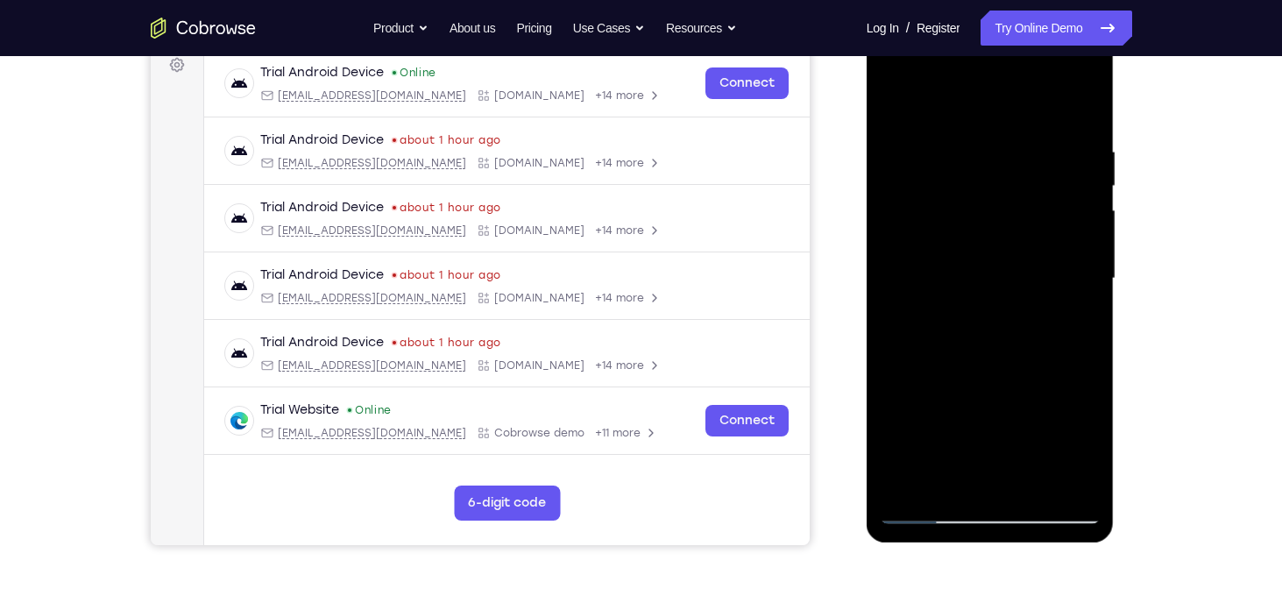
click at [1068, 323] on div at bounding box center [990, 278] width 221 height 491
click at [1082, 451] on div at bounding box center [990, 278] width 221 height 491
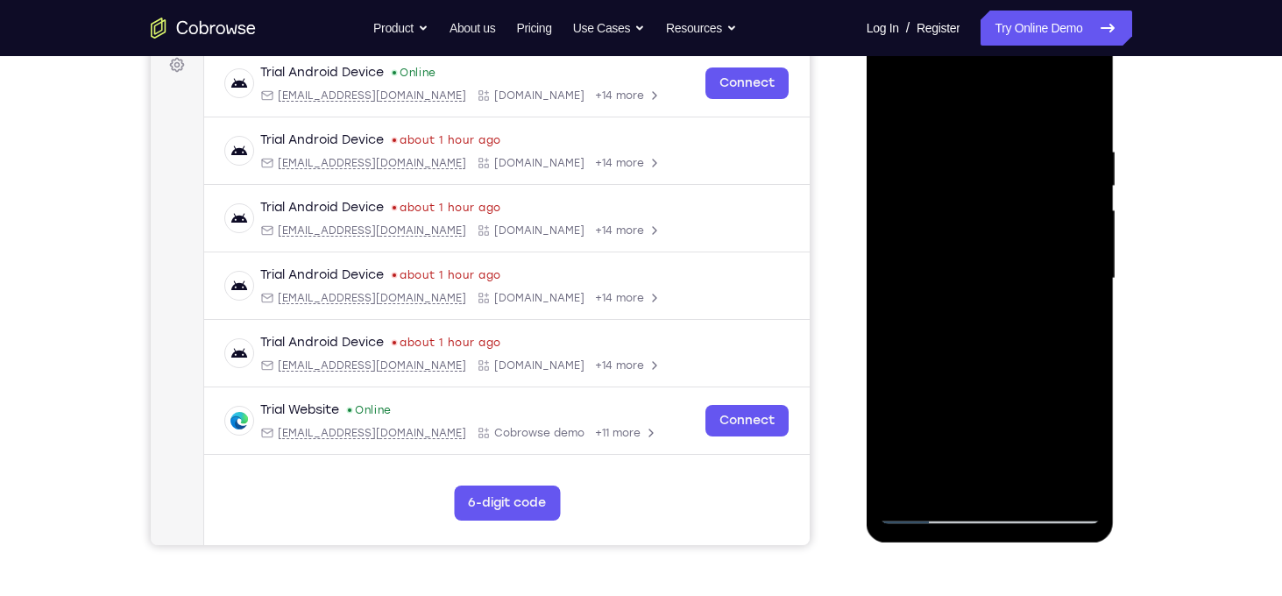
click at [1086, 451] on div at bounding box center [990, 278] width 221 height 491
click at [1071, 326] on div at bounding box center [990, 278] width 221 height 491
click at [896, 109] on div at bounding box center [990, 278] width 221 height 491
click at [1040, 478] on div at bounding box center [990, 278] width 221 height 491
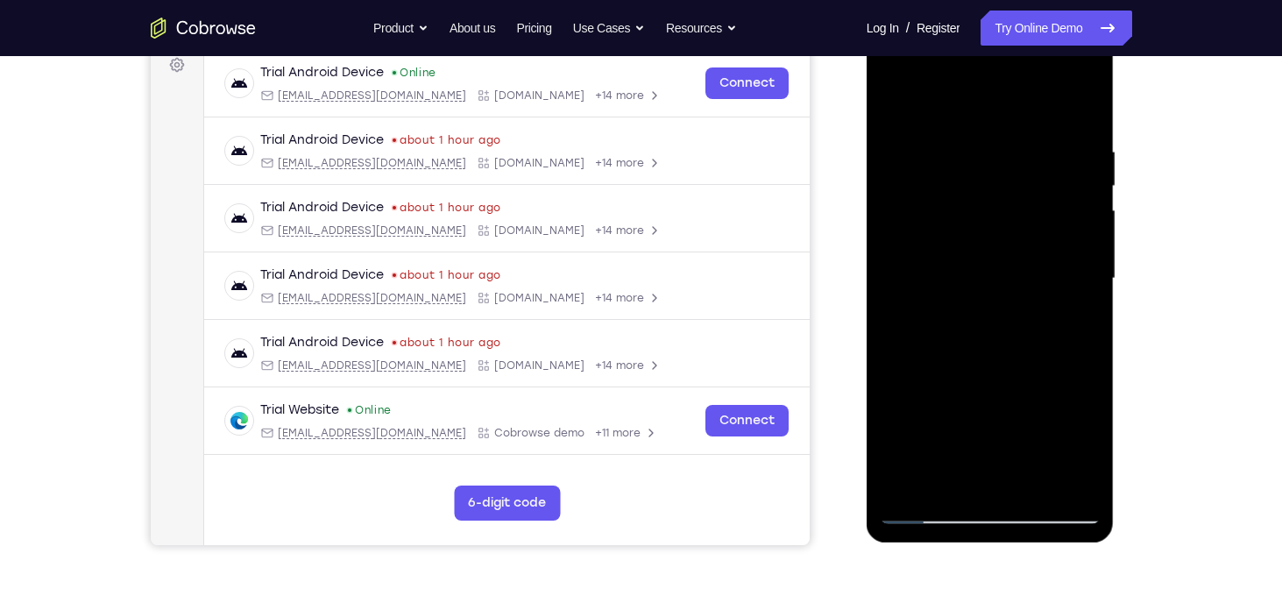
click at [1004, 460] on div at bounding box center [990, 278] width 221 height 491
click at [962, 479] on div at bounding box center [990, 278] width 221 height 491
click at [1076, 451] on div at bounding box center [990, 278] width 221 height 491
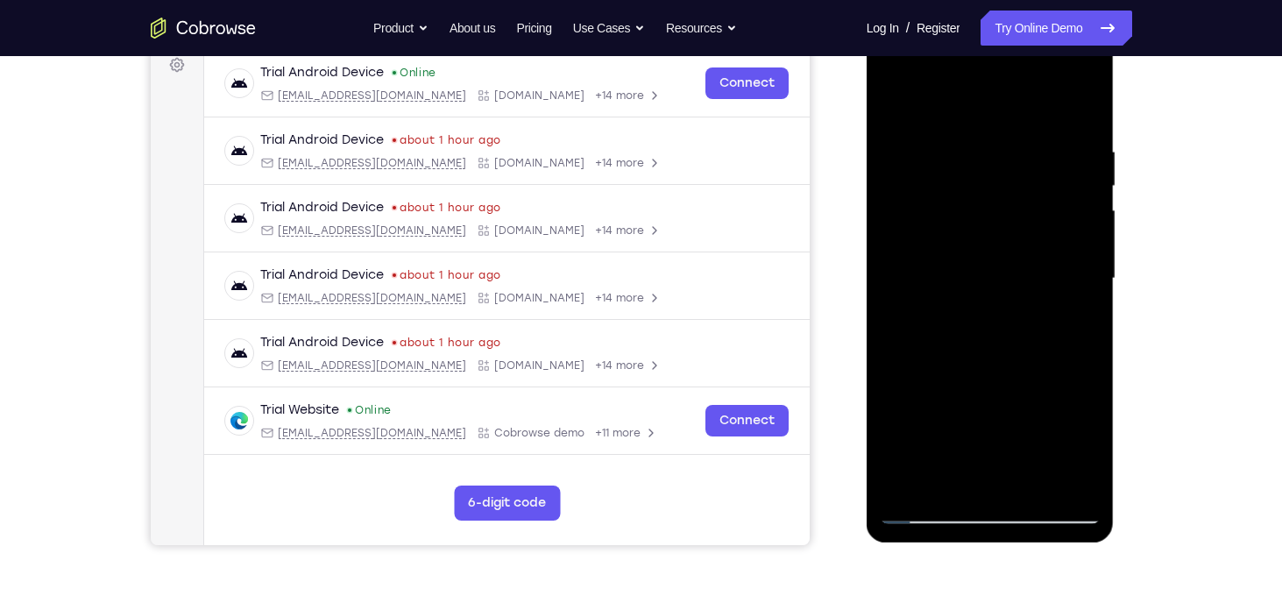
click at [1076, 451] on div at bounding box center [990, 278] width 221 height 491
click at [1091, 451] on div at bounding box center [990, 278] width 221 height 491
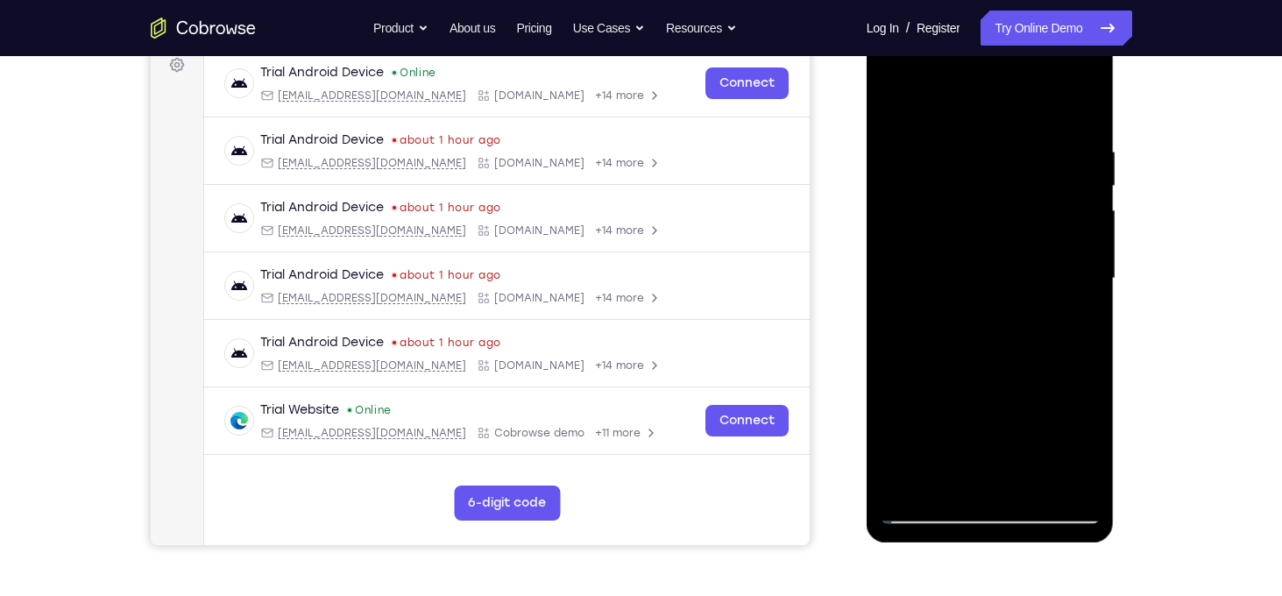
click at [1077, 327] on div at bounding box center [990, 278] width 221 height 491
click at [893, 109] on div at bounding box center [990, 278] width 221 height 491
click at [964, 275] on div at bounding box center [990, 278] width 221 height 491
click at [946, 481] on div at bounding box center [990, 278] width 221 height 491
click at [1075, 323] on div at bounding box center [990, 278] width 221 height 491
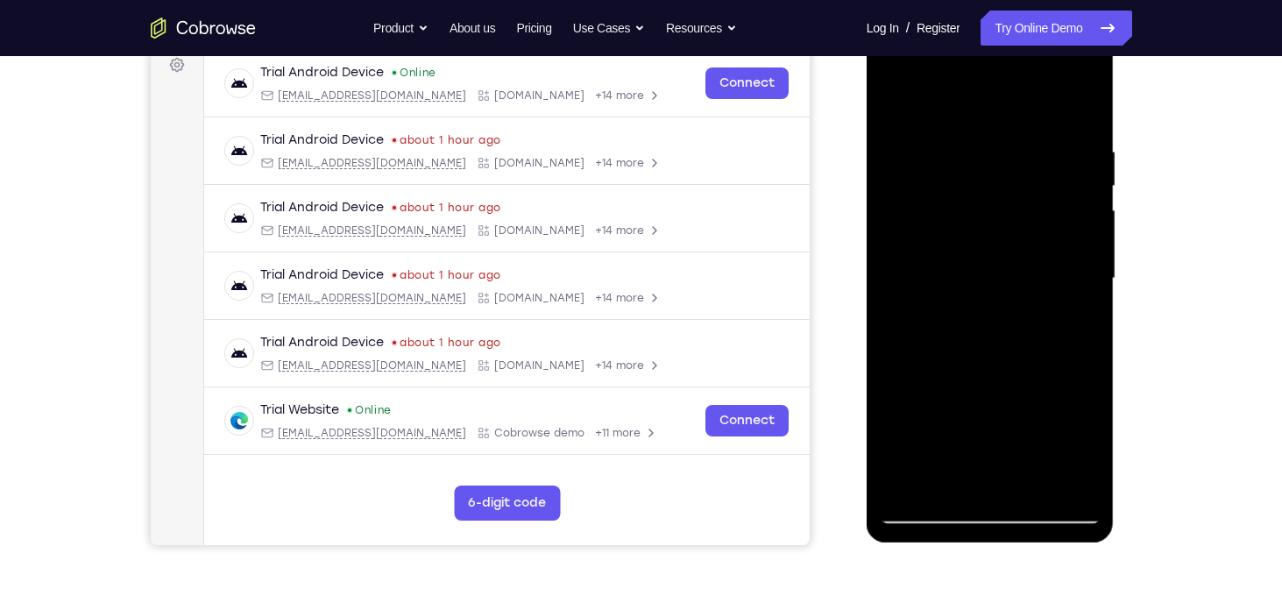
click at [893, 104] on div at bounding box center [990, 278] width 221 height 491
click at [959, 300] on div at bounding box center [990, 278] width 221 height 491
click at [975, 479] on div at bounding box center [990, 278] width 221 height 491
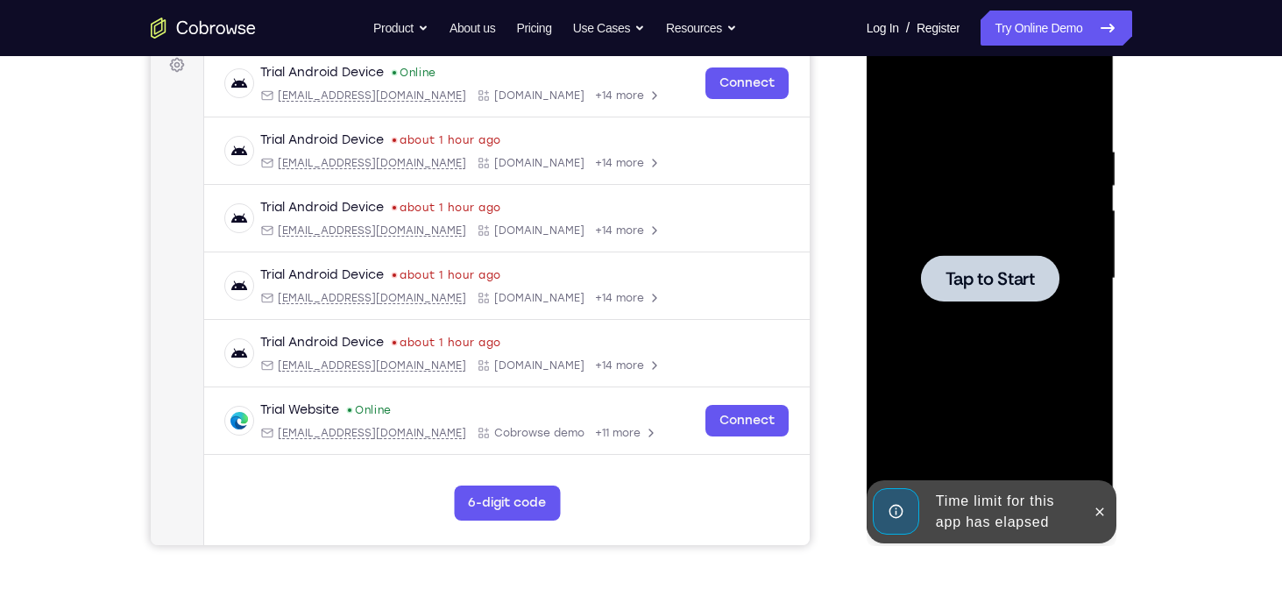
click at [975, 478] on div at bounding box center [990, 278] width 221 height 491
click at [1082, 509] on div "Time limit for this app has elapsed" at bounding box center [1005, 512] width 153 height 56
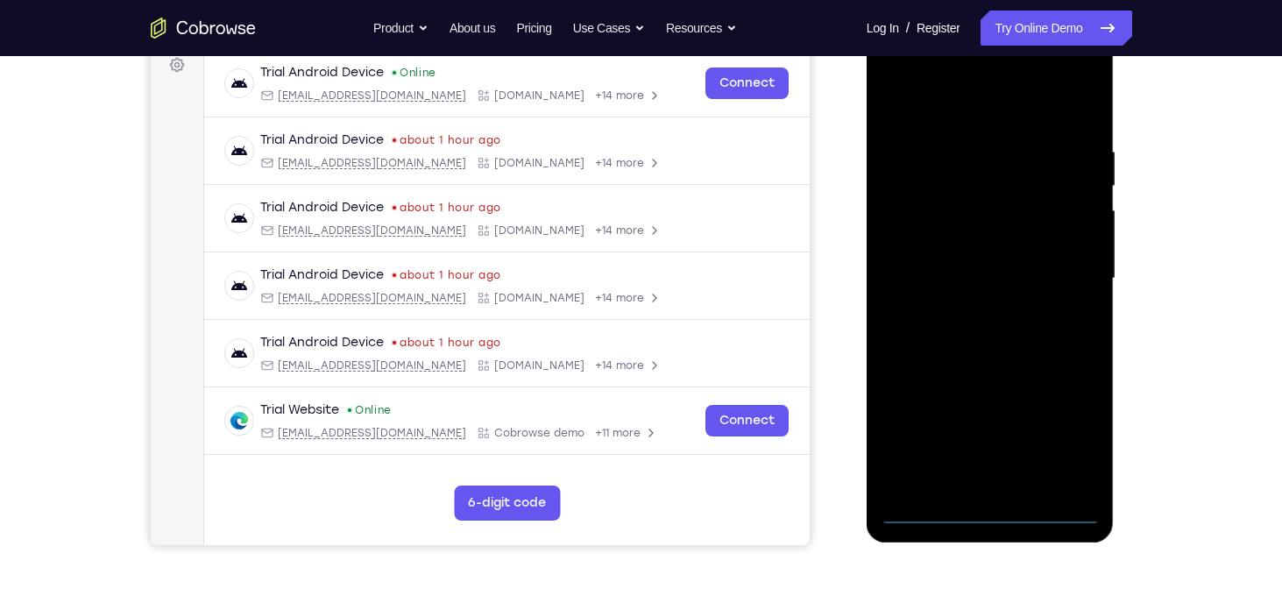
click at [977, 508] on div at bounding box center [990, 278] width 221 height 491
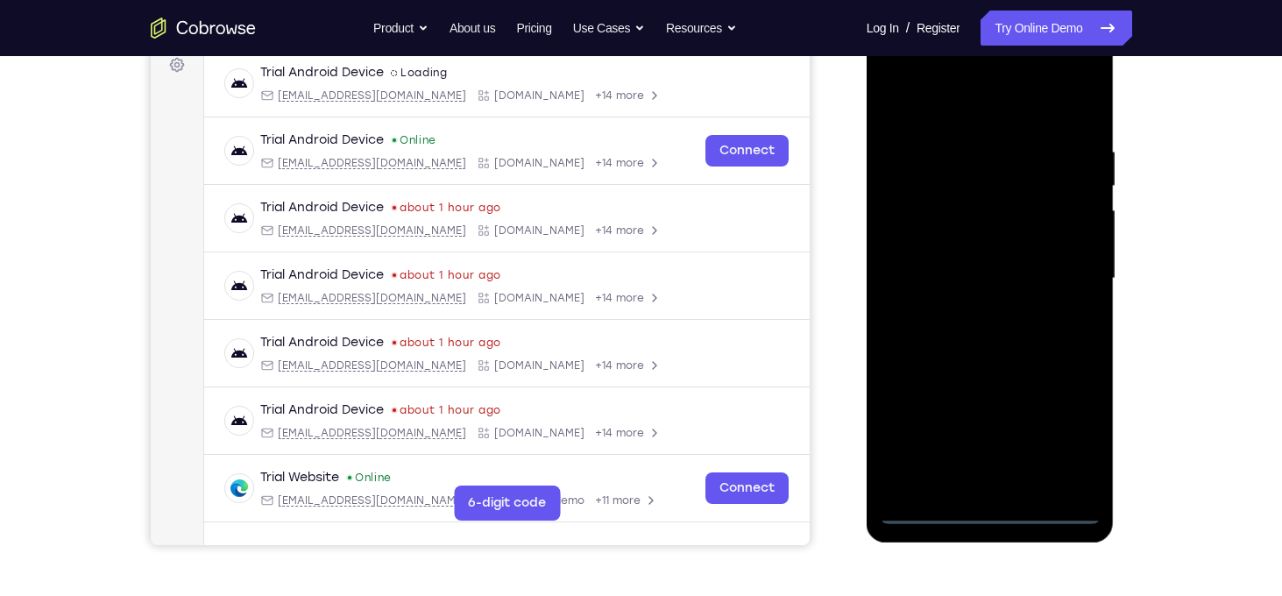
click at [1063, 433] on div at bounding box center [990, 278] width 221 height 491
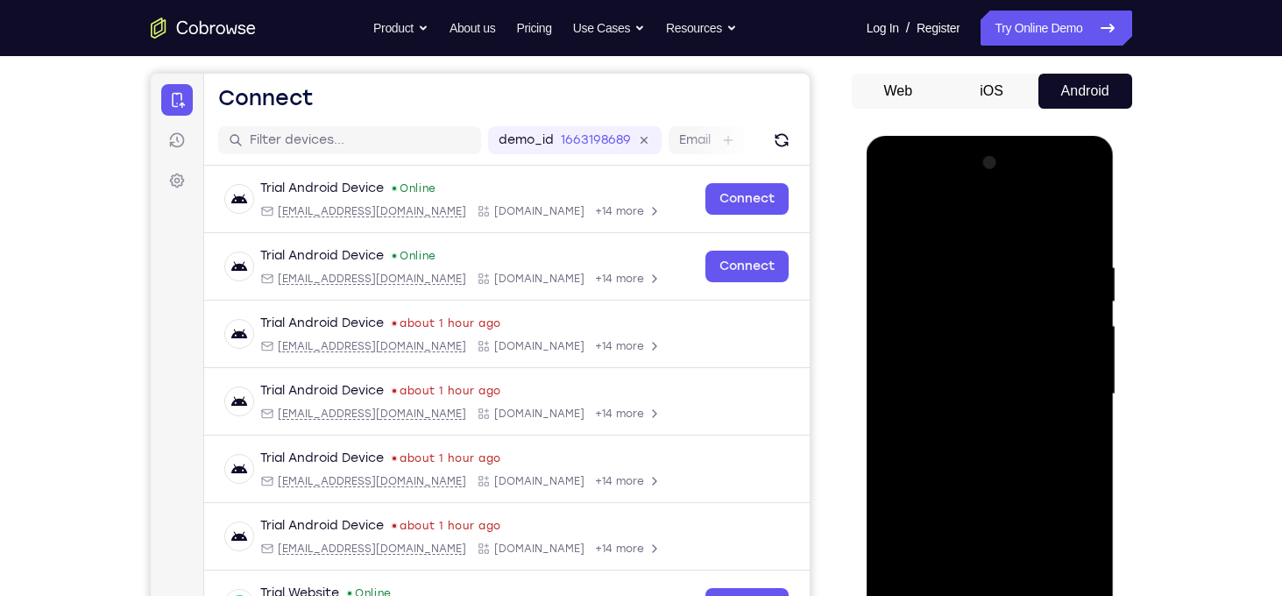
scroll to position [154, 0]
click at [978, 236] on div at bounding box center [990, 394] width 221 height 491
click at [1075, 395] on div at bounding box center [990, 394] width 221 height 491
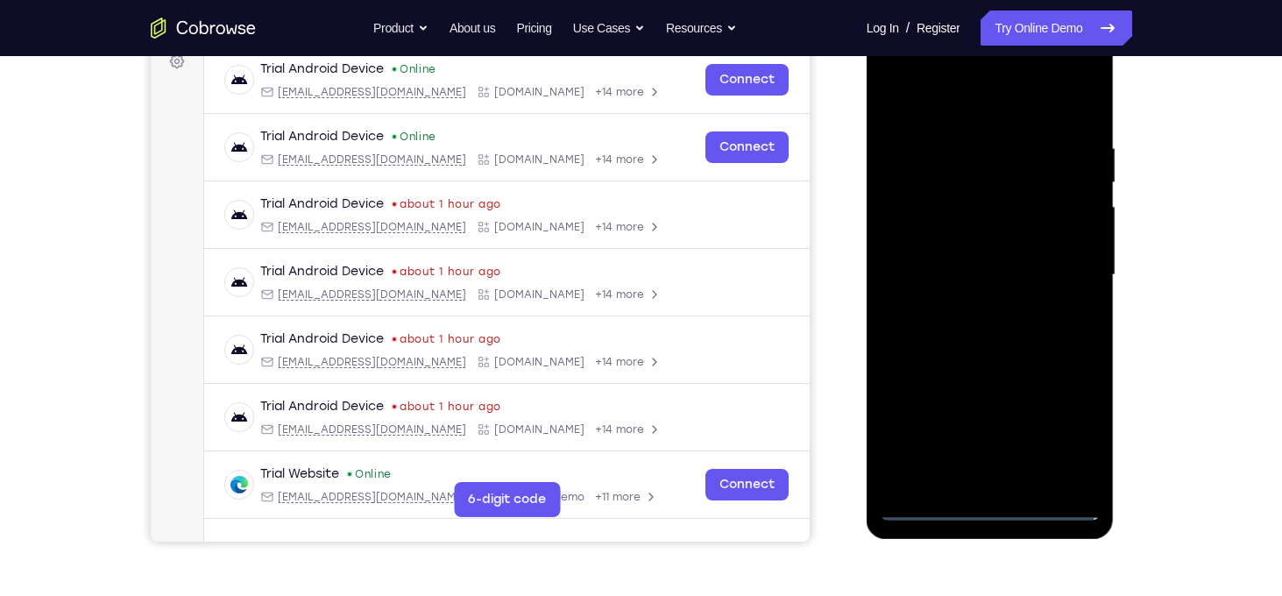
scroll to position [275, 0]
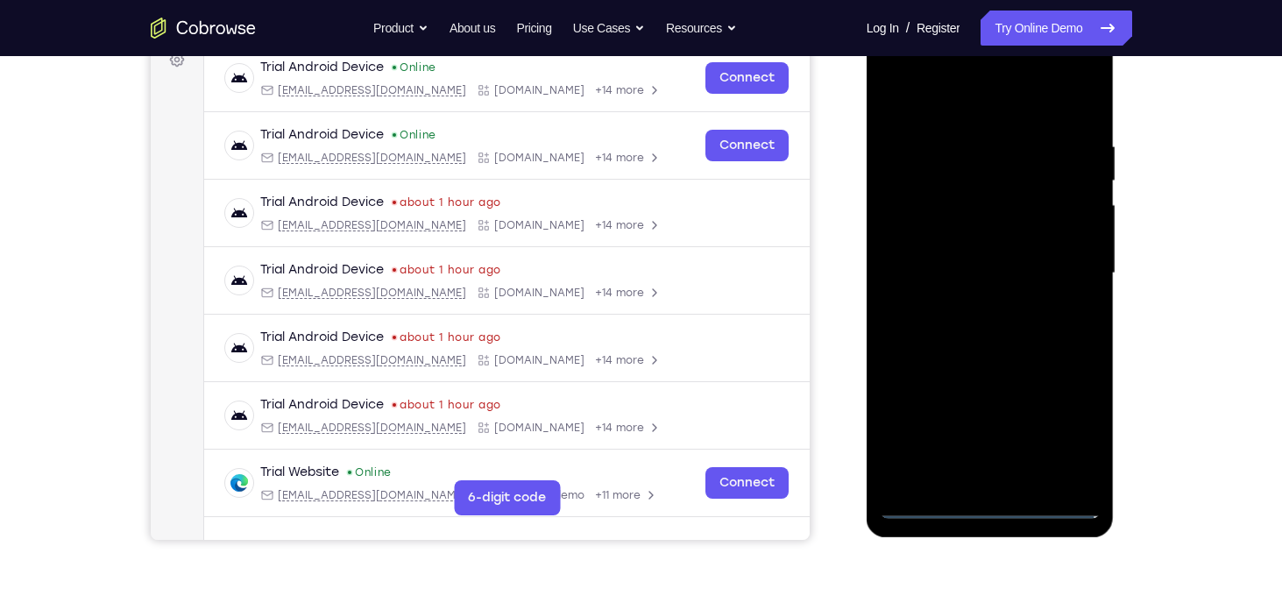
click at [973, 479] on div at bounding box center [990, 273] width 221 height 491
click at [989, 266] on div at bounding box center [990, 273] width 221 height 491
click at [999, 250] on div at bounding box center [990, 273] width 221 height 491
click at [976, 272] on div at bounding box center [990, 273] width 221 height 491
click at [1000, 318] on div at bounding box center [990, 273] width 221 height 491
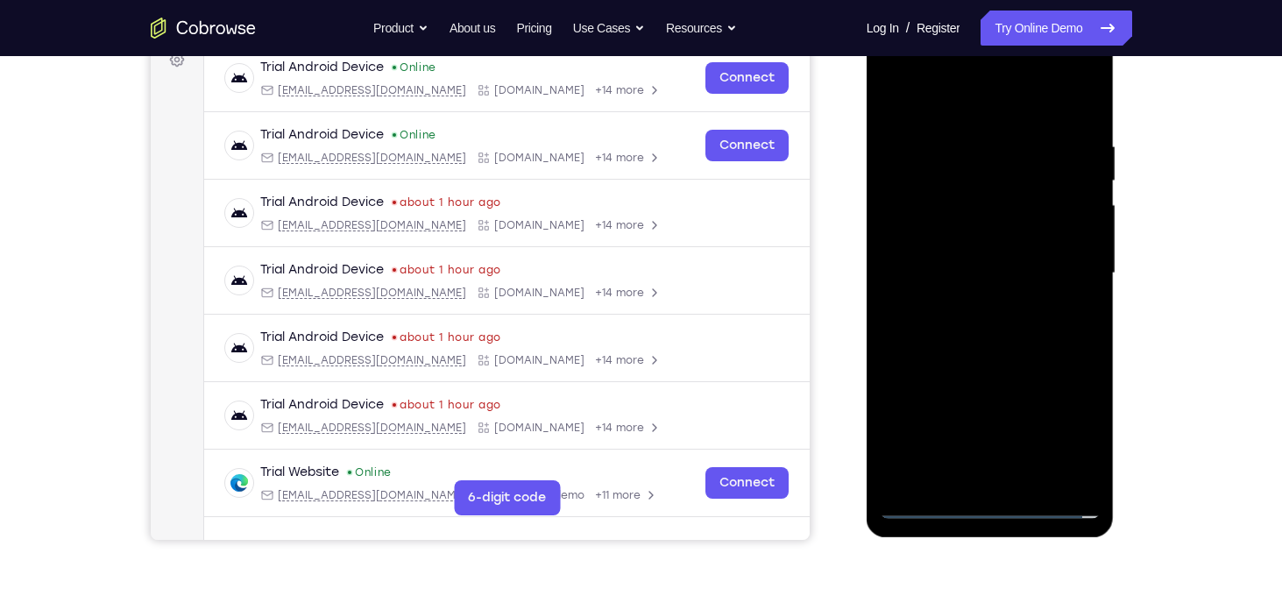
click at [1000, 318] on div at bounding box center [990, 273] width 221 height 491
click at [997, 325] on div at bounding box center [990, 273] width 221 height 491
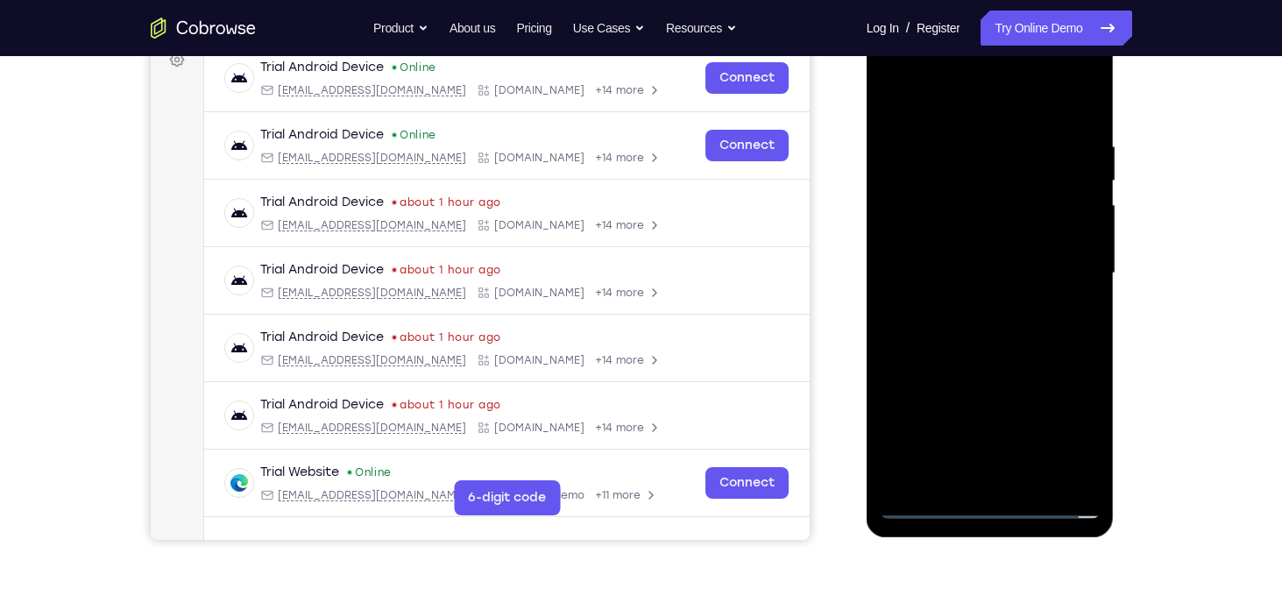
click at [997, 325] on div at bounding box center [990, 273] width 221 height 491
click at [1032, 357] on div at bounding box center [990, 273] width 221 height 491
click at [1081, 95] on div at bounding box center [990, 273] width 221 height 491
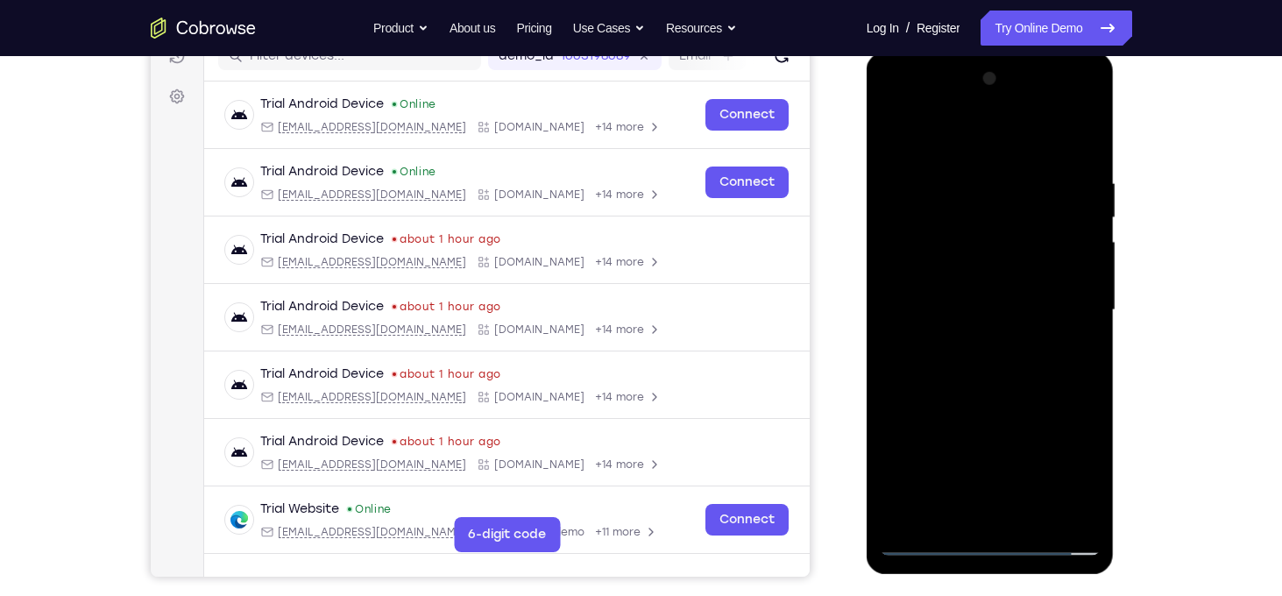
scroll to position [236, 0]
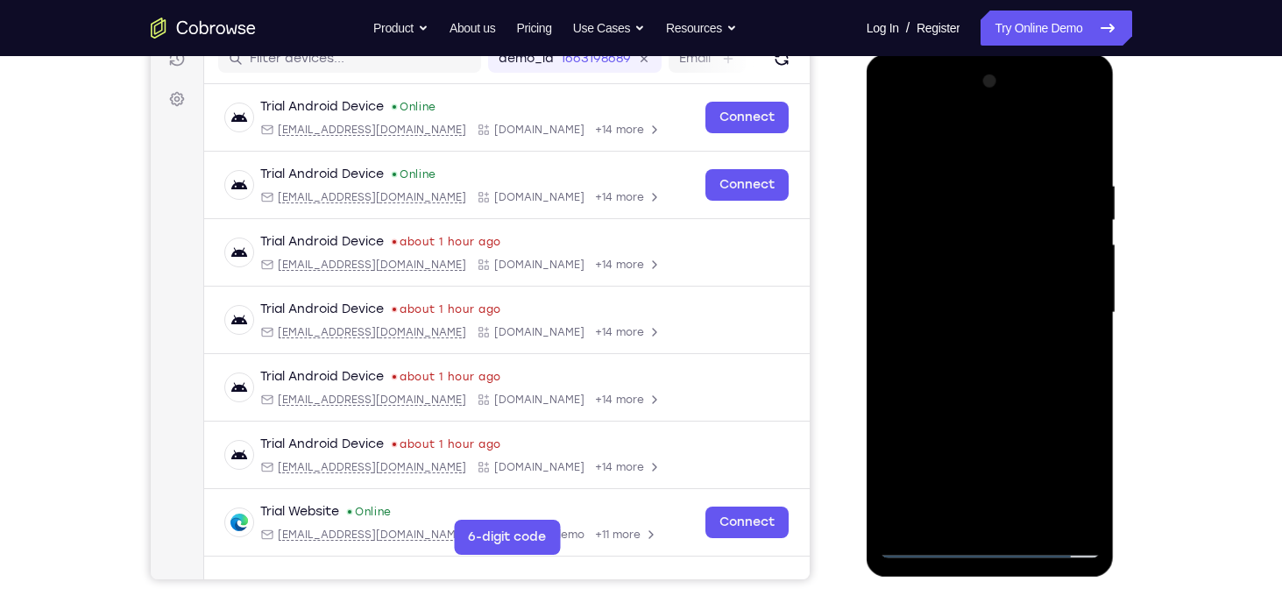
click at [1007, 173] on div at bounding box center [990, 312] width 221 height 491
click at [901, 137] on div at bounding box center [990, 312] width 221 height 491
click at [915, 514] on div at bounding box center [990, 312] width 221 height 491
click at [1083, 119] on div at bounding box center [990, 312] width 221 height 491
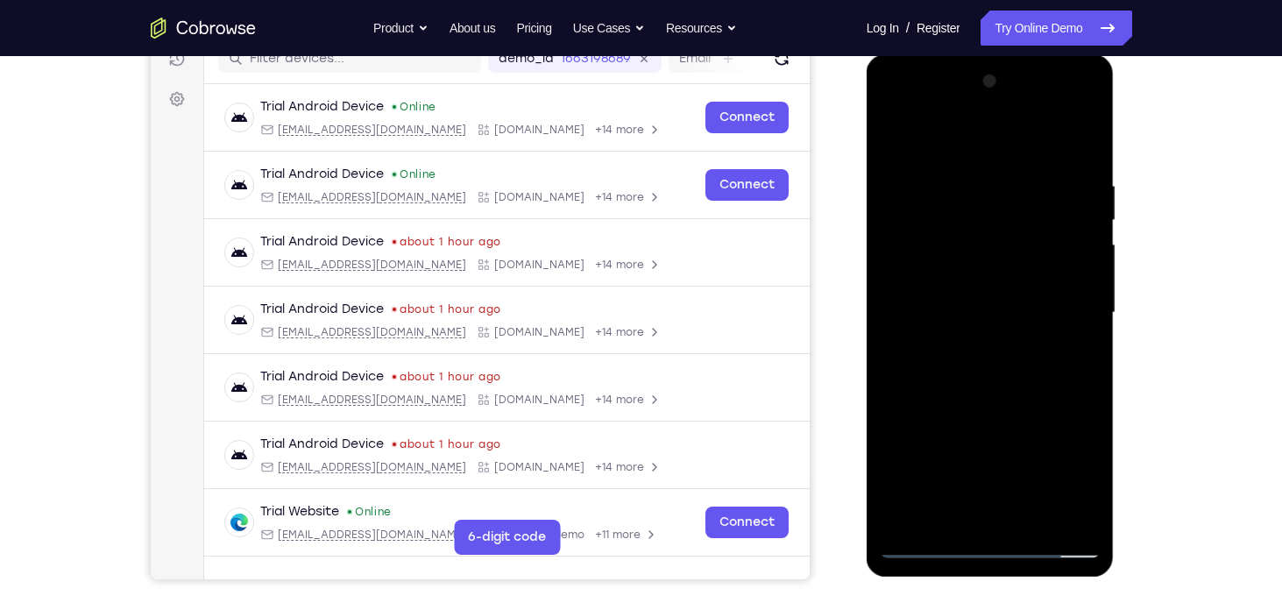
click at [1090, 139] on div at bounding box center [990, 312] width 221 height 491
click at [1093, 140] on div at bounding box center [990, 312] width 221 height 491
click at [1091, 138] on div at bounding box center [990, 312] width 221 height 491
click at [1091, 137] on div at bounding box center [990, 312] width 221 height 491
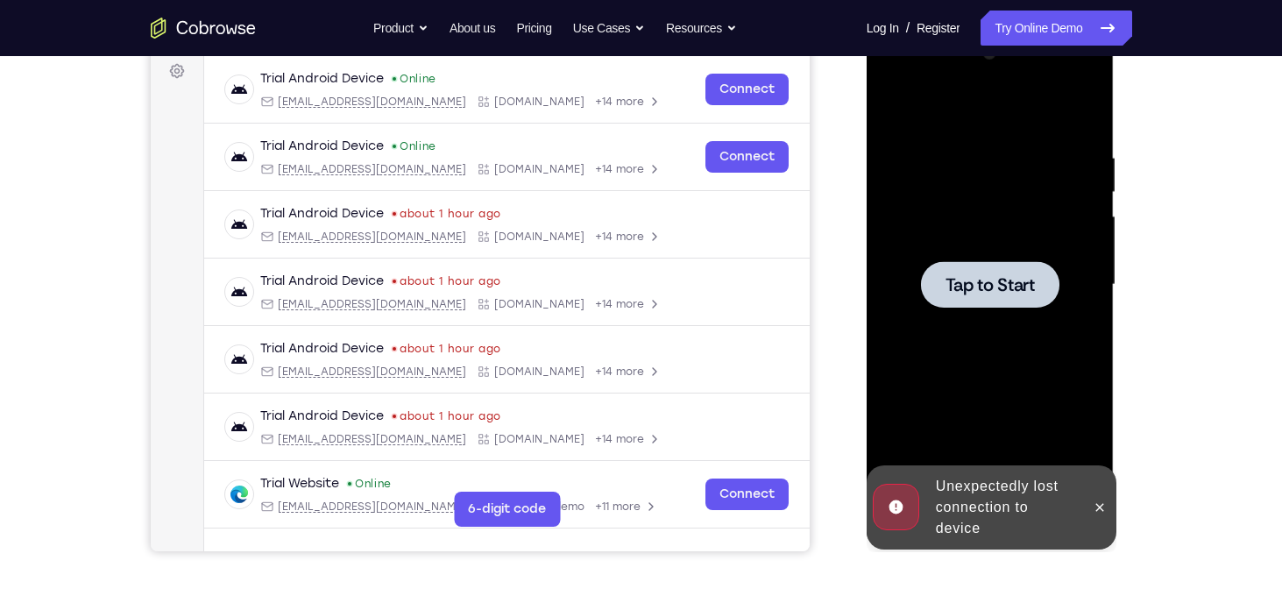
click at [1036, 382] on div at bounding box center [990, 284] width 221 height 491
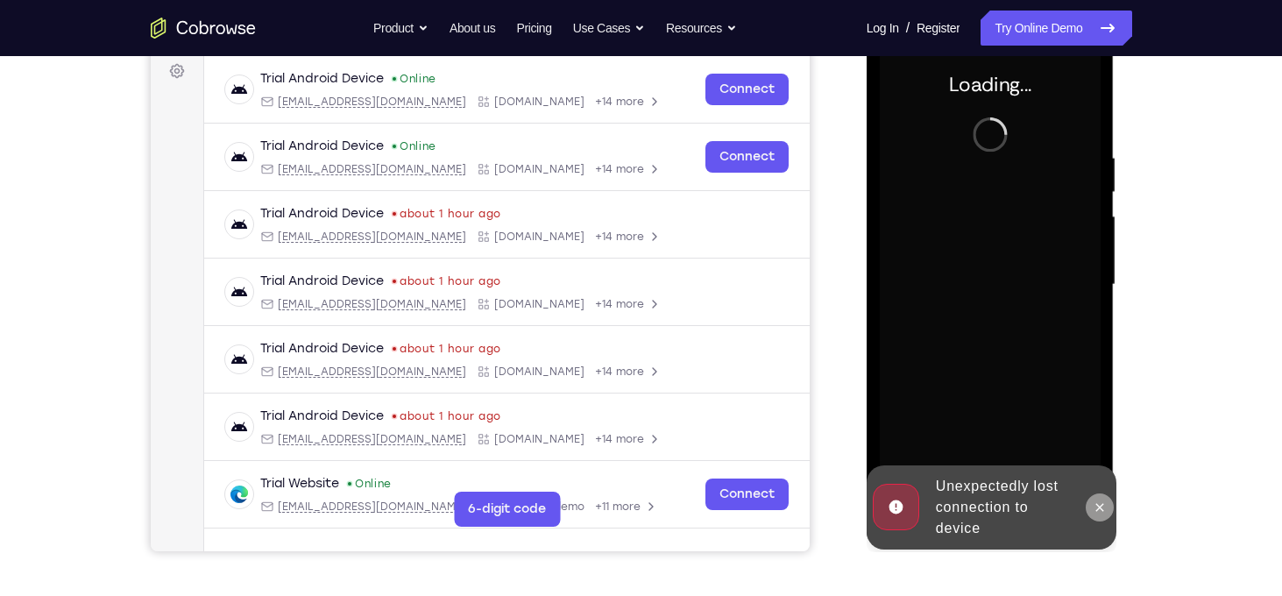
click at [1096, 510] on icon at bounding box center [1100, 507] width 8 height 8
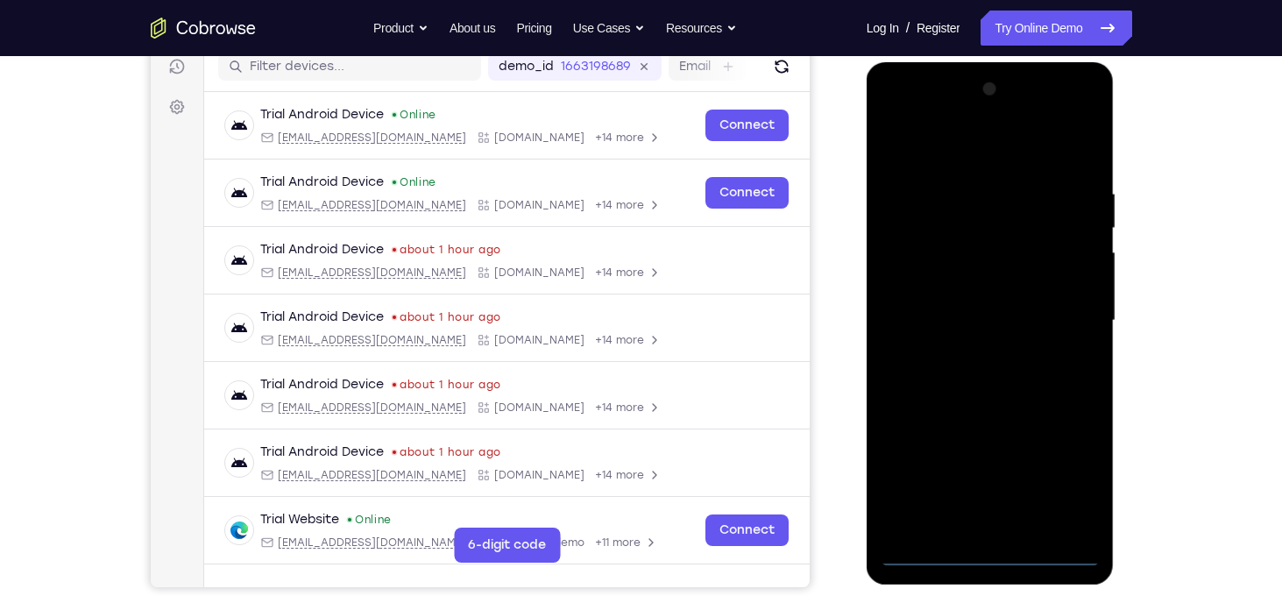
scroll to position [290, 0]
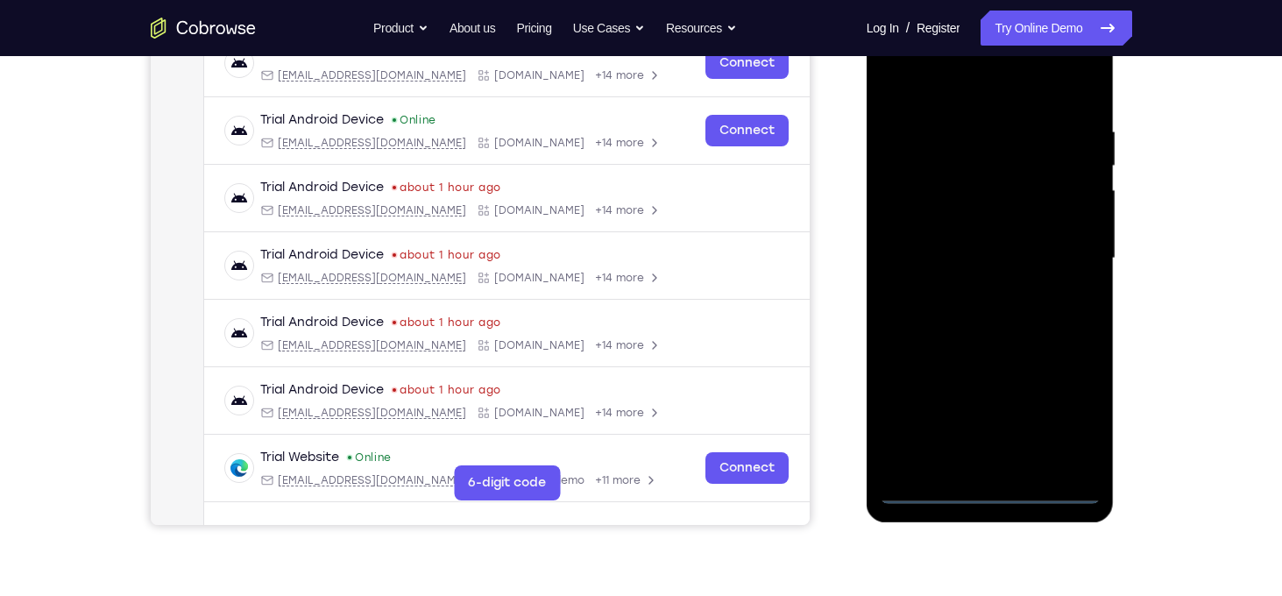
click at [997, 490] on div at bounding box center [990, 258] width 221 height 491
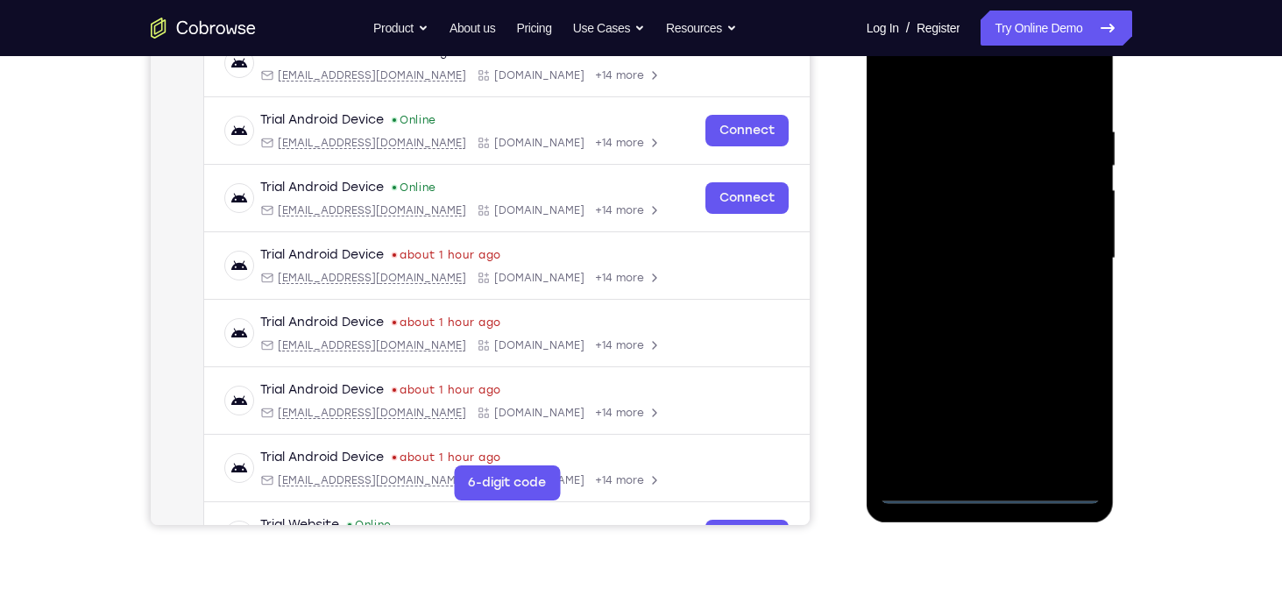
click at [990, 493] on div at bounding box center [990, 258] width 221 height 491
click at [1059, 420] on div at bounding box center [990, 258] width 221 height 491
click at [1059, 415] on div at bounding box center [990, 258] width 221 height 491
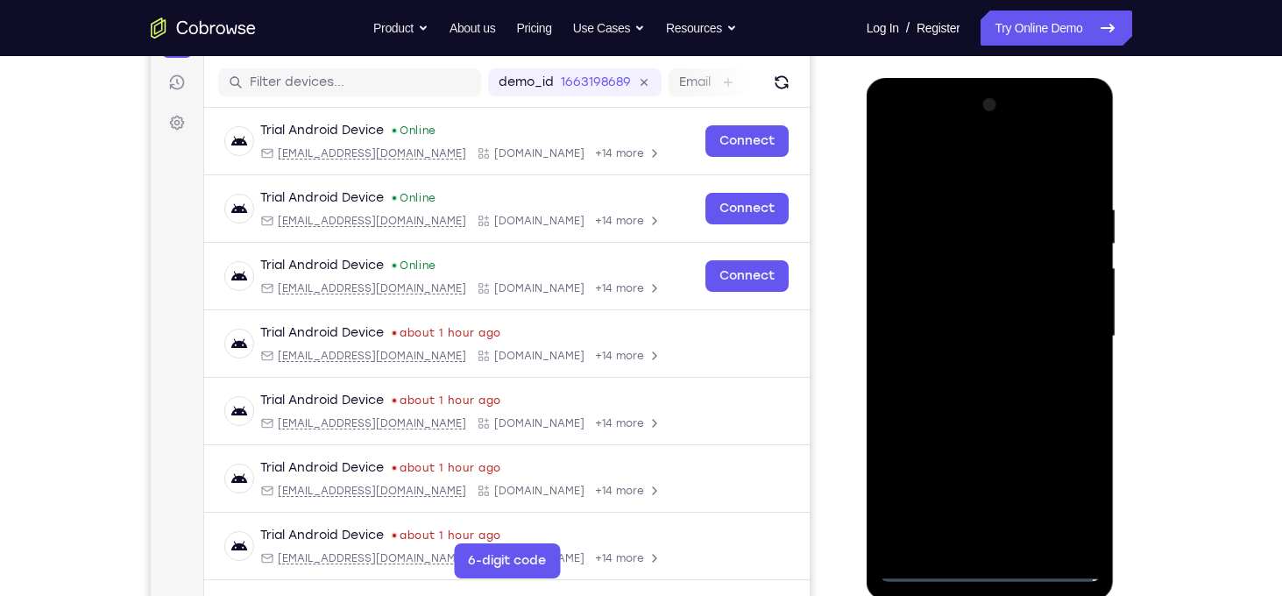
scroll to position [209, 0]
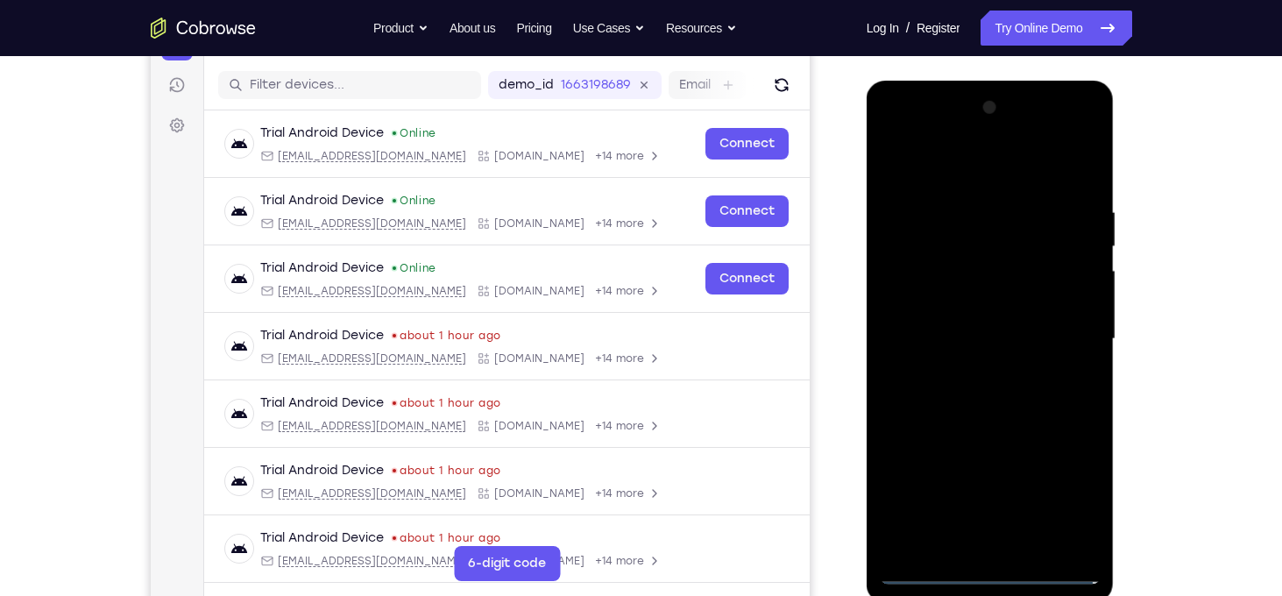
click at [998, 173] on div at bounding box center [990, 339] width 221 height 491
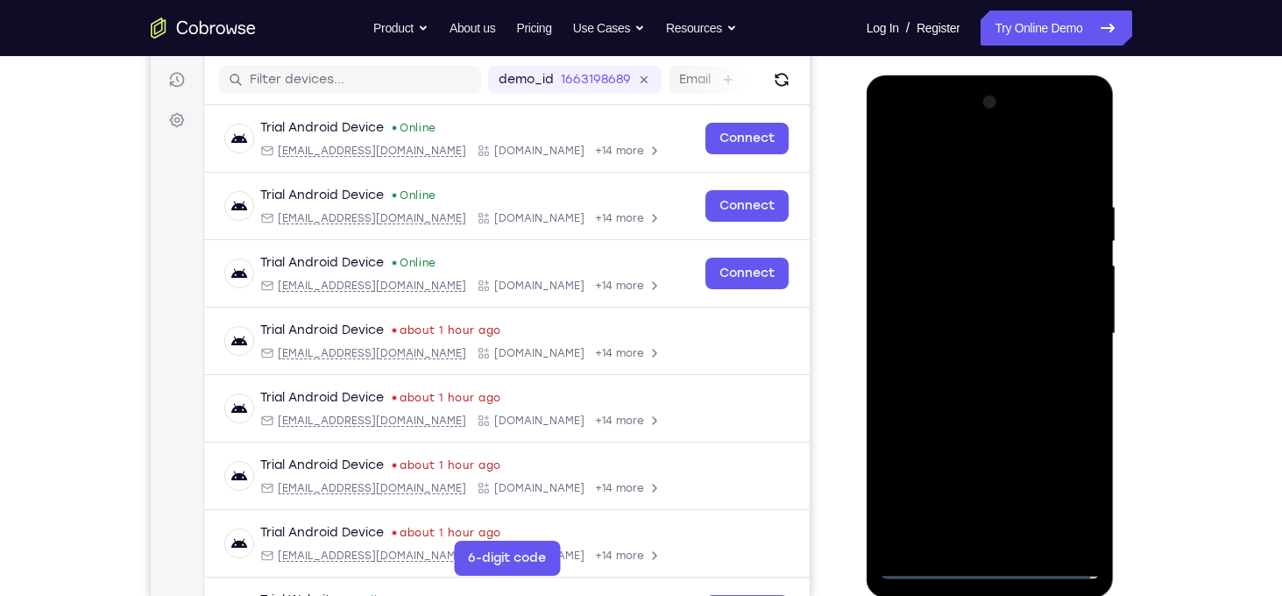
click at [1060, 329] on div at bounding box center [990, 334] width 221 height 491
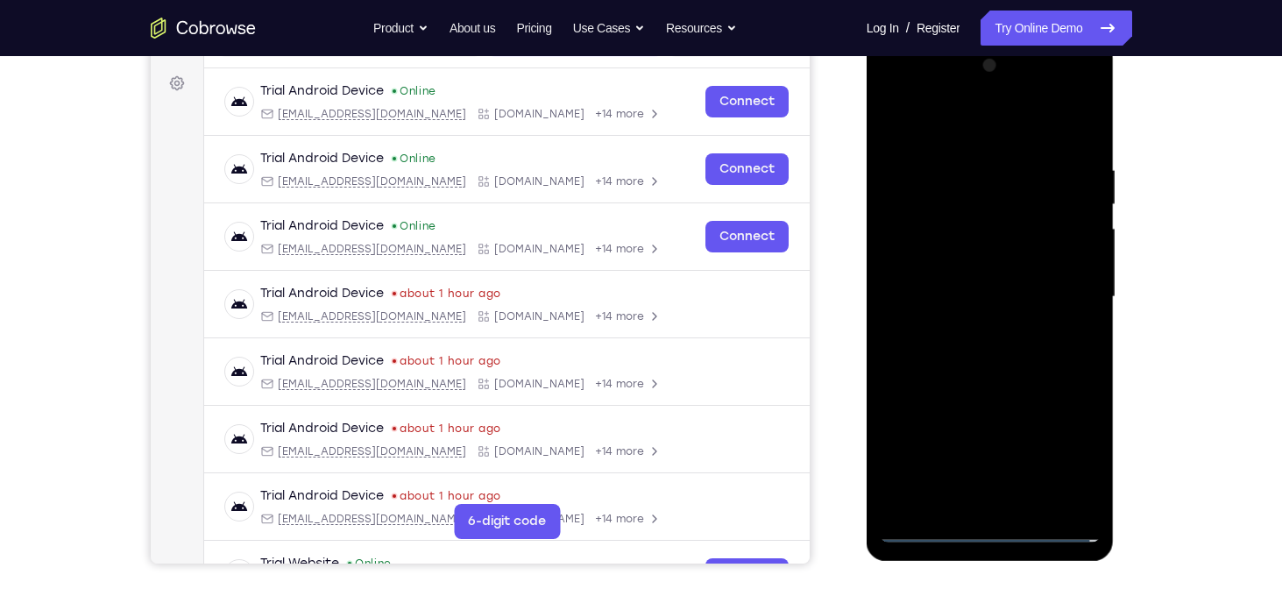
scroll to position [256, 0]
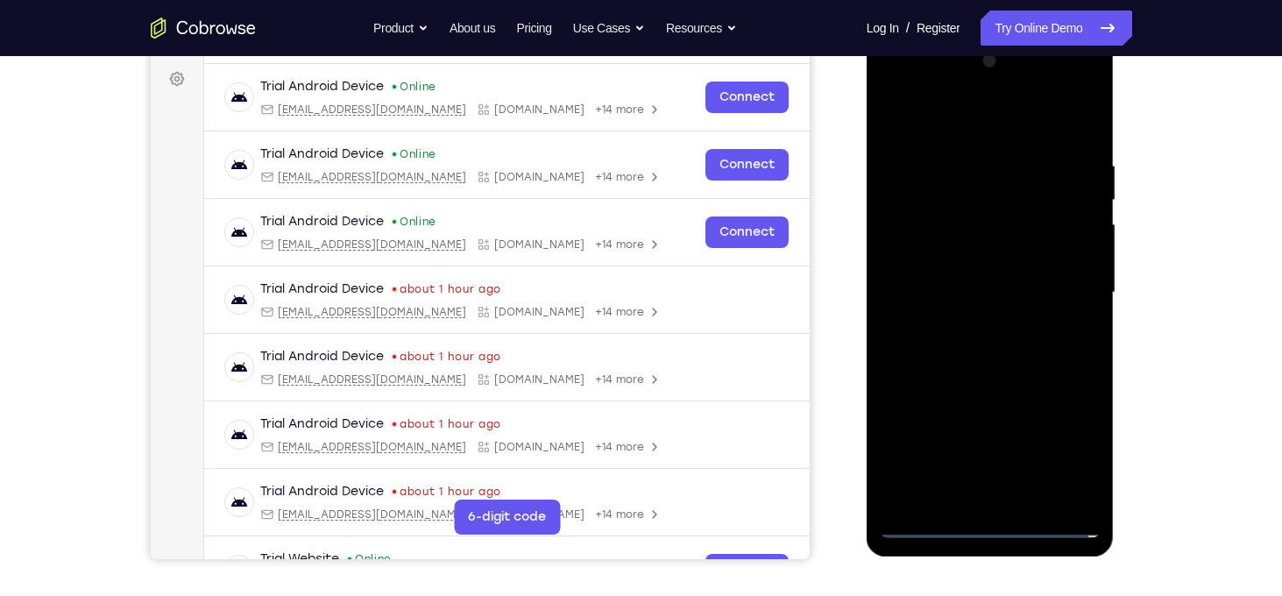
click at [971, 323] on div at bounding box center [990, 292] width 221 height 491
click at [1008, 273] on div at bounding box center [990, 292] width 221 height 491
click at [998, 265] on div at bounding box center [990, 292] width 221 height 491
click at [969, 291] on div at bounding box center [990, 292] width 221 height 491
click at [996, 351] on div at bounding box center [990, 292] width 221 height 491
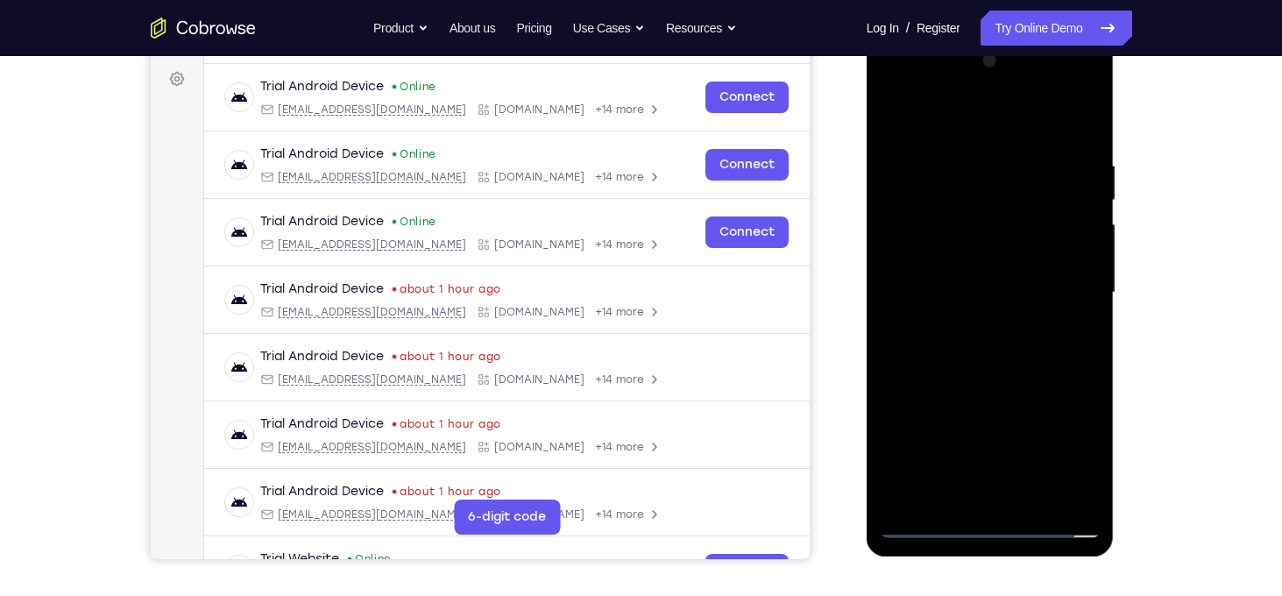
click at [996, 351] on div at bounding box center [990, 292] width 221 height 491
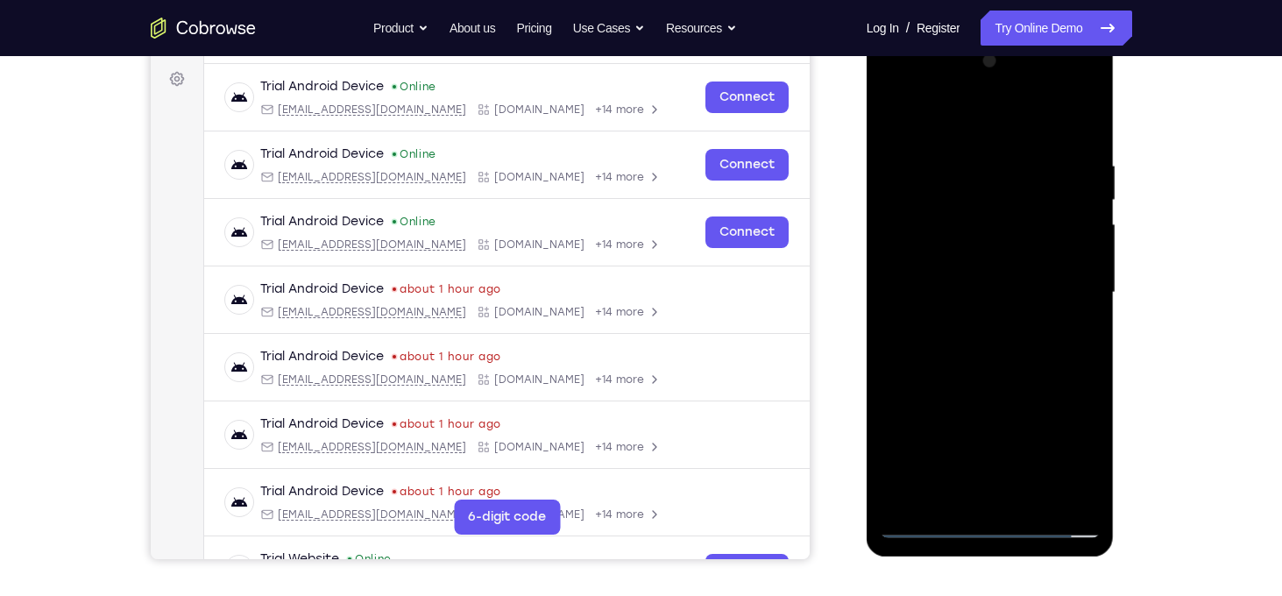
click at [996, 351] on div at bounding box center [990, 292] width 221 height 491
click at [999, 366] on div at bounding box center [990, 292] width 221 height 491
click at [1086, 113] on div at bounding box center [990, 292] width 221 height 491
click at [1068, 502] on div at bounding box center [990, 292] width 221 height 491
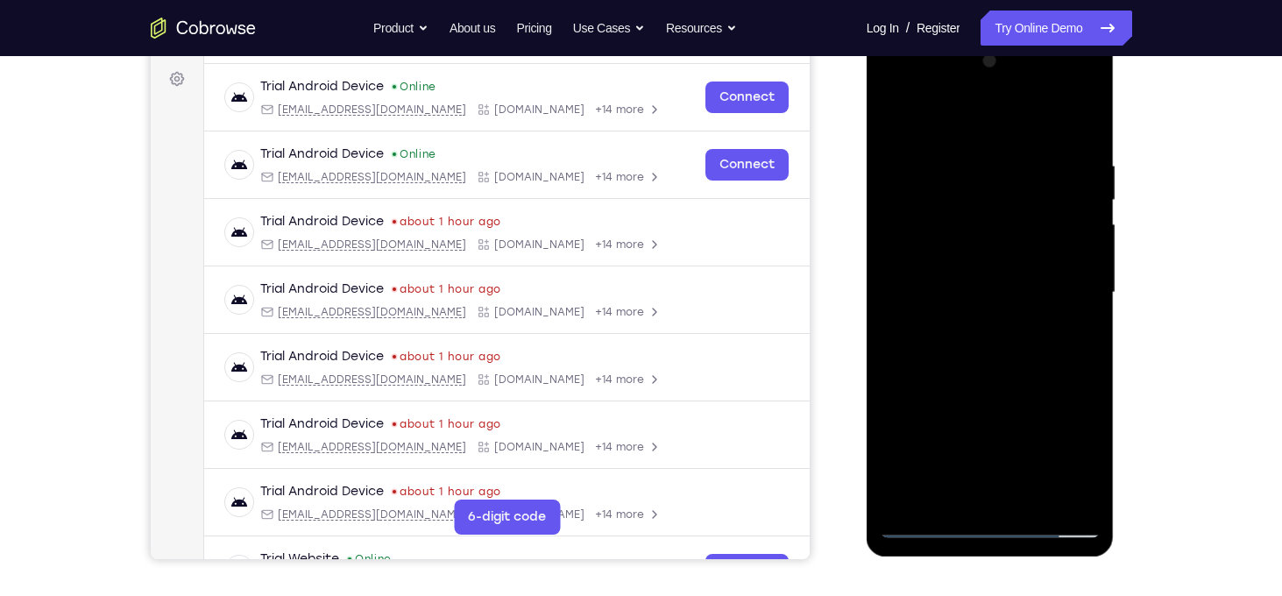
drag, startPoint x: 969, startPoint y: 385, endPoint x: 976, endPoint y: 295, distance: 89.7
click at [976, 295] on div at bounding box center [990, 292] width 221 height 491
click at [1018, 214] on div at bounding box center [990, 292] width 221 height 491
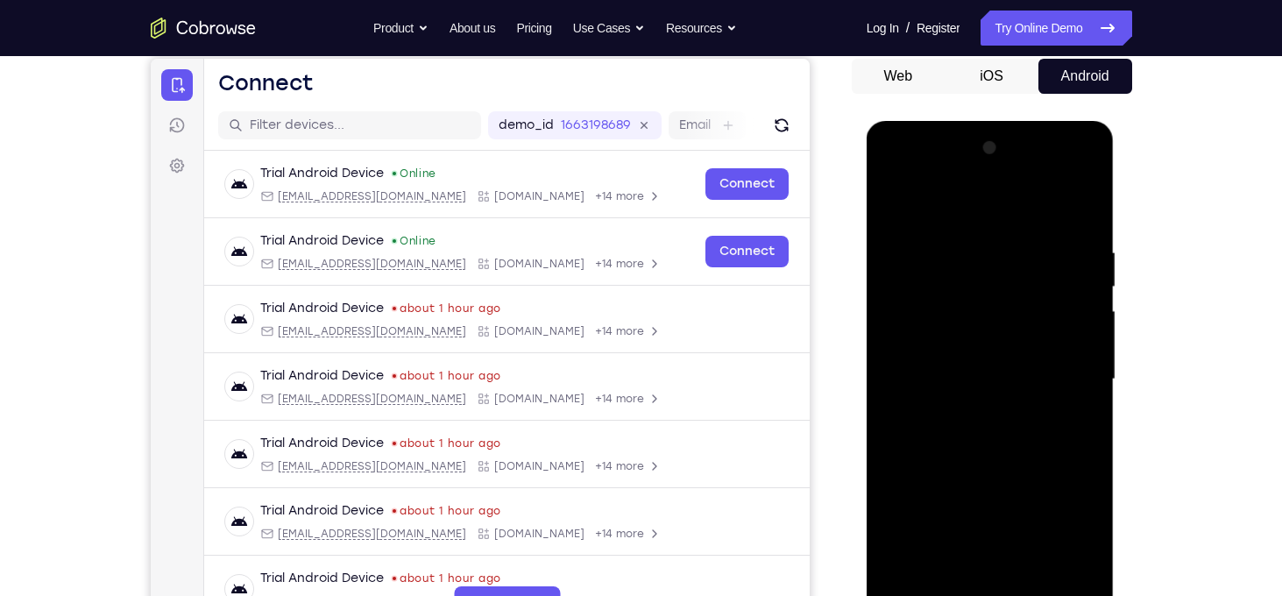
click at [1066, 153] on div at bounding box center [990, 379] width 221 height 491
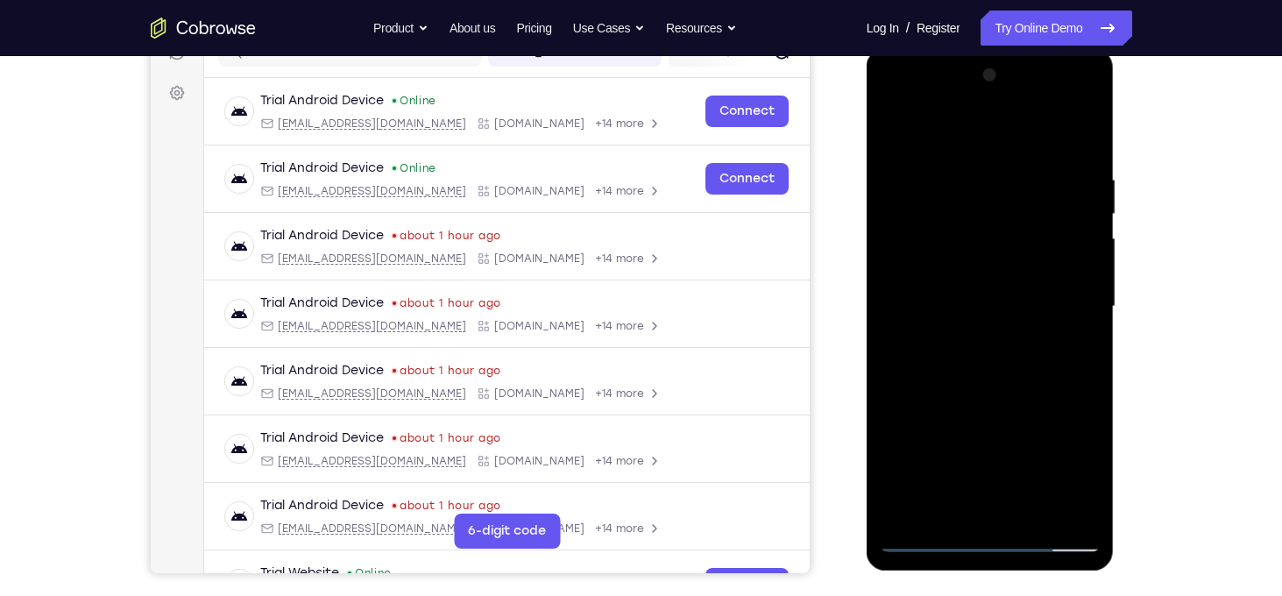
scroll to position [242, 0]
click at [1018, 385] on div at bounding box center [990, 306] width 221 height 491
click at [1088, 81] on div at bounding box center [990, 306] width 221 height 491
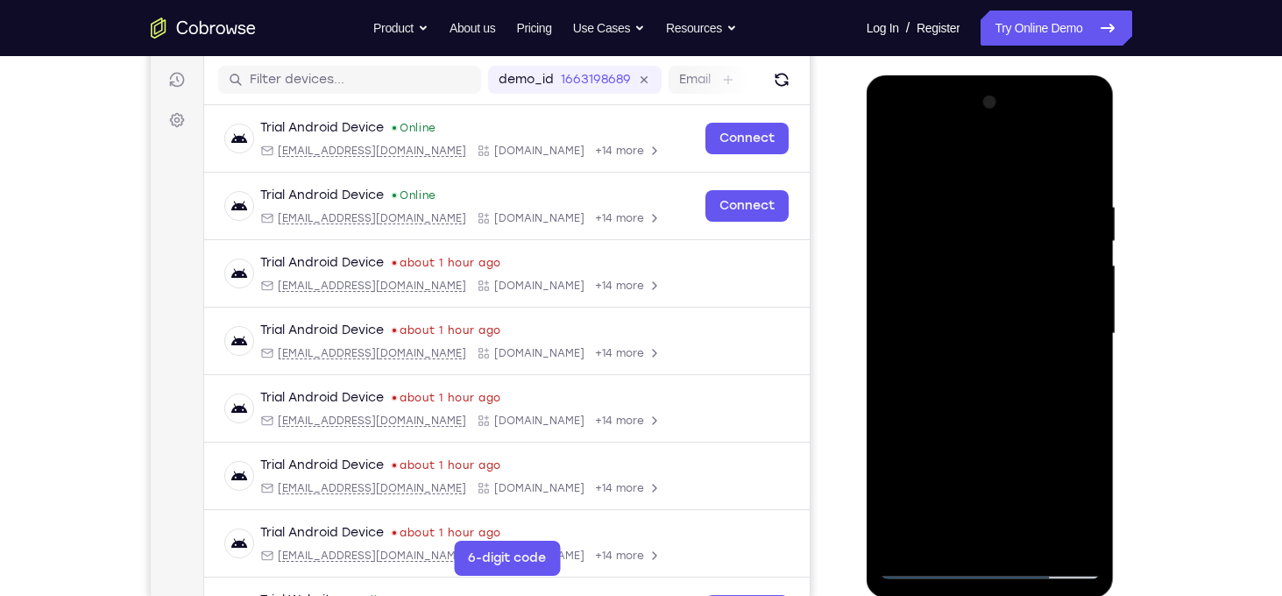
scroll to position [260, 0]
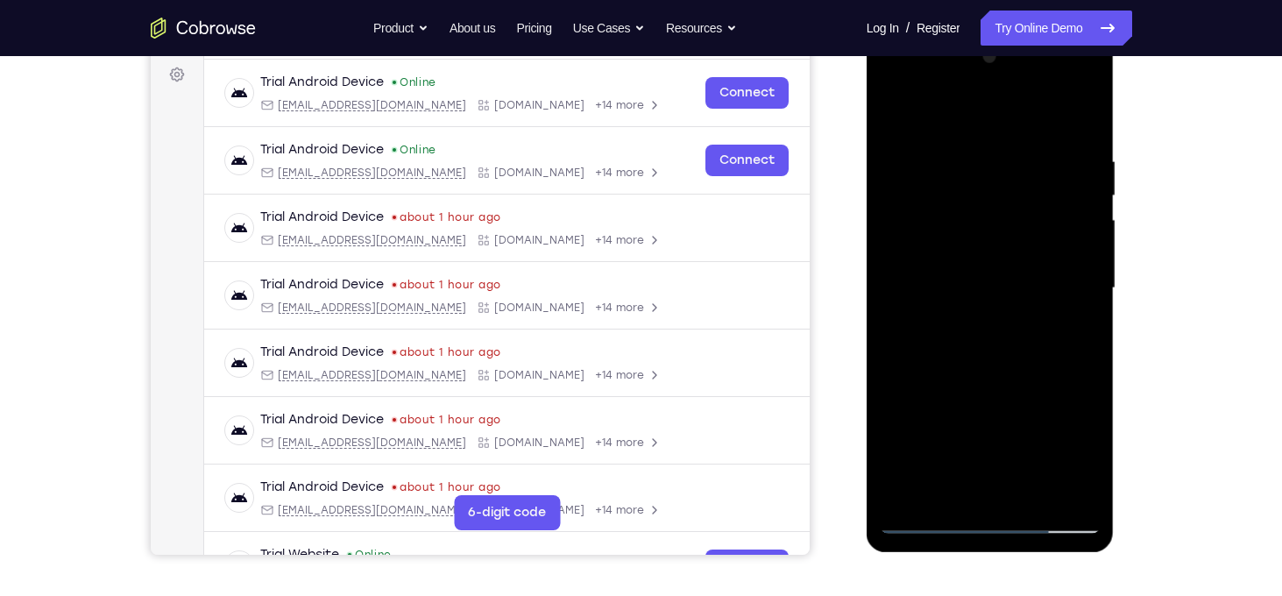
click at [1034, 496] on div at bounding box center [990, 288] width 221 height 491
click at [1003, 393] on div at bounding box center [990, 288] width 221 height 491
click at [898, 112] on div at bounding box center [990, 288] width 221 height 491
click at [1081, 493] on div at bounding box center [990, 288] width 221 height 491
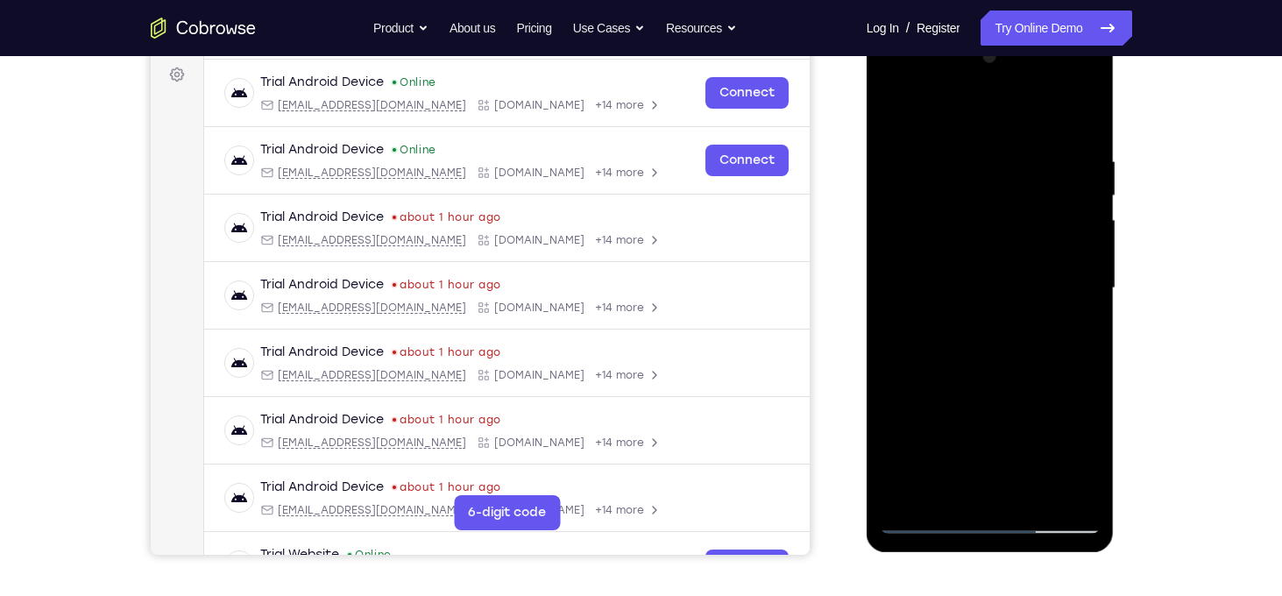
click at [901, 91] on div at bounding box center [990, 288] width 221 height 491
click at [898, 111] on div at bounding box center [990, 288] width 221 height 491
click at [917, 229] on div at bounding box center [990, 288] width 221 height 491
click at [1073, 494] on div at bounding box center [990, 288] width 221 height 491
click at [893, 115] on div at bounding box center [990, 288] width 221 height 491
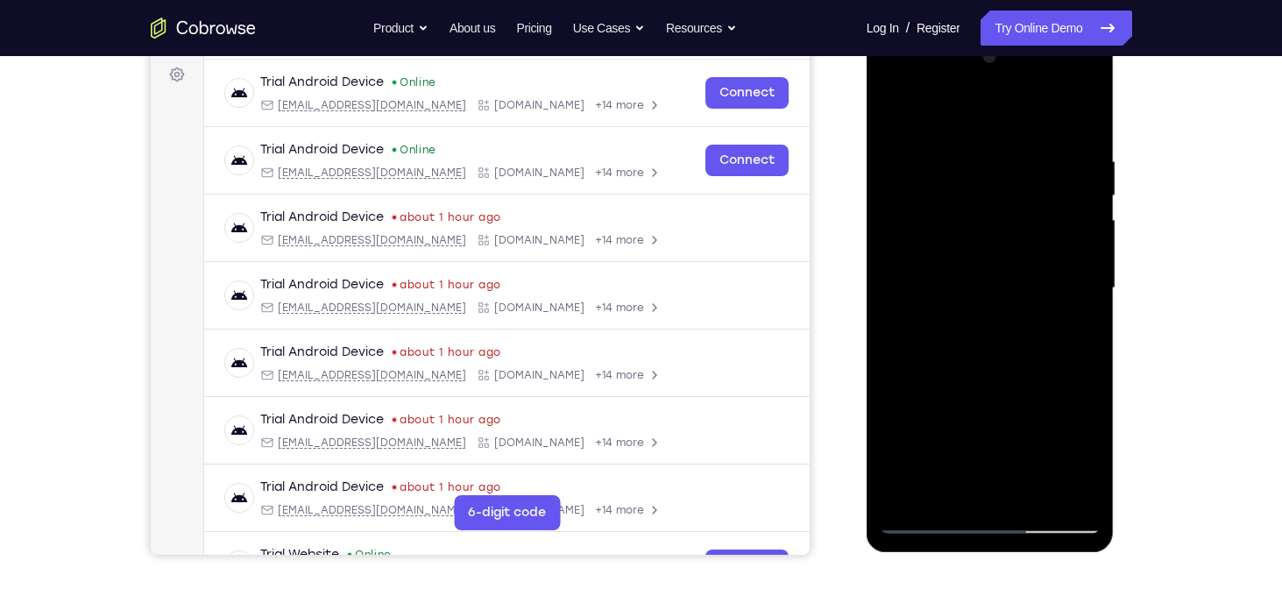
drag, startPoint x: 948, startPoint y: 458, endPoint x: 968, endPoint y: 267, distance: 191.2
click at [968, 267] on div at bounding box center [990, 288] width 221 height 491
drag, startPoint x: 1004, startPoint y: 248, endPoint x: 1014, endPoint y: 461, distance: 213.2
click at [1014, 461] on div at bounding box center [990, 288] width 221 height 491
drag, startPoint x: 961, startPoint y: 273, endPoint x: 968, endPoint y: 395, distance: 122.9
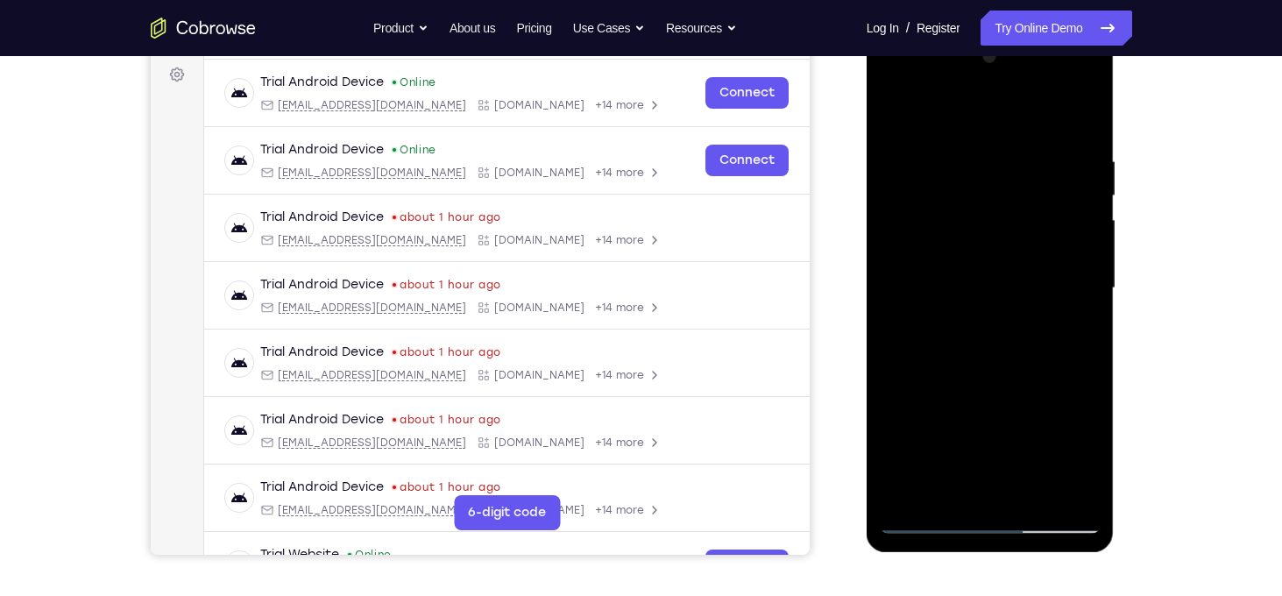
click at [968, 395] on div at bounding box center [990, 288] width 221 height 491
drag, startPoint x: 983, startPoint y: 437, endPoint x: 998, endPoint y: 177, distance: 260.7
click at [998, 177] on div at bounding box center [990, 288] width 221 height 491
drag, startPoint x: 969, startPoint y: 449, endPoint x: 1006, endPoint y: 228, distance: 224.1
click at [1006, 228] on div at bounding box center [990, 288] width 221 height 491
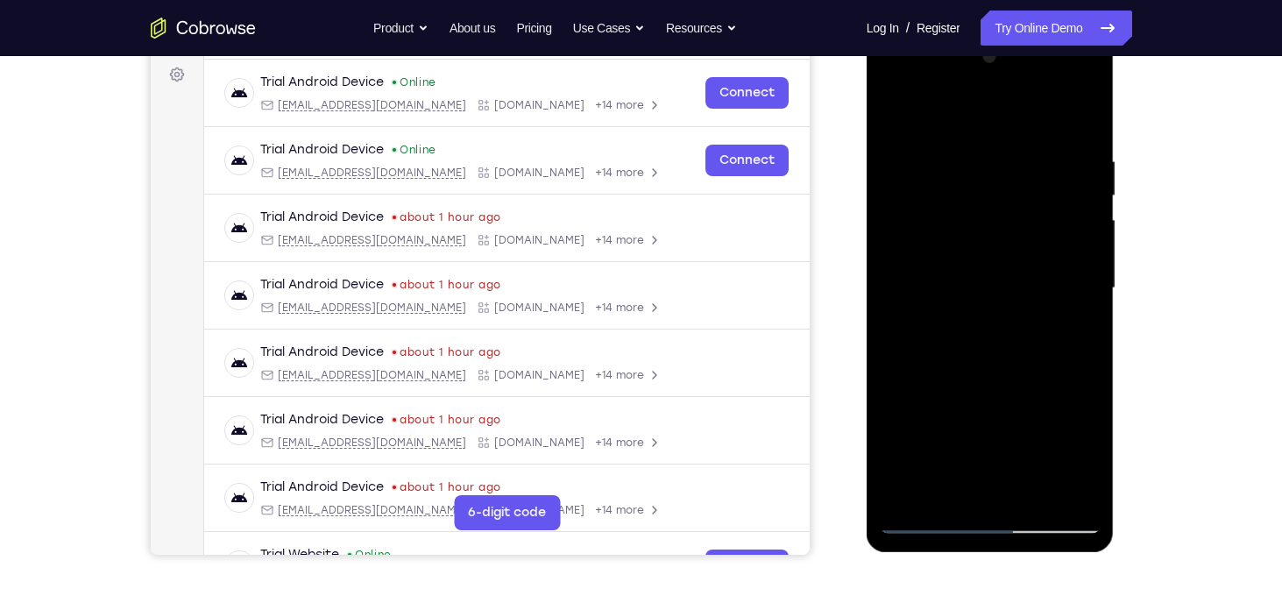
drag, startPoint x: 994, startPoint y: 440, endPoint x: 991, endPoint y: 196, distance: 243.7
click at [991, 196] on div at bounding box center [990, 288] width 221 height 491
click at [1068, 497] on div at bounding box center [990, 288] width 221 height 491
drag, startPoint x: 1047, startPoint y: 216, endPoint x: 1087, endPoint y: 572, distance: 359.0
click at [1087, 556] on html "Online web based iOS Simulators and Android Emulators. Run iPhone, iPad, Mobile…" at bounding box center [992, 293] width 250 height 526
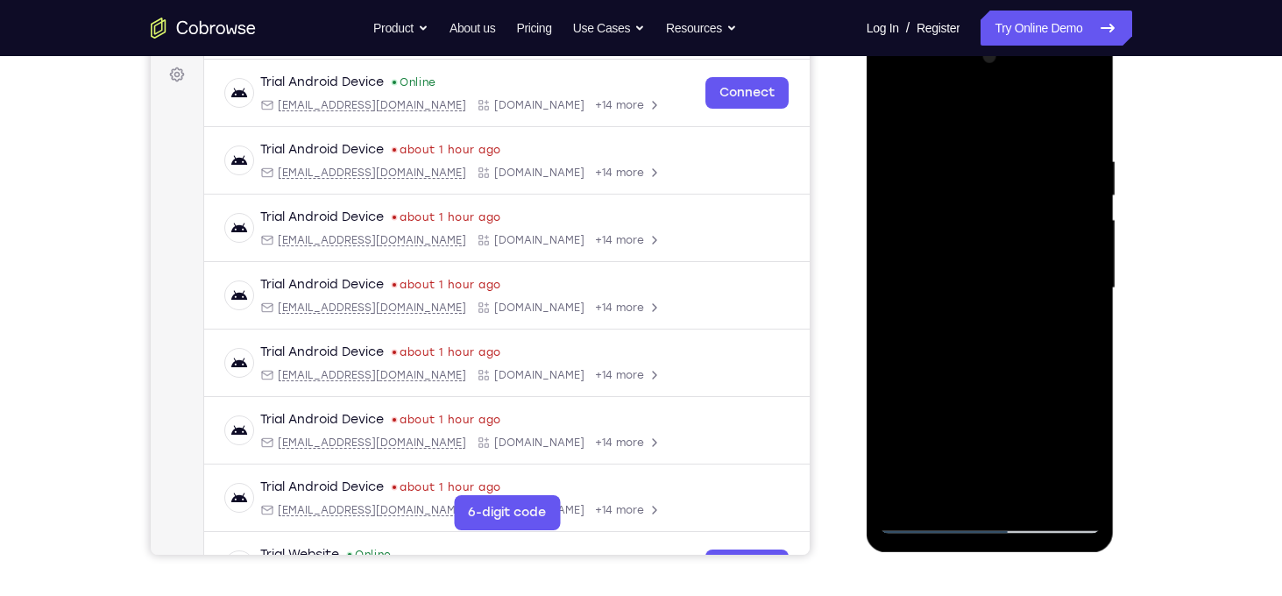
drag, startPoint x: 1047, startPoint y: 196, endPoint x: 1079, endPoint y: 572, distance: 377.3
click at [1079, 556] on html "Online web based iOS Simulators and Android Emulators. Run iPhone, iPad, Mobile…" at bounding box center [992, 293] width 250 height 526
click at [1099, 188] on div at bounding box center [990, 288] width 221 height 491
drag, startPoint x: 1040, startPoint y: 123, endPoint x: 1081, endPoint y: 572, distance: 451.4
click at [1081, 556] on html "Online web based iOS Simulators and Android Emulators. Run iPhone, iPad, Mobile…" at bounding box center [992, 293] width 250 height 526
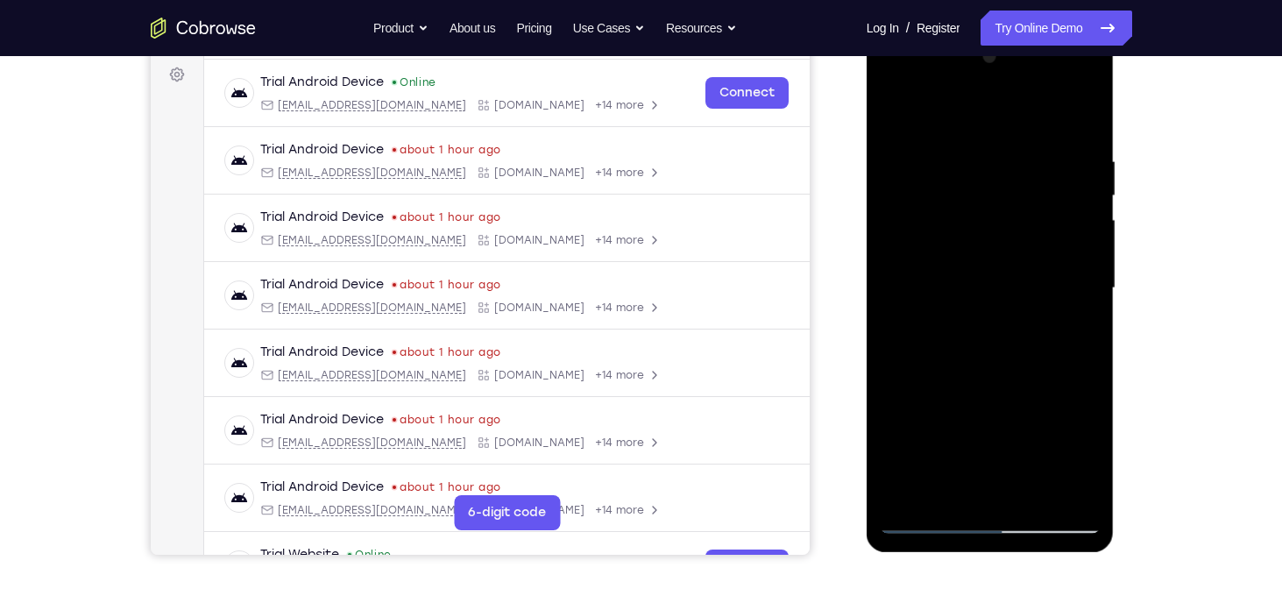
click at [1037, 170] on div at bounding box center [990, 288] width 221 height 491
click at [985, 275] on div at bounding box center [990, 288] width 221 height 491
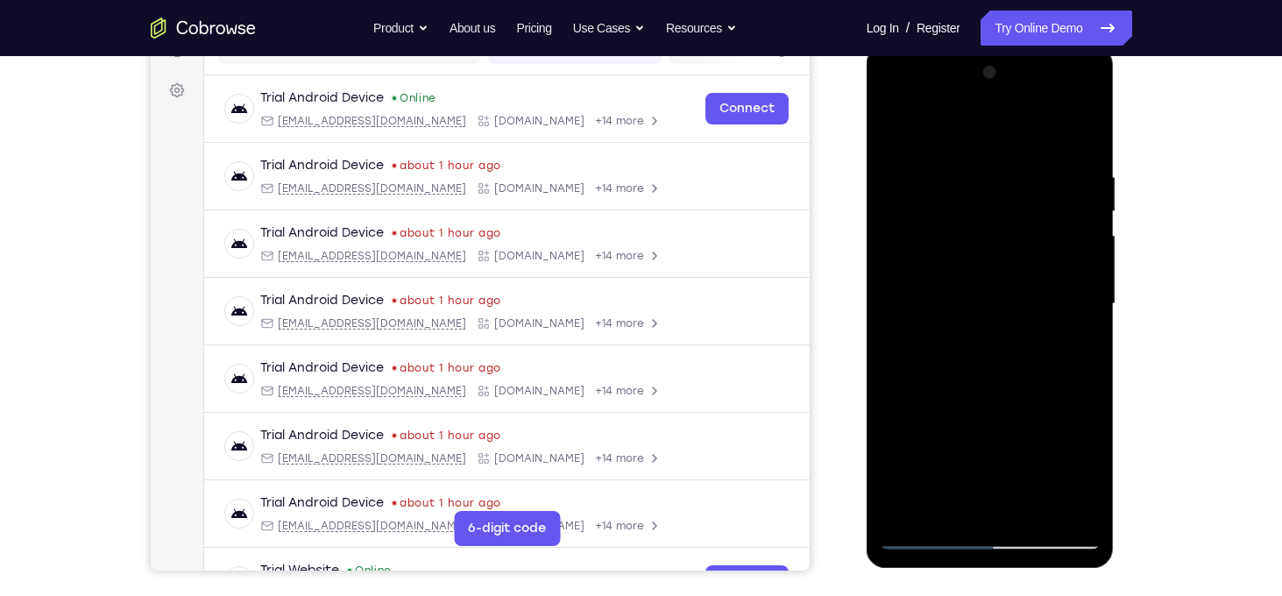
click at [1088, 84] on div at bounding box center [990, 304] width 221 height 491
click at [1081, 105] on div at bounding box center [990, 304] width 221 height 491
click at [1076, 439] on div at bounding box center [990, 304] width 221 height 491
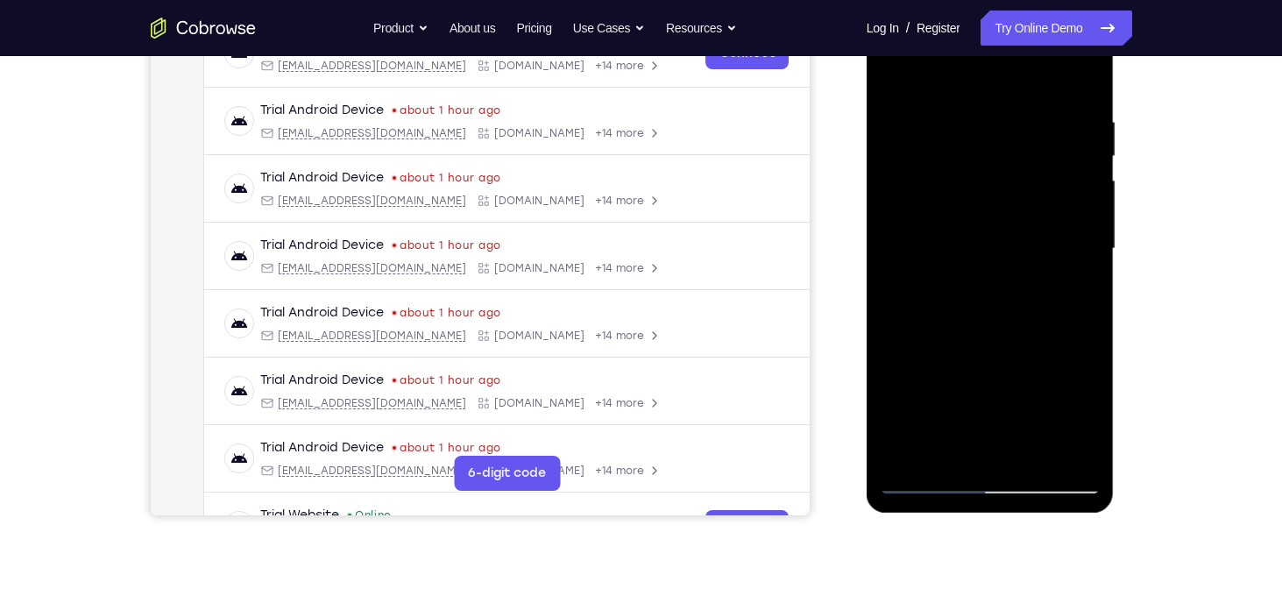
scroll to position [231, 0]
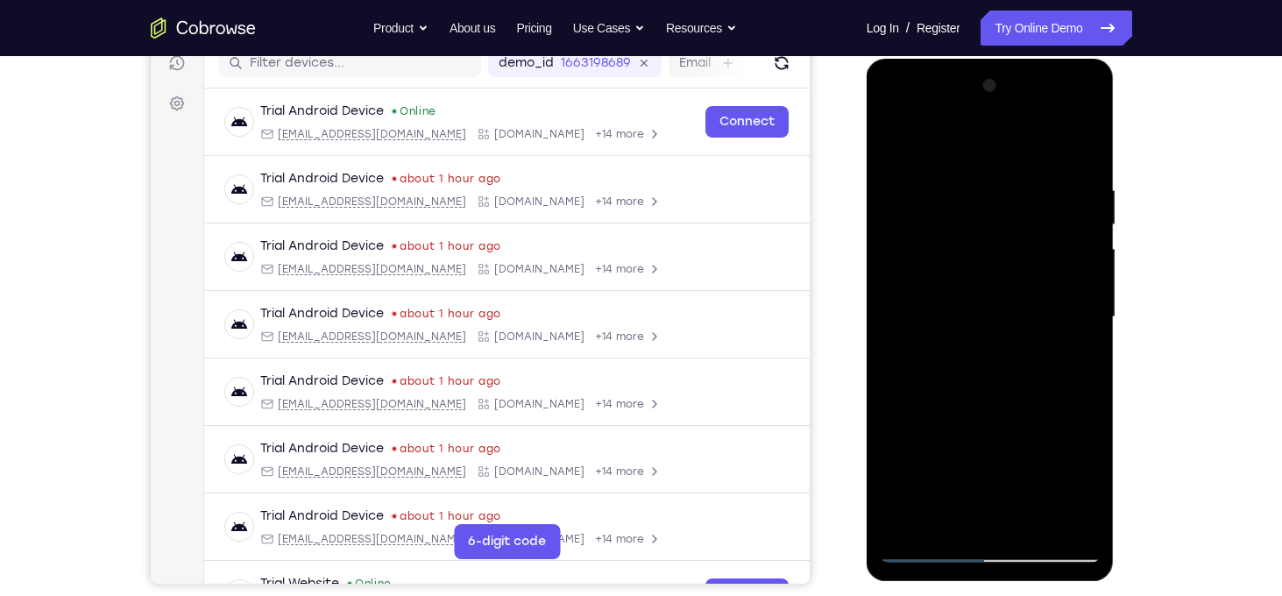
click at [1083, 165] on div at bounding box center [990, 317] width 221 height 491
click at [1093, 138] on div at bounding box center [990, 317] width 221 height 491
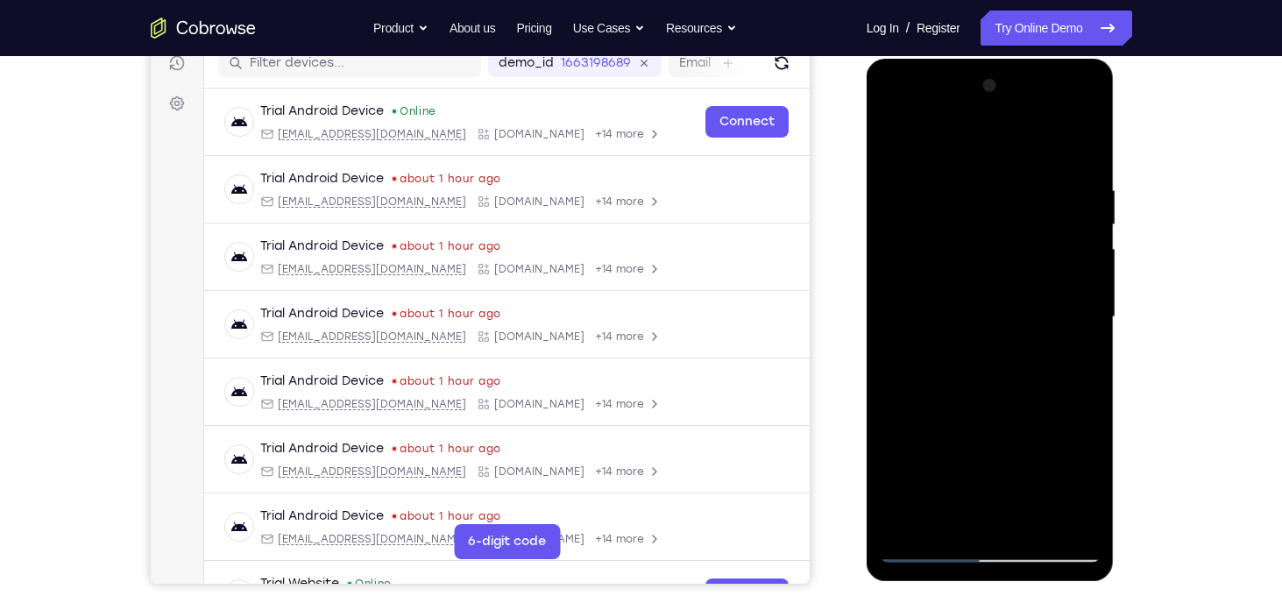
click at [1088, 114] on div at bounding box center [990, 317] width 221 height 491
click at [1086, 117] on div at bounding box center [990, 317] width 221 height 491
click at [908, 297] on div at bounding box center [990, 317] width 221 height 491
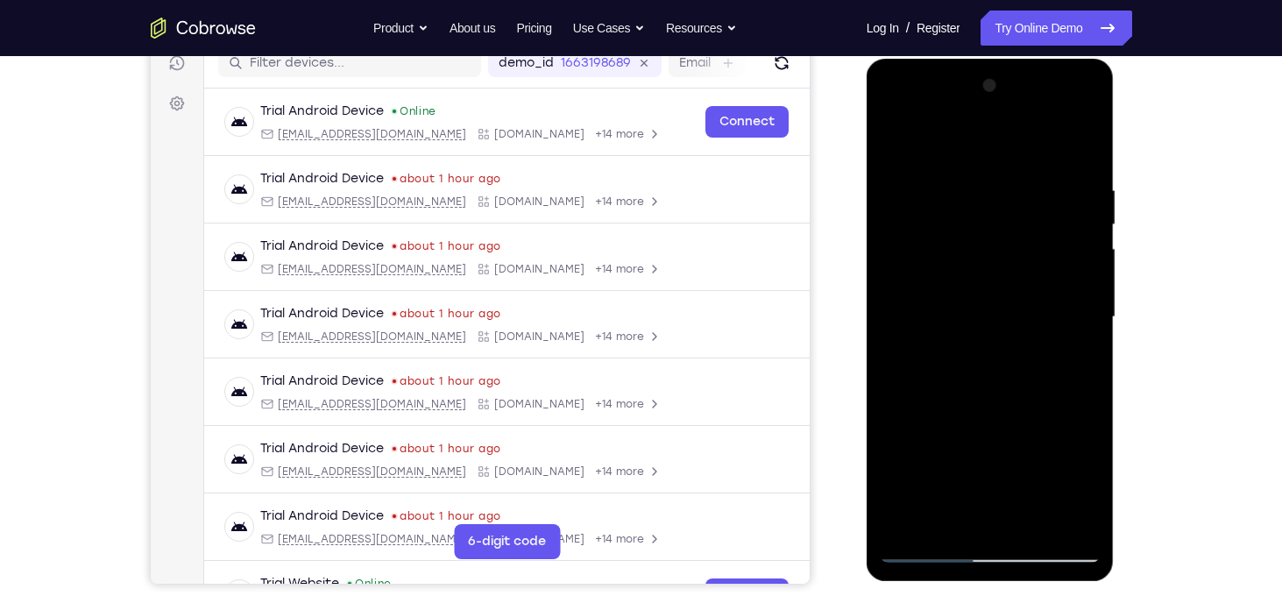
click at [1024, 266] on div at bounding box center [990, 317] width 221 height 491
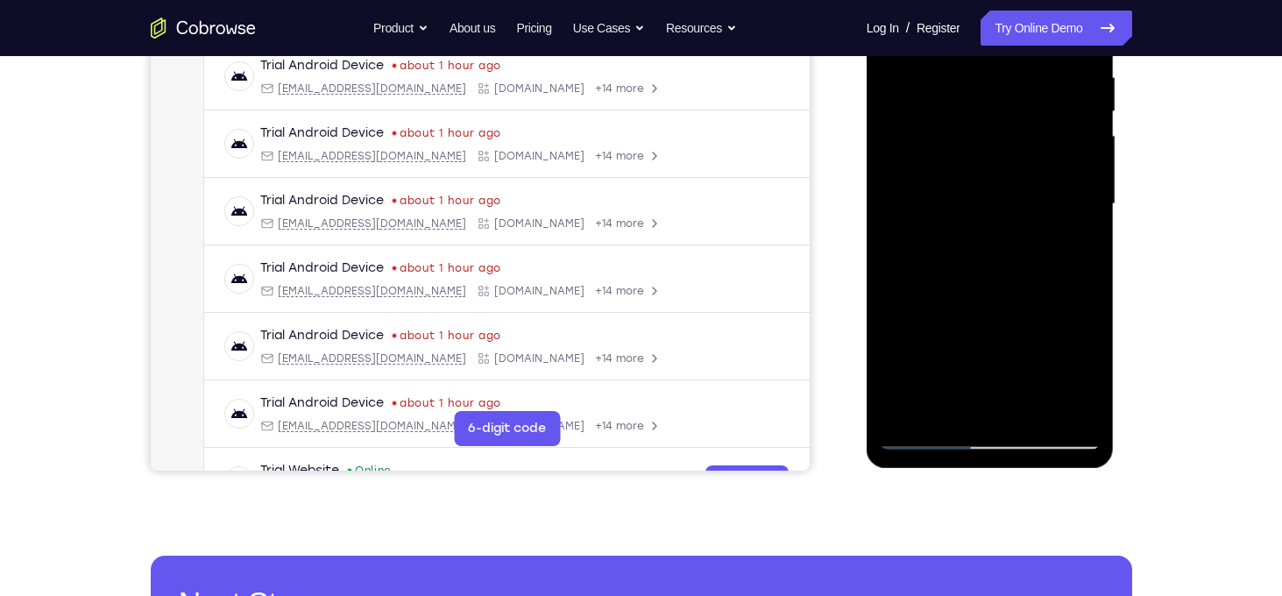
scroll to position [344, 0]
click at [1032, 144] on div at bounding box center [990, 205] width 221 height 491
click at [1034, 138] on div at bounding box center [990, 205] width 221 height 491
click at [1033, 138] on div at bounding box center [990, 205] width 221 height 491
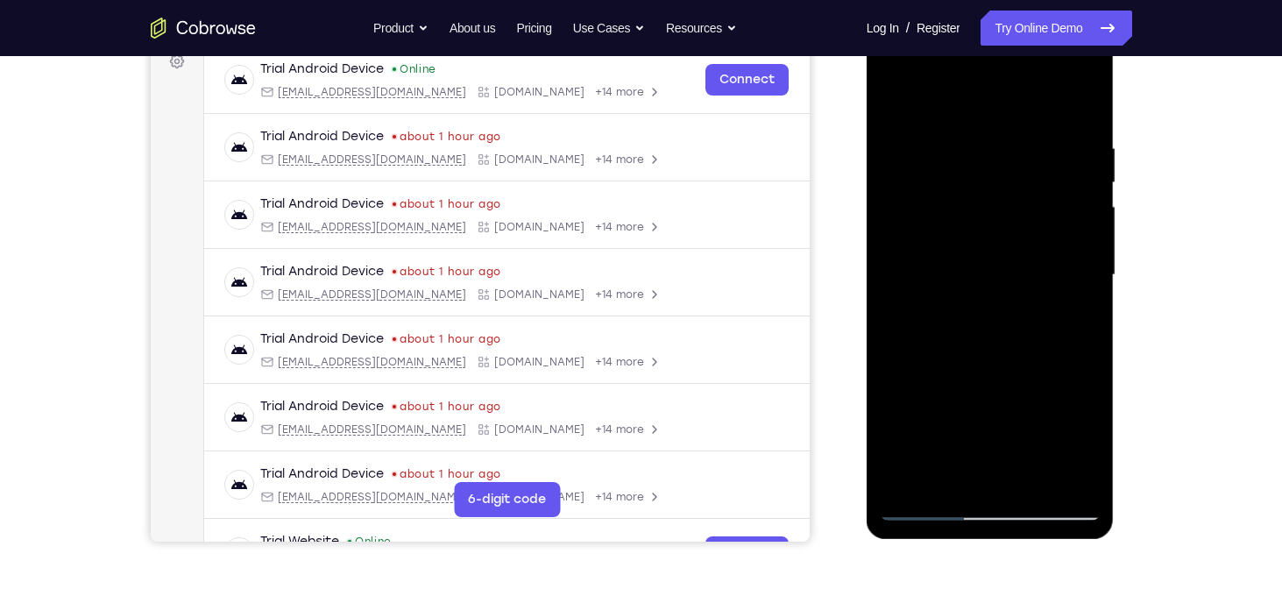
scroll to position [273, 0]
click at [1088, 102] on div at bounding box center [990, 275] width 221 height 491
click at [1096, 95] on div at bounding box center [990, 275] width 221 height 491
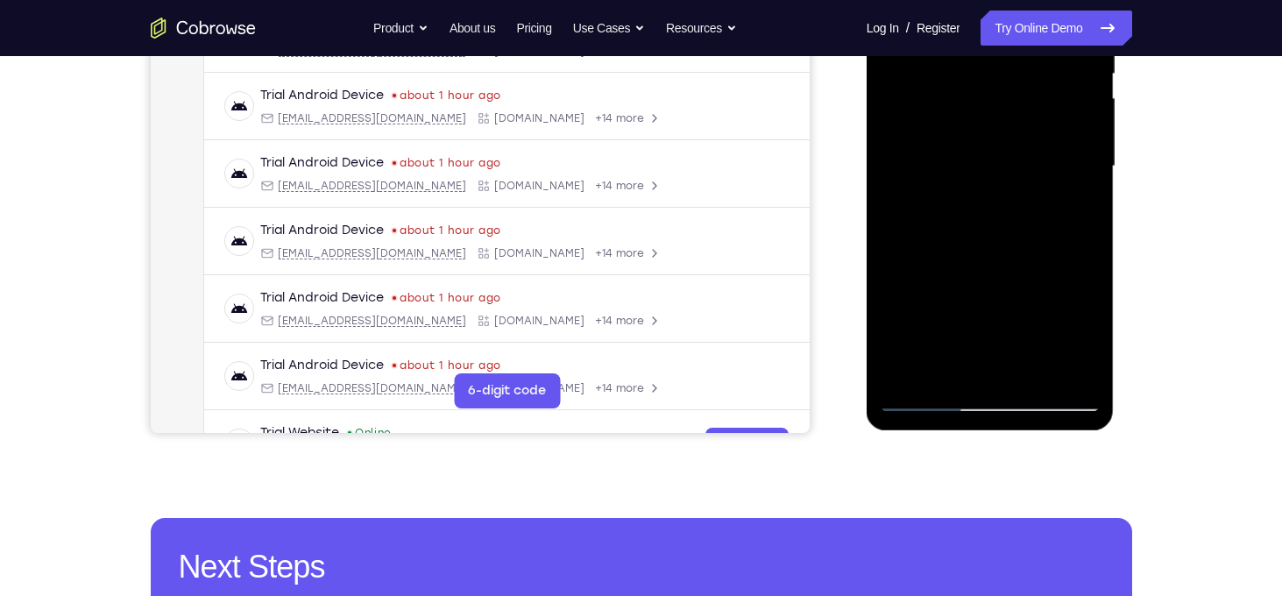
scroll to position [335, 0]
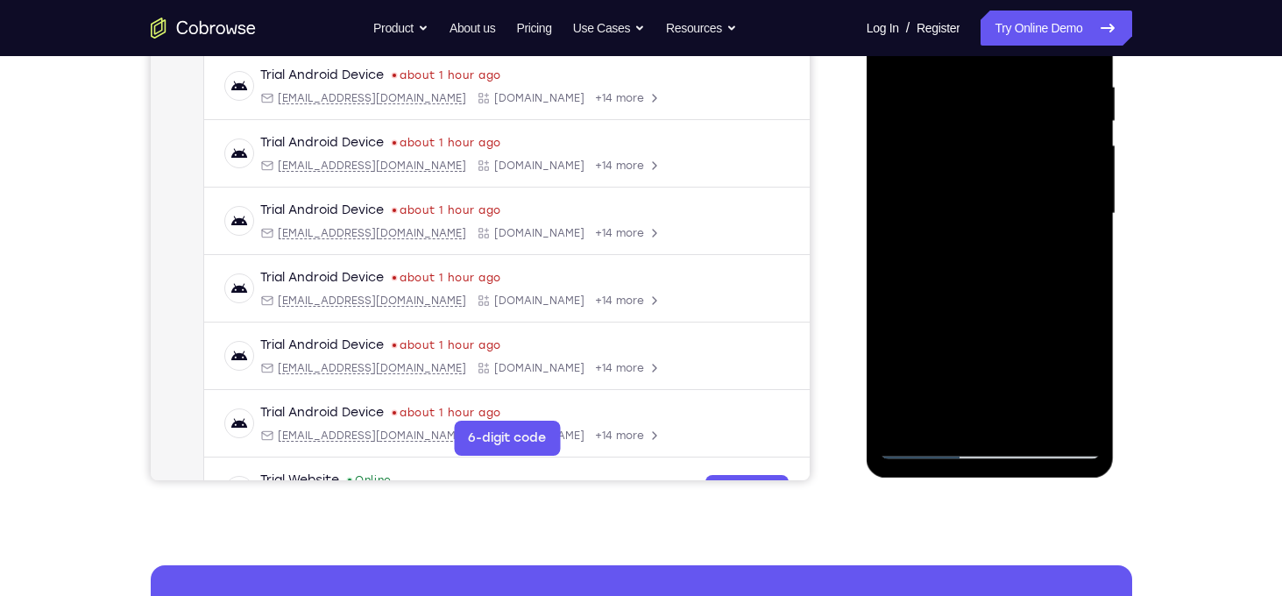
click at [886, 105] on div at bounding box center [990, 213] width 221 height 491
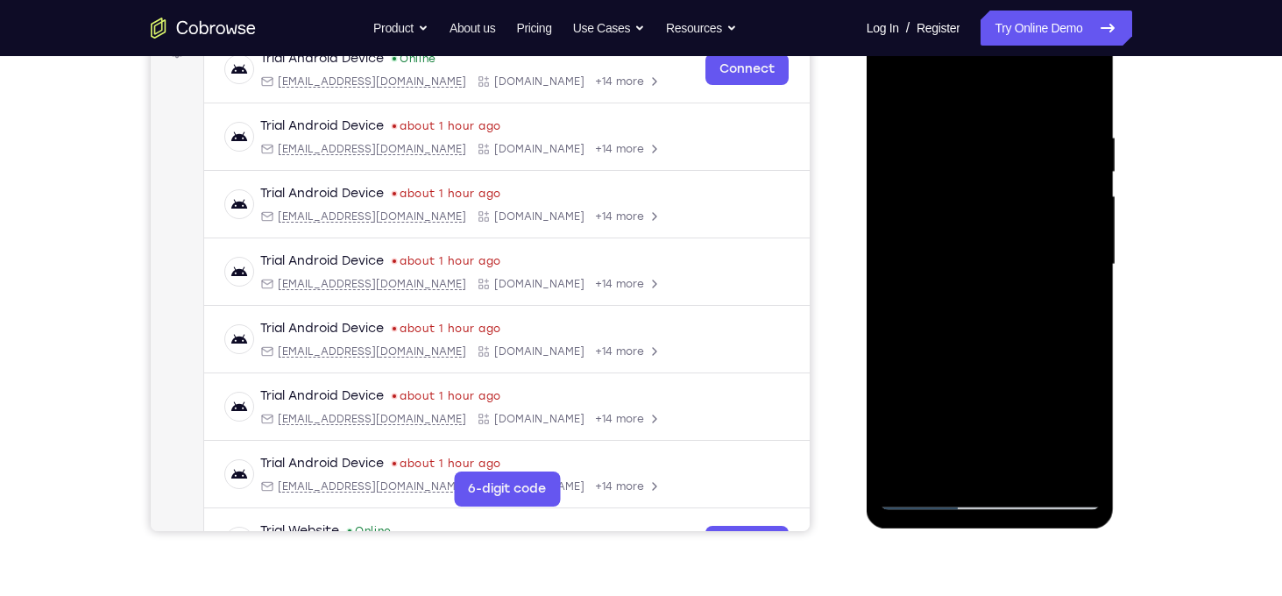
scroll to position [282, 0]
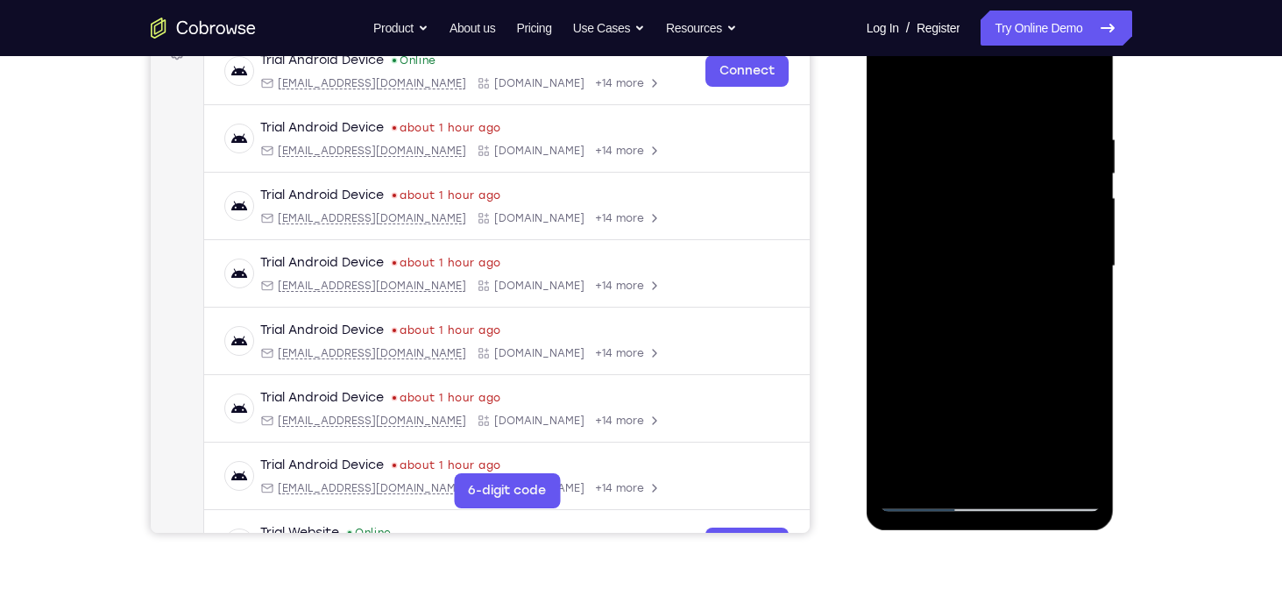
click at [887, 201] on div at bounding box center [990, 266] width 221 height 491
click at [978, 156] on div at bounding box center [990, 266] width 221 height 491
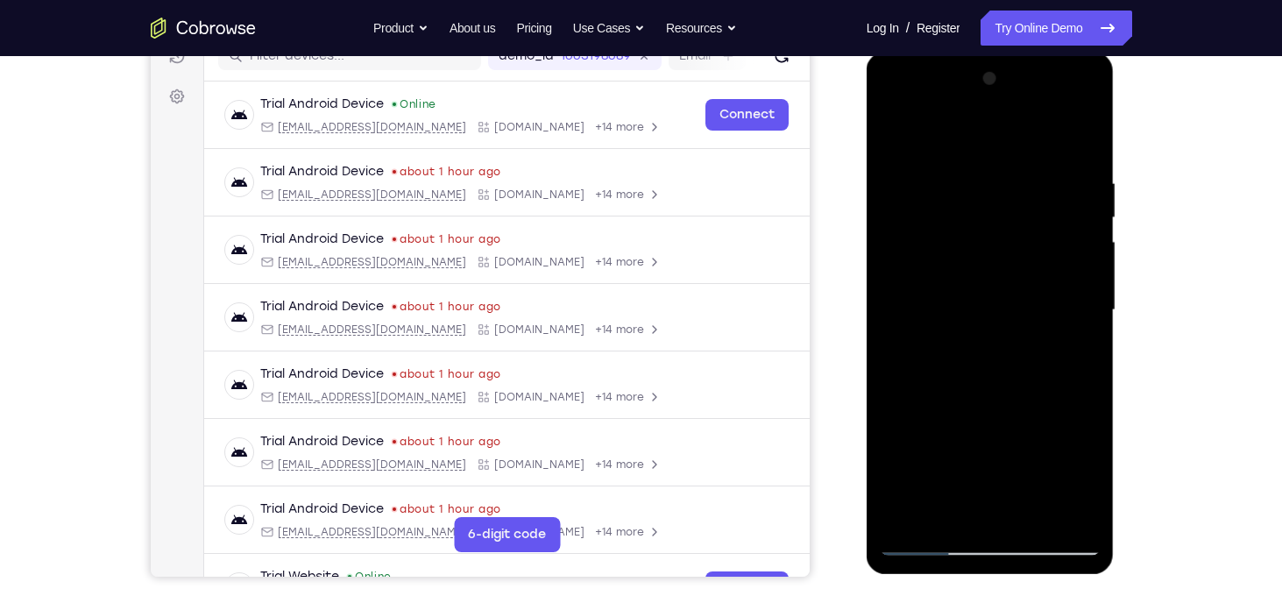
scroll to position [239, 0]
click at [1043, 247] on div at bounding box center [990, 309] width 221 height 491
click at [1016, 291] on div at bounding box center [990, 309] width 221 height 491
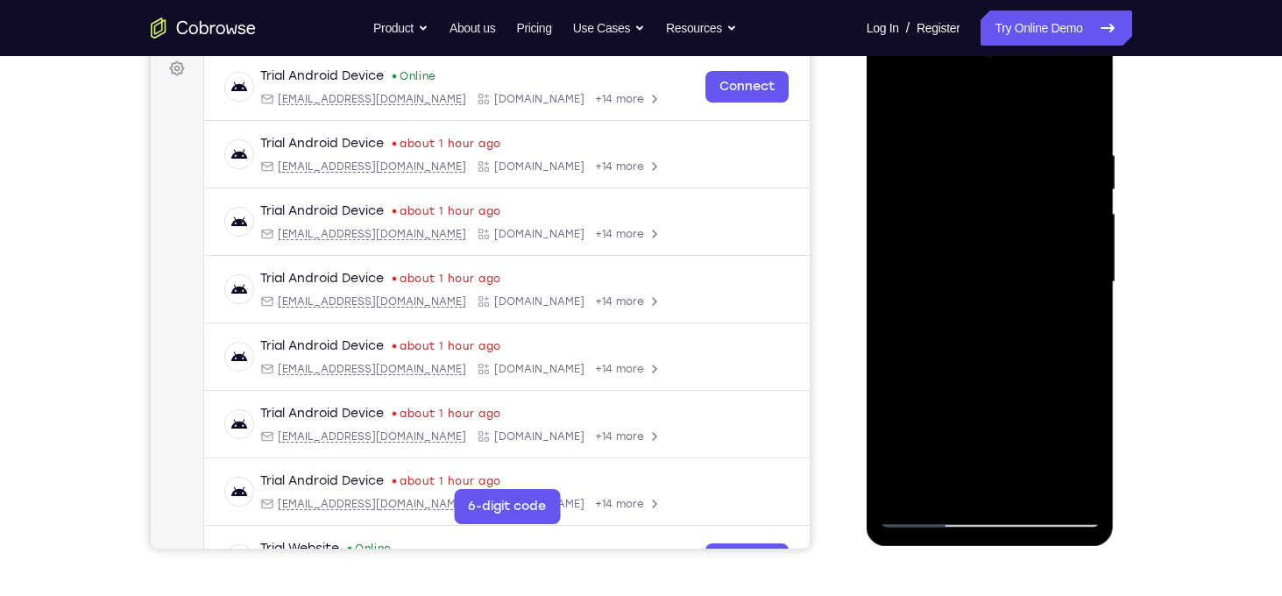
scroll to position [269, 0]
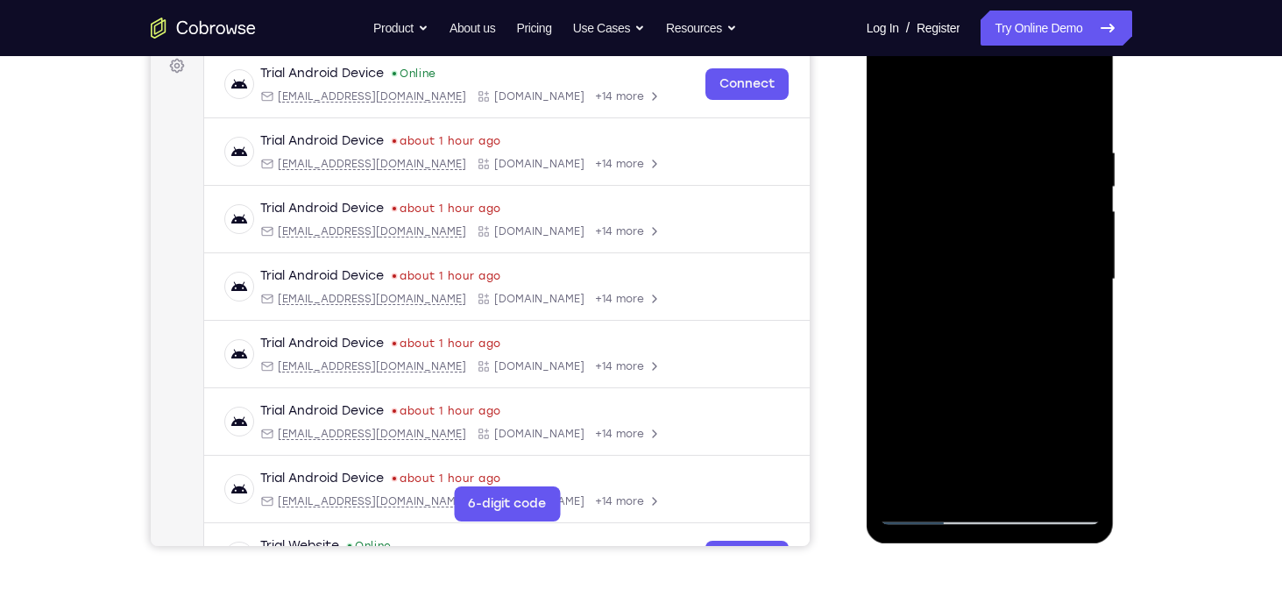
click at [1007, 158] on div at bounding box center [990, 279] width 221 height 491
click at [1042, 291] on div at bounding box center [990, 279] width 221 height 491
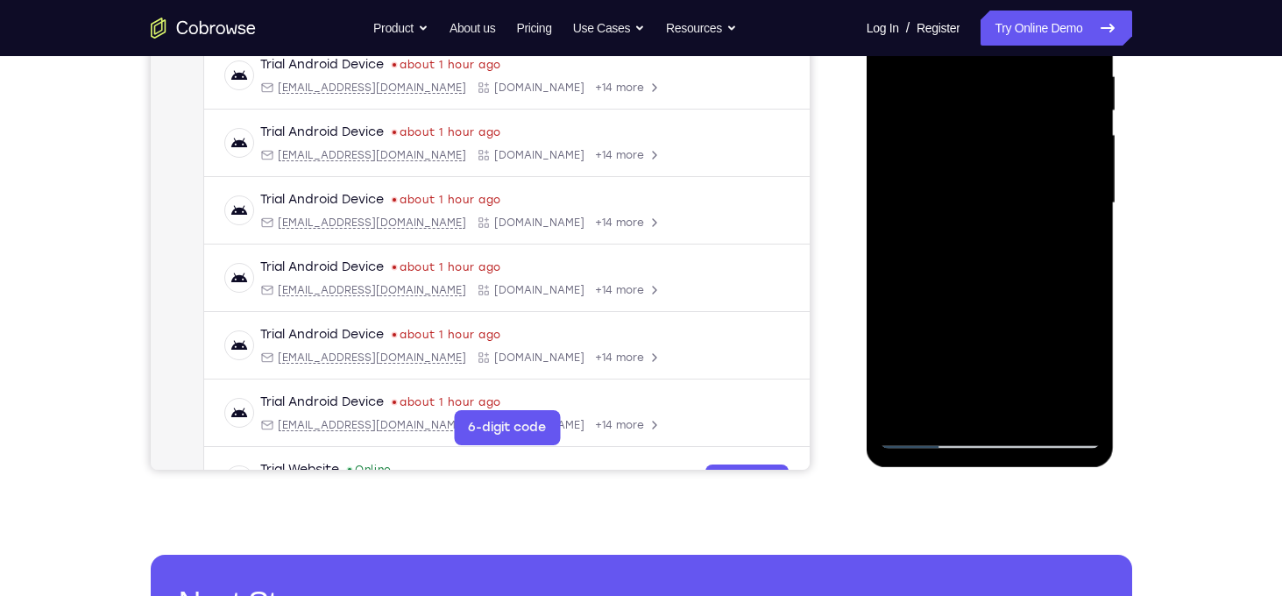
scroll to position [390, 0]
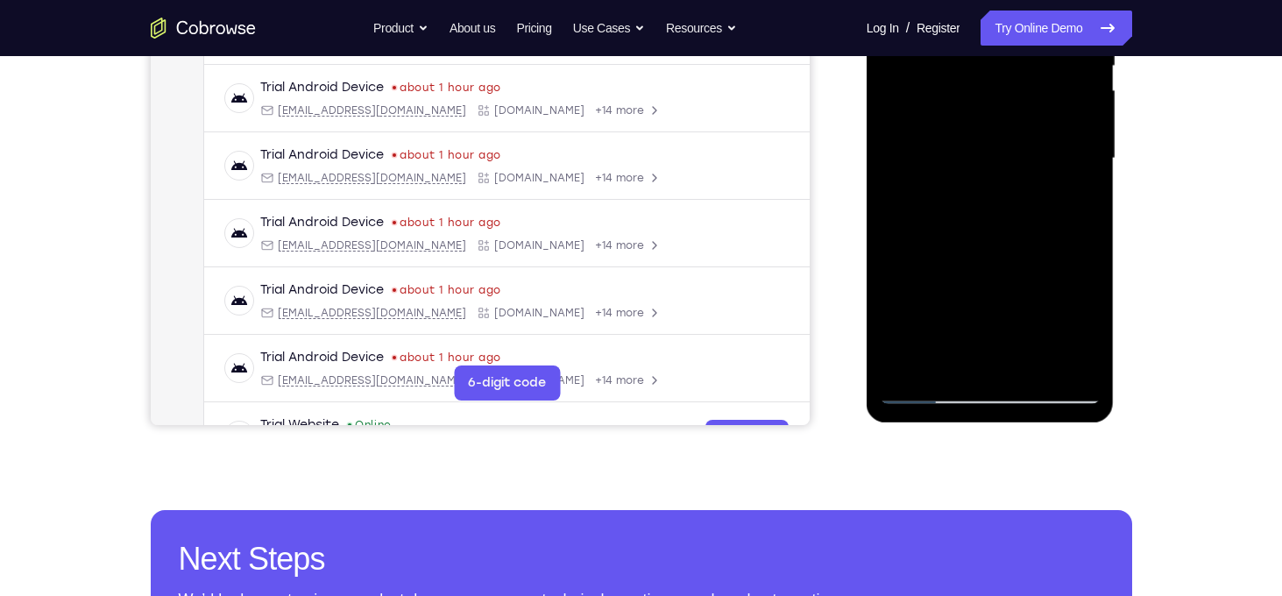
click at [1019, 242] on div at bounding box center [990, 158] width 221 height 491
drag, startPoint x: 1066, startPoint y: 355, endPoint x: 1020, endPoint y: 45, distance: 313.6
click at [1020, 45] on div at bounding box center [990, 158] width 221 height 491
drag, startPoint x: 1047, startPoint y: 200, endPoint x: 1085, endPoint y: 457, distance: 259.7
click at [1085, 426] on html "Online web based iOS Simulators and Android Emulators. Run iPhone, iPad, Mobile…" at bounding box center [992, 163] width 250 height 526
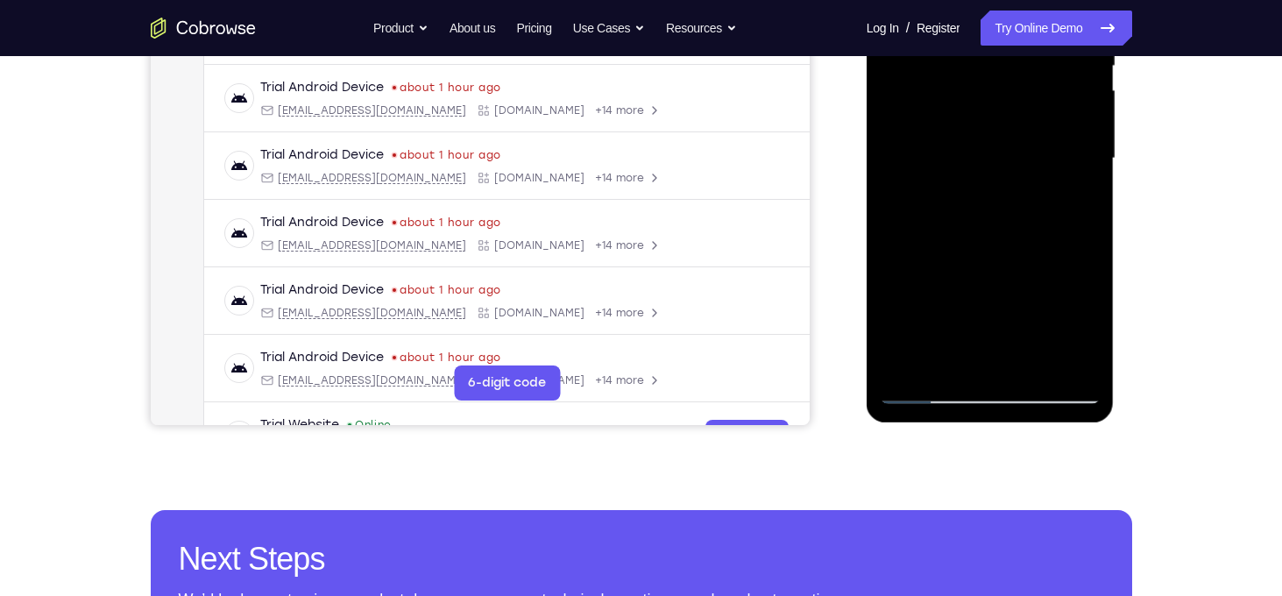
drag, startPoint x: 1008, startPoint y: 340, endPoint x: 1007, endPoint y: 65, distance: 275.2
click at [1007, 65] on div at bounding box center [990, 158] width 221 height 491
drag, startPoint x: 1096, startPoint y: 316, endPoint x: 1069, endPoint y: 100, distance: 218.2
click at [1069, 100] on div at bounding box center [990, 158] width 221 height 491
click at [1012, 196] on div at bounding box center [990, 158] width 221 height 491
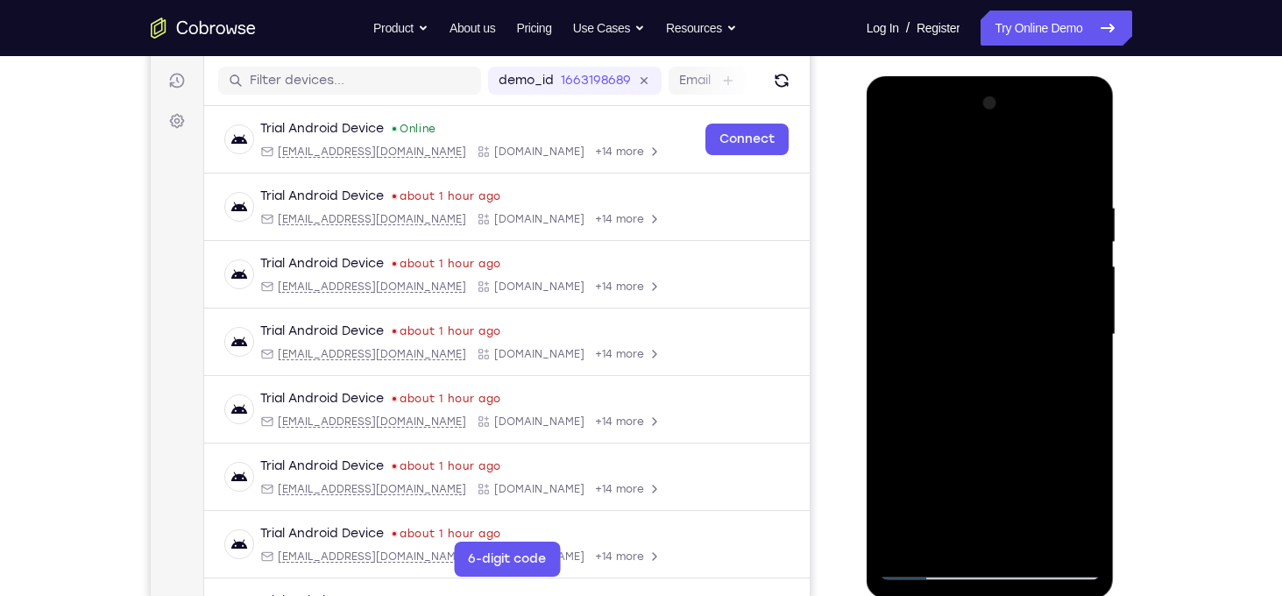
scroll to position [212, 0]
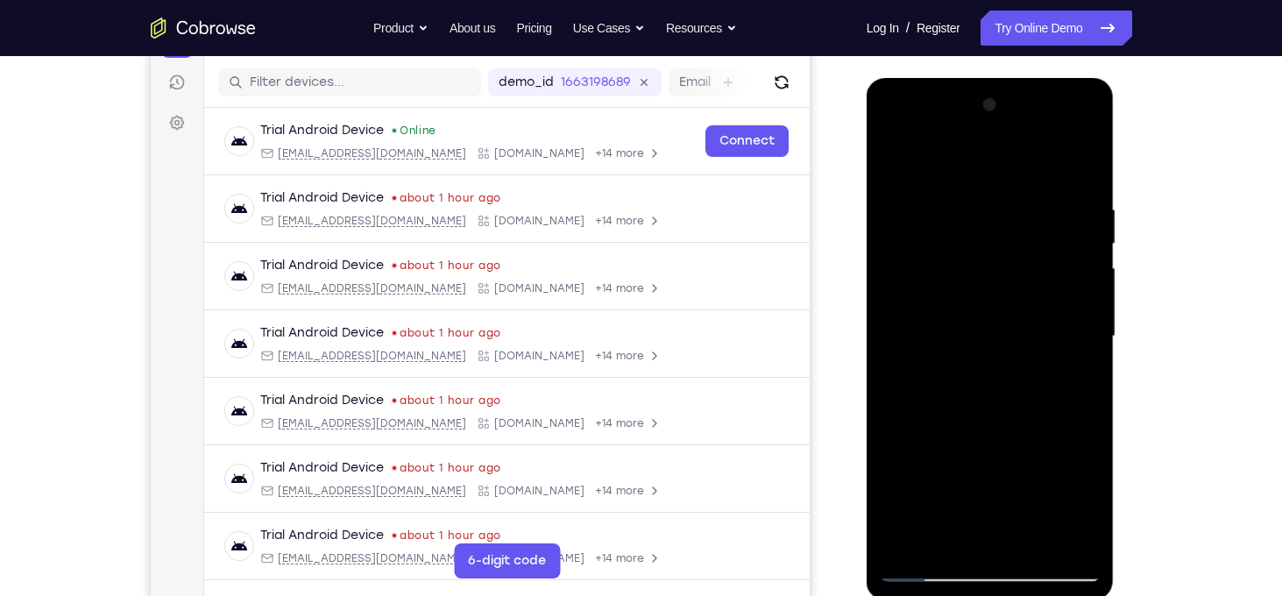
click at [1000, 366] on div at bounding box center [990, 336] width 221 height 491
click at [1054, 327] on div at bounding box center [990, 336] width 221 height 491
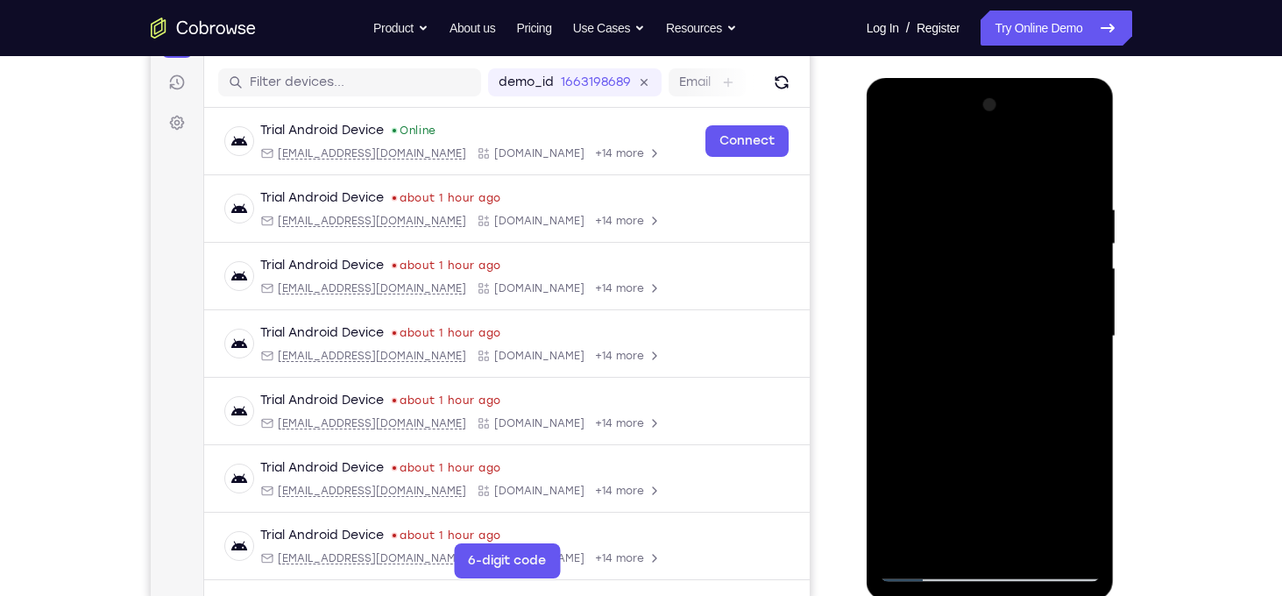
click at [1054, 327] on div at bounding box center [990, 336] width 221 height 491
click at [1087, 398] on div at bounding box center [990, 336] width 221 height 491
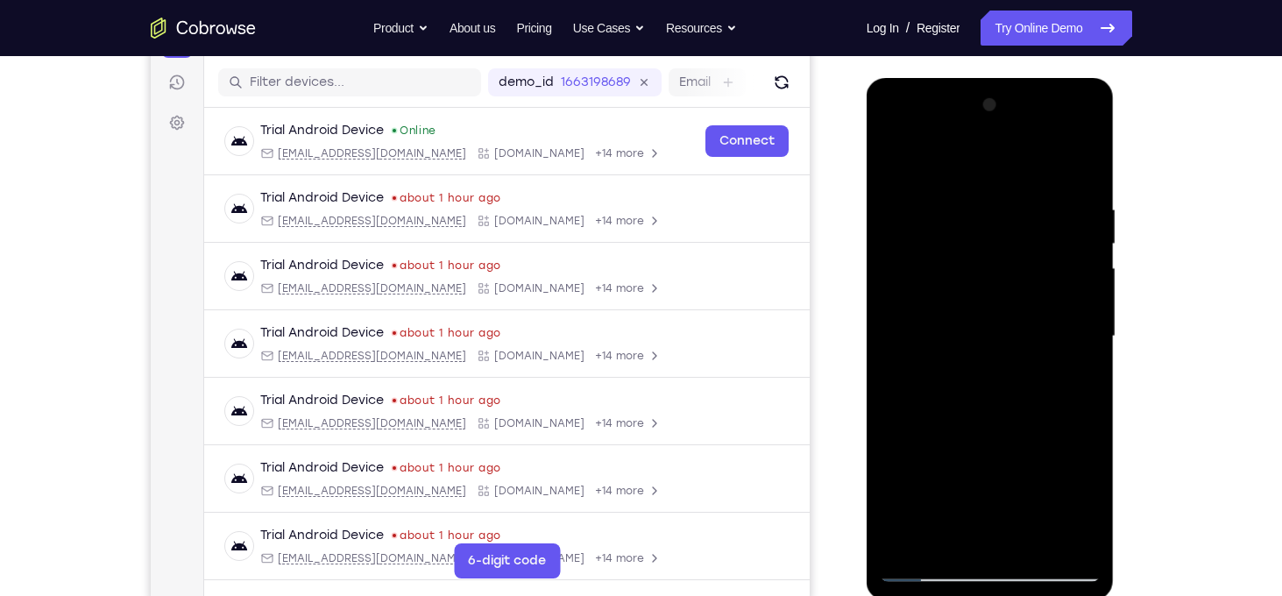
click at [1087, 398] on div at bounding box center [990, 336] width 221 height 491
click at [1081, 401] on div at bounding box center [990, 336] width 221 height 491
click at [1087, 143] on div at bounding box center [990, 336] width 221 height 491
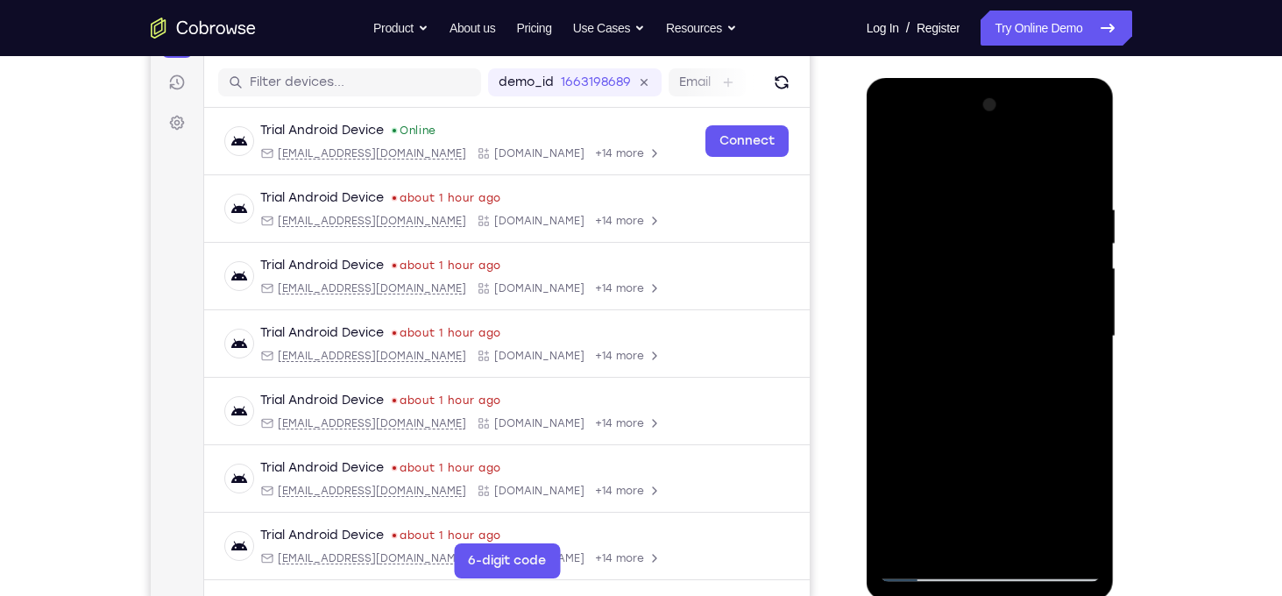
click at [1087, 143] on div at bounding box center [990, 336] width 221 height 491
click at [1084, 124] on div at bounding box center [990, 336] width 221 height 491
click at [930, 575] on div at bounding box center [990, 336] width 221 height 491
click at [1011, 223] on div at bounding box center [990, 336] width 221 height 491
click at [1044, 271] on div at bounding box center [990, 336] width 221 height 491
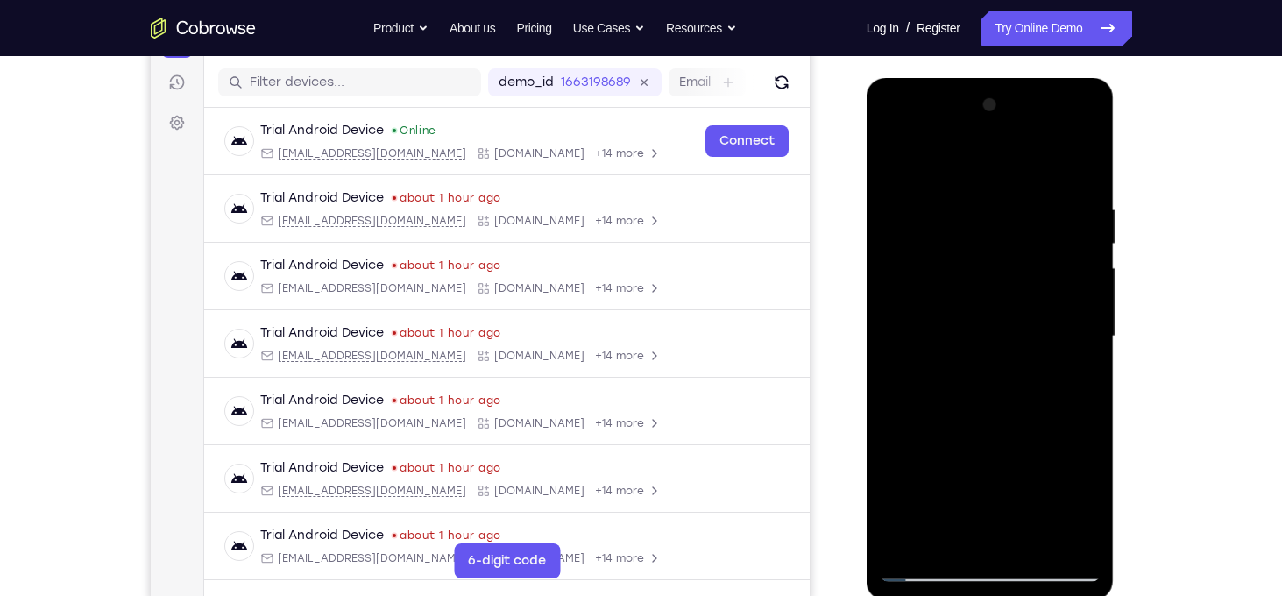
click at [1007, 316] on div at bounding box center [990, 336] width 221 height 491
click at [991, 216] on div at bounding box center [990, 336] width 221 height 491
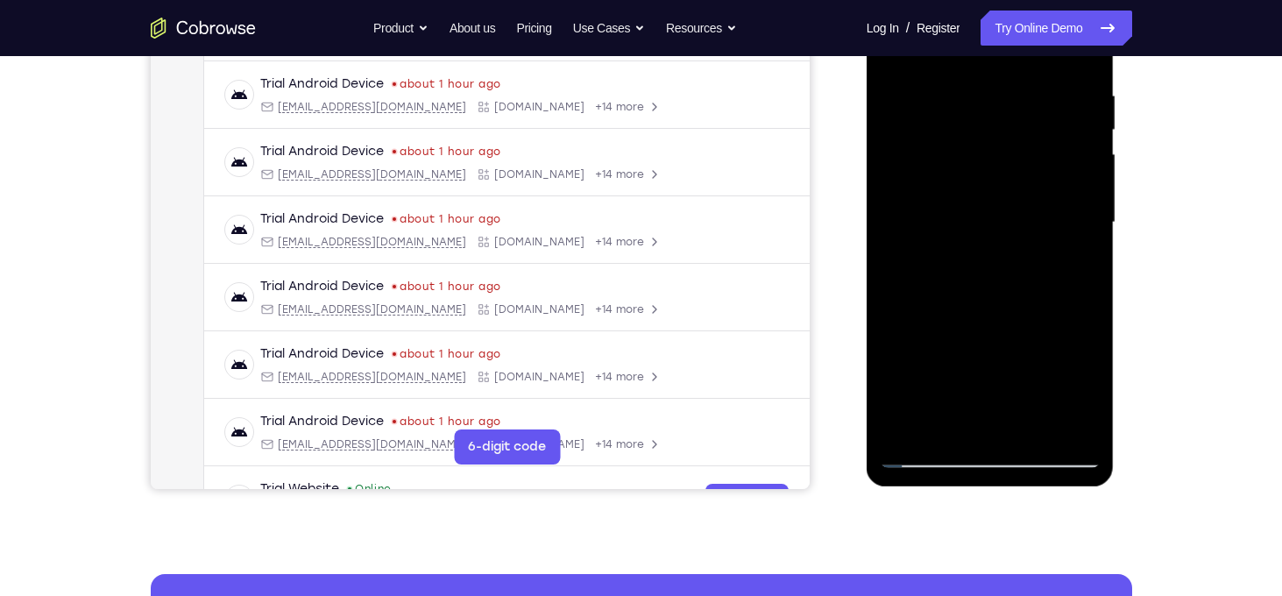
scroll to position [326, 0]
click at [1026, 259] on div at bounding box center [990, 222] width 221 height 491
click at [955, 200] on div at bounding box center [990, 222] width 221 height 491
drag, startPoint x: 982, startPoint y: 271, endPoint x: 1000, endPoint y: 386, distance: 116.3
click at [1000, 386] on div at bounding box center [990, 222] width 221 height 491
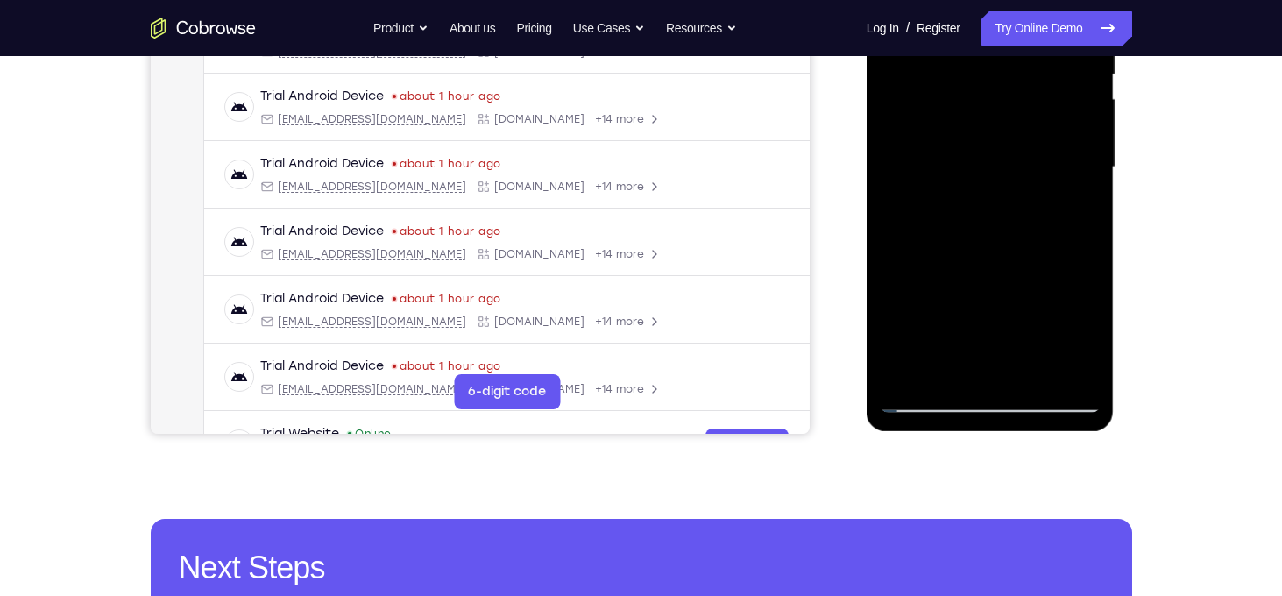
scroll to position [380, 0]
drag, startPoint x: 998, startPoint y: 366, endPoint x: 993, endPoint y: 206, distance: 160.5
click at [993, 206] on div at bounding box center [990, 168] width 221 height 491
click at [1034, 260] on div at bounding box center [990, 168] width 221 height 491
drag, startPoint x: 995, startPoint y: 365, endPoint x: 1001, endPoint y: 92, distance: 273.5
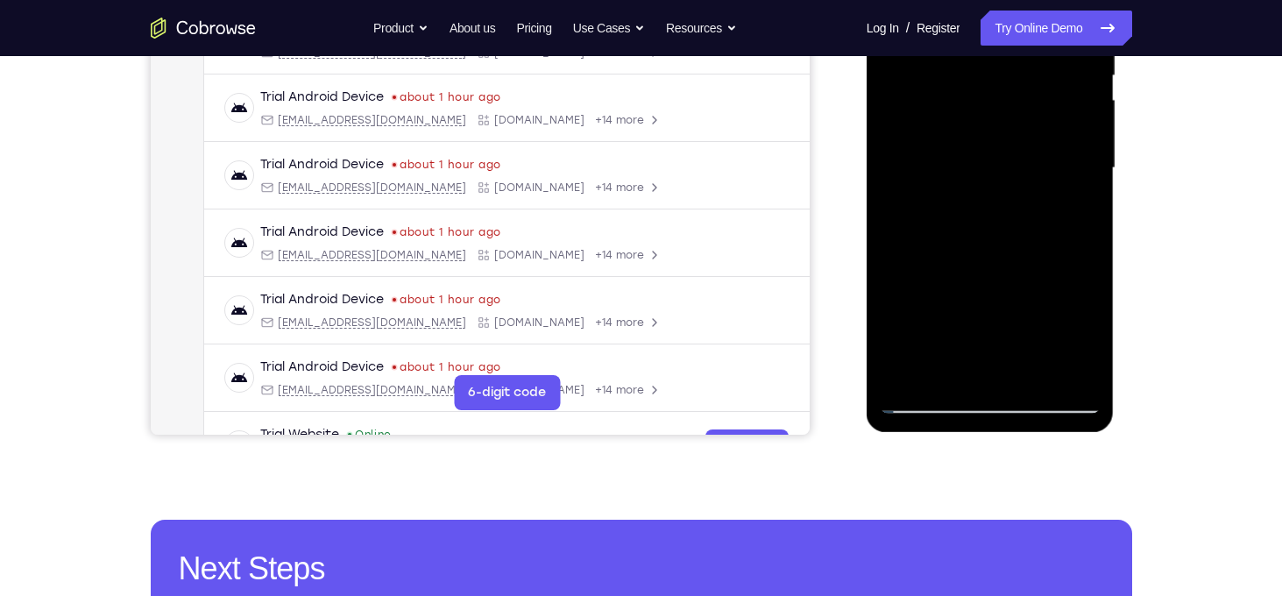
click at [1001, 92] on div at bounding box center [990, 168] width 221 height 491
drag, startPoint x: 986, startPoint y: 358, endPoint x: 1000, endPoint y: 203, distance: 155.8
click at [1000, 203] on div at bounding box center [990, 168] width 221 height 491
click at [1016, 294] on div at bounding box center [990, 168] width 221 height 491
drag, startPoint x: 1093, startPoint y: 351, endPoint x: 1084, endPoint y: 188, distance: 162.4
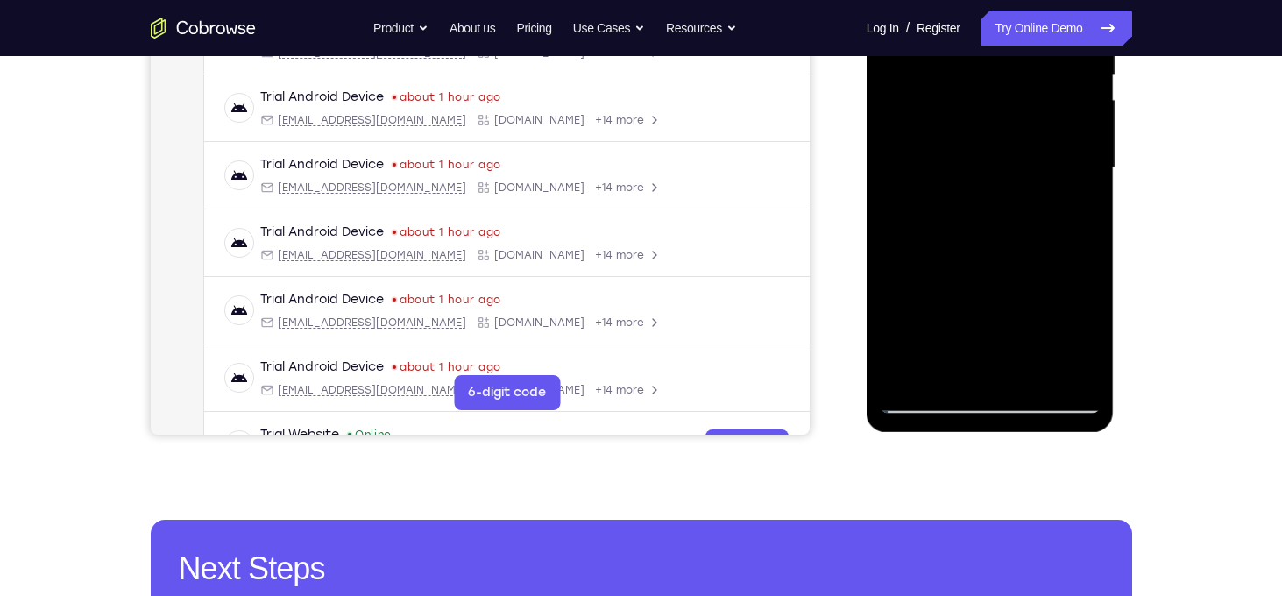
click at [1084, 188] on div at bounding box center [990, 168] width 221 height 491
click at [1010, 314] on div at bounding box center [990, 168] width 221 height 491
click at [1012, 303] on div at bounding box center [990, 168] width 221 height 491
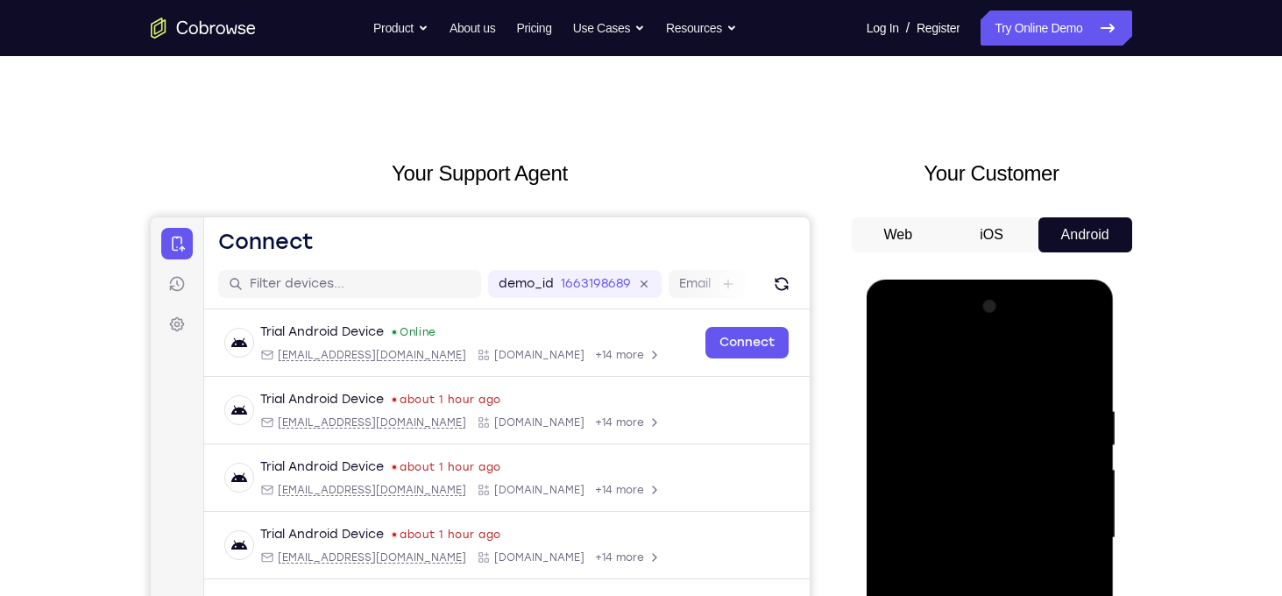
scroll to position [0, 0]
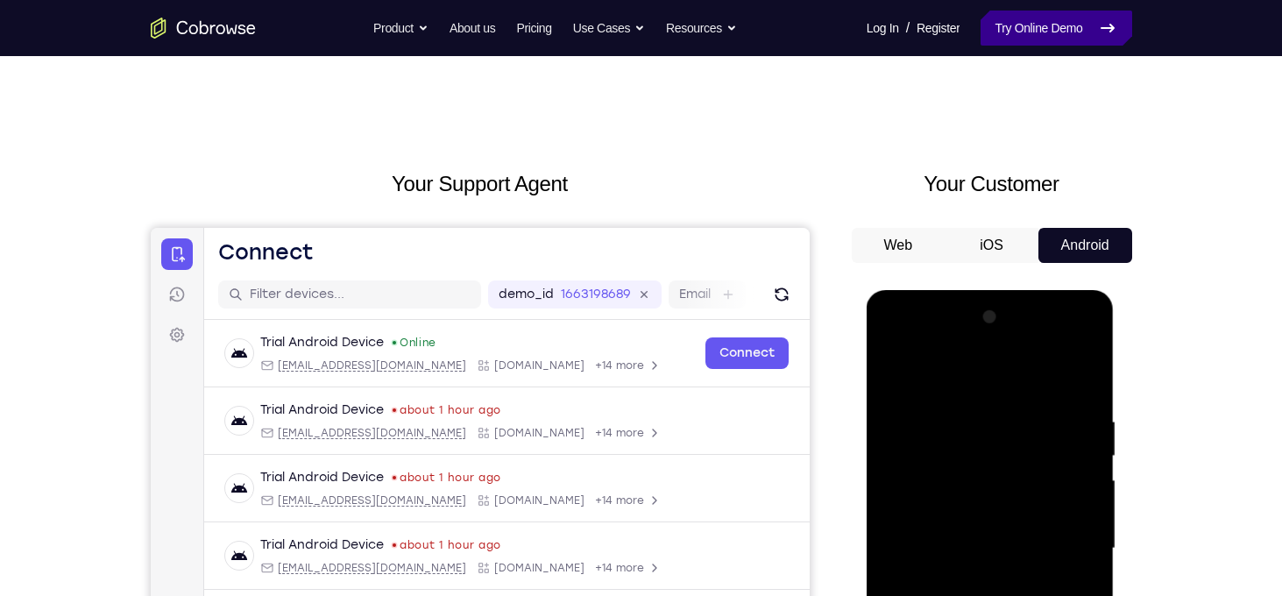
click at [1060, 20] on link "Try Online Demo" at bounding box center [1056, 28] width 151 height 35
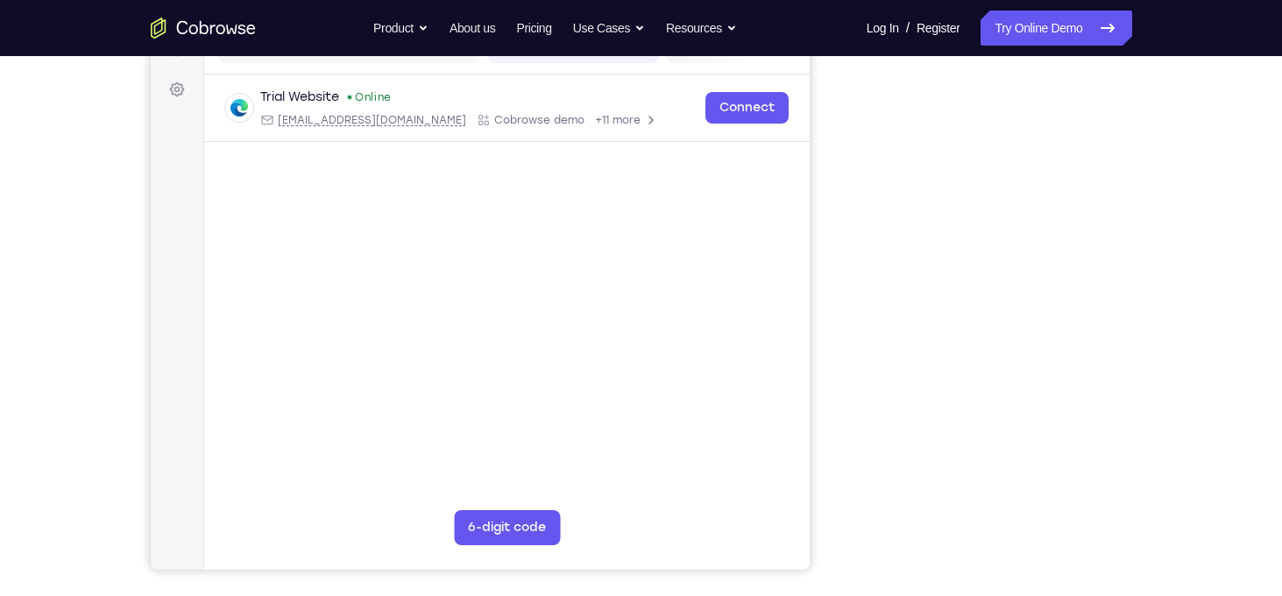
scroll to position [267, 0]
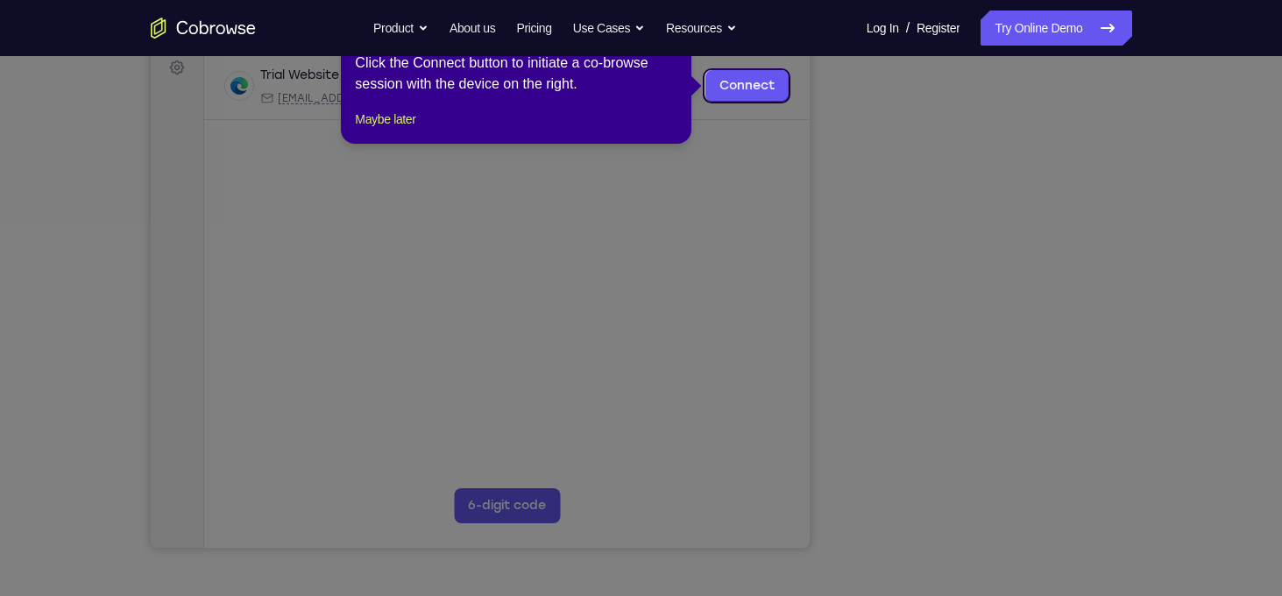
click at [407, 144] on div "1 of 8 × Click the Connect button to initiate a co-browse session with the devi…" at bounding box center [516, 75] width 351 height 137
click at [415, 130] on button "Maybe later" at bounding box center [385, 119] width 60 height 21
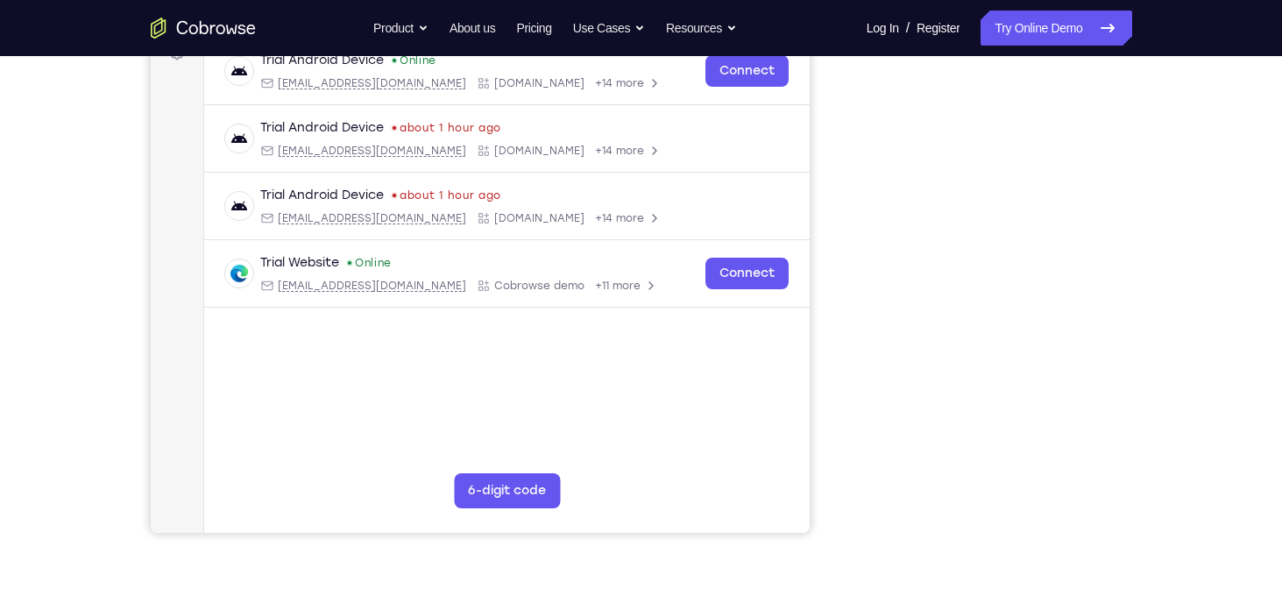
scroll to position [188, 0]
